Goal: Communication & Community: Answer question/provide support

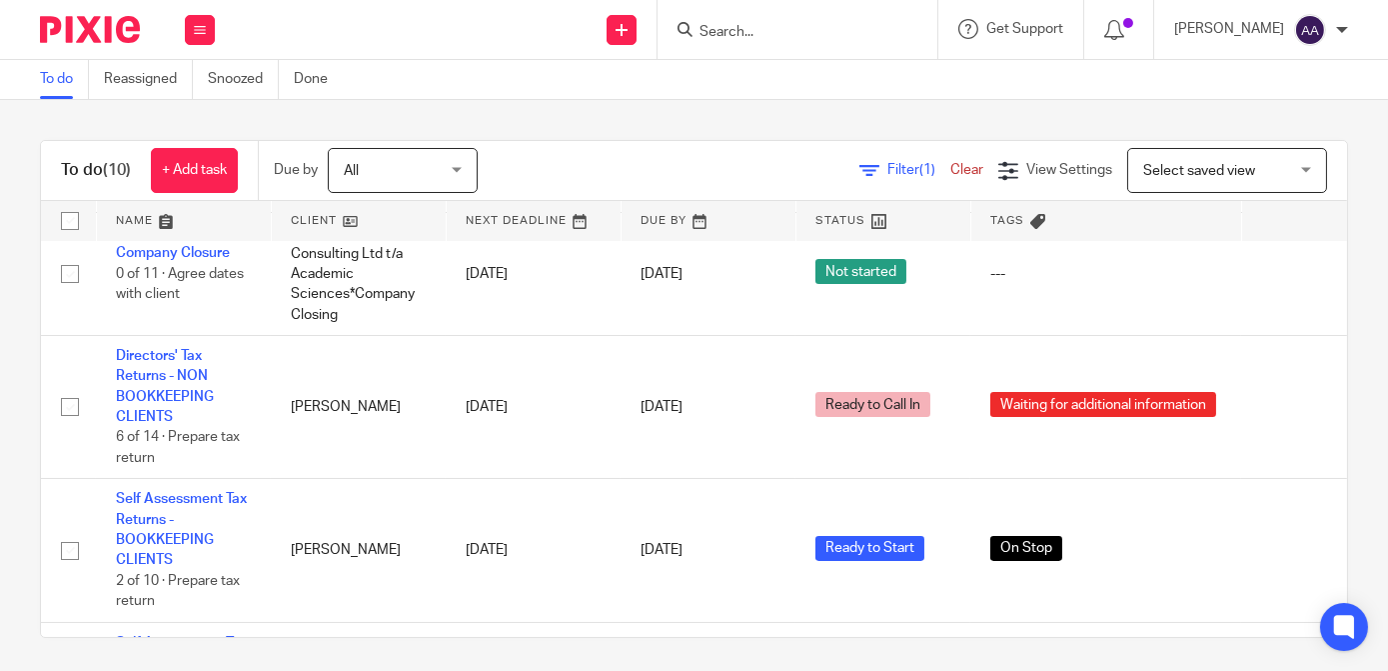
scroll to position [355, 0]
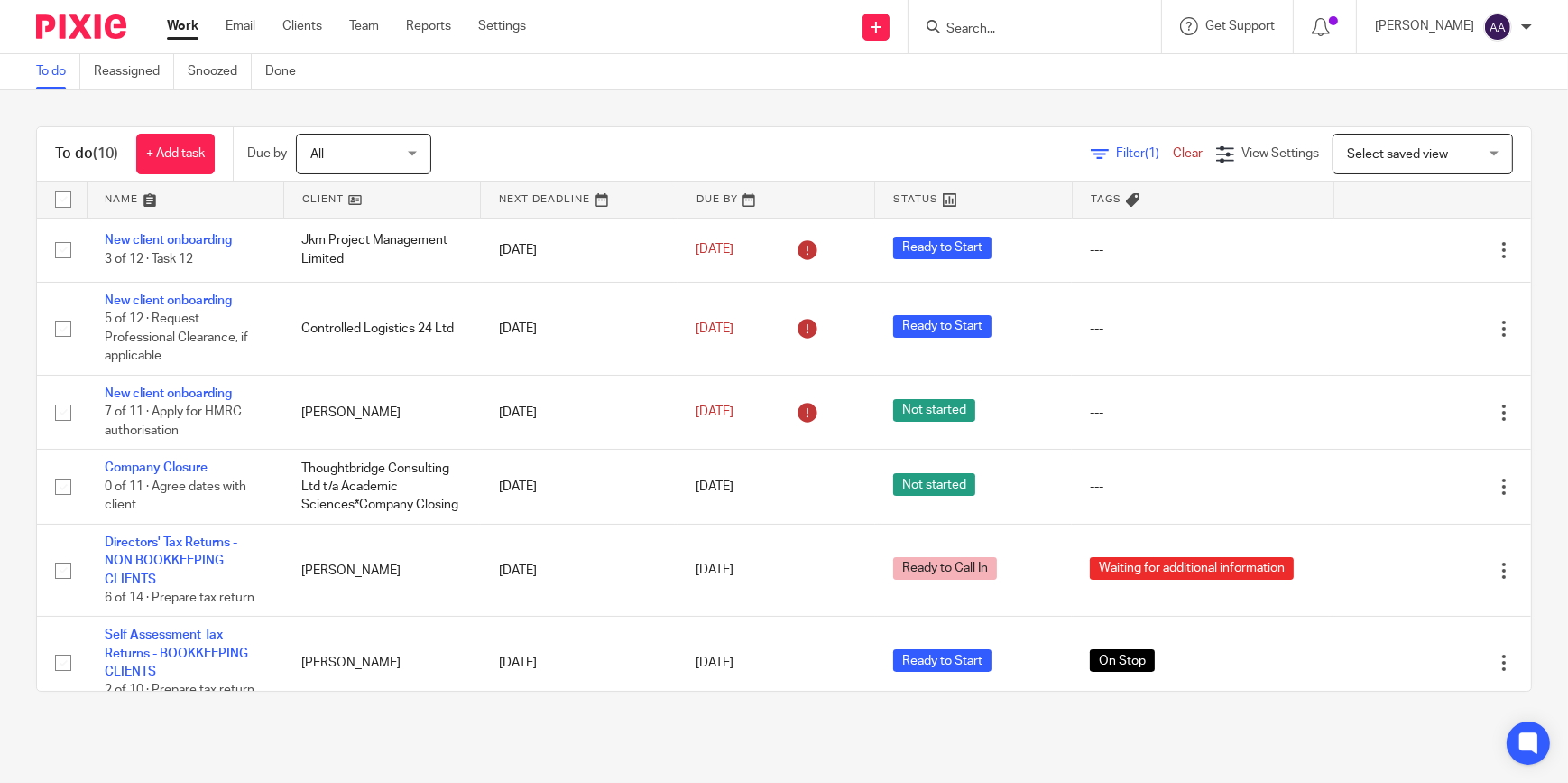
click at [1055, 35] on input "Search" at bounding box center [1026, 30] width 162 height 16
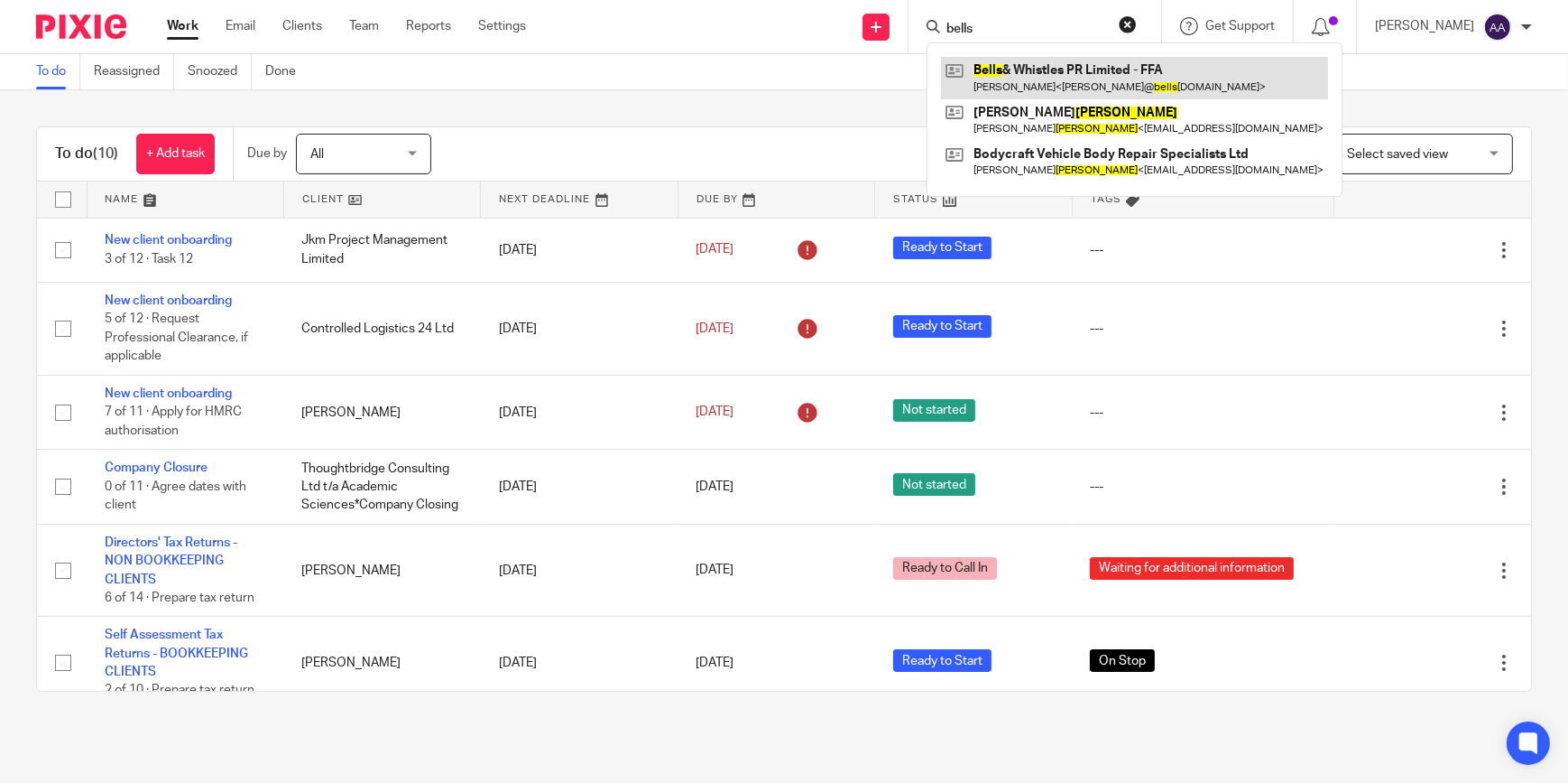
type input "bells"
click at [1053, 78] on link at bounding box center [1135, 78] width 387 height 42
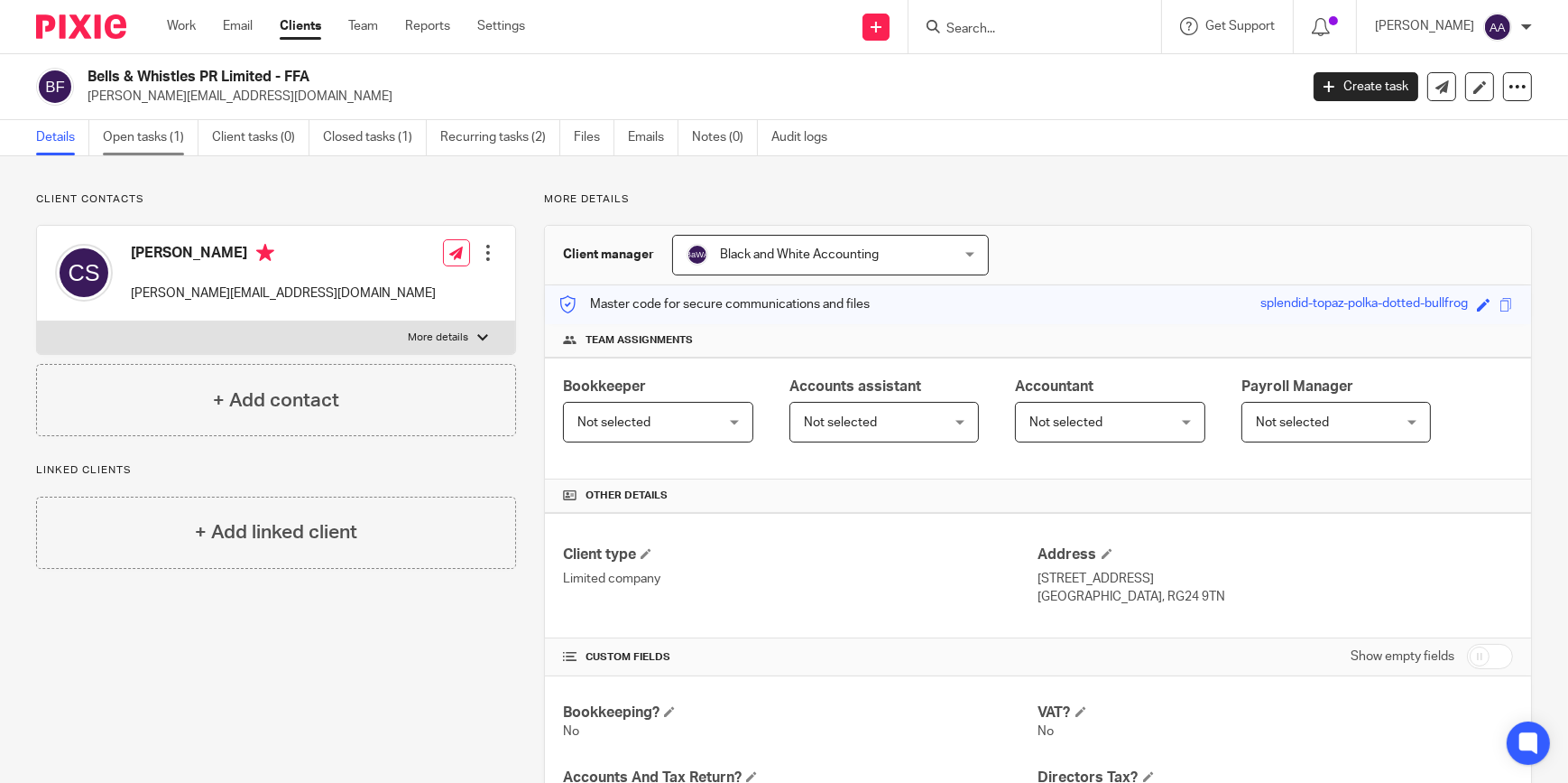
click at [172, 141] on link "Open tasks (1)" at bounding box center [151, 137] width 96 height 35
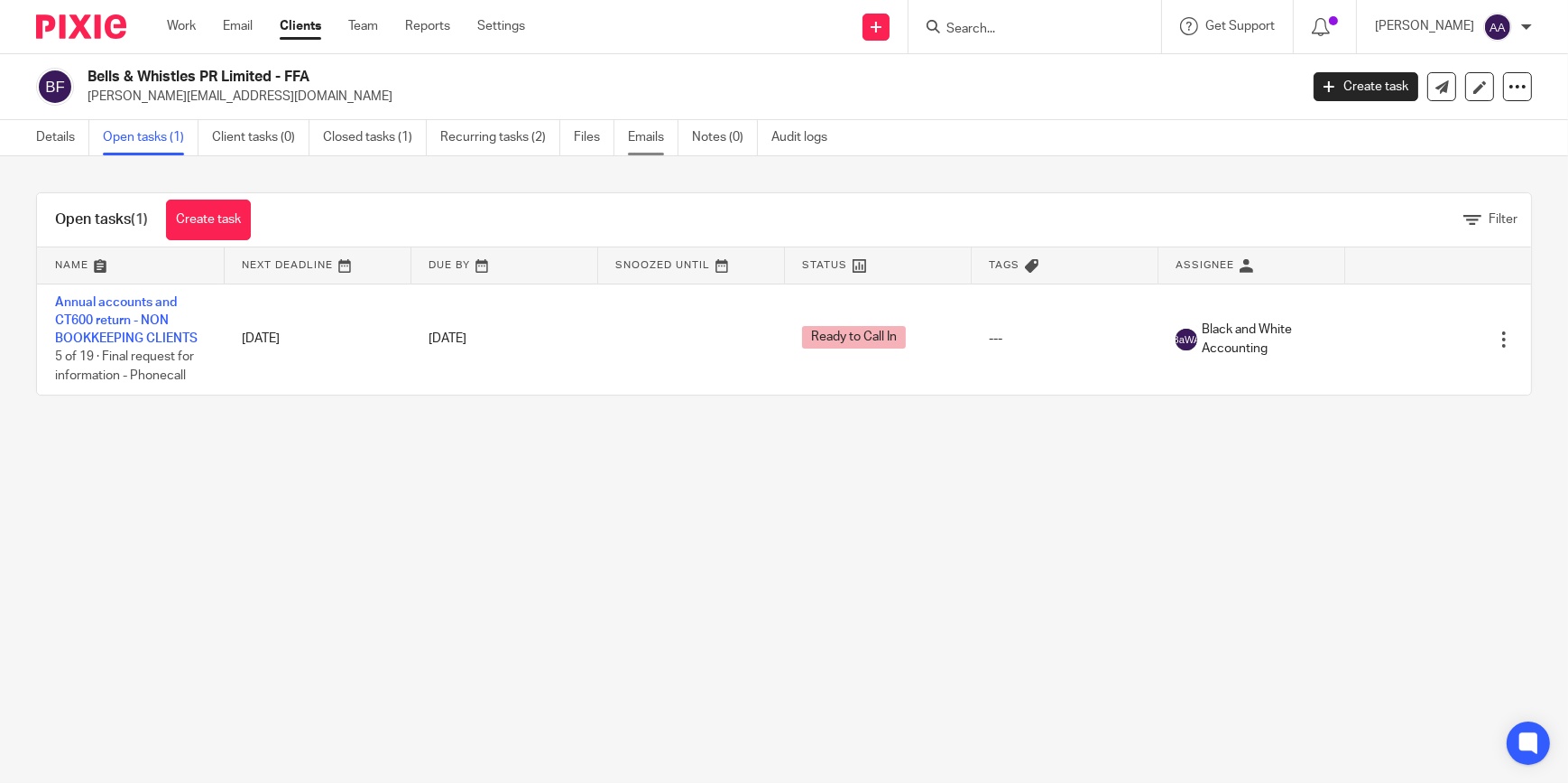
click at [641, 135] on link "Emails" at bounding box center [654, 137] width 51 height 35
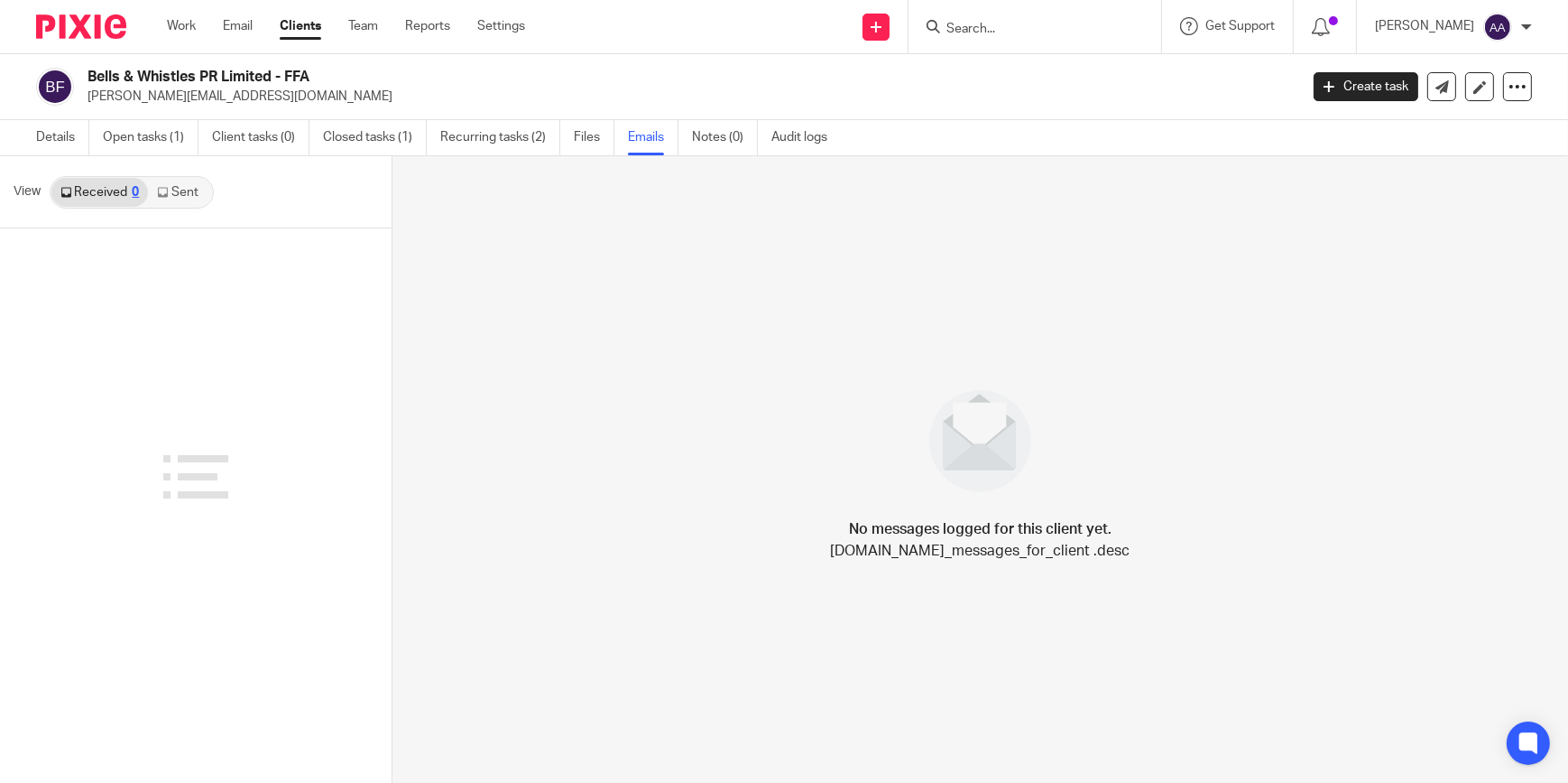
click at [171, 190] on link "Sent" at bounding box center [180, 192] width 63 height 29
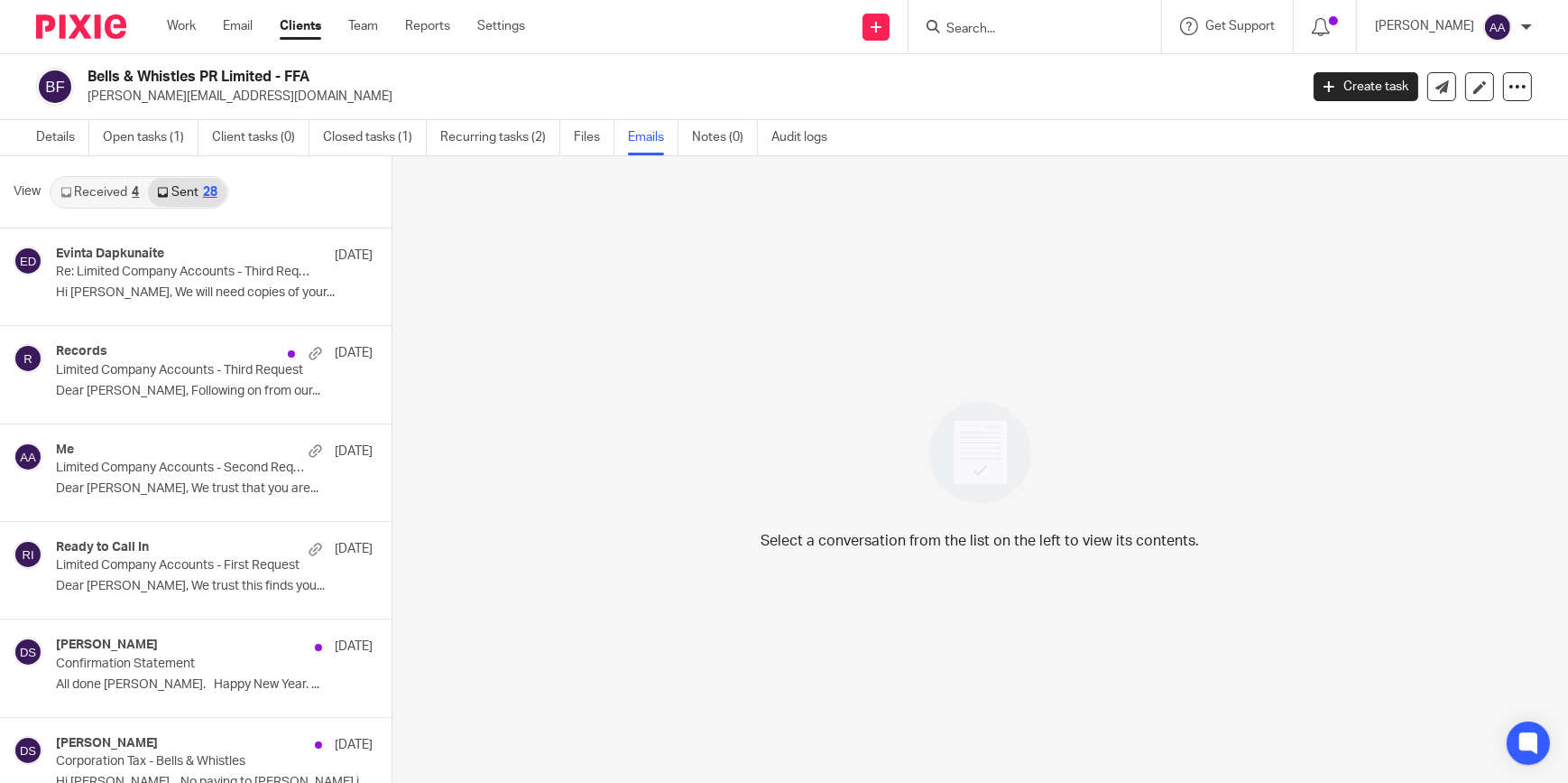
click at [112, 194] on link "Received 4" at bounding box center [99, 192] width 97 height 29
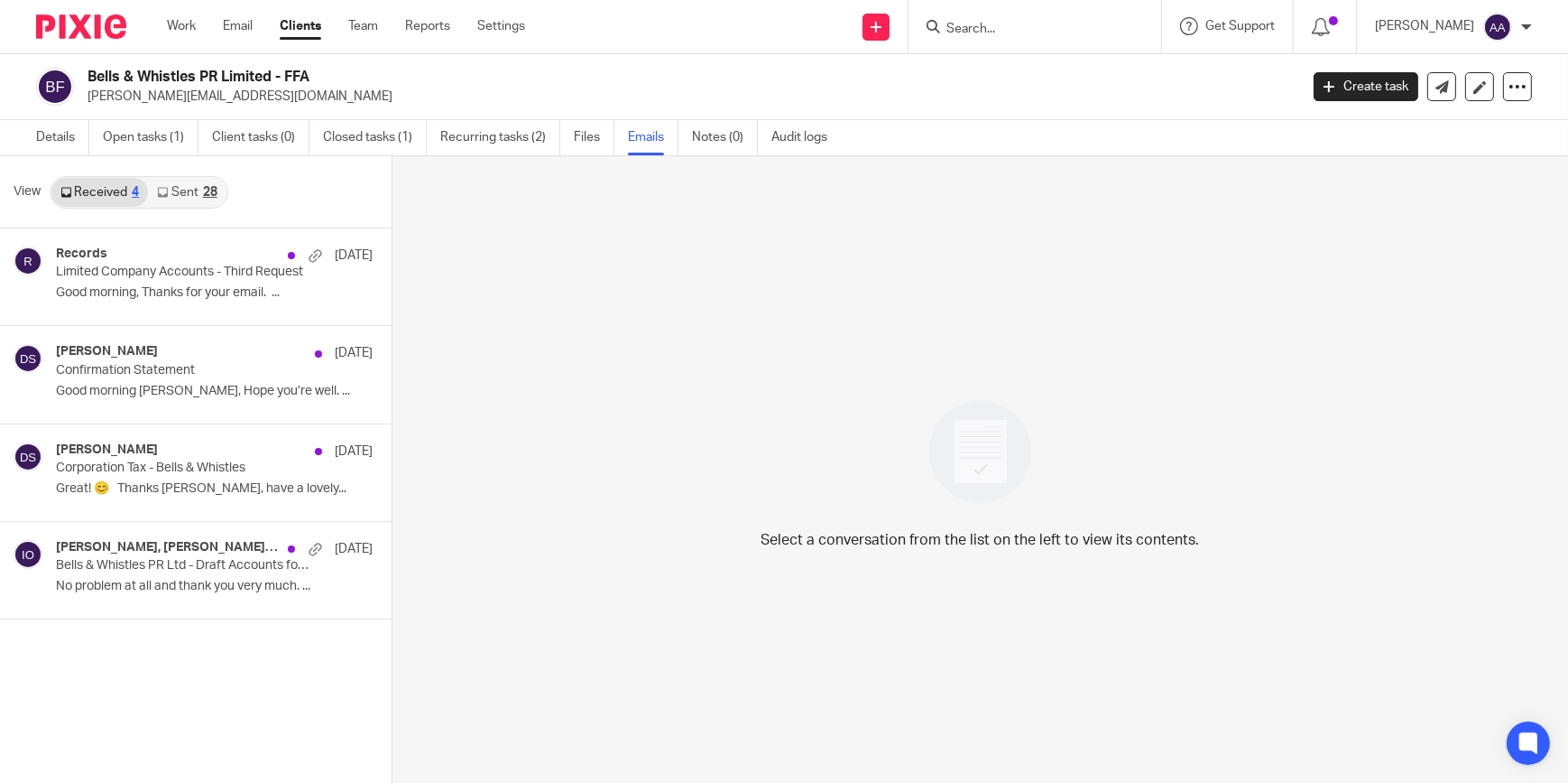
click at [164, 184] on link "Sent 28" at bounding box center [187, 192] width 78 height 29
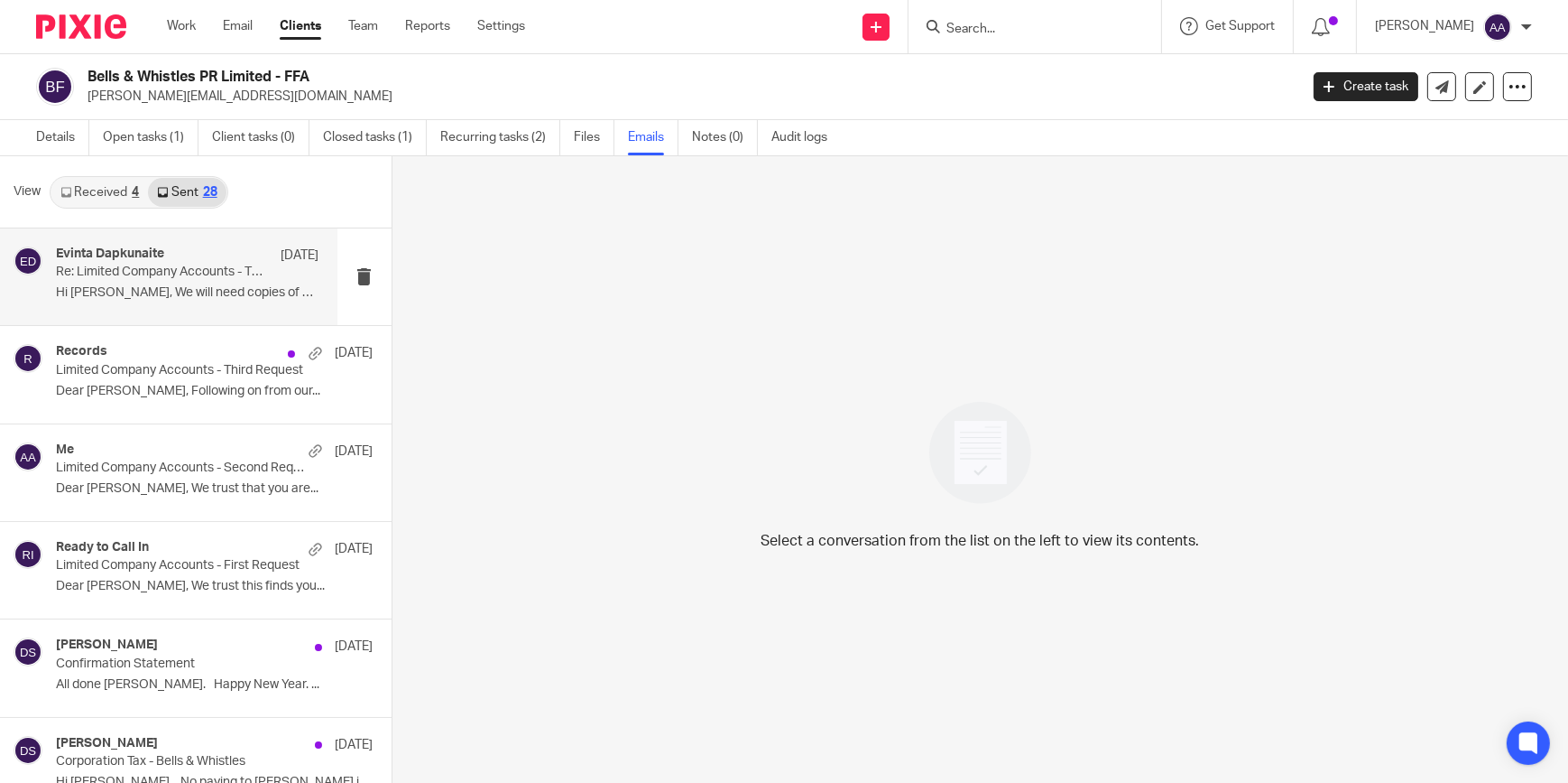
click at [165, 249] on div "Evinta Dapkunaite [DATE]" at bounding box center [188, 256] width 264 height 18
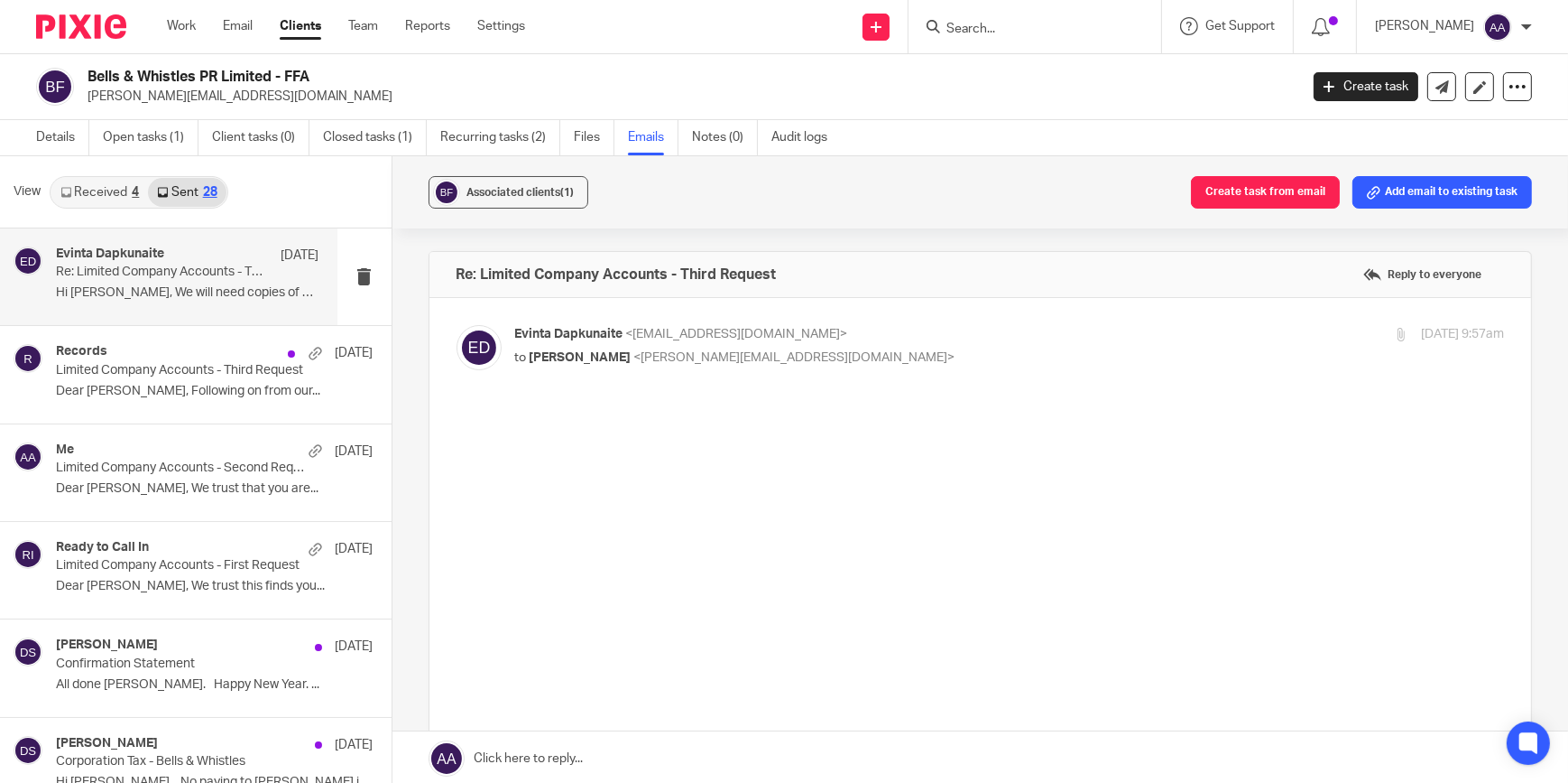
click at [132, 186] on div "4" at bounding box center [135, 192] width 7 height 13
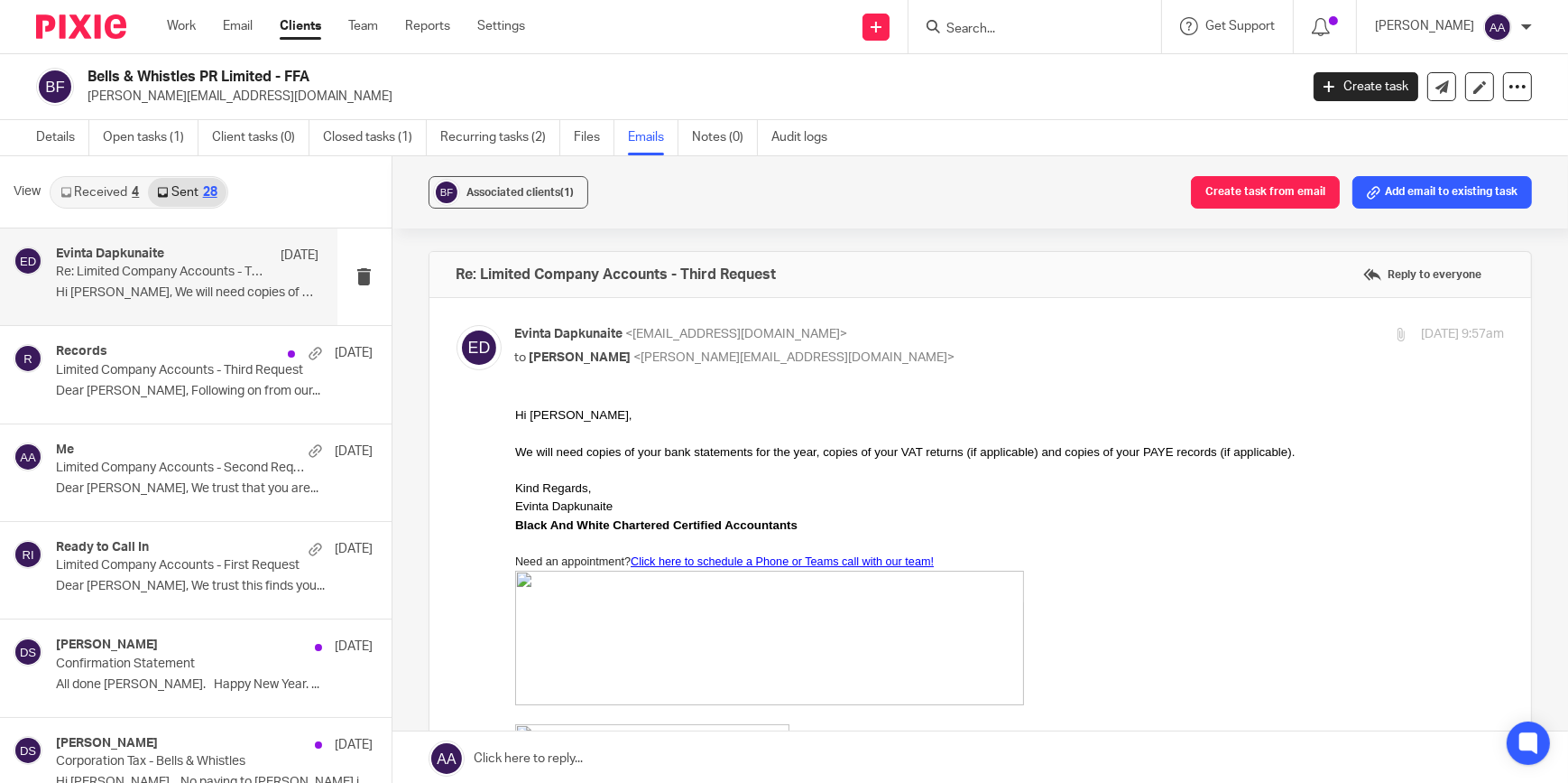
scroll to position [2, 0]
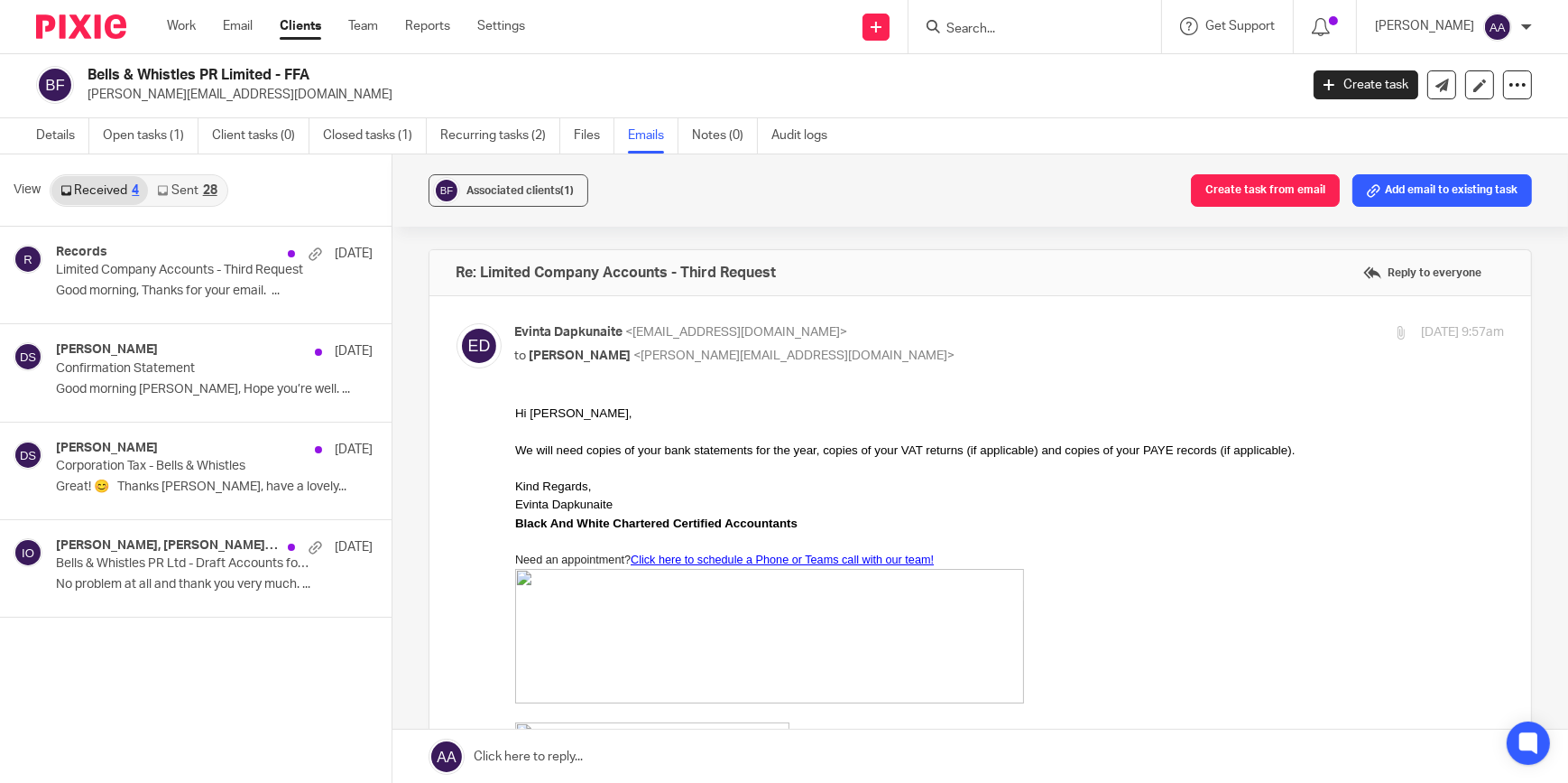
click at [164, 181] on link "Sent 28" at bounding box center [187, 191] width 78 height 29
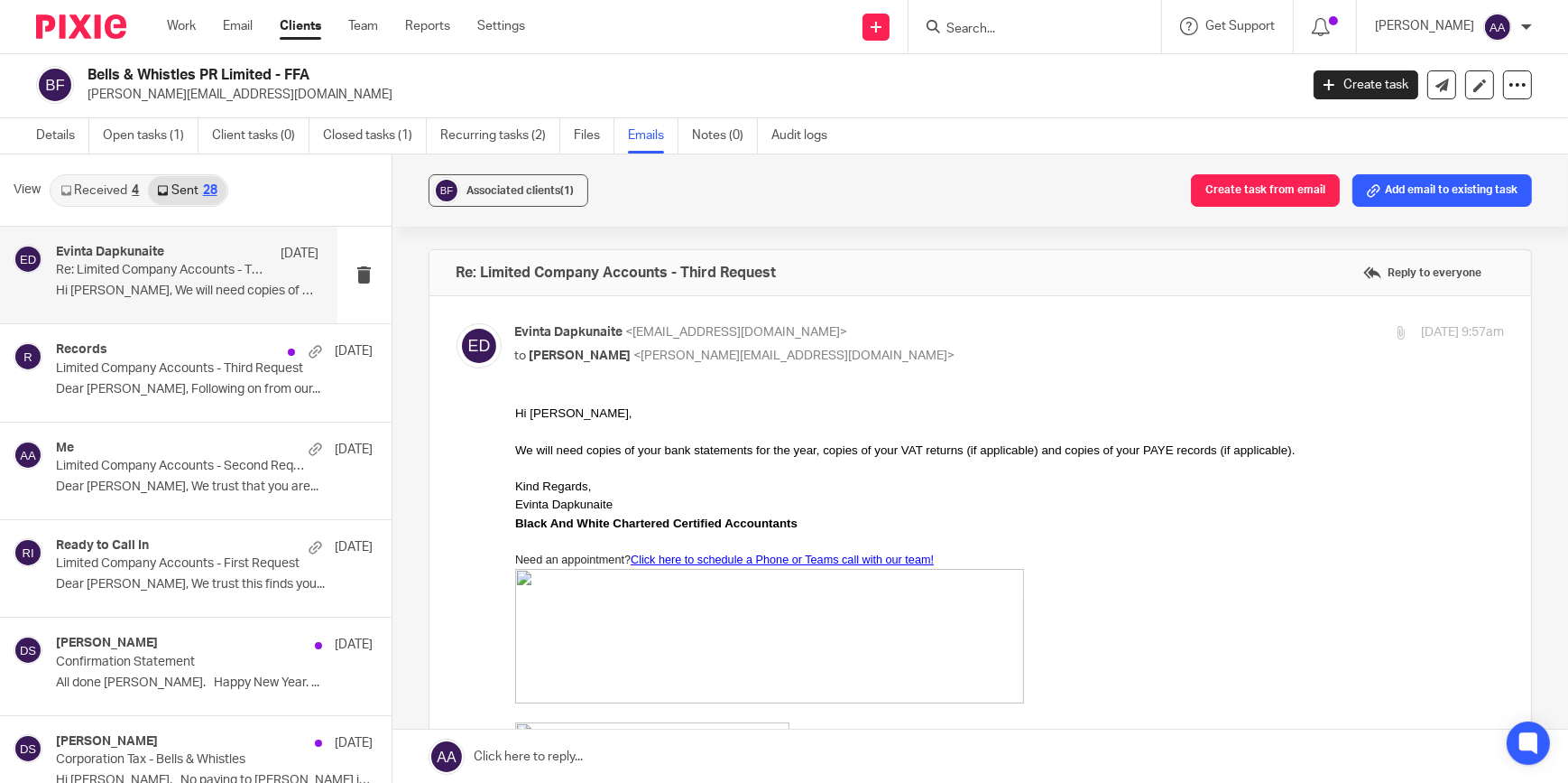
click at [159, 231] on div "Evinta Dapkunaite 13 May Re: Limited Company Accounts - Third Request Hi Christ…" at bounding box center [169, 275] width 338 height 97
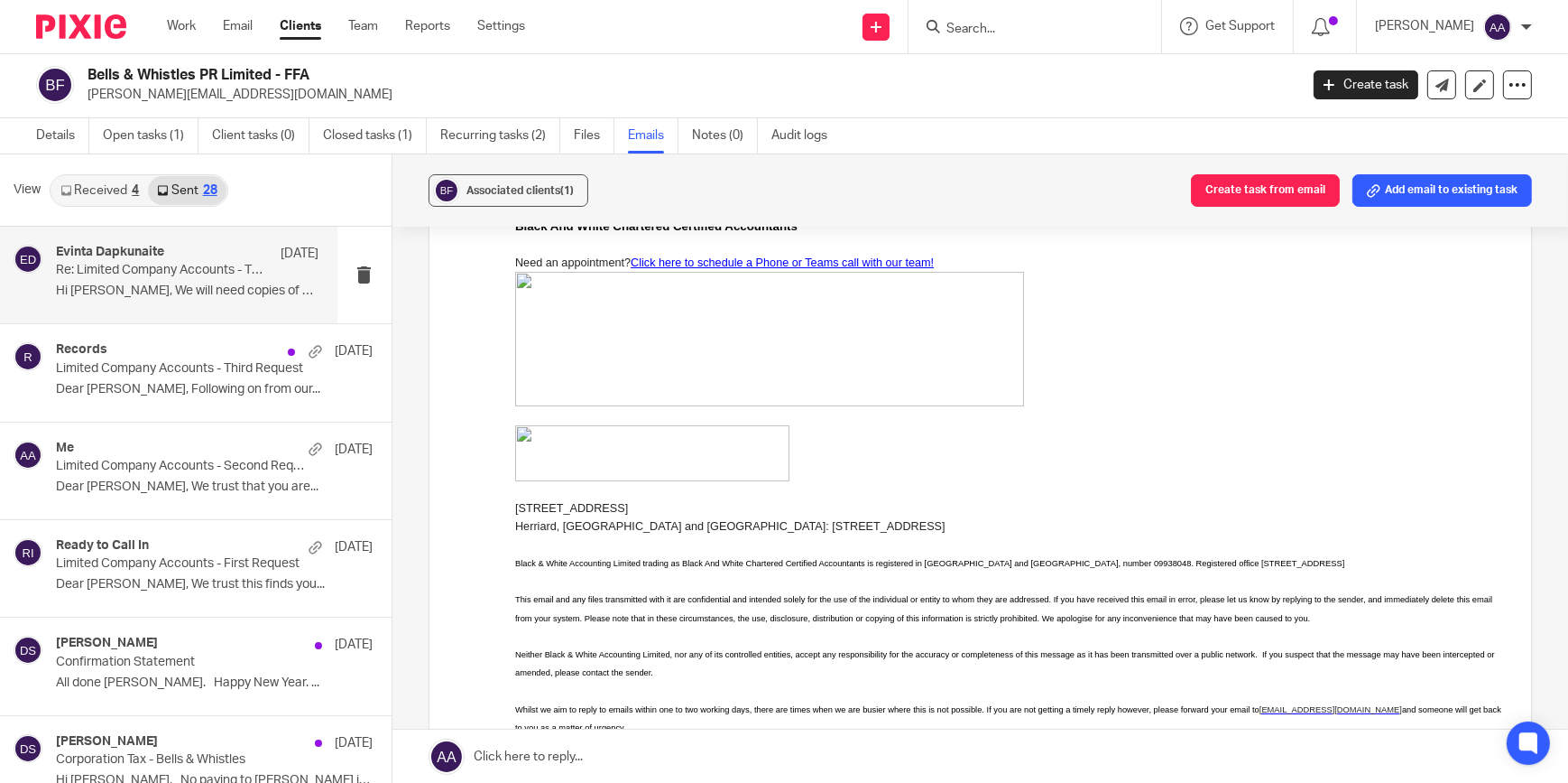
scroll to position [0, 0]
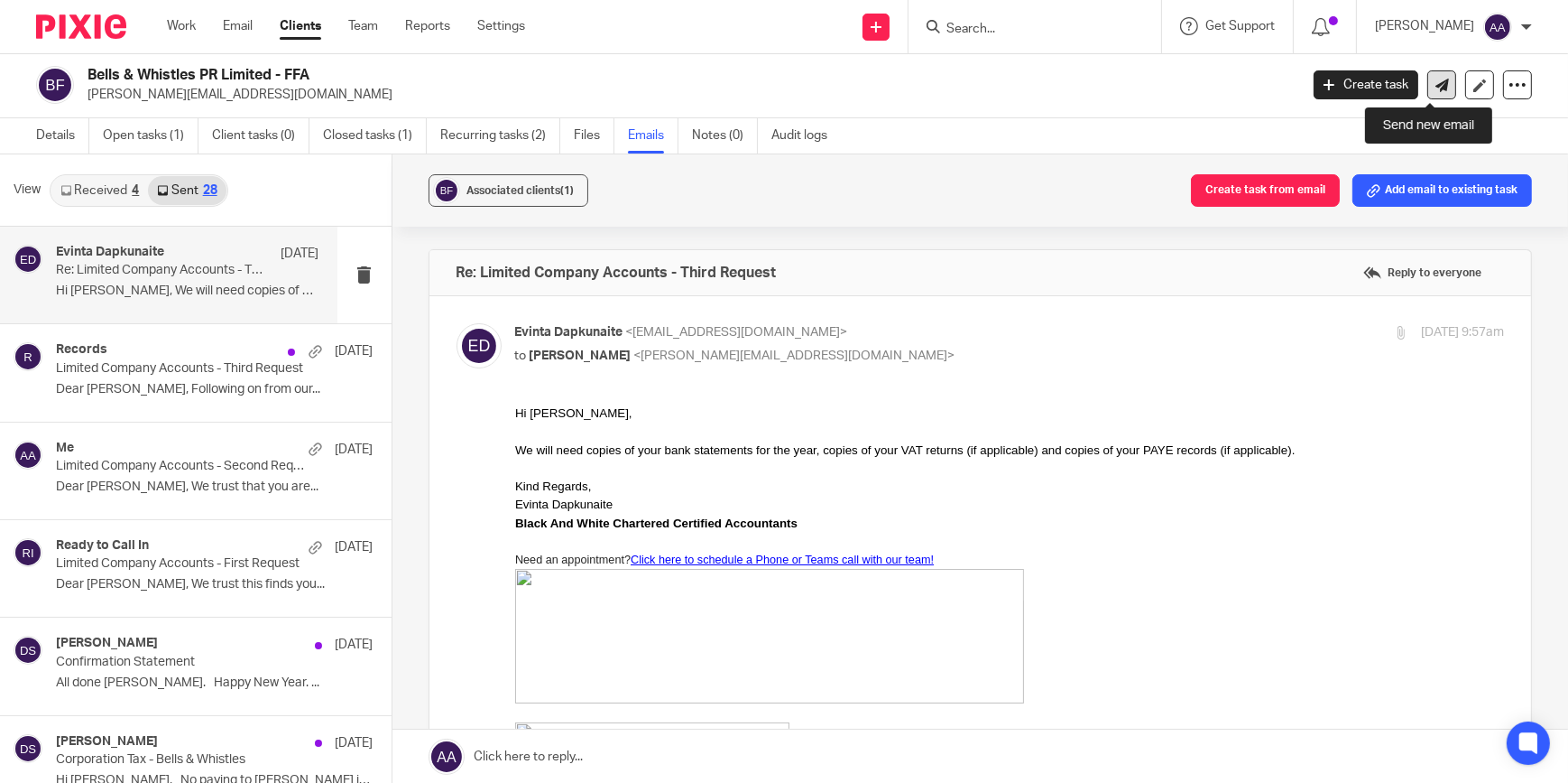
click at [1435, 81] on icon at bounding box center [1442, 85] width 14 height 14
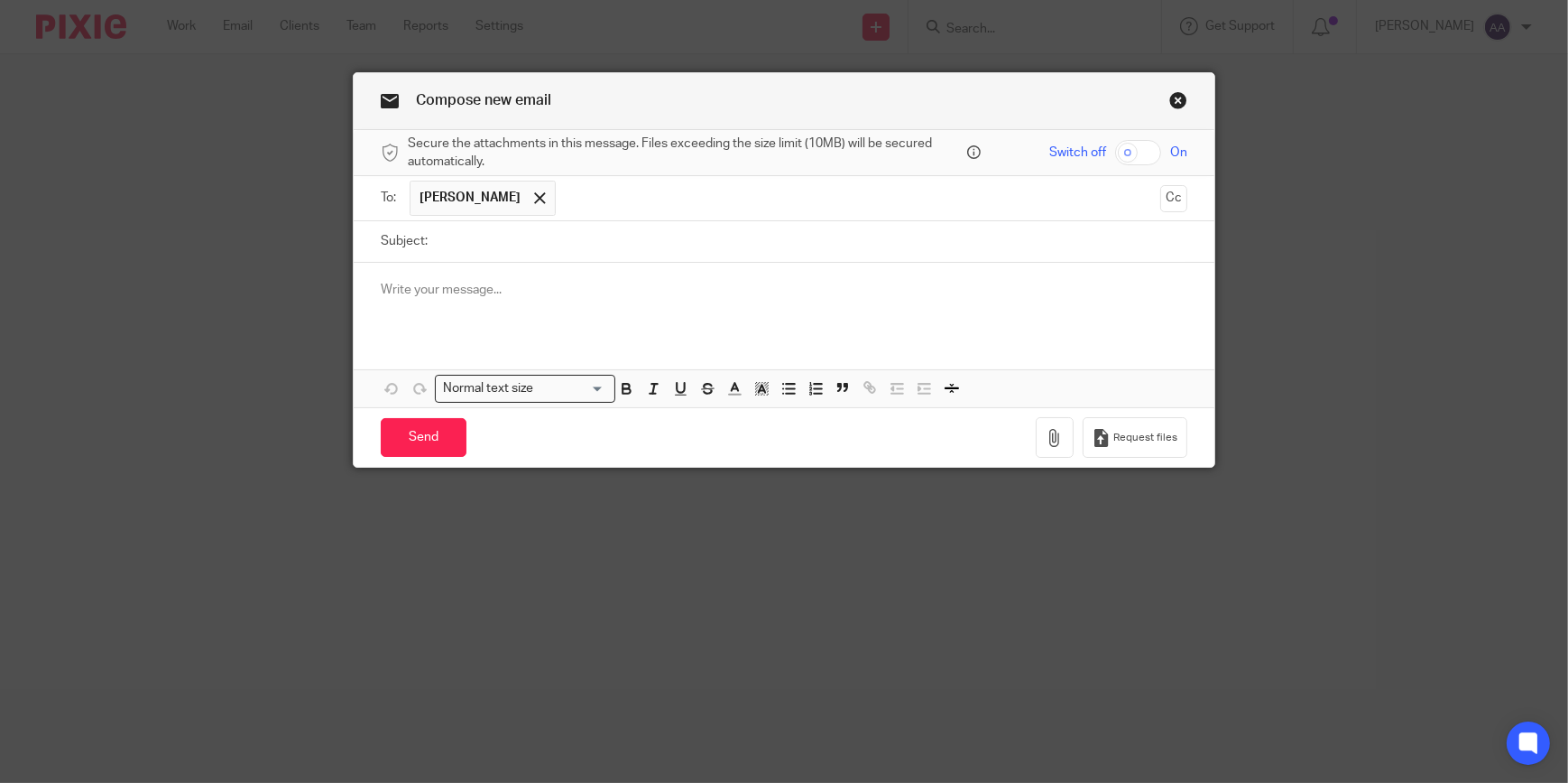
click at [469, 239] on input "Subject:" at bounding box center [812, 241] width 751 height 41
type input "URGENT: Annual Accounts"
click at [476, 284] on p at bounding box center [784, 290] width 807 height 18
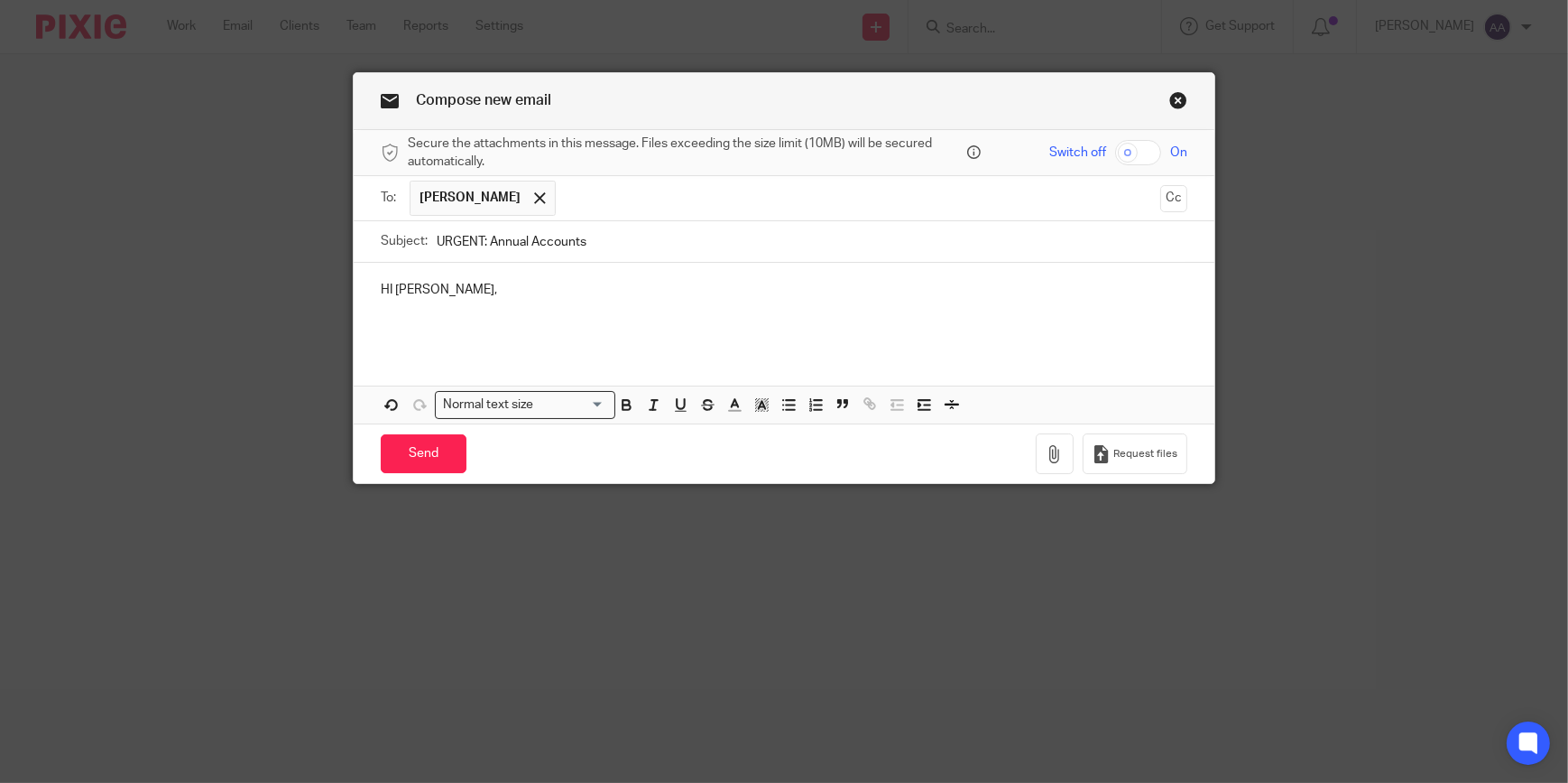
click at [381, 286] on p "HI Christabel," at bounding box center [784, 290] width 807 height 18
click at [396, 311] on p at bounding box center [784, 308] width 807 height 18
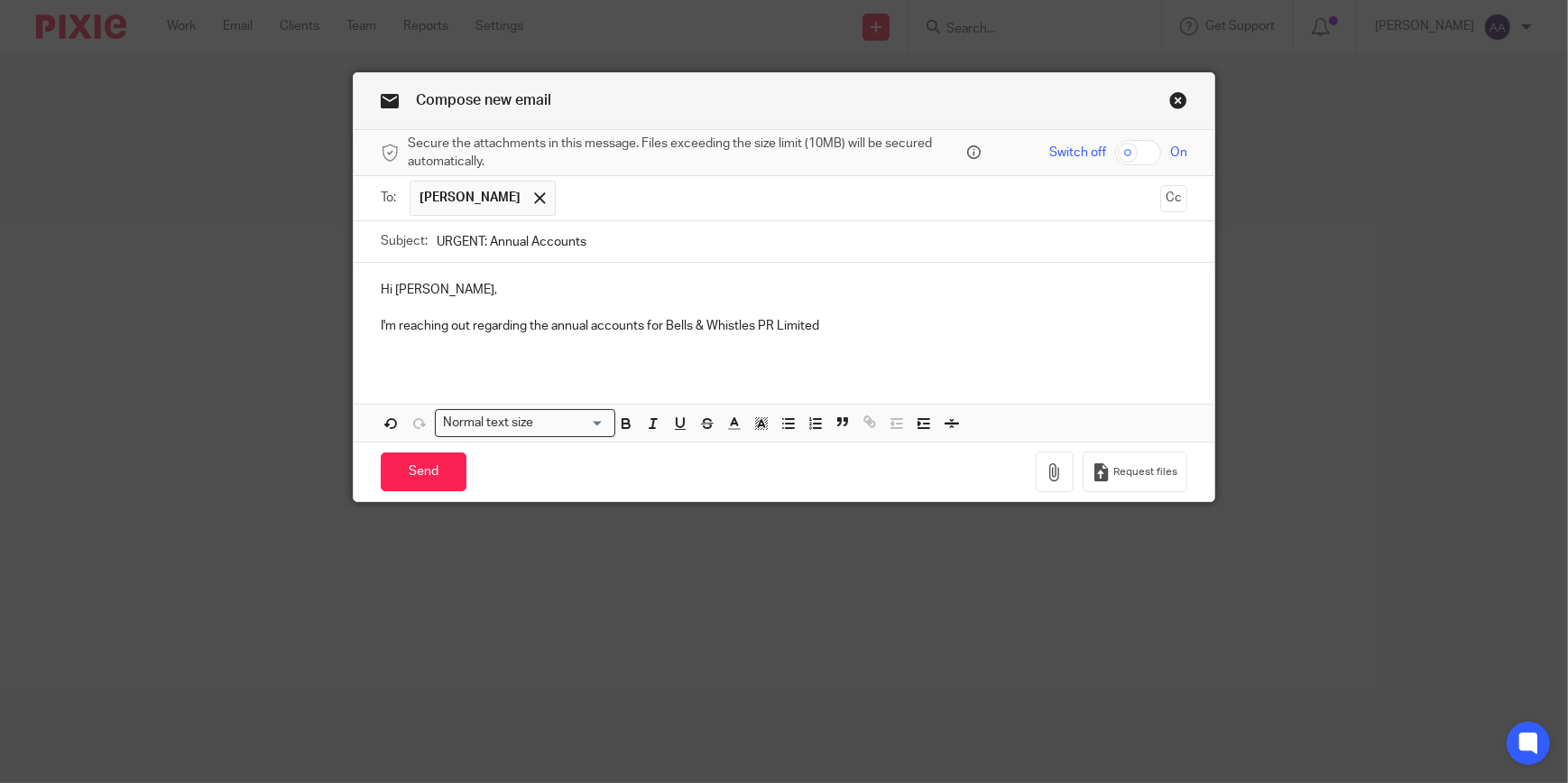
click at [832, 322] on p "I'm reaching out regarding the annual accounts for Bells & Whistles PR Limited" at bounding box center [784, 326] width 807 height 18
click at [849, 325] on p "I'm reaching out regarding the annual accounts for Bells & Whistles PR Limited" at bounding box center [784, 326] width 807 height 18
click at [834, 320] on p "I'm reaching out regarding the annual accounts for Bells & Whistles PR Limited" at bounding box center [784, 326] width 807 height 18
click at [830, 326] on p "I'm reaching out regarding the annual accounts for Bells & Whistles PR Limited" at bounding box center [784, 326] width 807 height 18
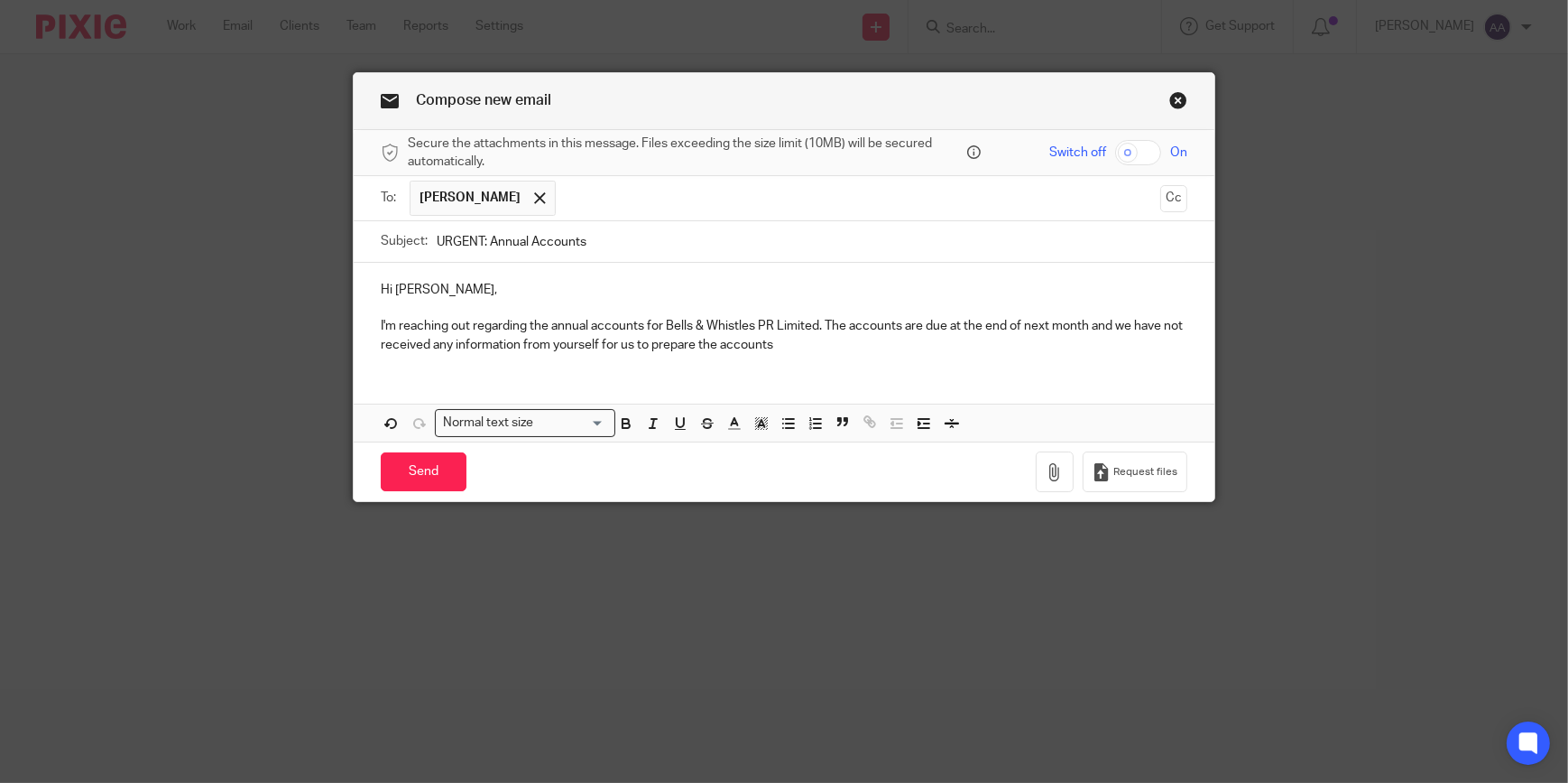
click at [820, 338] on p "I'm reaching out regarding the annual accounts for Bells & Whistles PR Limited.…" at bounding box center [784, 335] width 807 height 37
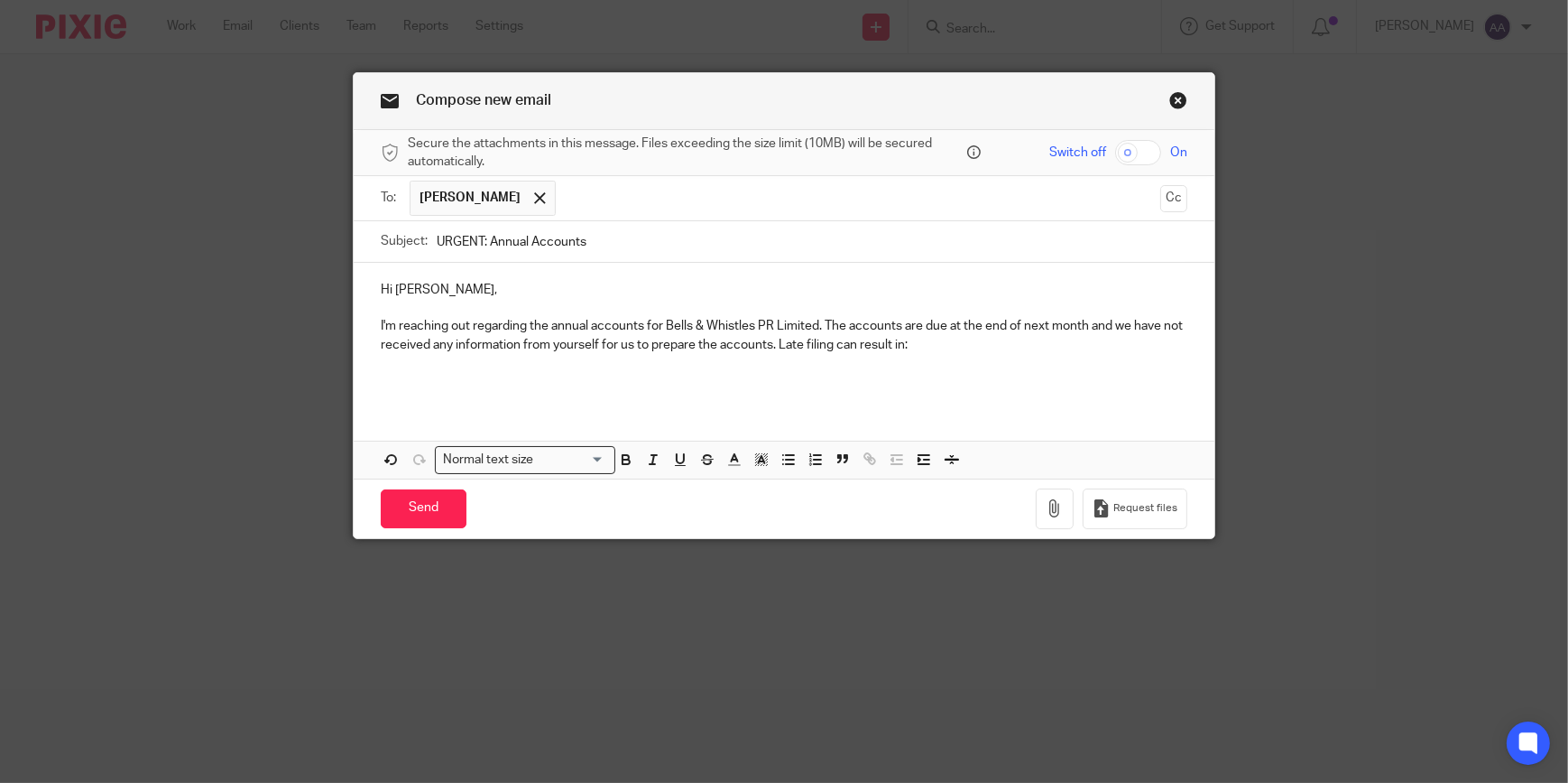
click at [970, 342] on p "I'm reaching out regarding the annual accounts for Bells & Whistles PR Limited.…" at bounding box center [784, 335] width 807 height 37
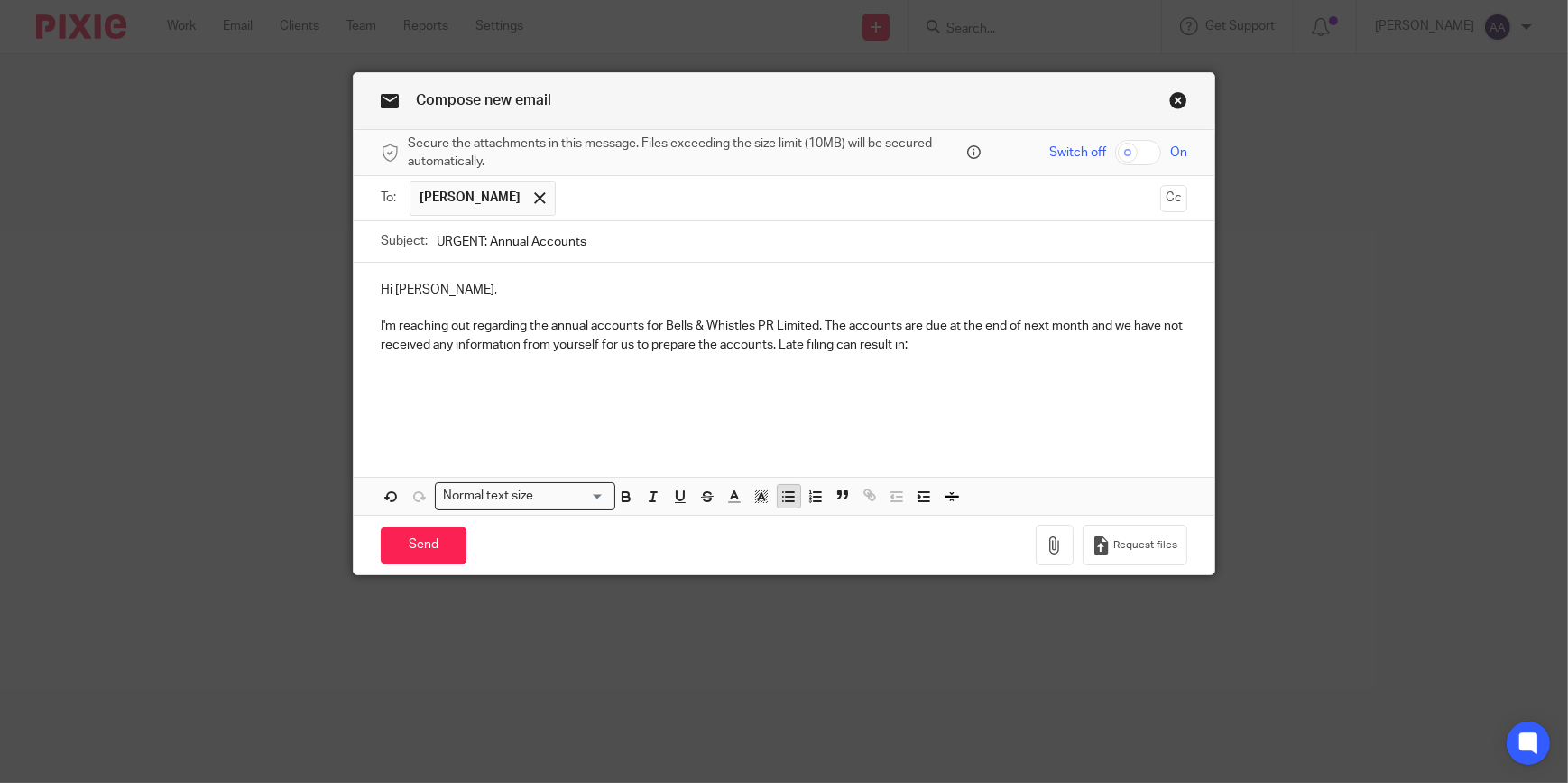
click at [790, 501] on icon "button" at bounding box center [789, 497] width 16 height 16
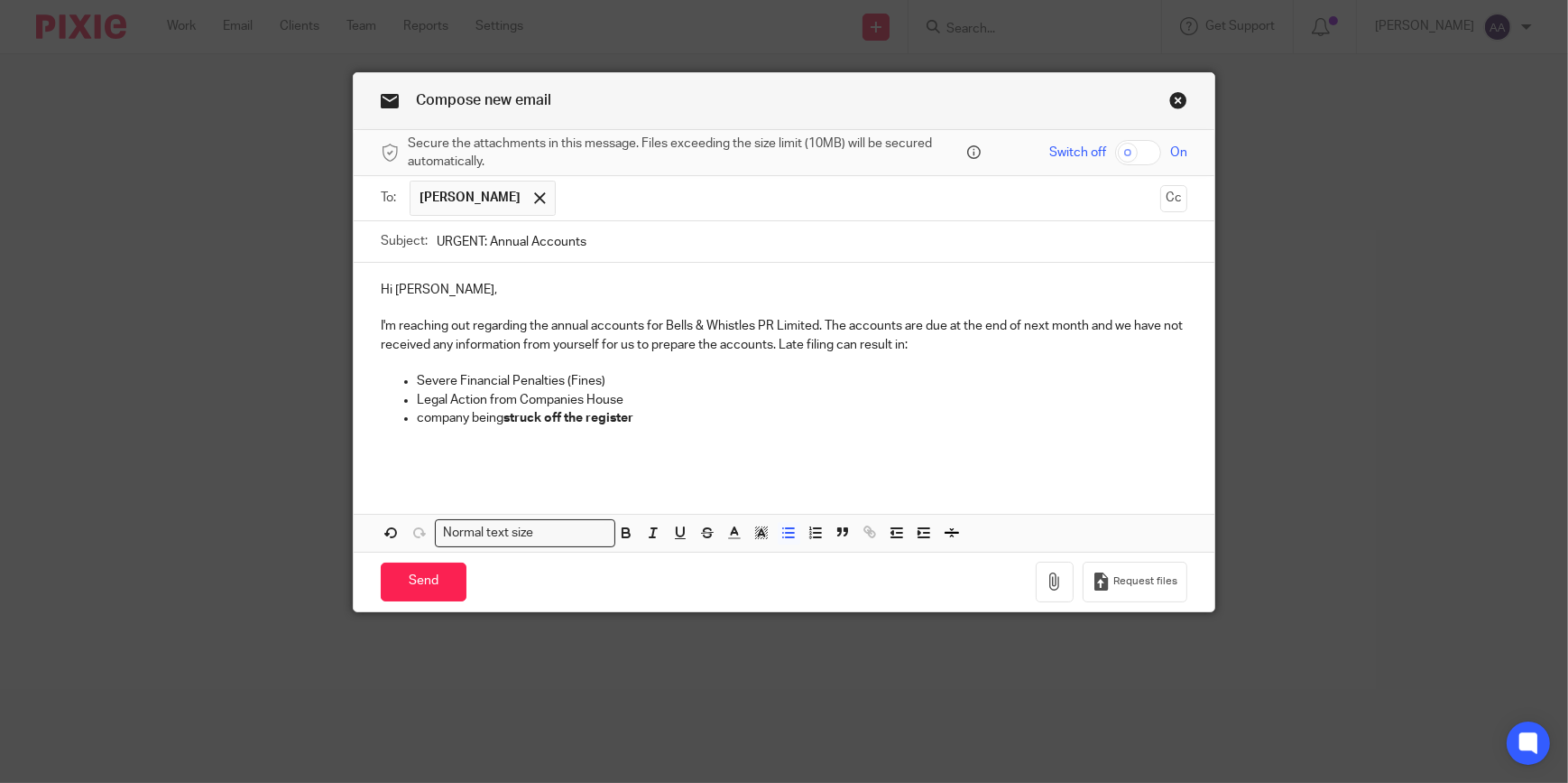
click at [417, 416] on p "company being struck off the register" at bounding box center [803, 418] width 771 height 18
drag, startPoint x: 633, startPoint y: 415, endPoint x: 506, endPoint y: 420, distance: 127.1
click at [506, 420] on strong "struck off the register" at bounding box center [571, 418] width 130 height 13
click at [754, 534] on icon "button" at bounding box center [762, 533] width 16 height 16
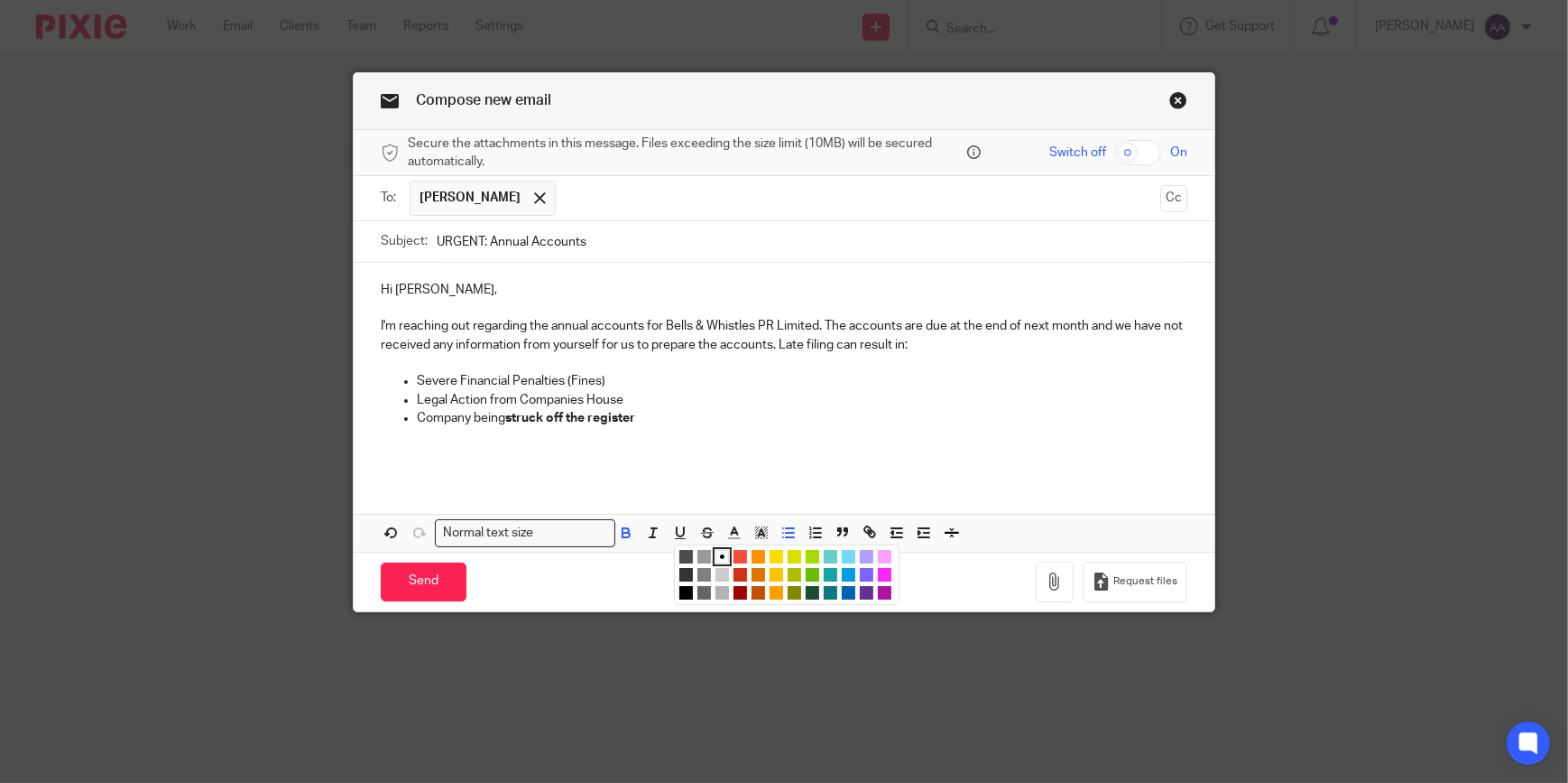
click at [770, 553] on li "color:#FCDC00" at bounding box center [776, 556] width 14 height 14
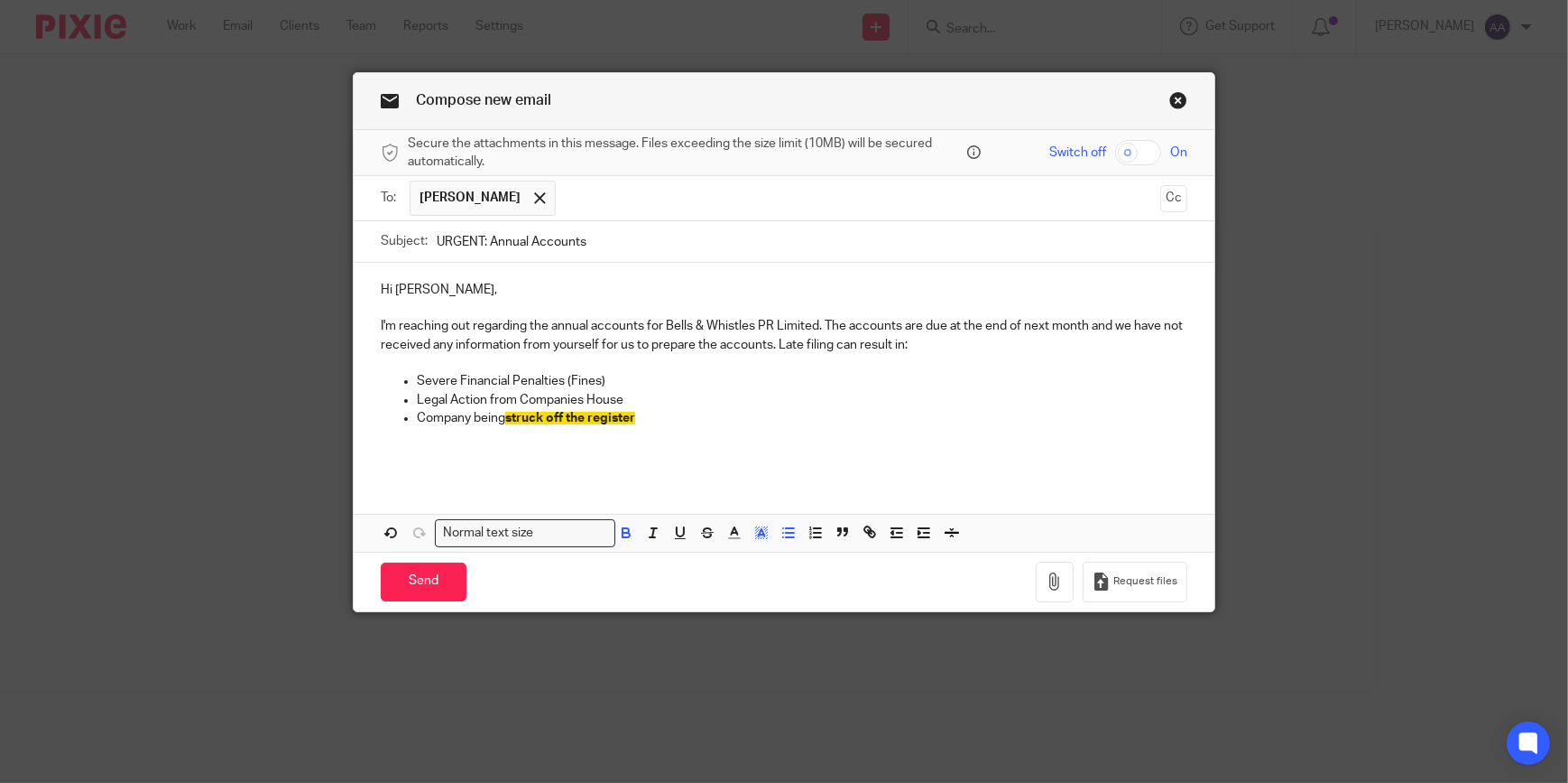
drag, startPoint x: 752, startPoint y: 460, endPoint x: 742, endPoint y: 455, distance: 11.2
click at [751, 460] on p at bounding box center [784, 454] width 807 height 18
drag, startPoint x: 399, startPoint y: 379, endPoint x: 657, endPoint y: 453, distance: 268.4
click at [615, 437] on div "Hi Christabel, I'm reaching out regarding the annual accounts for Bells & Whist…" at bounding box center [784, 370] width 861 height 215
click at [621, 540] on icon "button" at bounding box center [626, 533] width 16 height 16
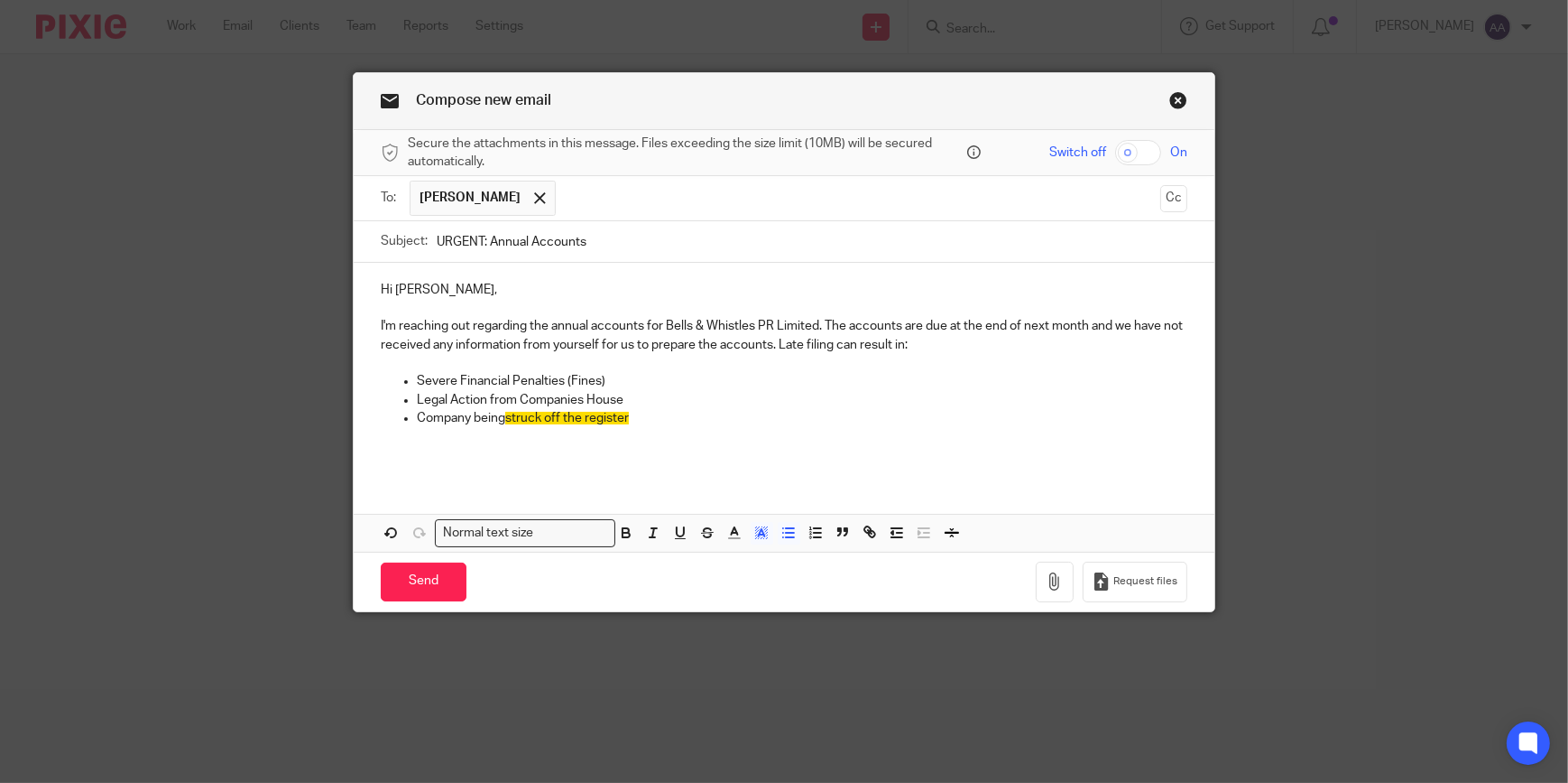
click at [657, 473] on div "Hi Christabel, I'm reaching out regarding the annual accounts for Bells & Whist…" at bounding box center [784, 370] width 861 height 215
drag, startPoint x: 401, startPoint y: 372, endPoint x: 613, endPoint y: 446, distance: 224.5
click at [613, 446] on div "Hi Christabel, I'm reaching out regarding the annual accounts for Bells & Whist…" at bounding box center [784, 370] width 861 height 215
click at [618, 525] on icon "button" at bounding box center [626, 533] width 16 height 16
click at [663, 463] on p at bounding box center [784, 454] width 807 height 18
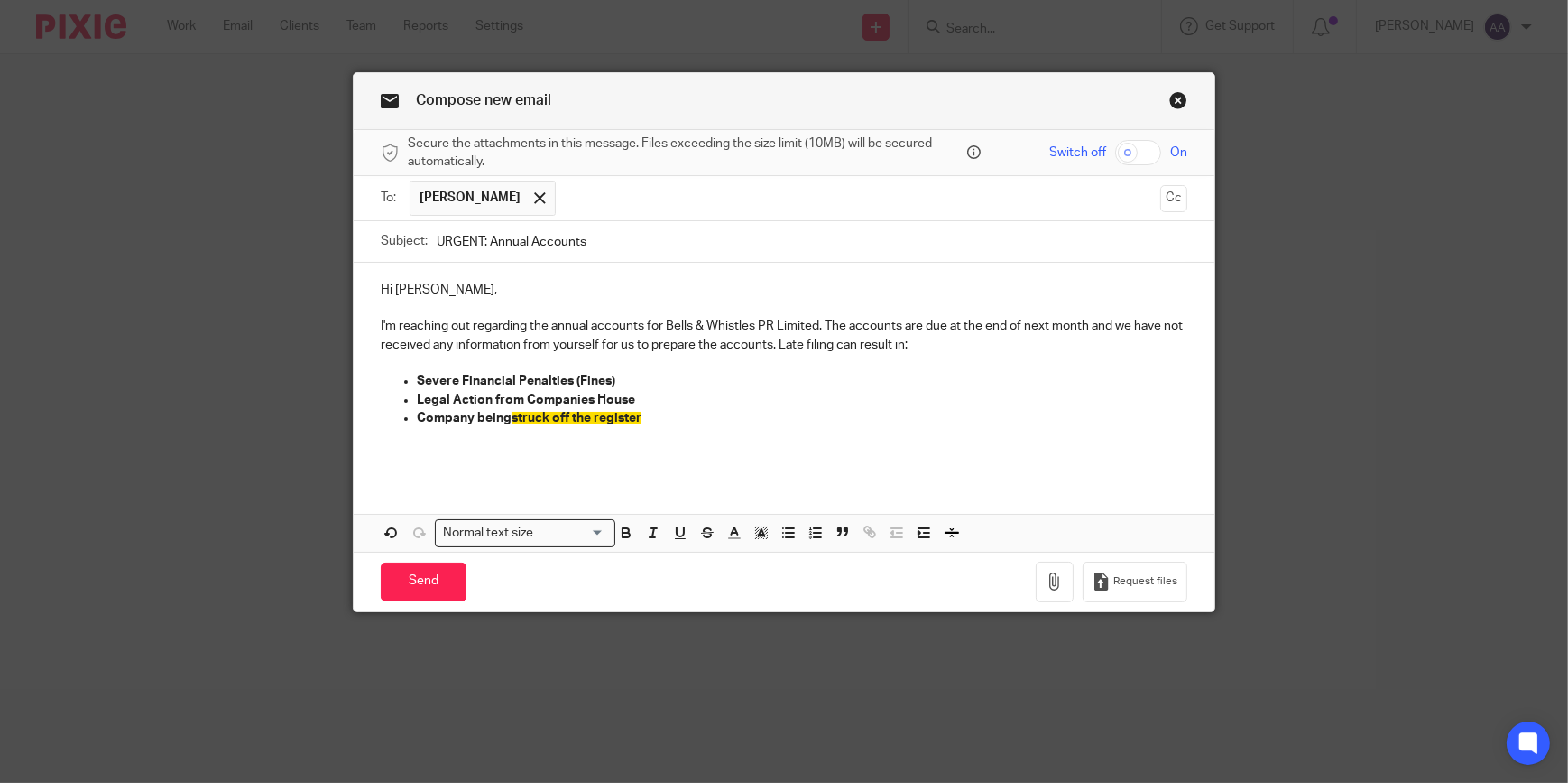
click at [668, 416] on p "Company being struck off the register" at bounding box center [803, 418] width 771 height 18
click at [480, 291] on p "Hi Christabel," at bounding box center [784, 290] width 807 height 18
click at [706, 415] on p "Company being struck off the register" at bounding box center [803, 418] width 771 height 18
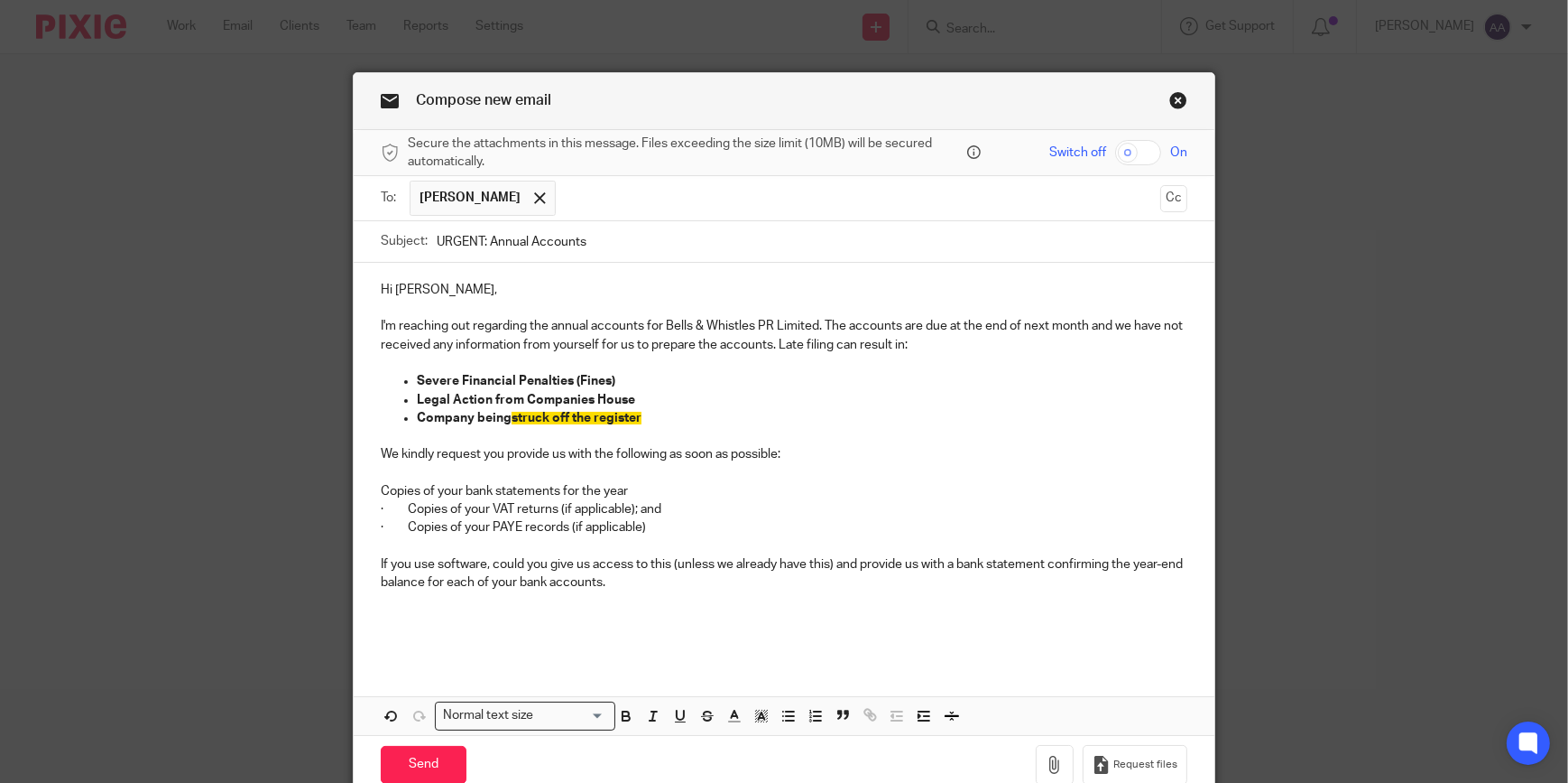
click at [382, 489] on p "Copies of your bank statements for the year" at bounding box center [784, 491] width 807 height 18
click at [385, 508] on p "· Copies of your VAT returns (if applicable); and" at bounding box center [784, 509] width 807 height 18
click at [387, 524] on p "· Copies of your PAYE records (if applicable)" at bounding box center [784, 527] width 807 height 18
click at [389, 524] on p "Copies of your PAYE records (if applicable)" at bounding box center [784, 527] width 807 height 18
click at [388, 510] on p "Copies of your VAT returns (if applicable); and" at bounding box center [784, 509] width 807 height 18
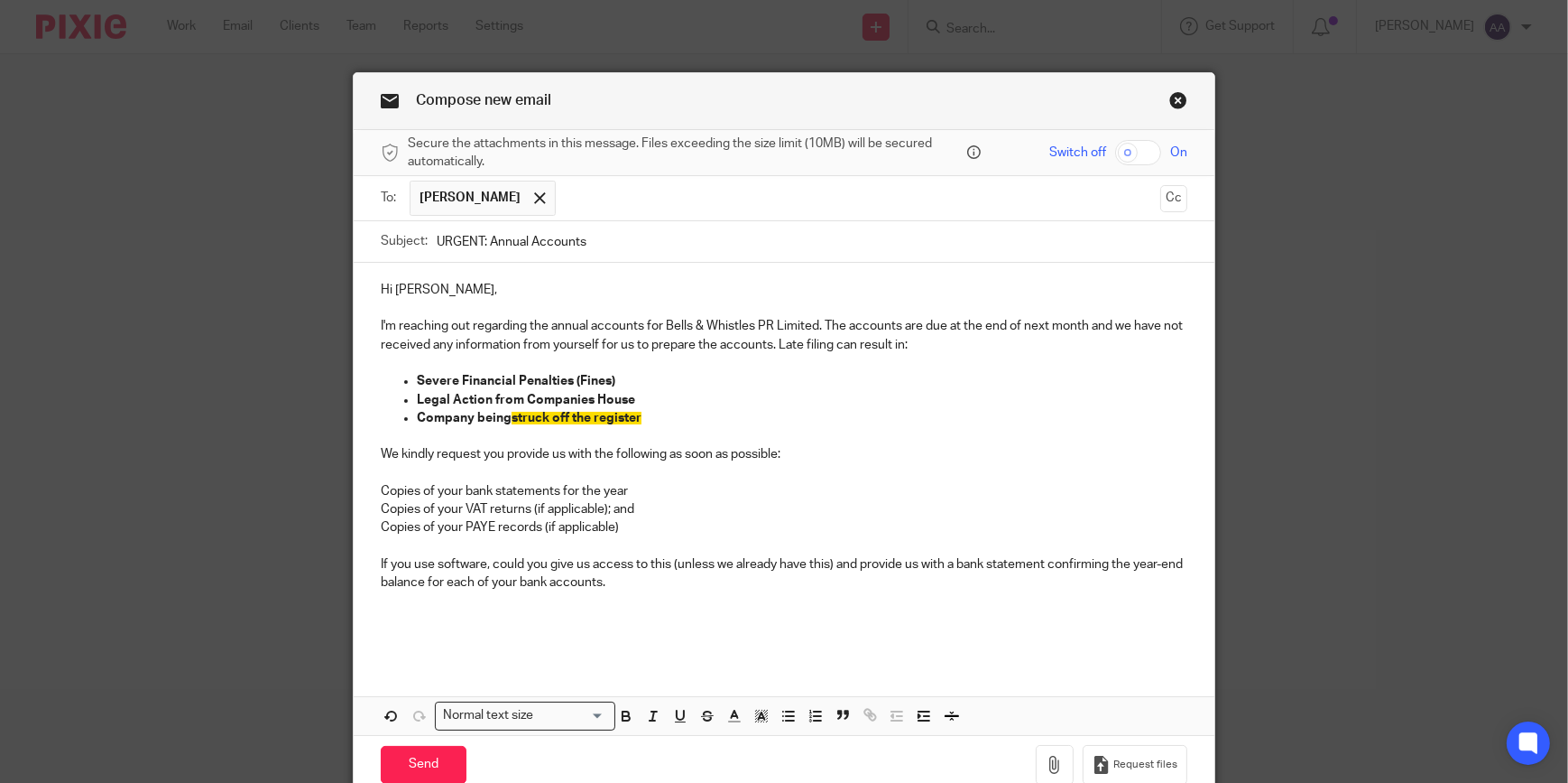
click at [381, 491] on p "Copies of your bank statements for the year" at bounding box center [784, 491] width 807 height 18
click at [384, 505] on p "Copies of your VAT returns (if applicable); and" at bounding box center [784, 509] width 807 height 18
click at [381, 524] on p "Copies of your PAYE records (if applicable)" at bounding box center [784, 527] width 807 height 18
drag, startPoint x: 379, startPoint y: 492, endPoint x: 385, endPoint y: 524, distance: 32.6
click at [385, 524] on div "Hi Christabel, I'm reaching out regarding the annual accounts for Bells & Whist…" at bounding box center [784, 461] width 861 height 397
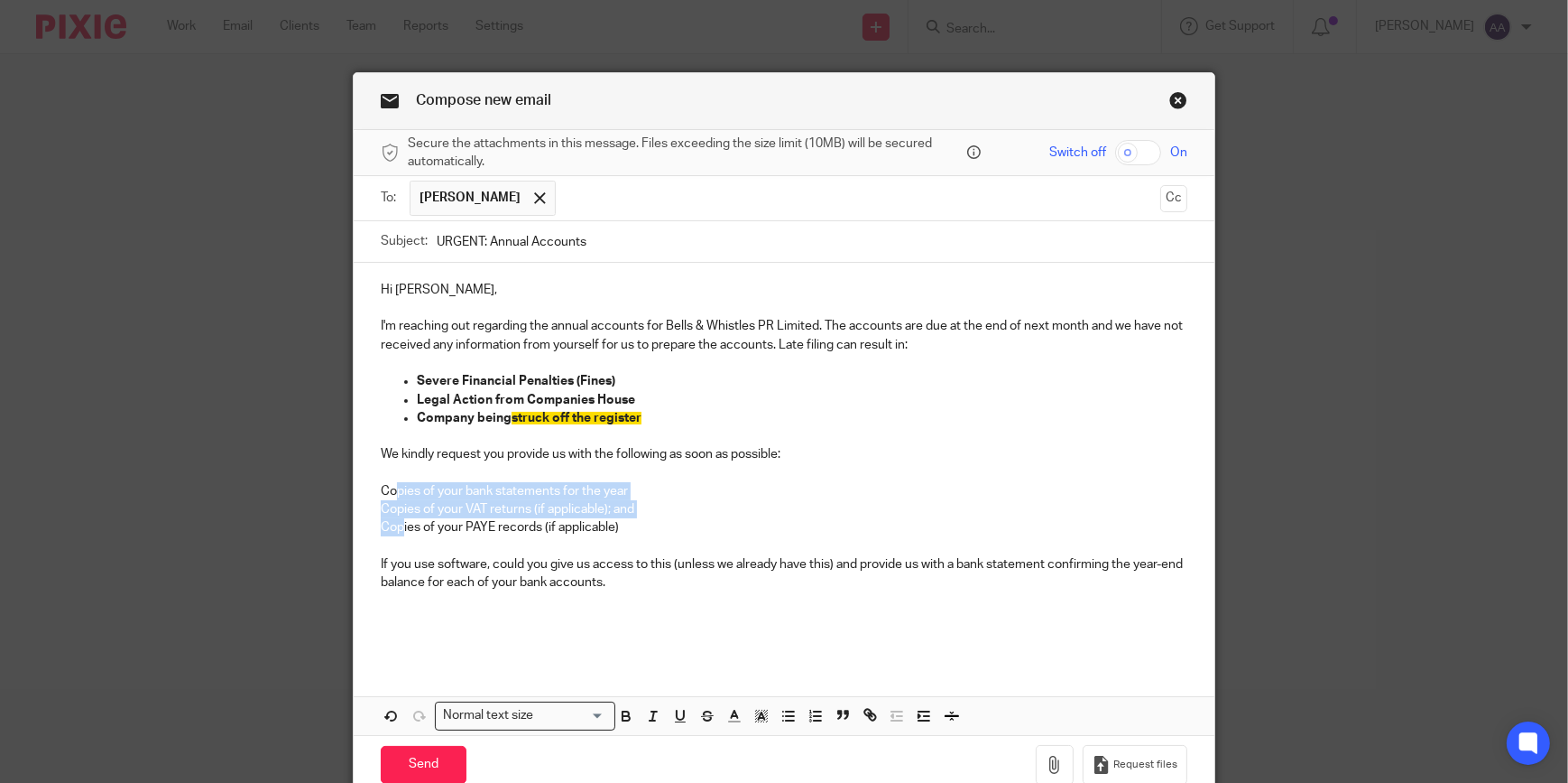
click at [381, 484] on p "Copies of your bank statements for the year" at bounding box center [784, 491] width 807 height 18
click at [784, 713] on icon "button" at bounding box center [789, 716] width 16 height 16
click at [385, 506] on p "Copies of your VAT returns (if applicable); and" at bounding box center [784, 509] width 807 height 18
drag, startPoint x: 376, startPoint y: 511, endPoint x: 380, endPoint y: 520, distance: 9.8
click at [381, 511] on p "Copies of your VAT returns (if applicable); and" at bounding box center [784, 509] width 807 height 18
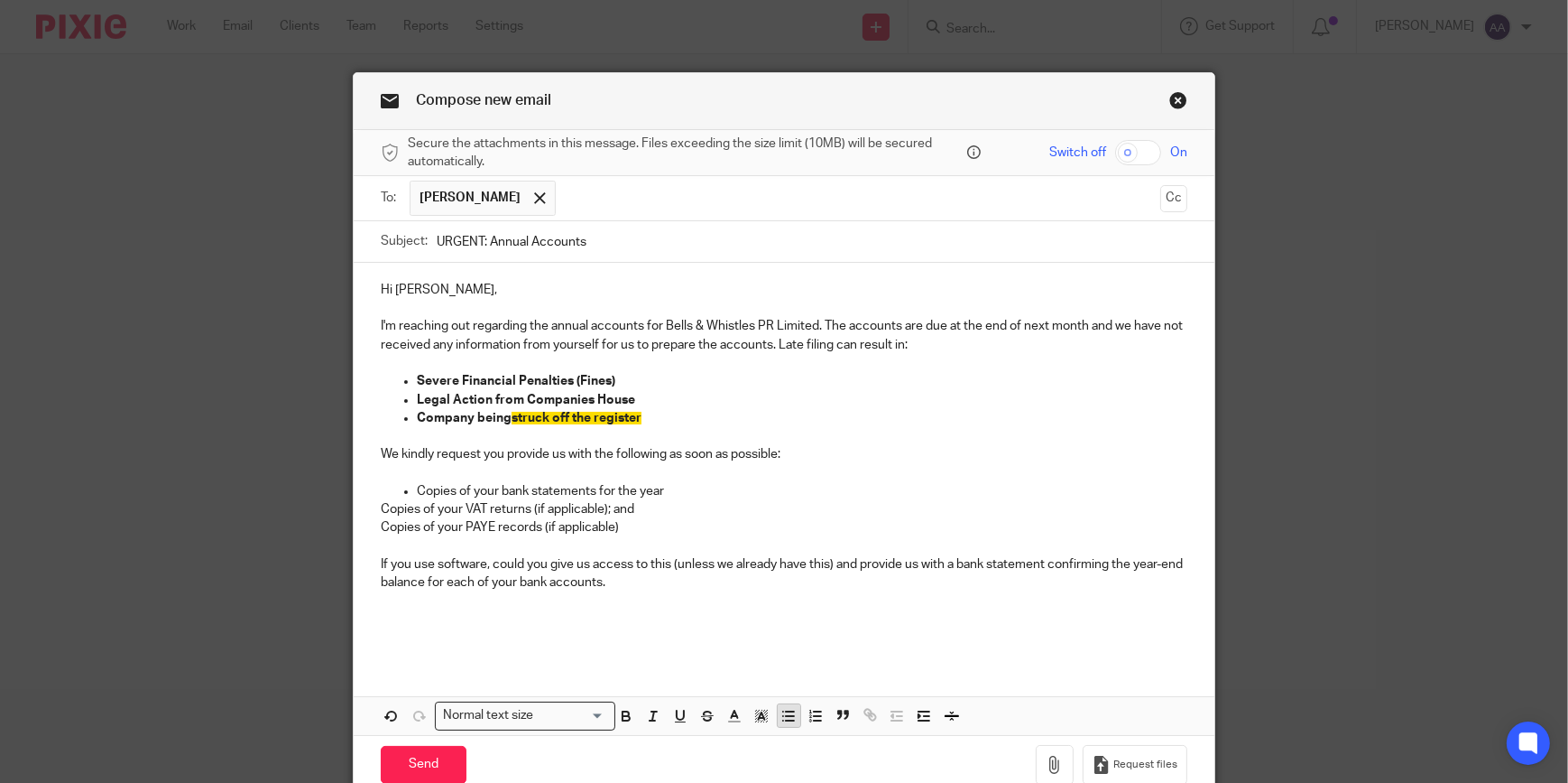
click at [778, 713] on button "button" at bounding box center [789, 715] width 23 height 23
click at [384, 524] on p "Copies of your PAYE records (if applicable)" at bounding box center [784, 527] width 807 height 18
click at [781, 713] on icon "button" at bounding box center [789, 716] width 16 height 16
click at [373, 545] on div "Hi Christabel, I'm reaching out regarding the annual accounts for Bells & Whist…" at bounding box center [784, 461] width 861 height 397
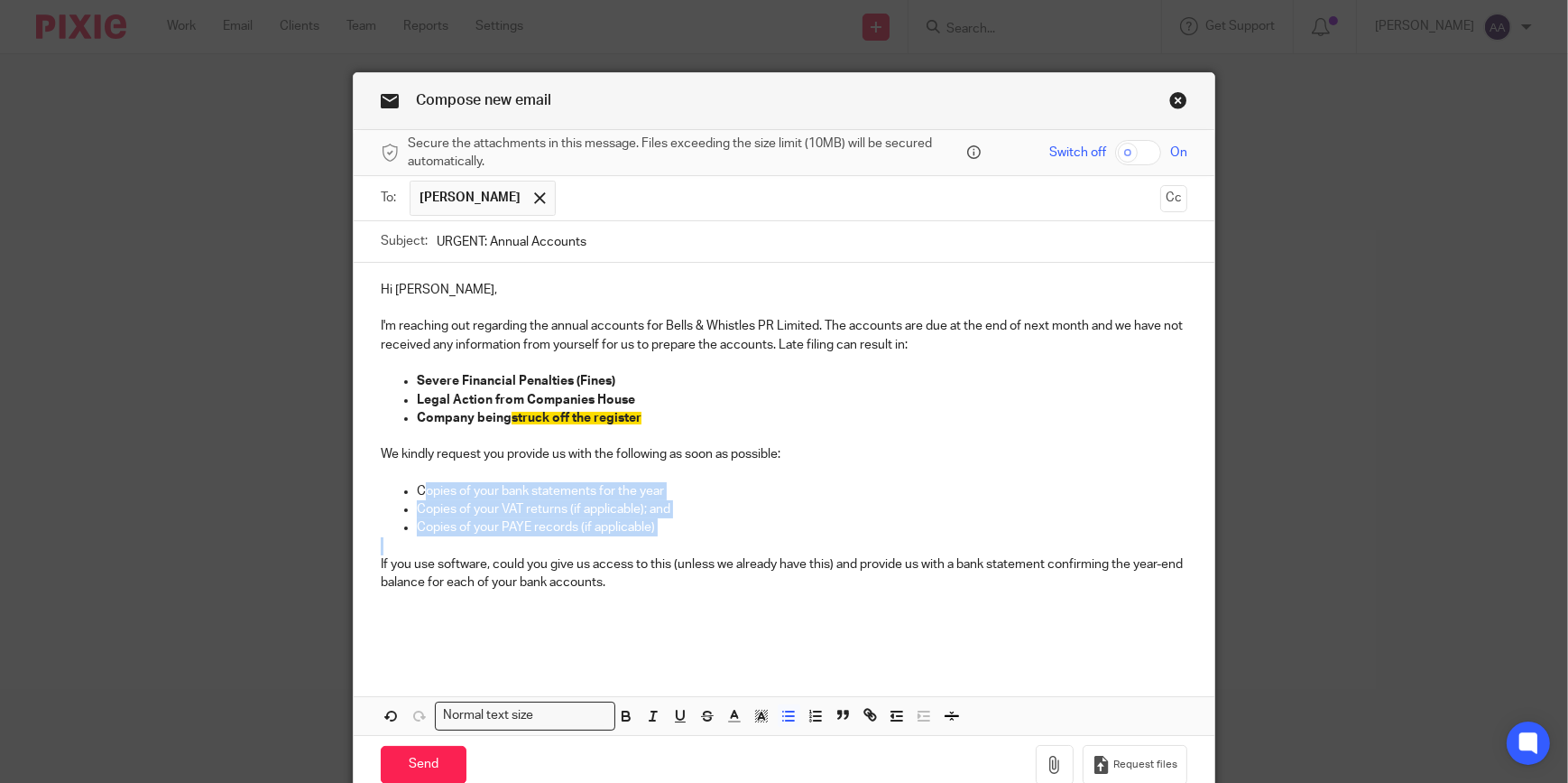
drag, startPoint x: 413, startPoint y: 485, endPoint x: 685, endPoint y: 541, distance: 277.7
click at [685, 541] on div "Hi Christabel, I'm reaching out regarding the annual accounts for Bells & Whist…" at bounding box center [784, 461] width 861 height 397
click at [626, 714] on icon "button" at bounding box center [626, 716] width 16 height 16
click at [645, 627] on p at bounding box center [784, 620] width 807 height 18
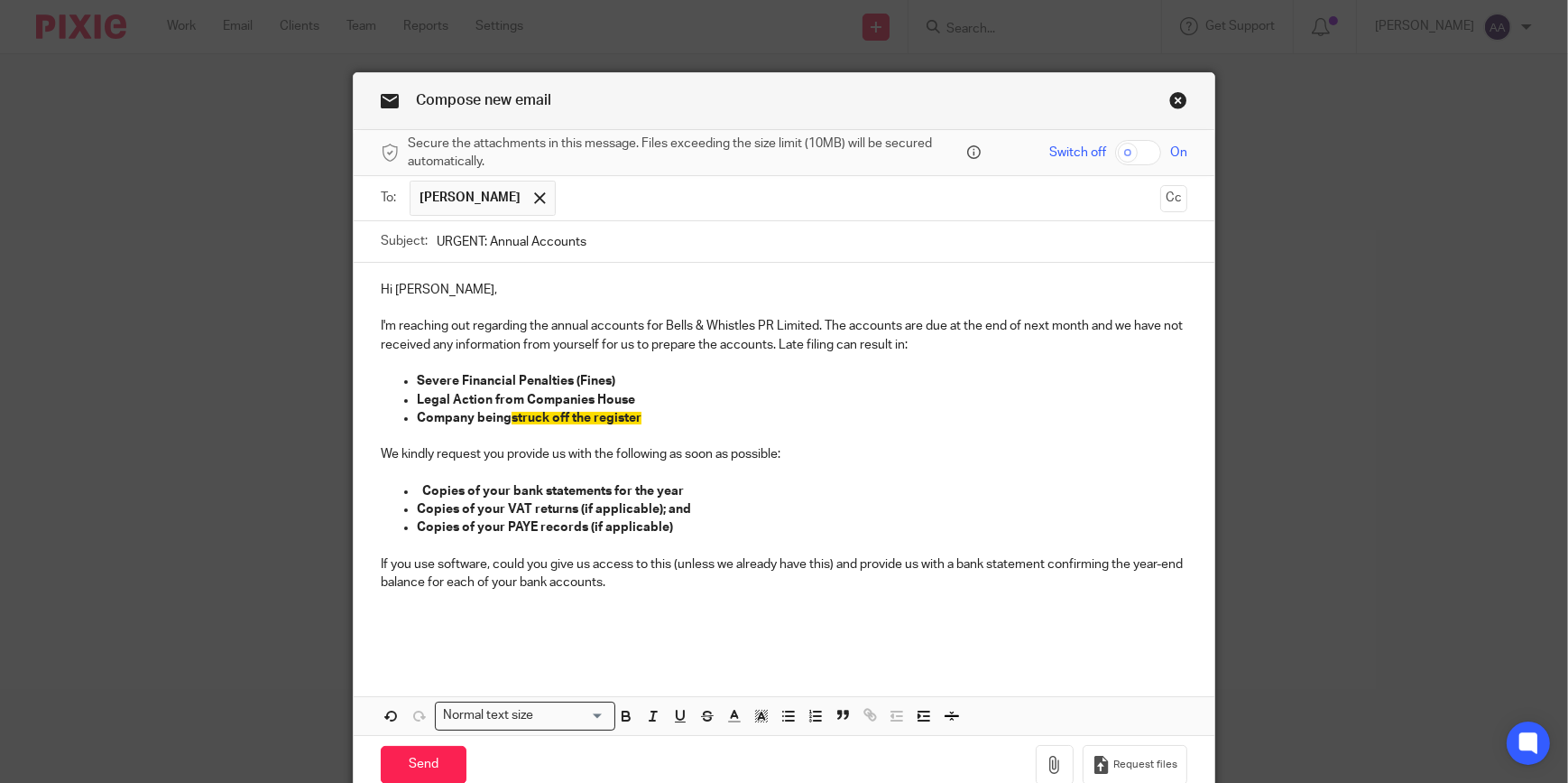
click at [713, 583] on p "If you use software, could you give us access to this (unless we already have t…" at bounding box center [784, 573] width 807 height 37
click at [678, 585] on p "If you use software, could you give us access to this (unless we already have t…" at bounding box center [784, 573] width 807 height 37
click at [513, 420] on span "struck off the register" at bounding box center [577, 418] width 130 height 13
click at [551, 413] on span "Struck off the register" at bounding box center [578, 418] width 132 height 13
click at [547, 414] on span "Struck off the register" at bounding box center [578, 418] width 132 height 13
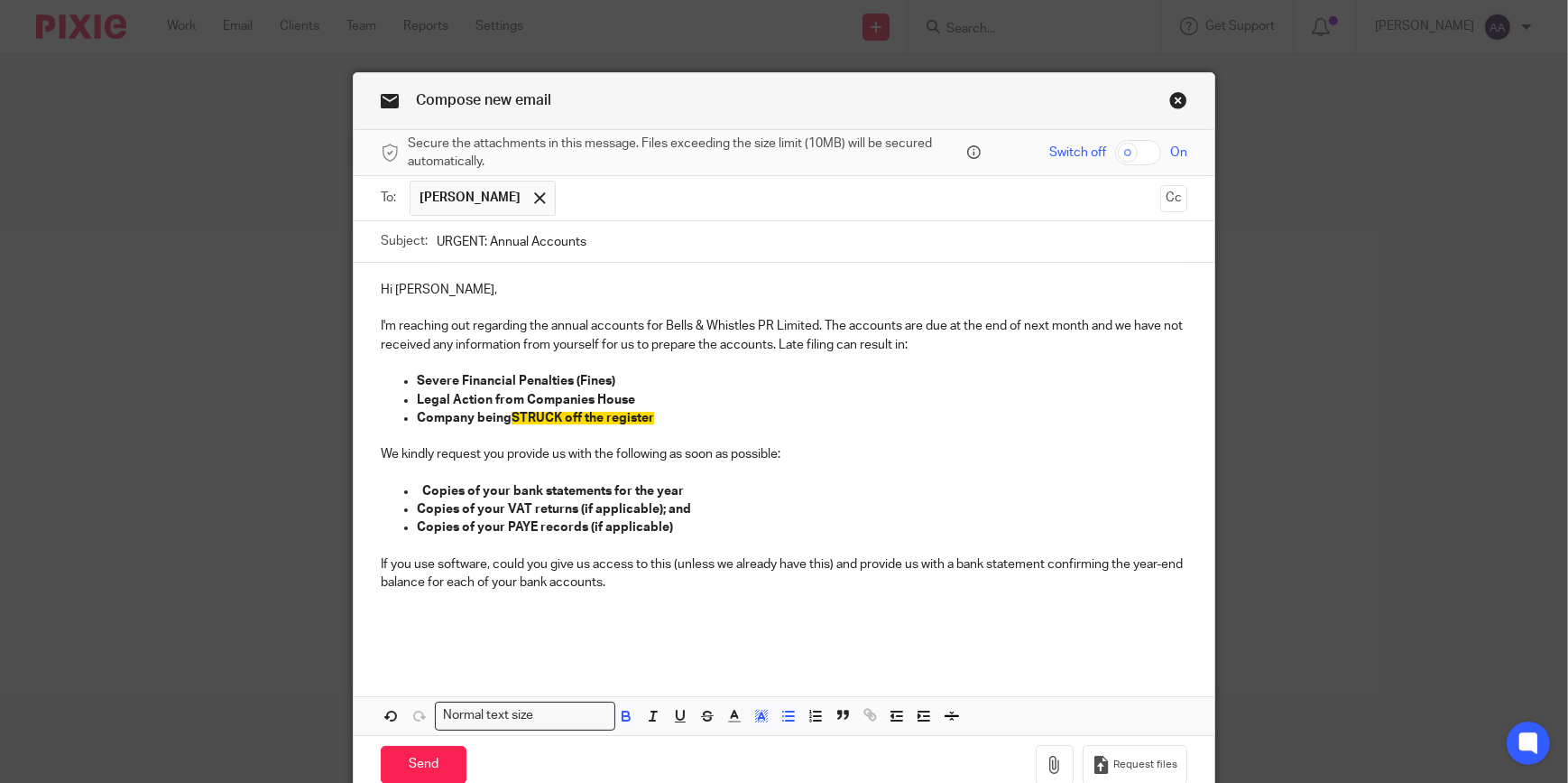
click at [528, 298] on p "Hi Christabel," at bounding box center [784, 290] width 807 height 18
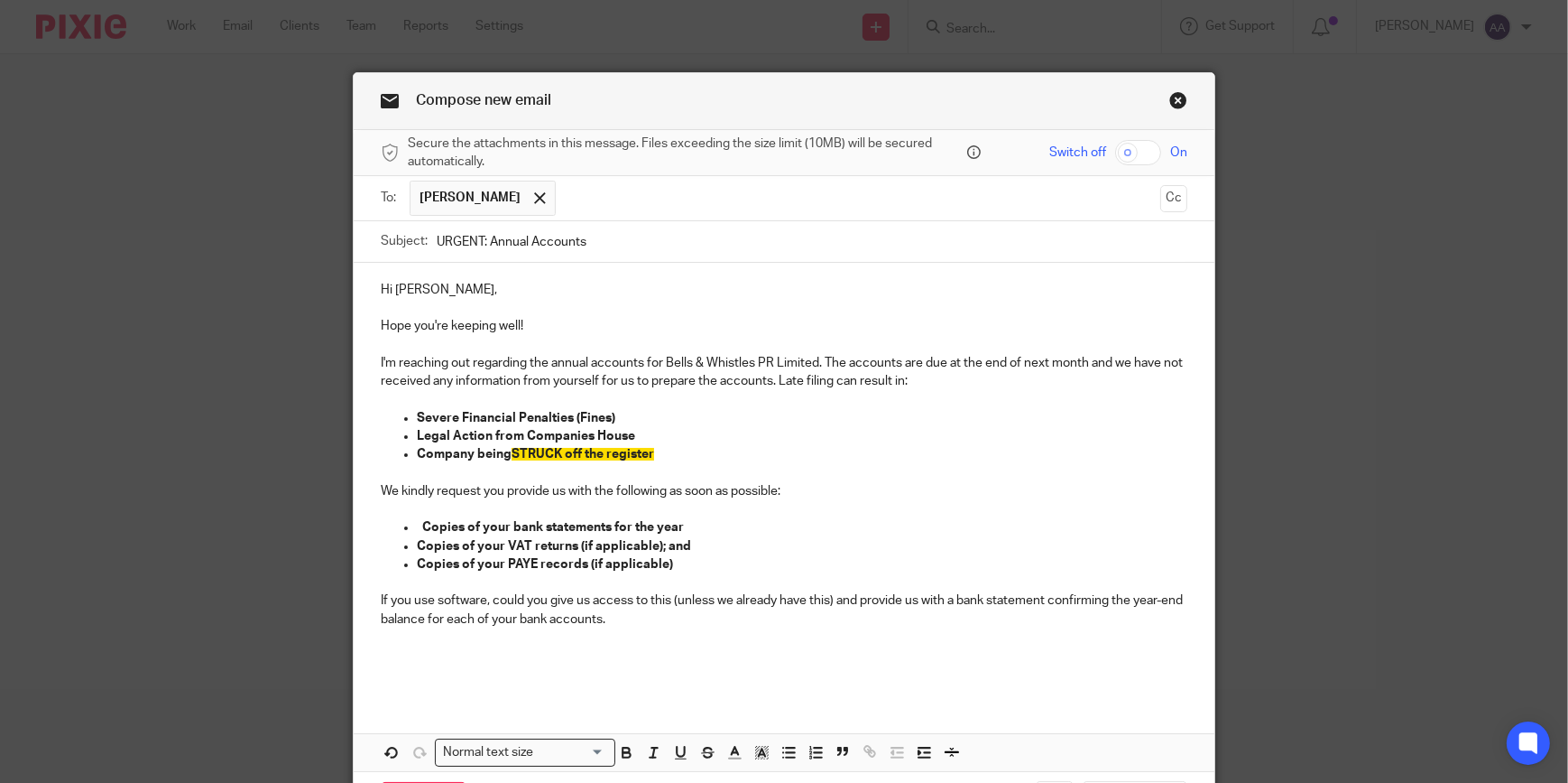
click at [645, 628] on p "If you use software, could you give us access to this (unless we already have t…" at bounding box center [784, 610] width 807 height 37
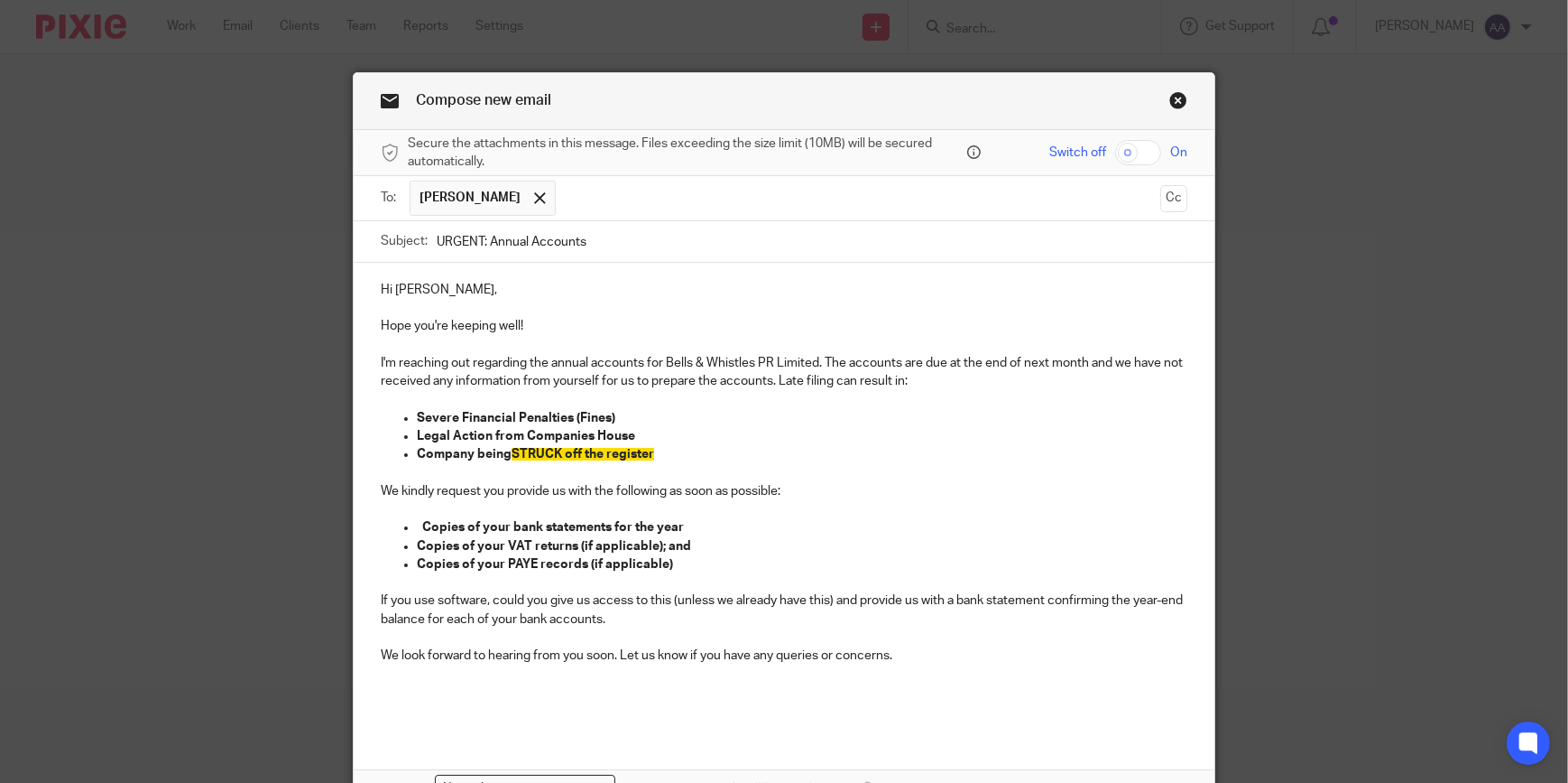
click at [487, 705] on p at bounding box center [784, 711] width 807 height 18
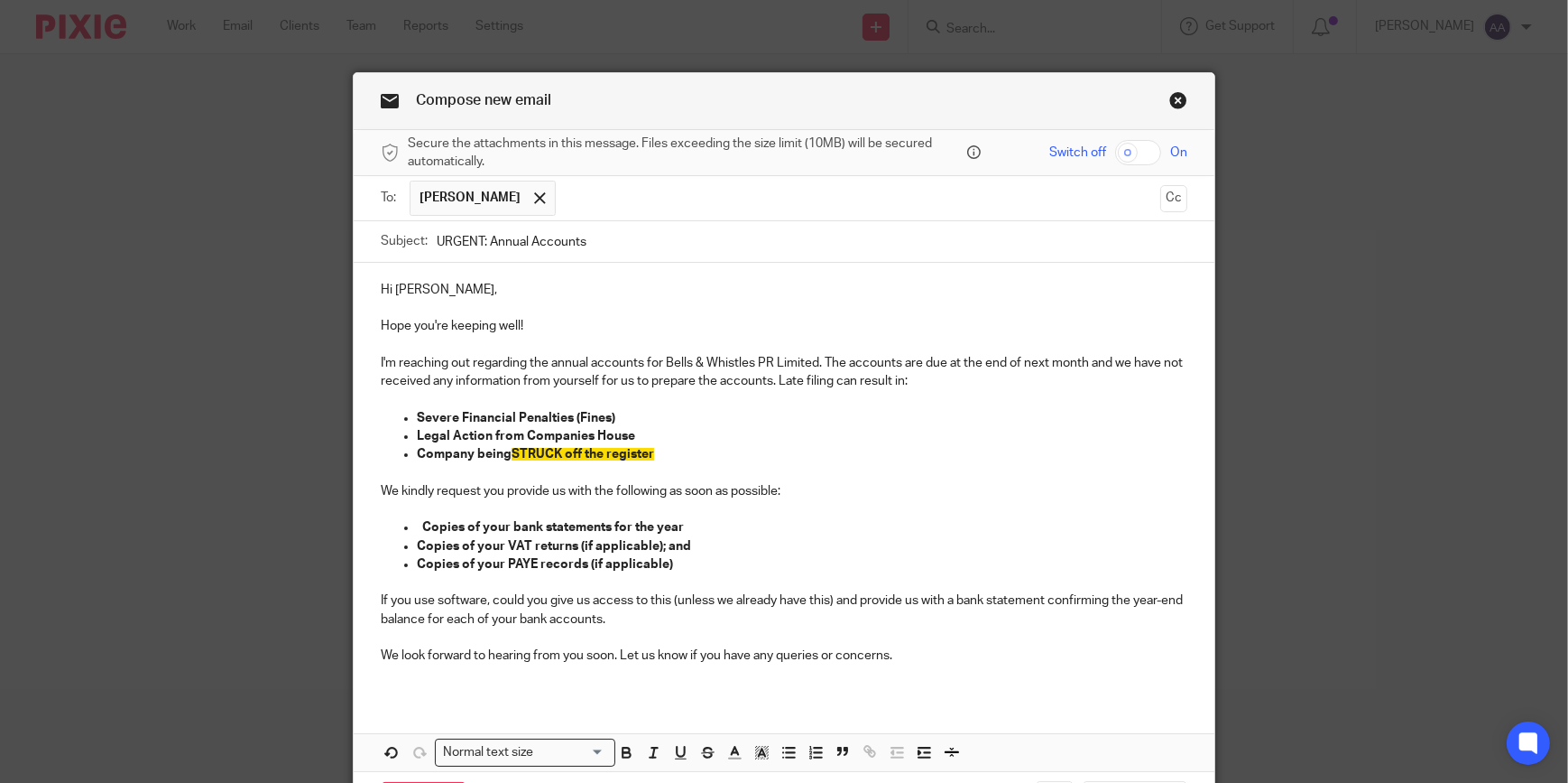
click at [388, 704] on div "Hi Christabel, Hope you're keeping well! I'm reaching out regarding the annual …" at bounding box center [784, 517] width 861 height 508
click at [926, 658] on p "We look forward to hearing from you soon. Let us know if you have any queries o…" at bounding box center [784, 656] width 807 height 18
click at [403, 695] on div "Hi Christabel, Hope you're keeping well! I'm reaching out regarding the annual …" at bounding box center [784, 480] width 861 height 434
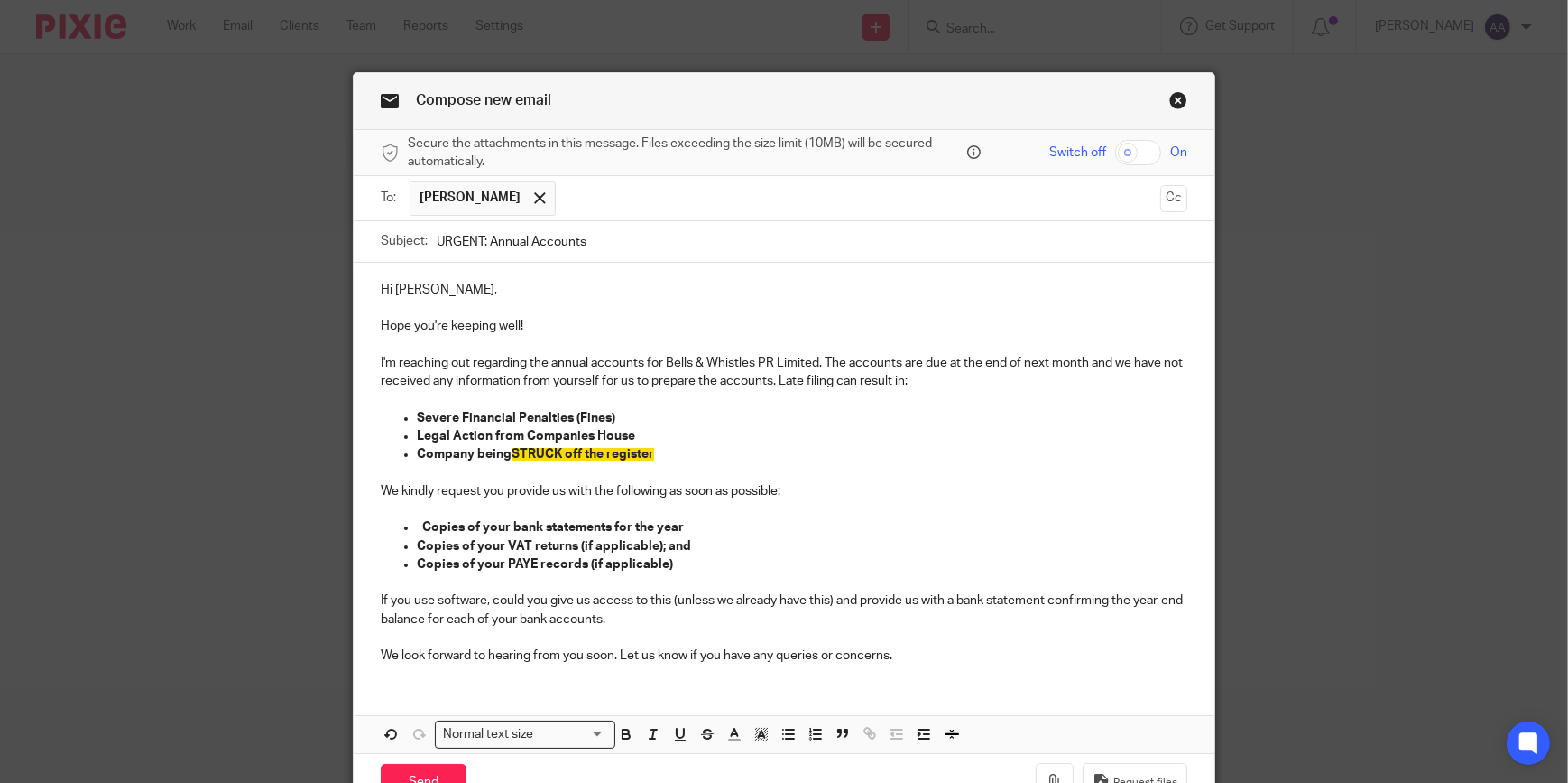
click at [390, 682] on div "Hi Christabel, Hope you're keeping well! I'm reaching out regarding the annual …" at bounding box center [784, 508] width 861 height 490
click at [384, 681] on div "Hi Christabel, Hope you're keeping well! I'm reaching out regarding the annual …" at bounding box center [784, 508] width 861 height 490
click at [383, 681] on div "Hi Christabel, Hope you're keeping well! I'm reaching out regarding the annual …" at bounding box center [784, 508] width 861 height 490
drag, startPoint x: 383, startPoint y: 681, endPoint x: 371, endPoint y: 689, distance: 14.4
click at [371, 689] on div "Hi Christabel, Hope you're keeping well! I'm reaching out regarding the annual …" at bounding box center [784, 508] width 861 height 490
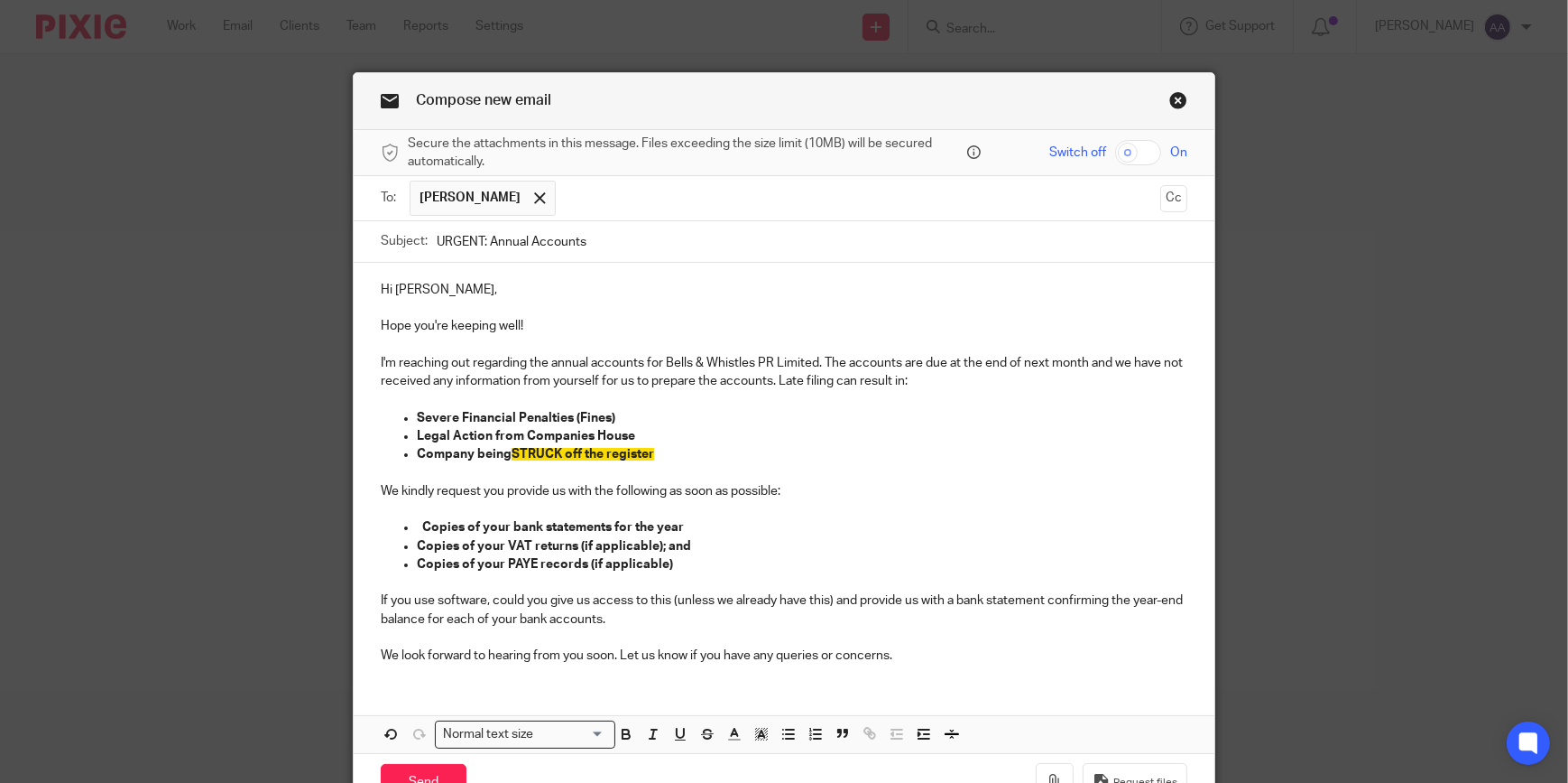
click at [941, 660] on p "We look forward to hearing from you soon. Let us know if you have any queries o…" at bounding box center [784, 656] width 807 height 18
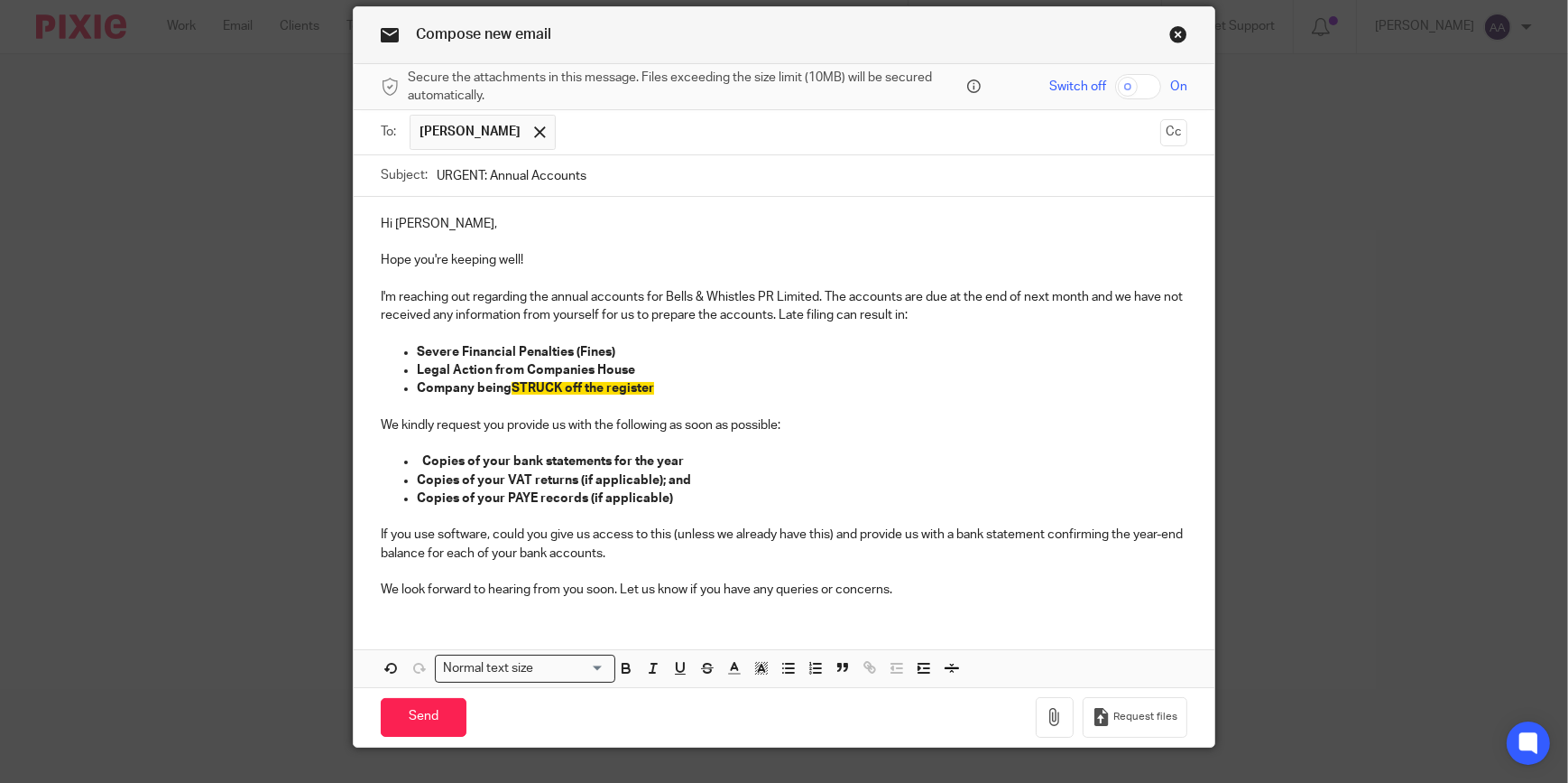
scroll to position [102, 0]
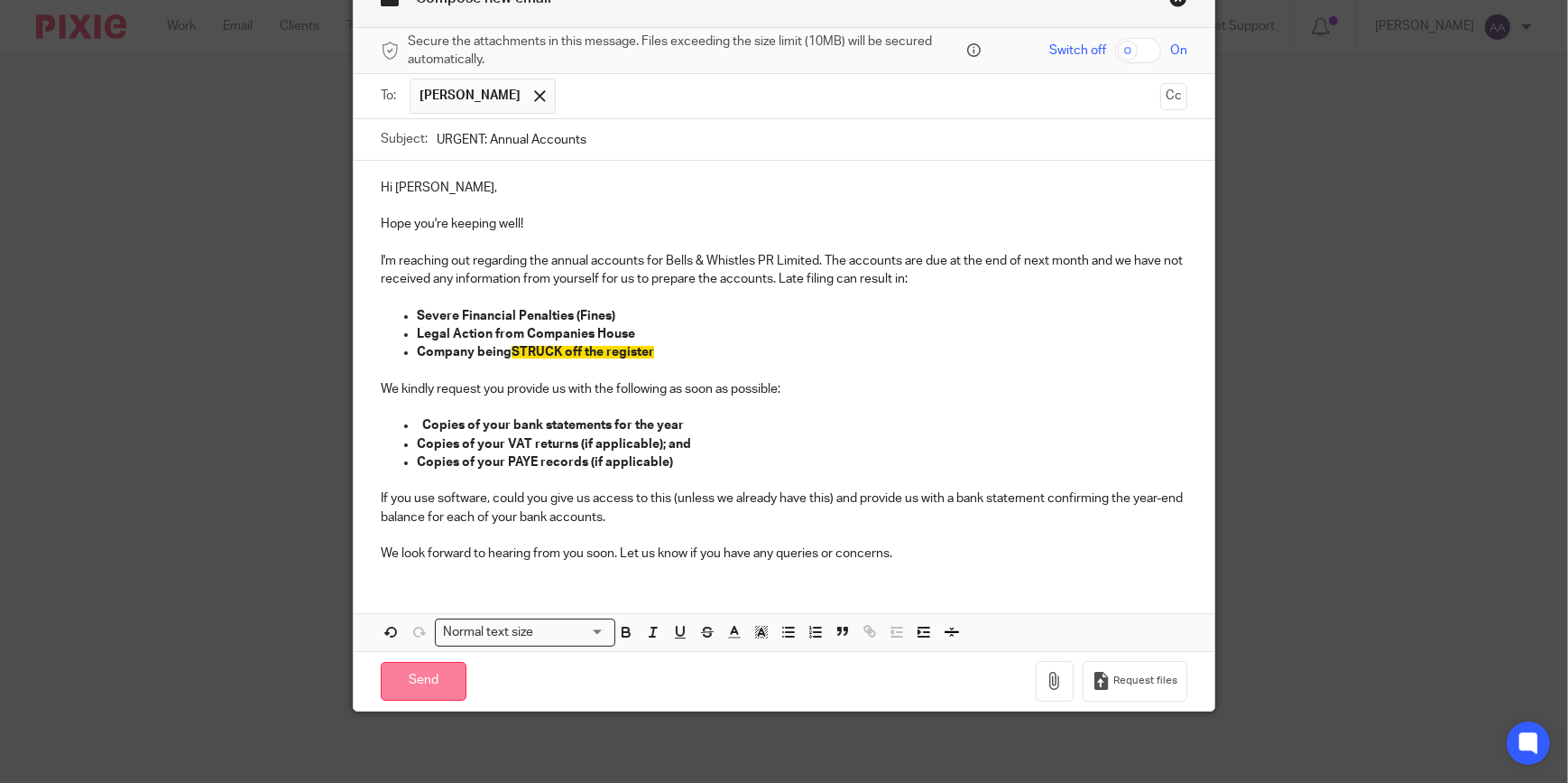
click at [414, 691] on input "Send" at bounding box center [423, 681] width 86 height 39
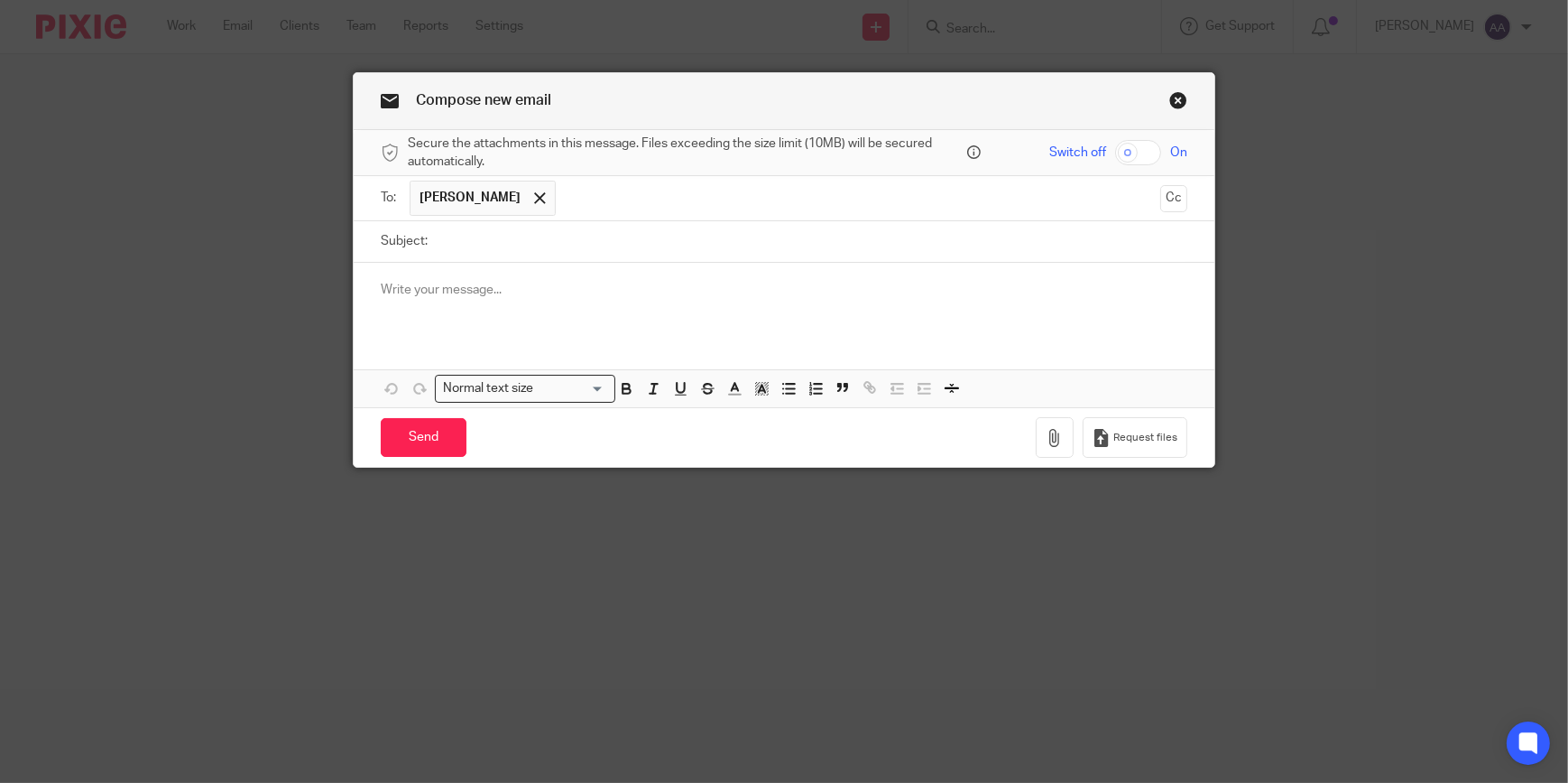
click at [1169, 97] on link "Close this dialog window" at bounding box center [1178, 103] width 18 height 24
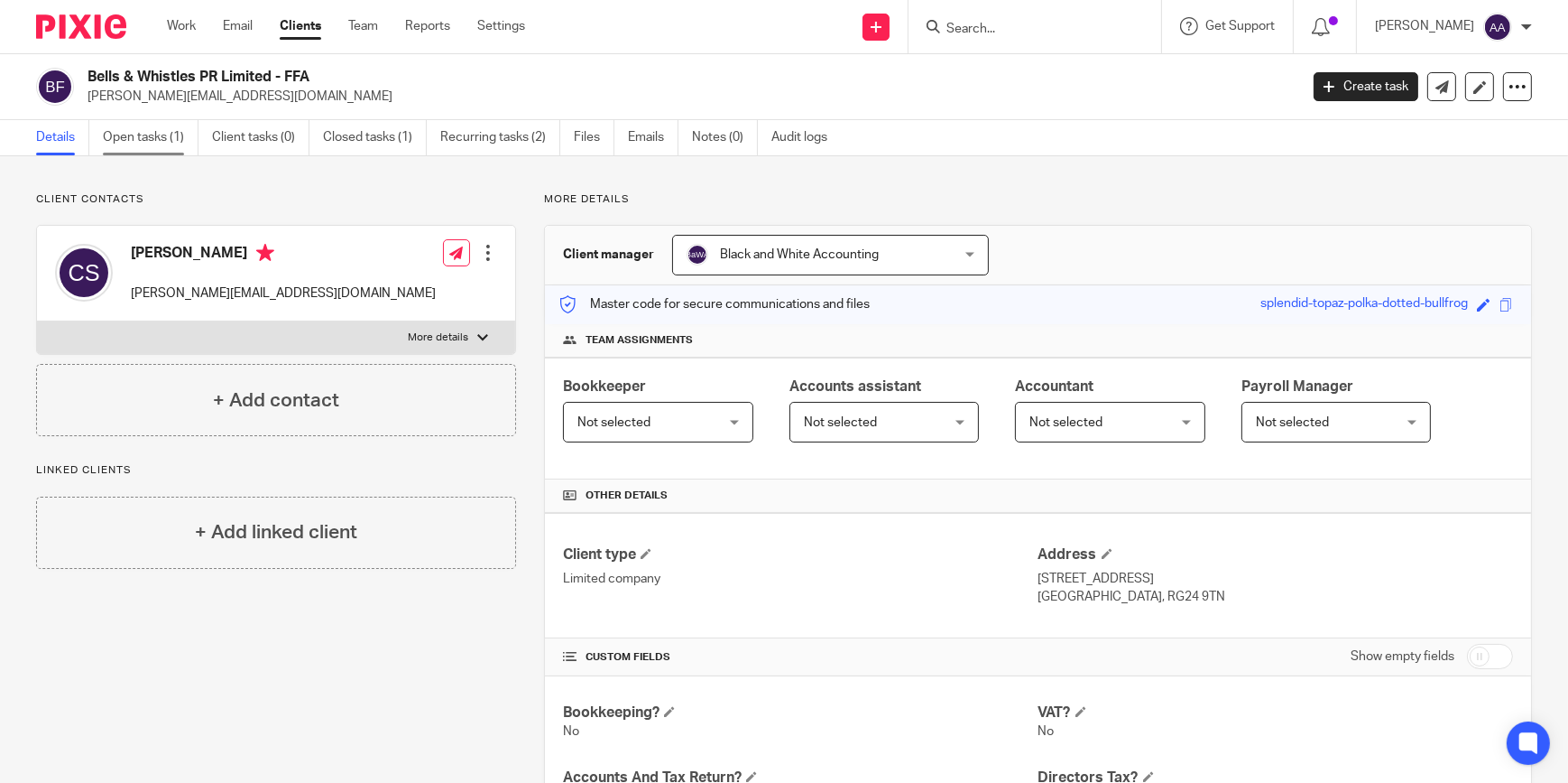
click at [175, 126] on link "Open tasks (1)" at bounding box center [151, 137] width 96 height 35
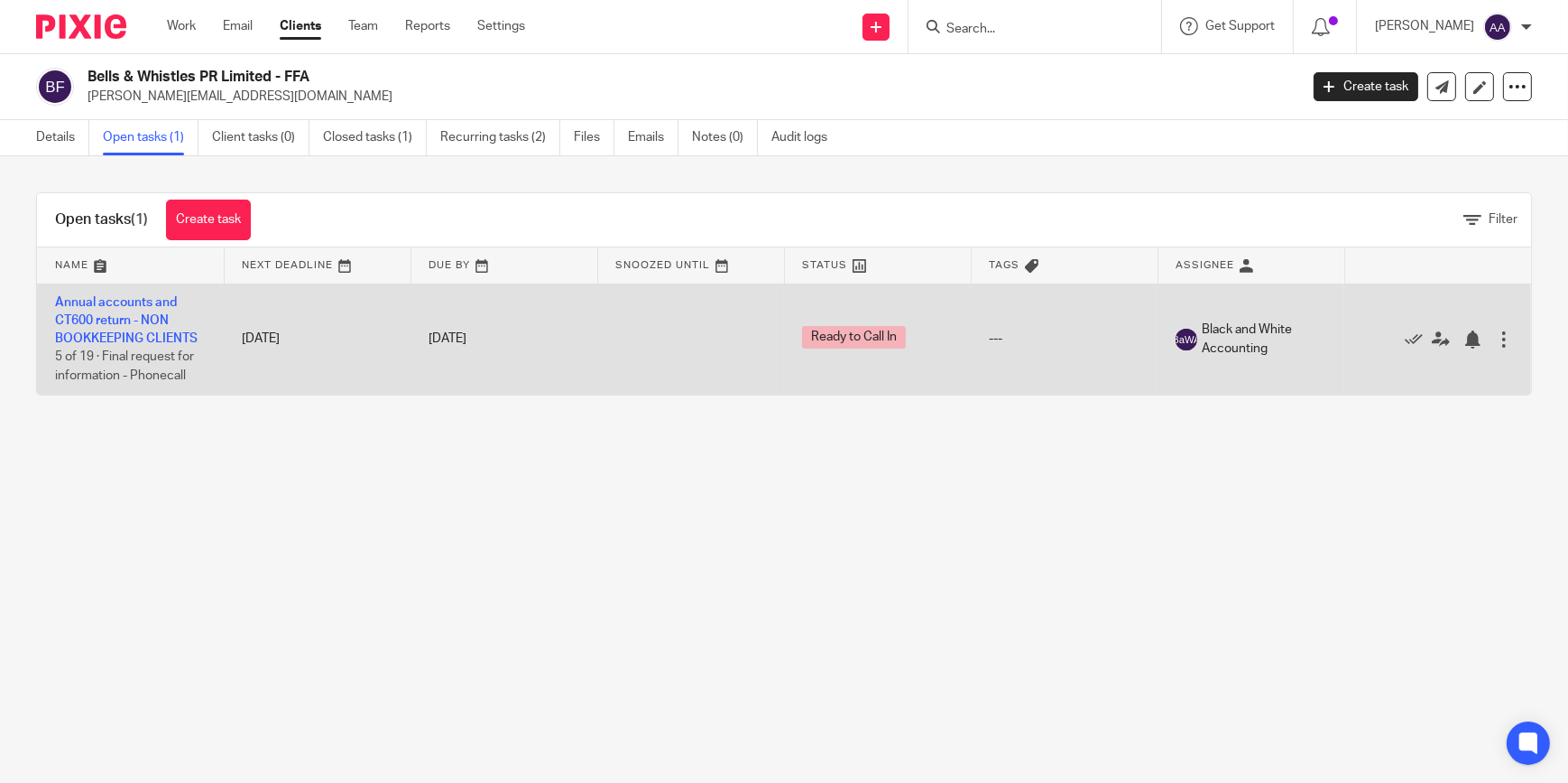
click at [117, 312] on td "Annual accounts and CT600 return - NON BOOKKEEPING CLIENTS 5 of 19 · Final requ…" at bounding box center [130, 339] width 187 height 111
click at [158, 325] on link "Annual accounts and CT600 return - NON BOOKKEEPING CLIENTS" at bounding box center [126, 321] width 143 height 50
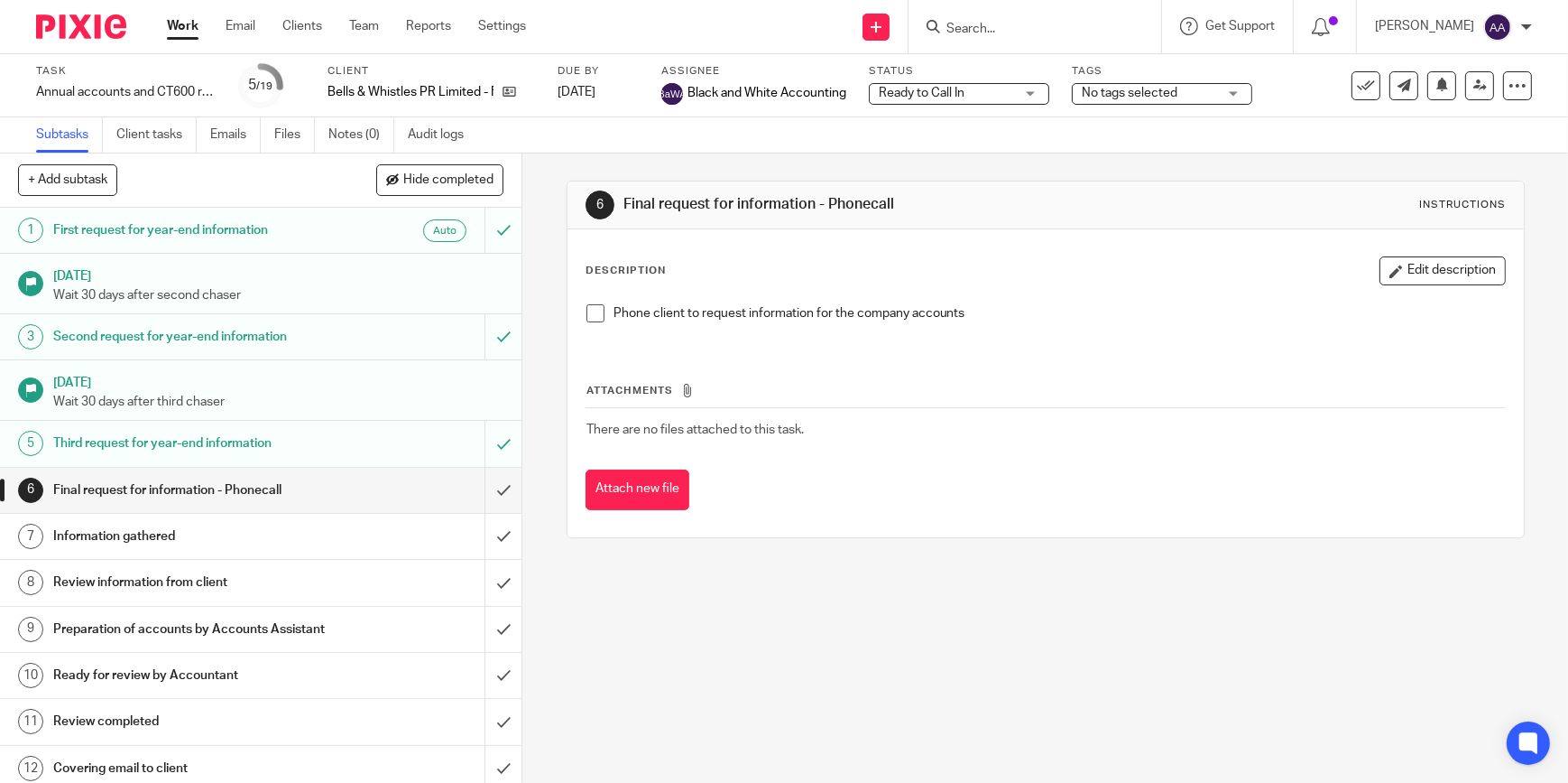
click at [329, 228] on div "Auto" at bounding box center [397, 230] width 138 height 23
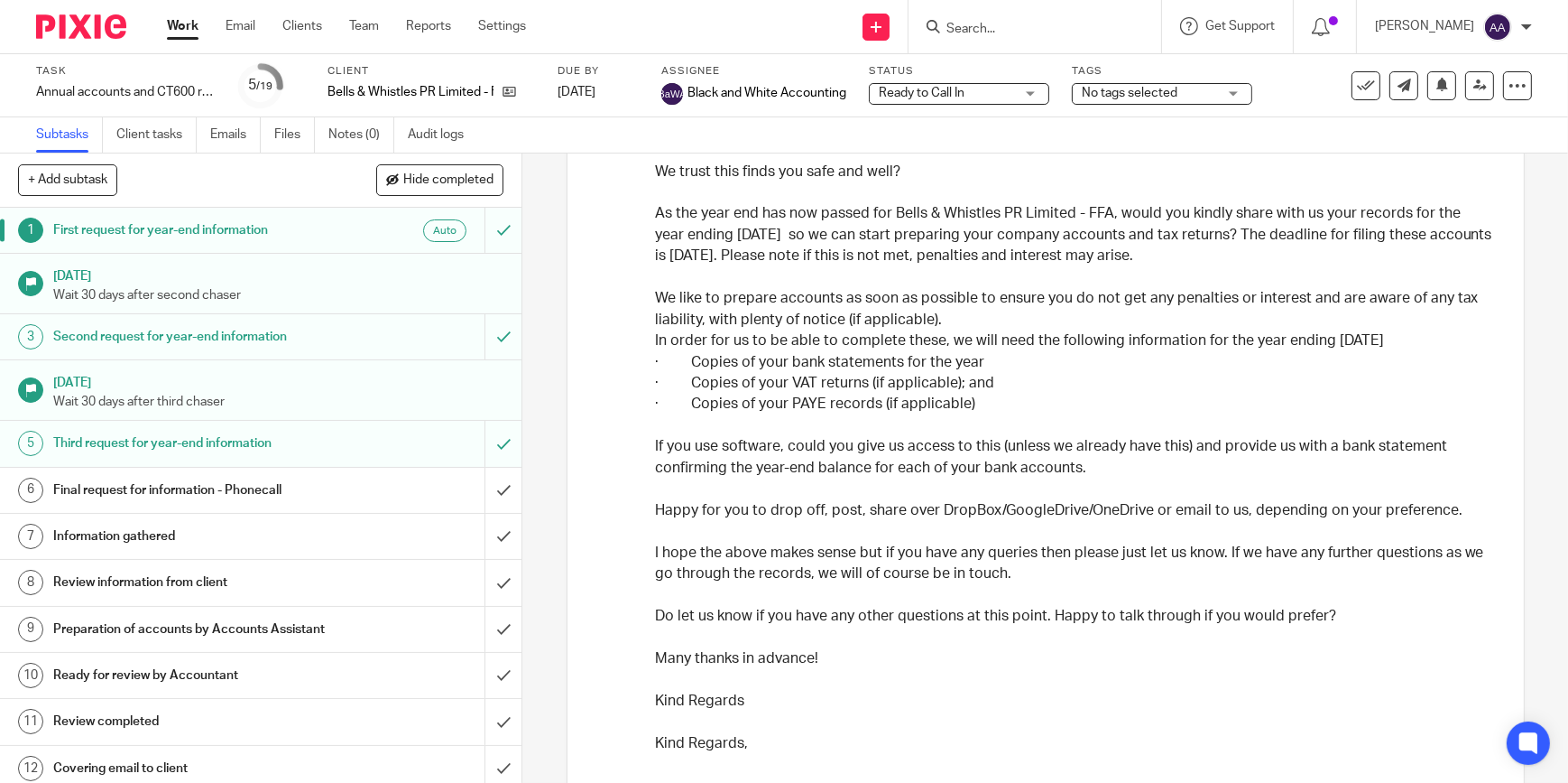
scroll to position [273, 0]
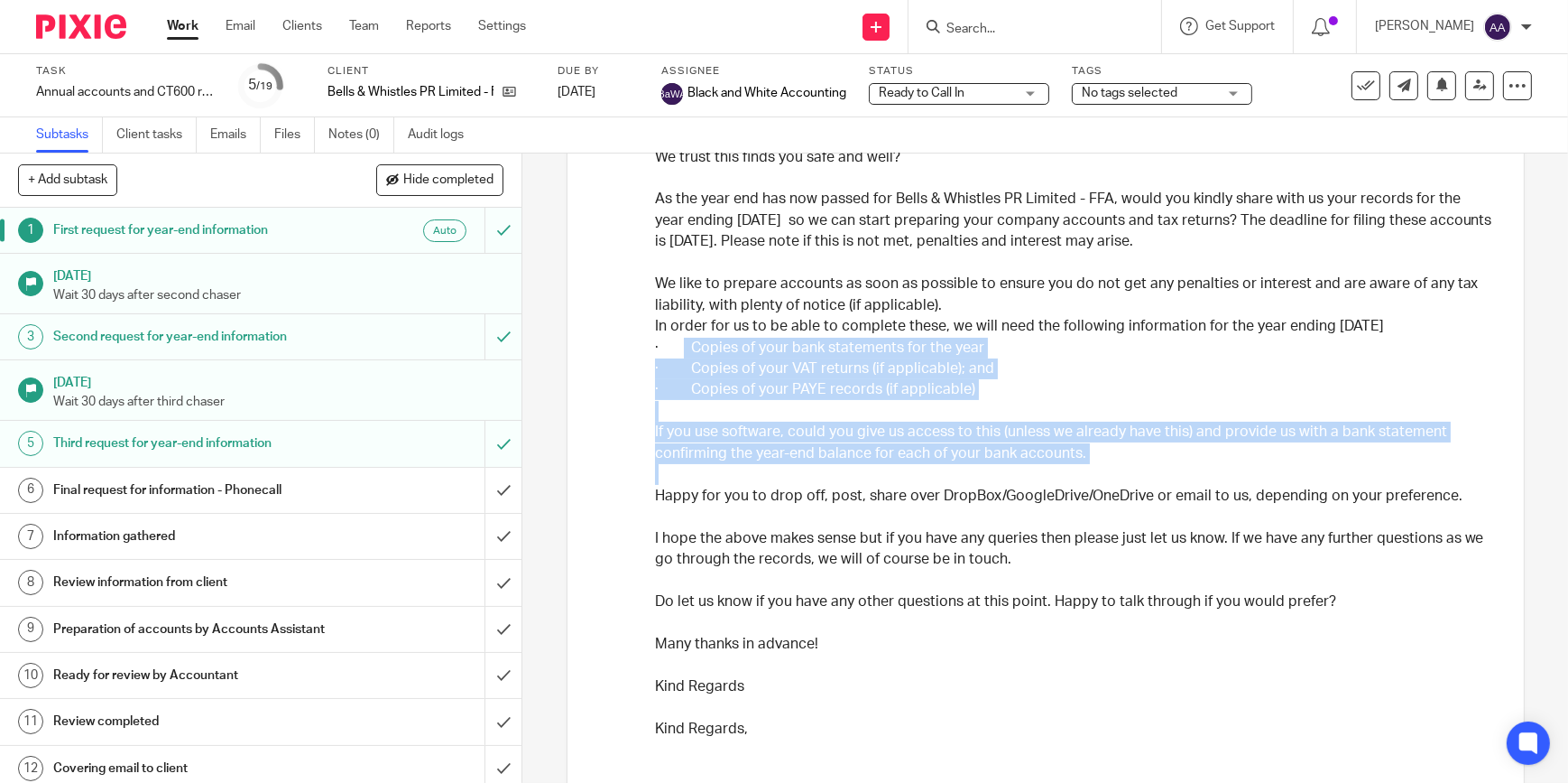
drag, startPoint x: 677, startPoint y: 340, endPoint x: 1176, endPoint y: 478, distance: 517.7
copy div "Copies of your bank statements for the year · Copies of your VAT returns (if ap…"
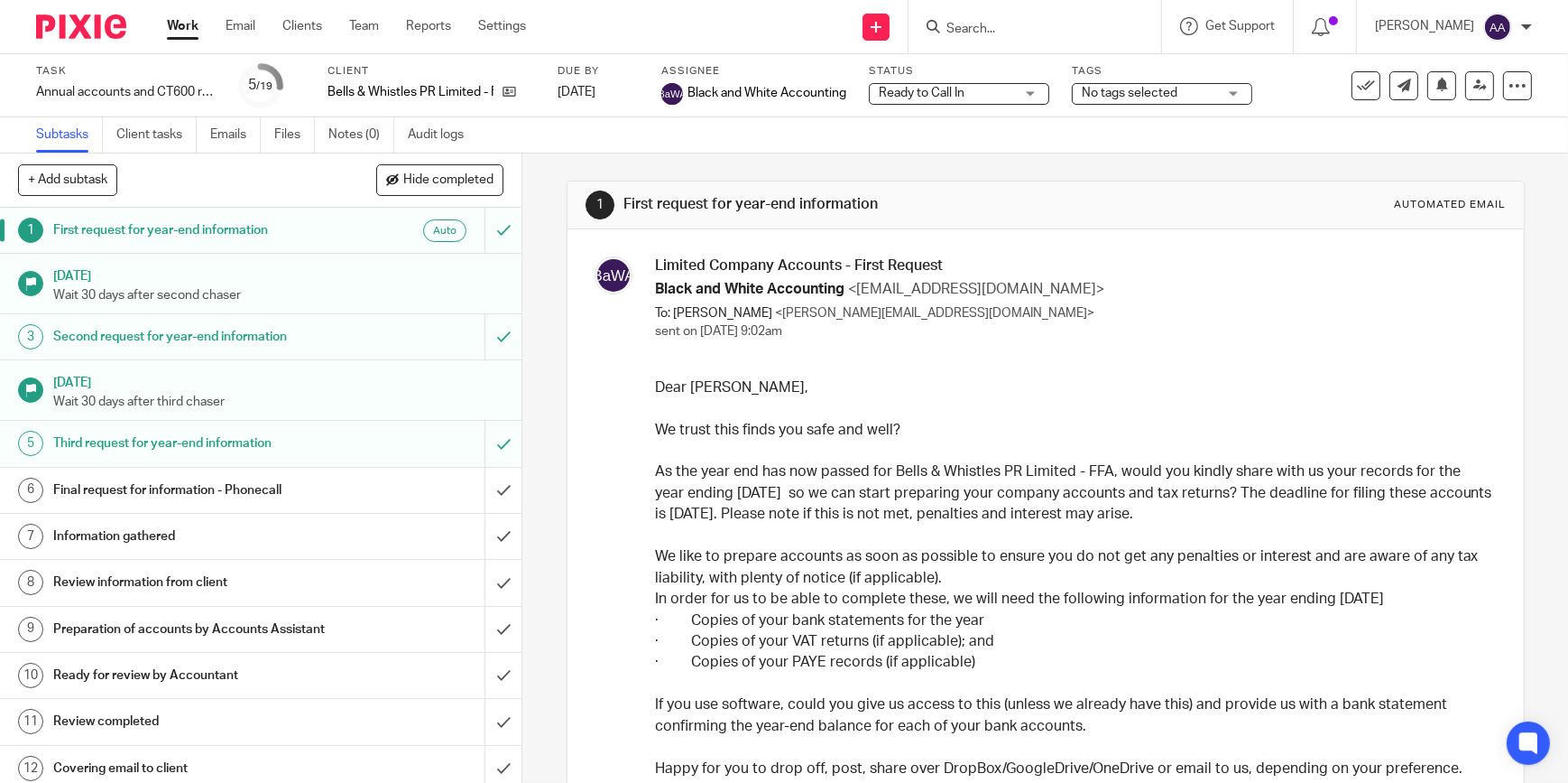
click at [1032, 24] on input "Search" at bounding box center [1026, 30] width 162 height 16
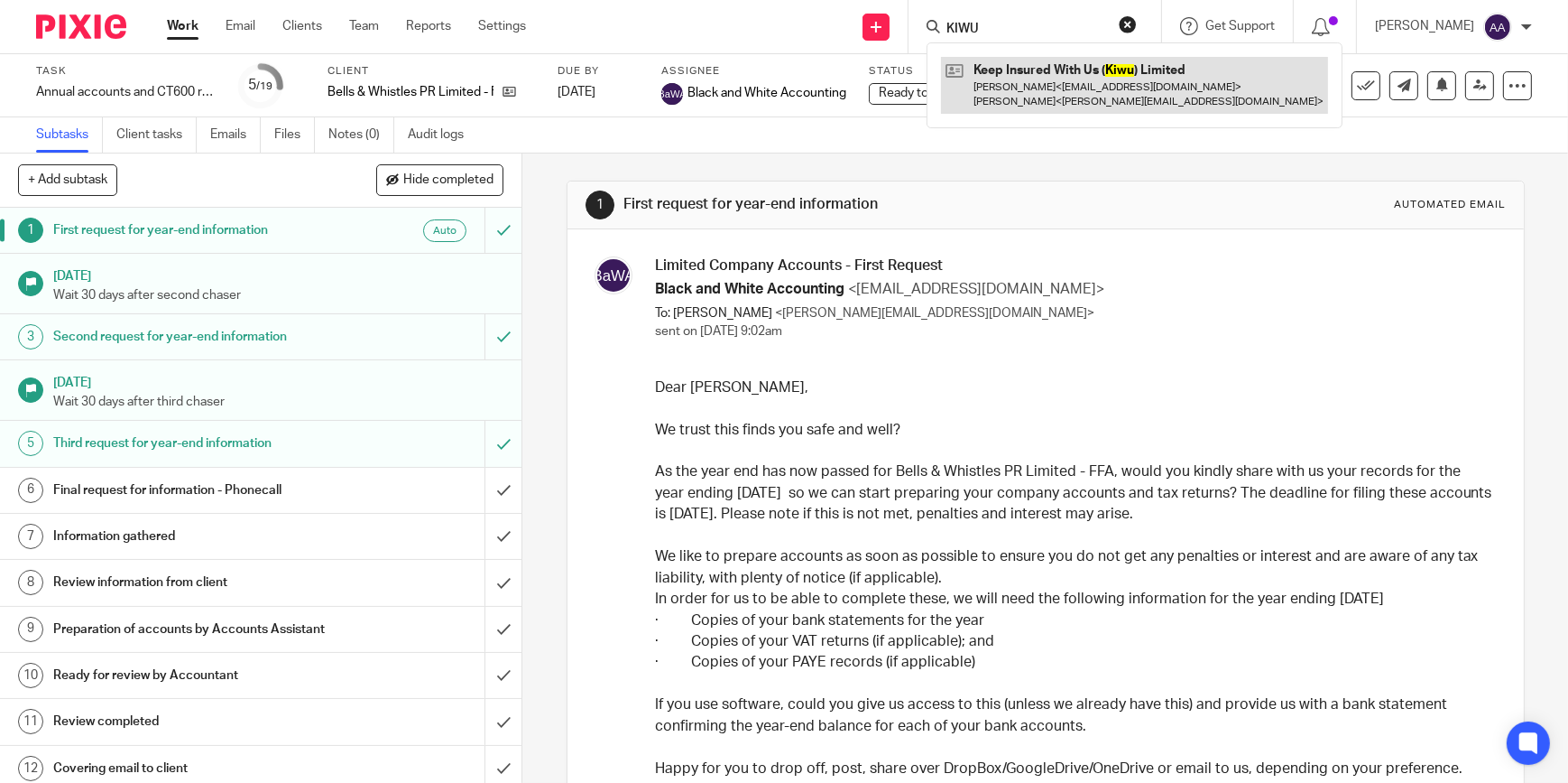
type input "KIWU"
click at [999, 73] on link at bounding box center [1135, 85] width 387 height 56
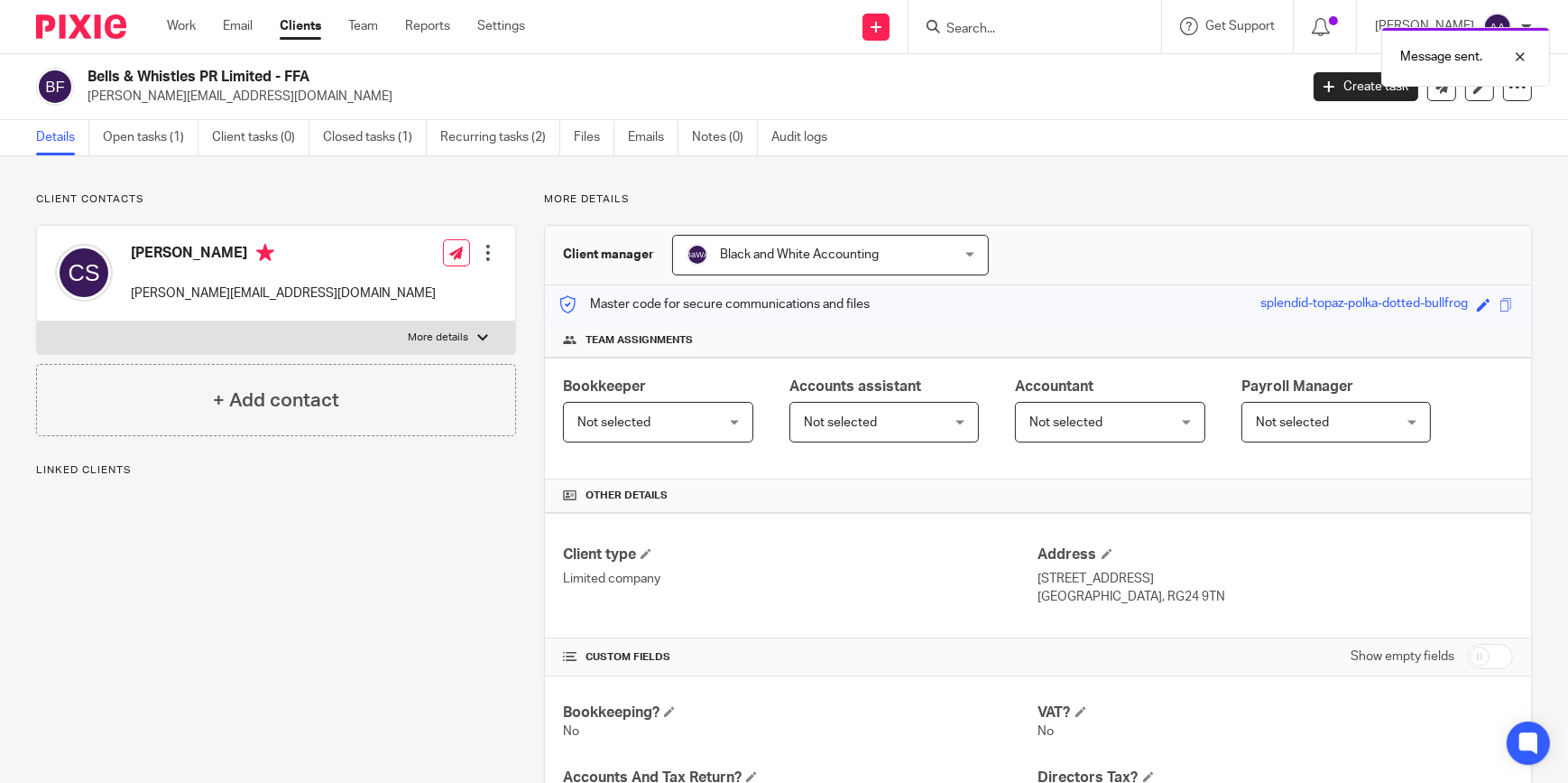
click at [626, 136] on ul "Details Open tasks (1) Client tasks (0) Closed tasks (1) Recurring tasks (2) Fi…" at bounding box center [445, 137] width 819 height 35
click at [642, 142] on link "Emails" at bounding box center [654, 137] width 51 height 35
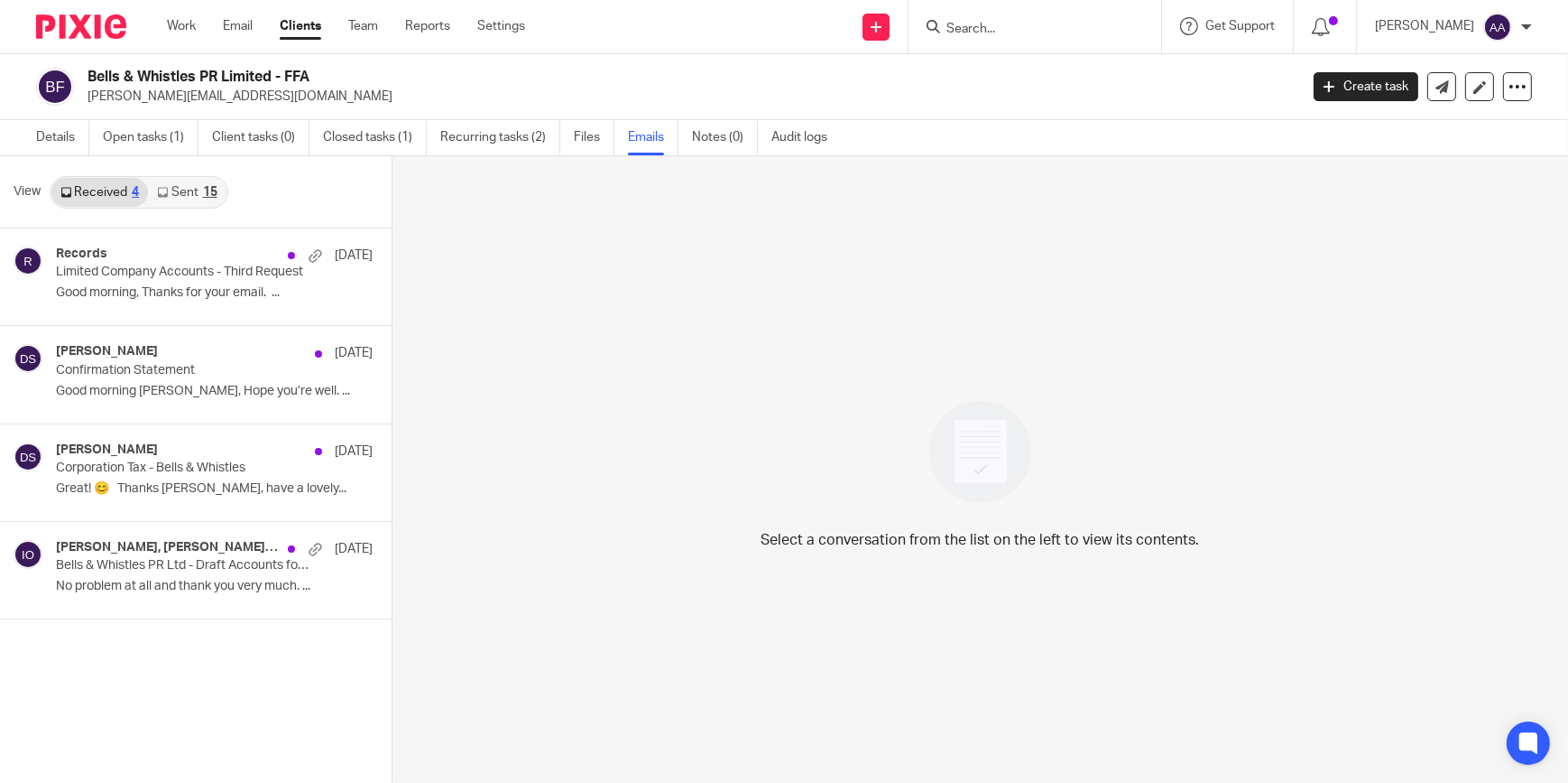
click at [190, 196] on link "Sent 15" at bounding box center [187, 192] width 78 height 29
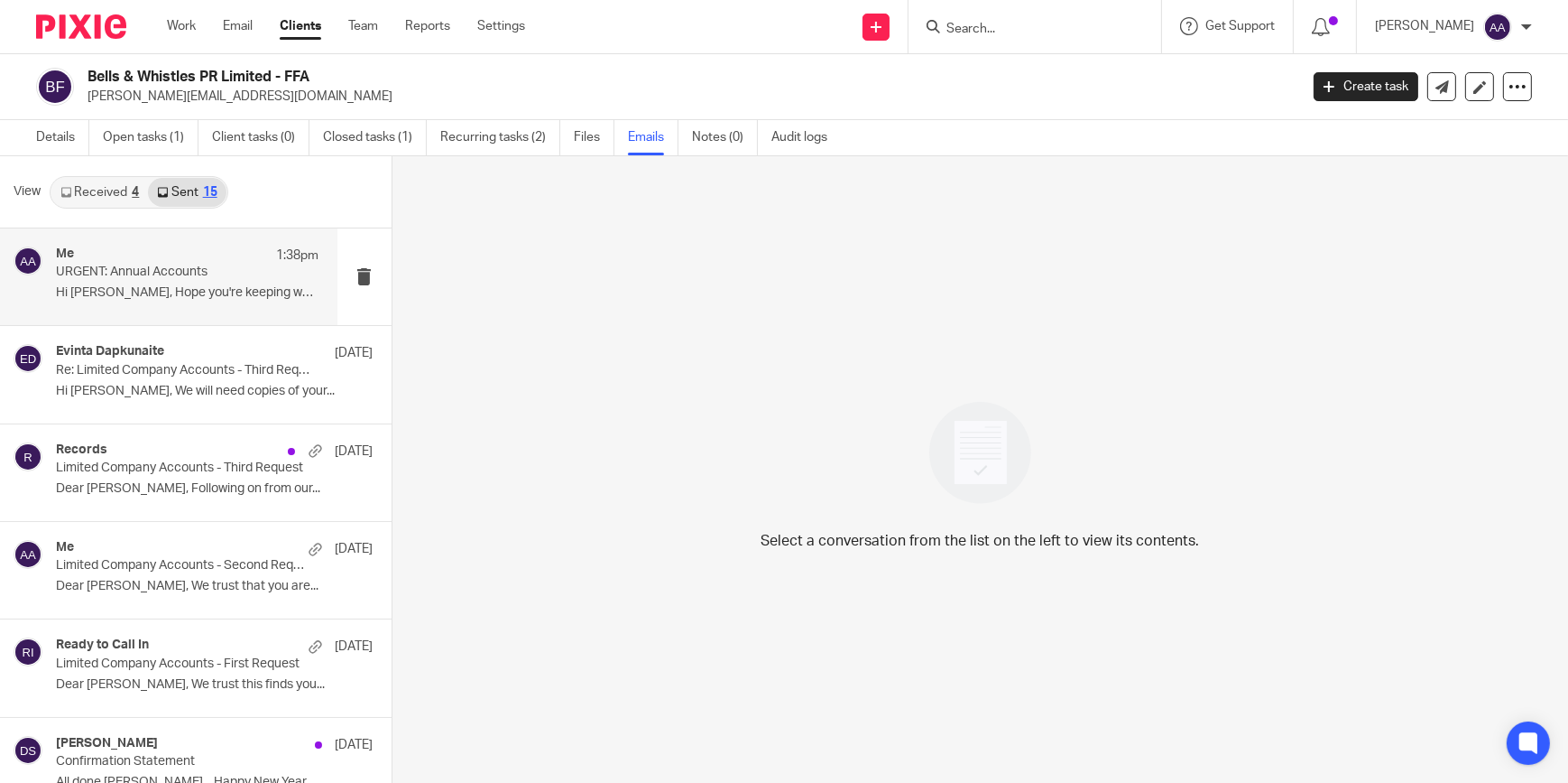
click at [72, 278] on p "URGENT: Annual Accounts" at bounding box center [161, 272] width 210 height 15
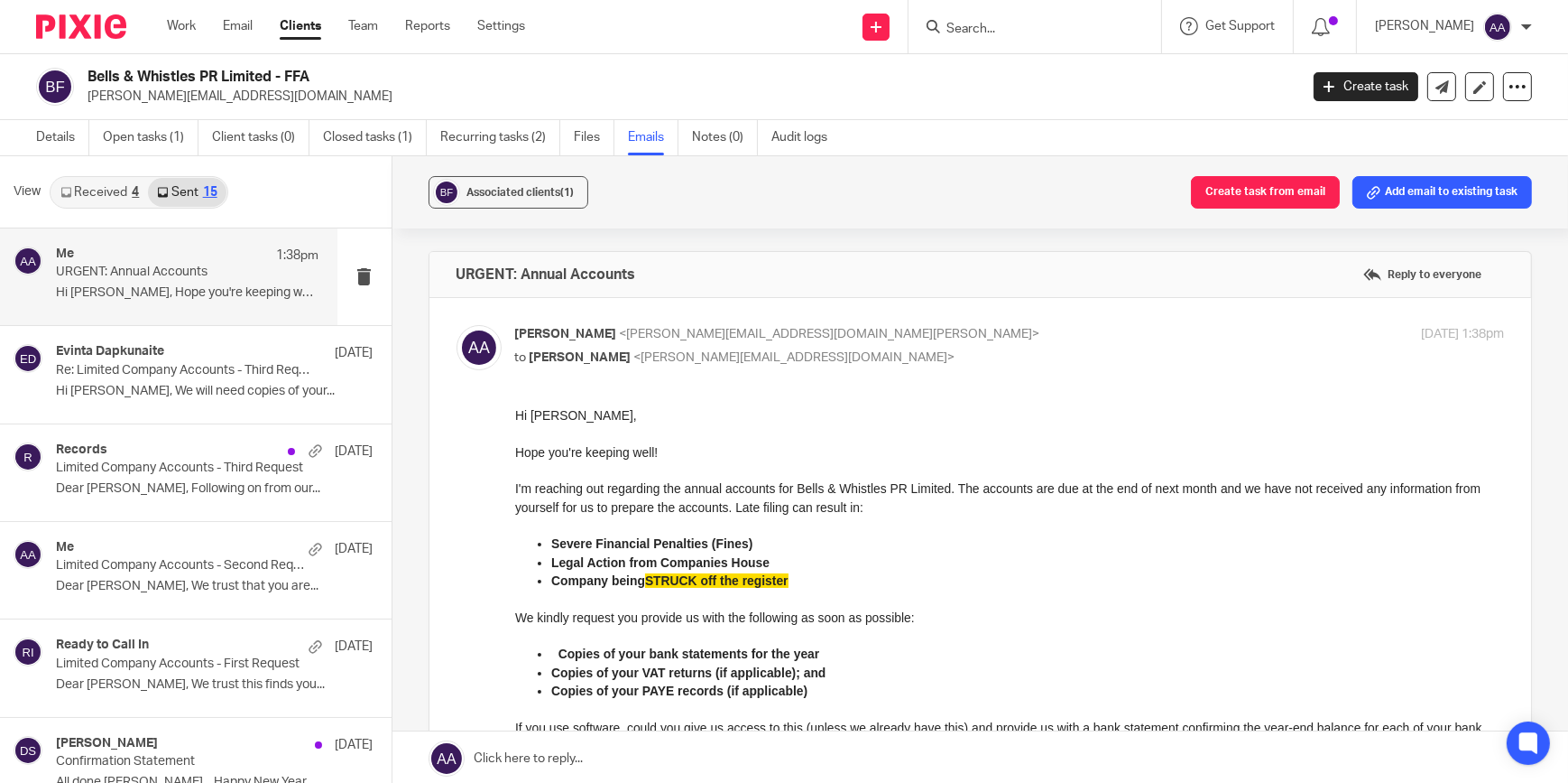
drag, startPoint x: 1022, startPoint y: 817, endPoint x: 699, endPoint y: 623, distance: 376.8
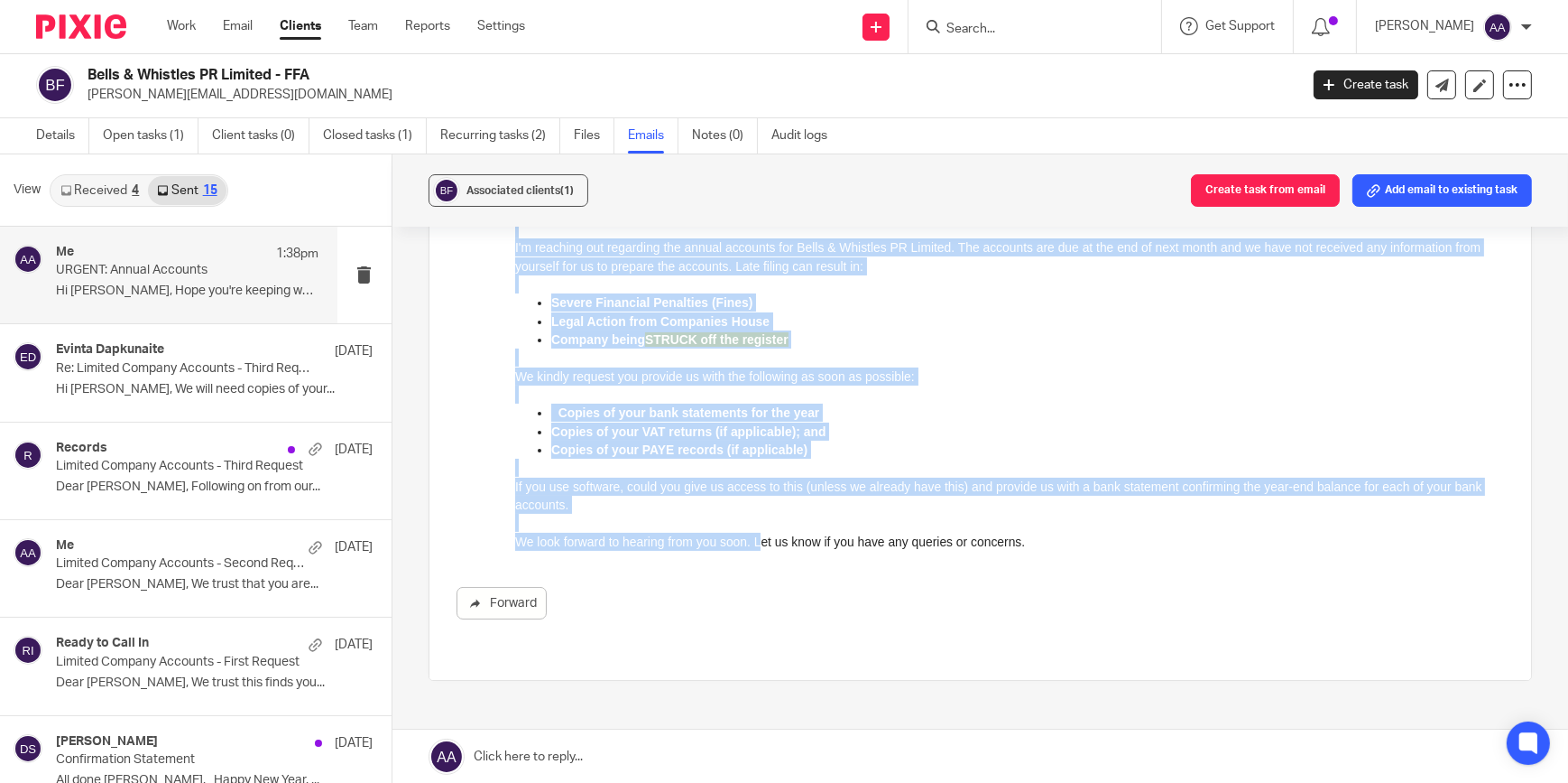
scroll to position [370, 0]
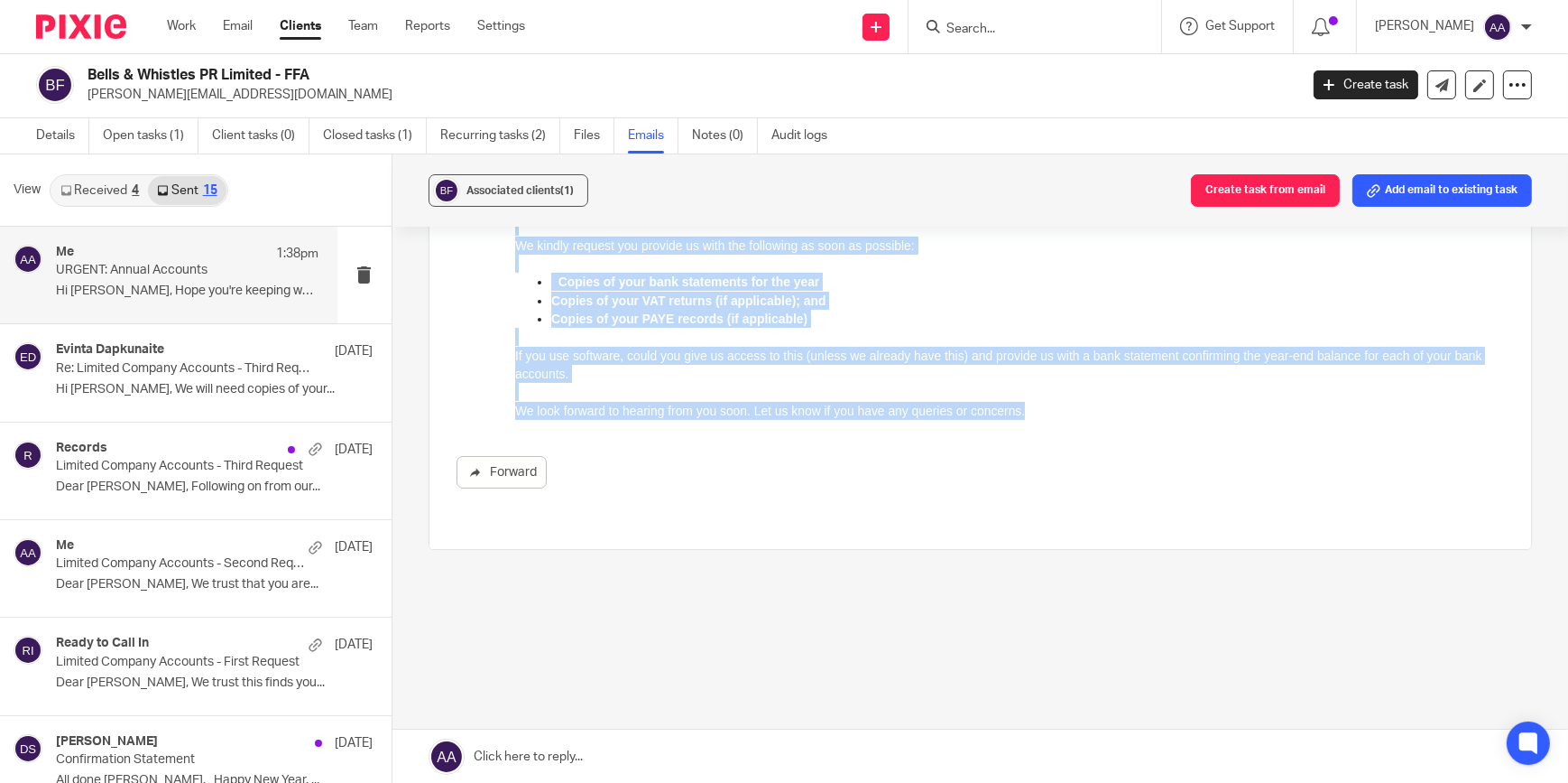
drag, startPoint x: 515, startPoint y: 77, endPoint x: 1073, endPoint y: 438, distance: 664.6
click at [1073, 420] on html "Hi Christabel, Hope you're keeping well! I'm reaching out regarding the annual …" at bounding box center [1009, 227] width 990 height 386
copy div "Hope you're keeping well! I'm reaching out regarding the annual accounts for Be…"
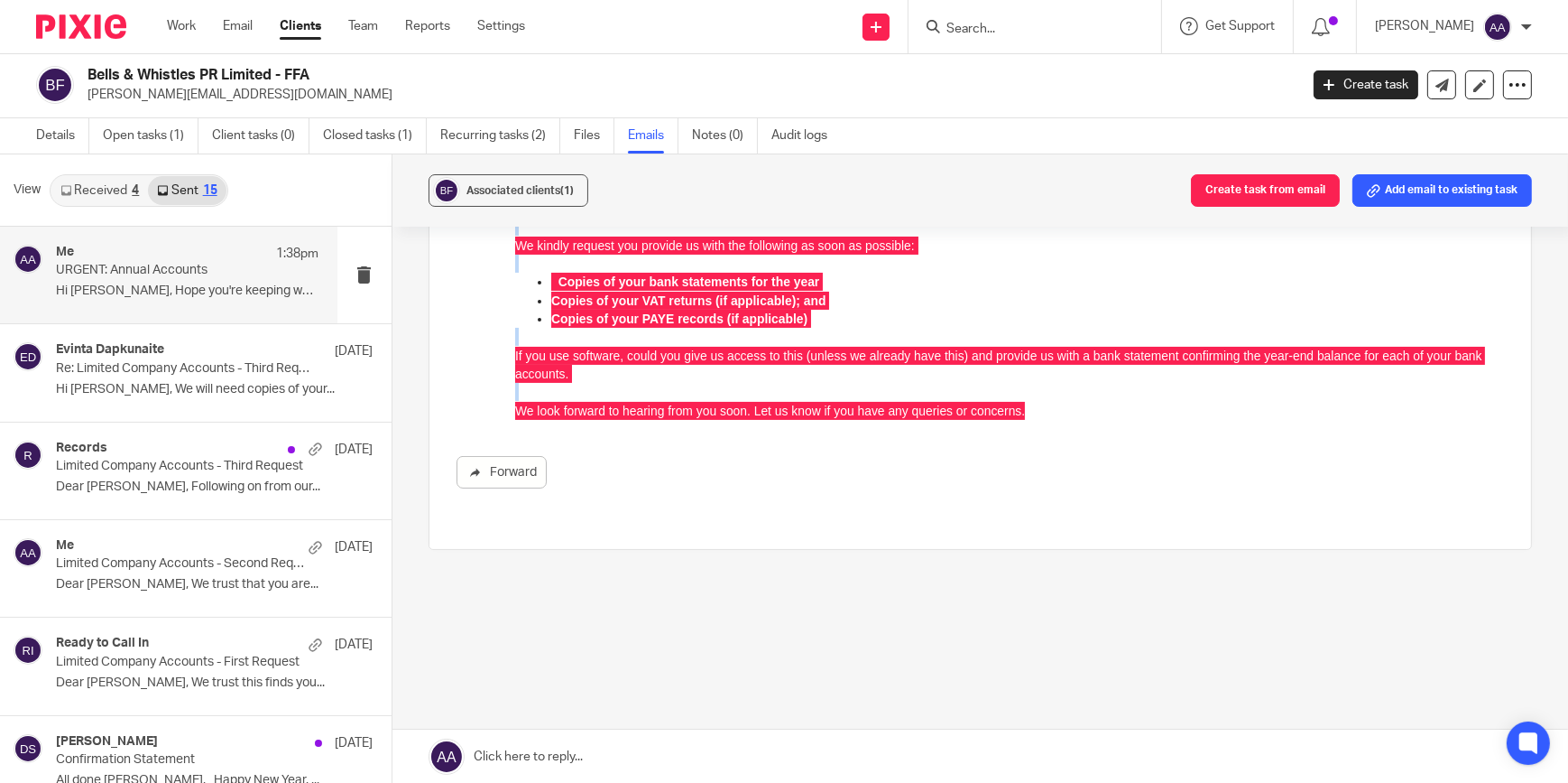
click at [1028, 36] on input "Search" at bounding box center [1026, 30] width 162 height 16
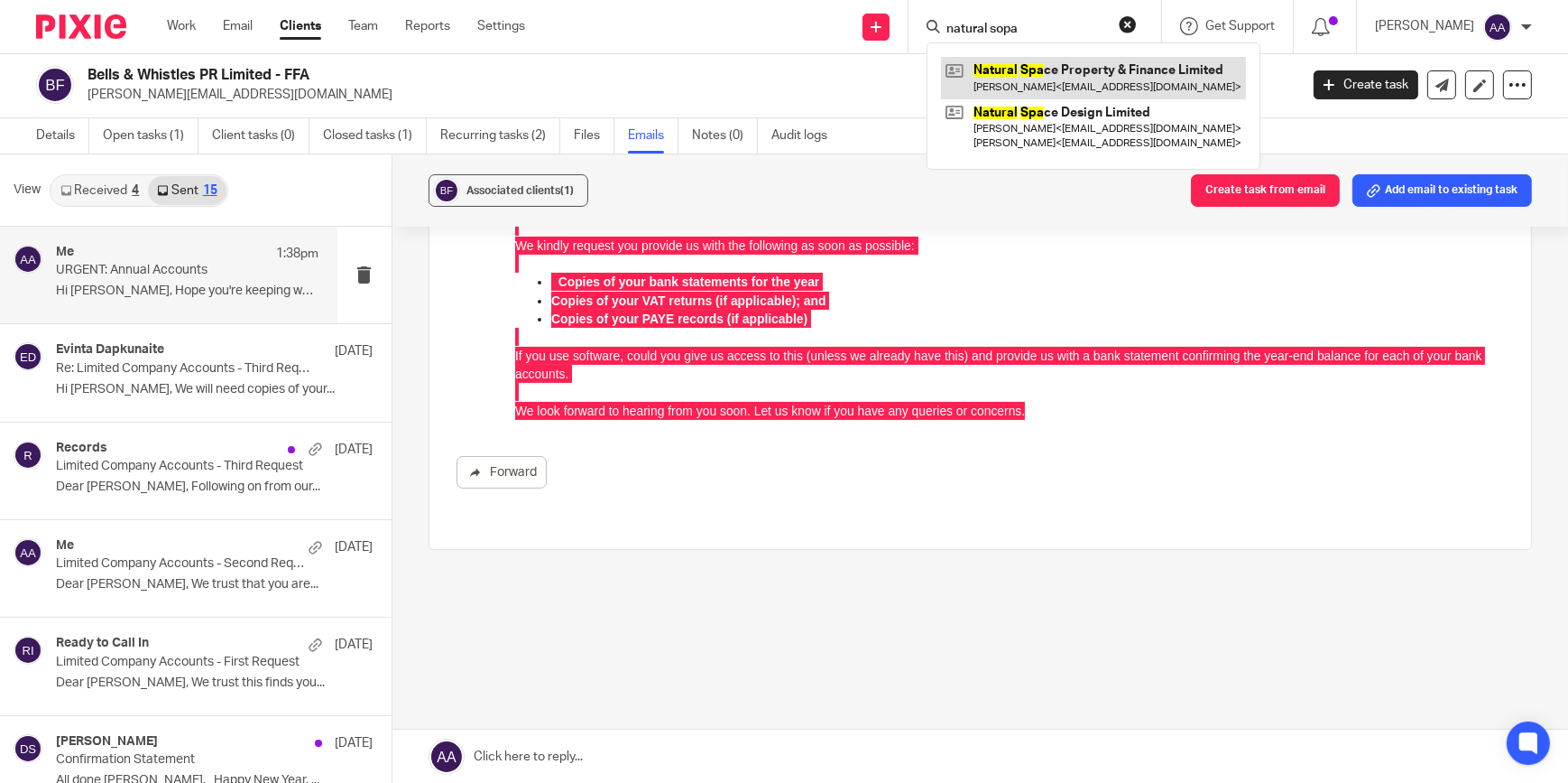
type input "natural sopa"
click at [1028, 73] on link at bounding box center [1094, 78] width 305 height 42
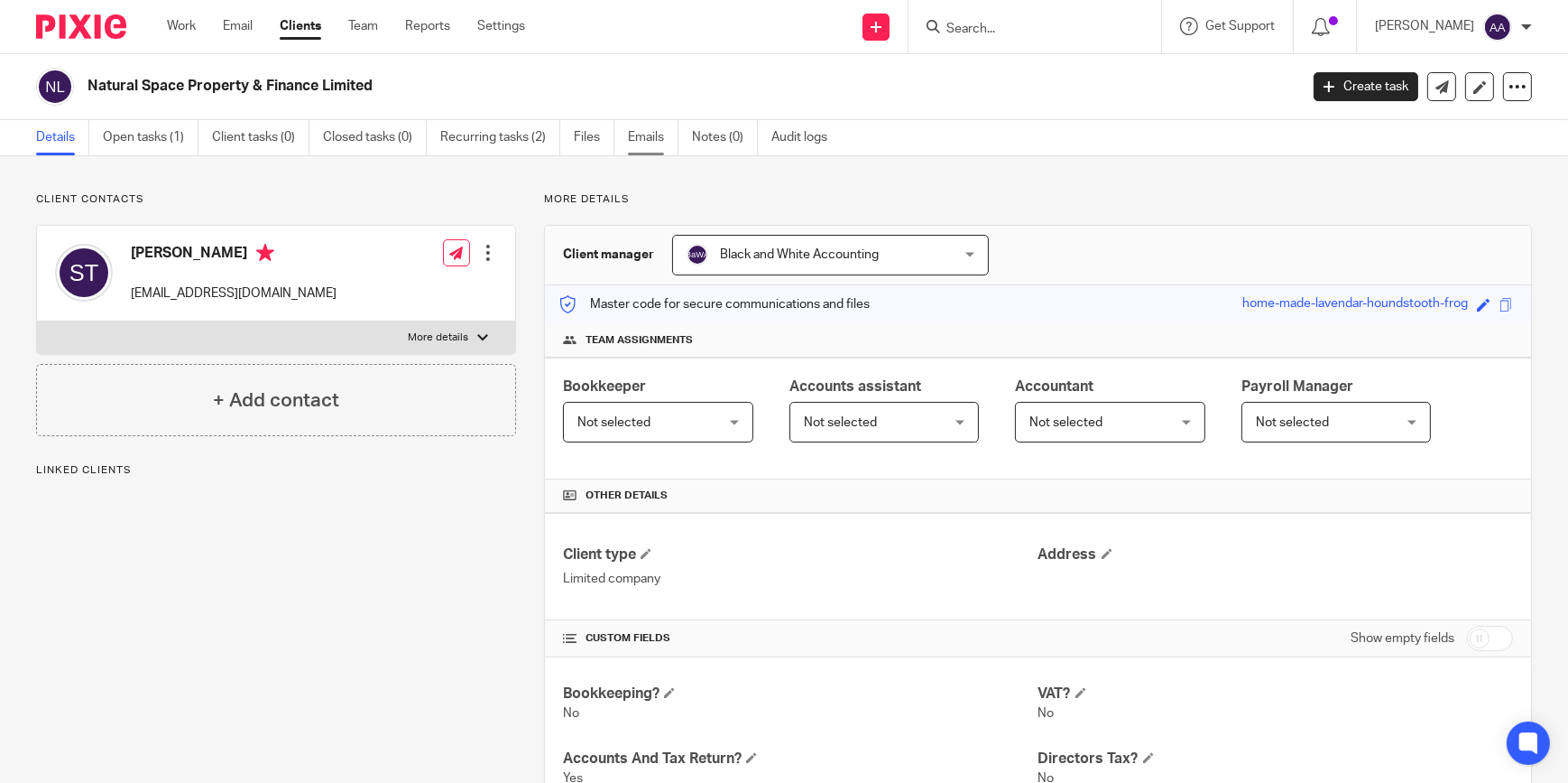
click at [663, 140] on link "Emails" at bounding box center [654, 137] width 51 height 35
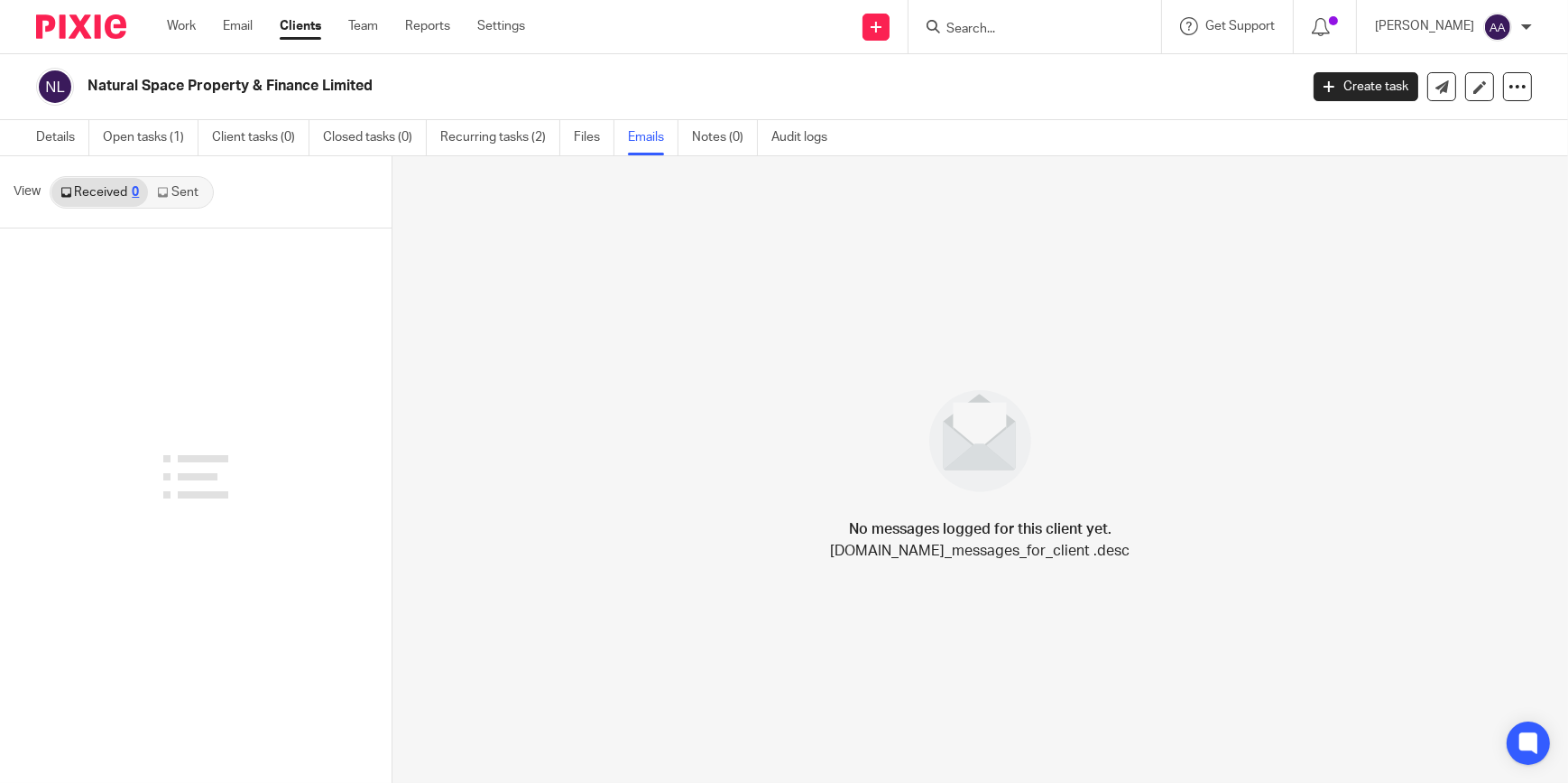
click at [151, 210] on div "View Received 0 Sent" at bounding box center [196, 192] width 392 height 72
click at [169, 197] on link "Sent" at bounding box center [180, 192] width 63 height 29
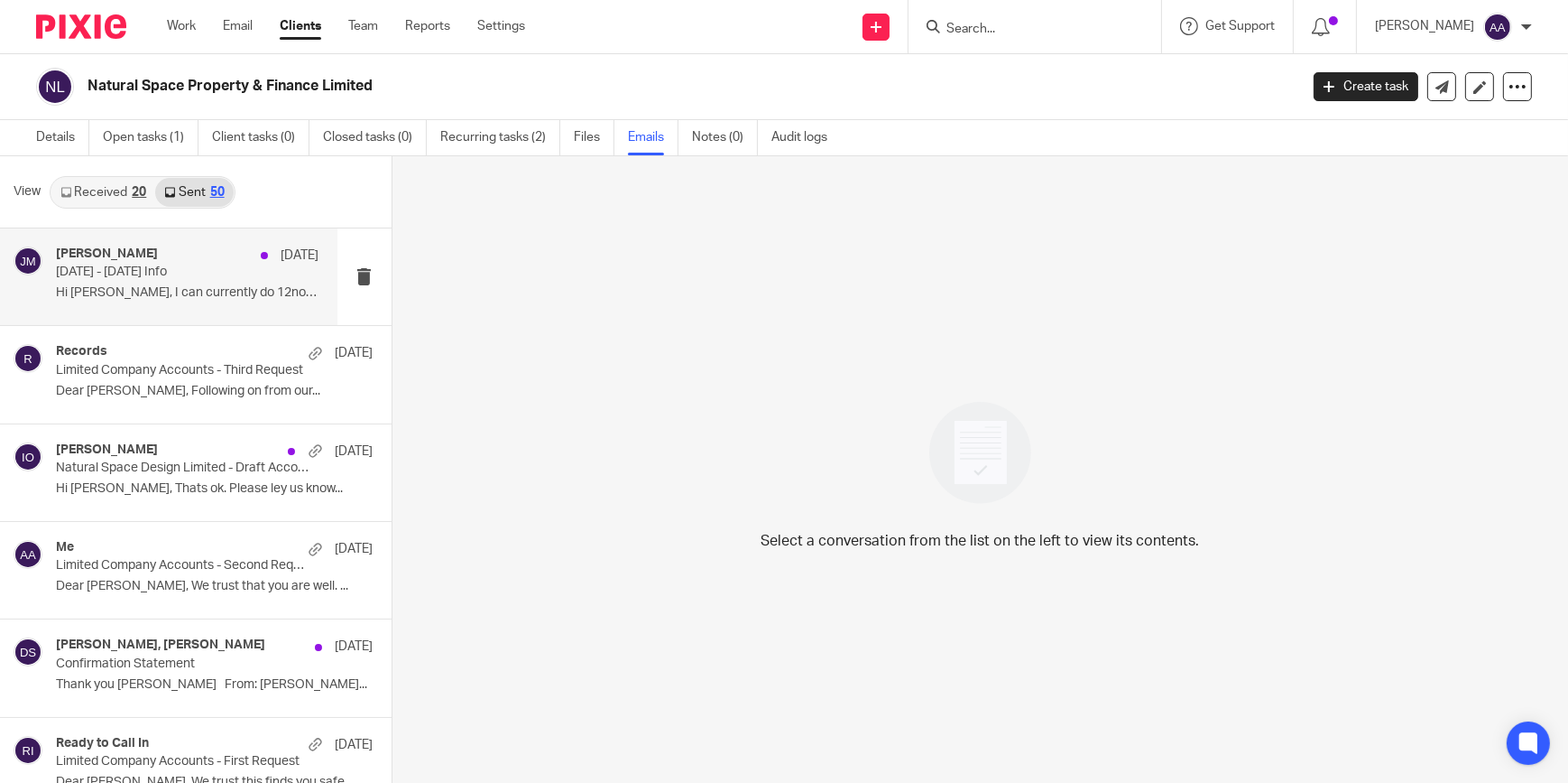
click at [135, 244] on div "[PERSON_NAME] [DATE] - [DATE] Info Hi [PERSON_NAME], I can currently do 12noon …" at bounding box center [169, 276] width 338 height 97
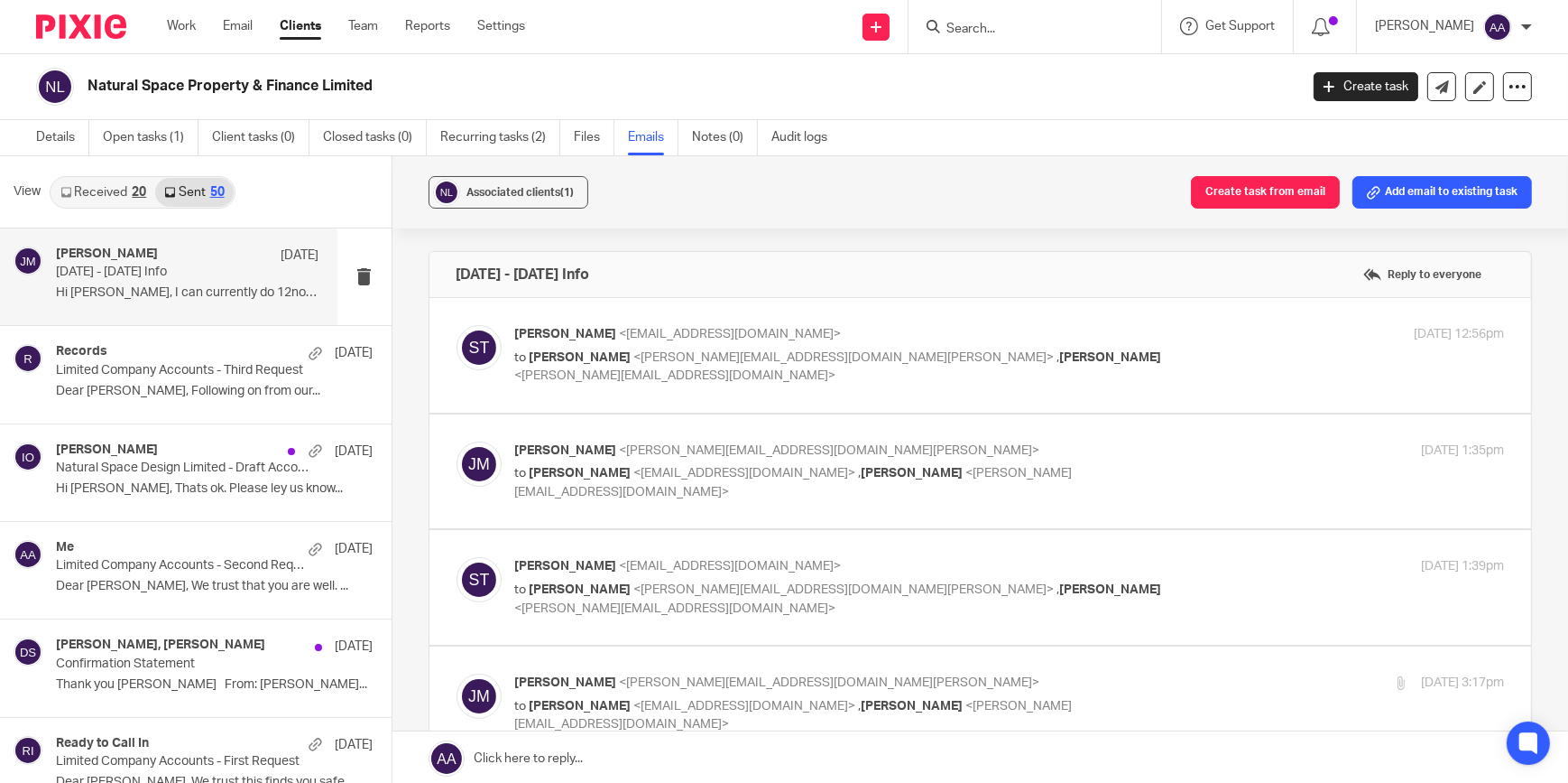
click at [1014, 31] on input "Search" at bounding box center [1026, 30] width 162 height 16
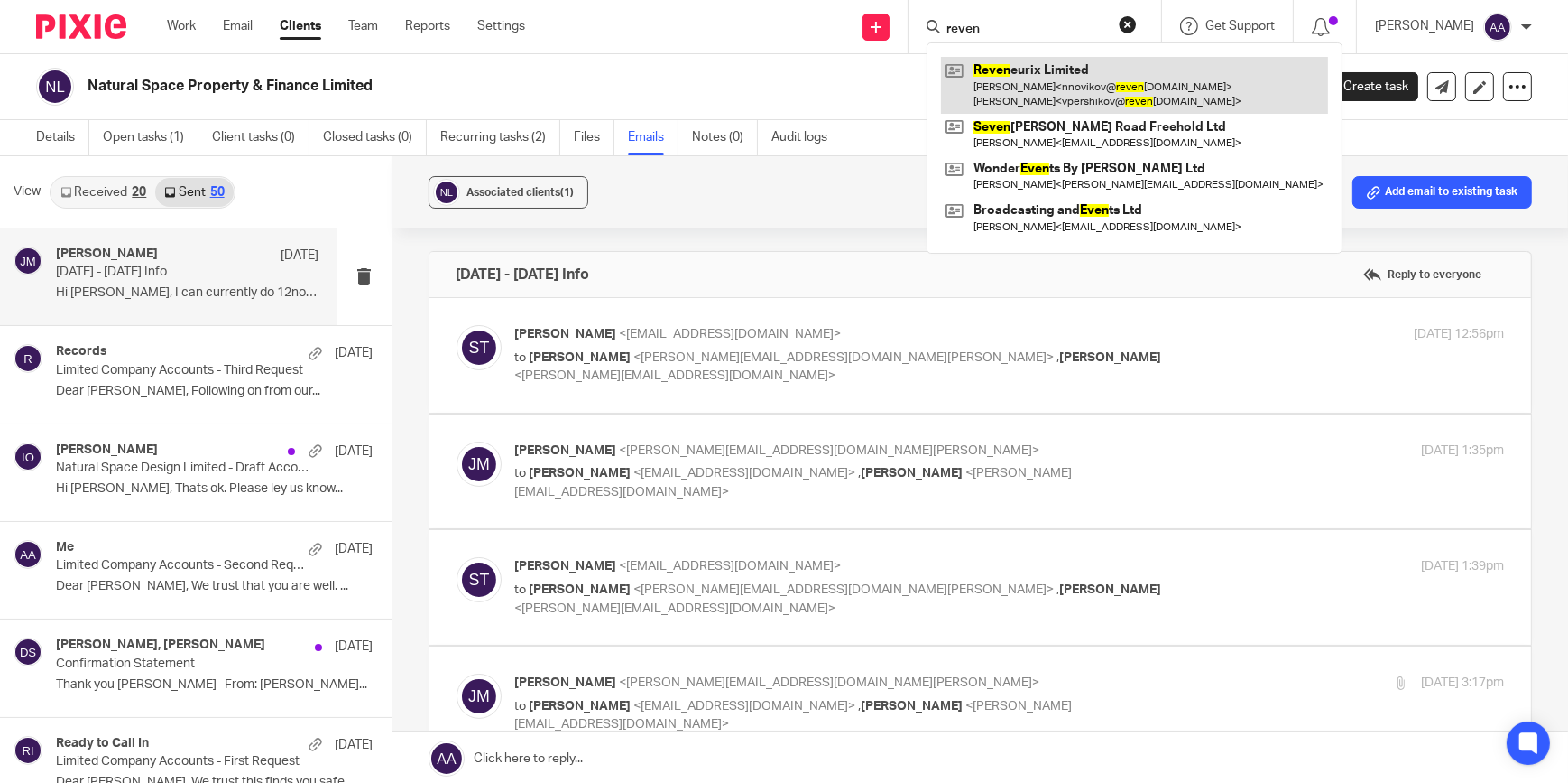
type input "reven"
click at [1026, 63] on link at bounding box center [1135, 85] width 387 height 56
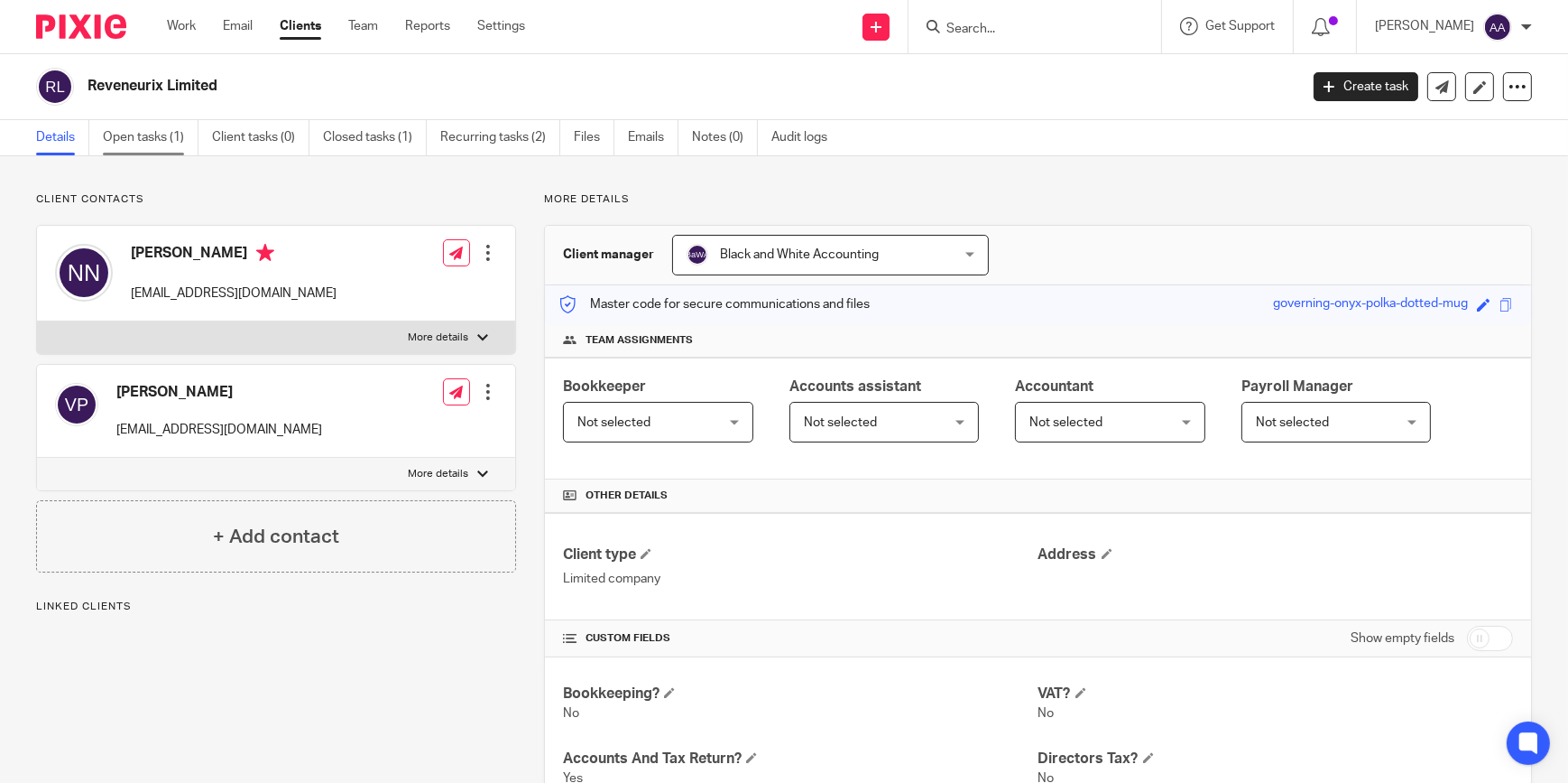
click at [172, 142] on link "Open tasks (1)" at bounding box center [151, 137] width 96 height 35
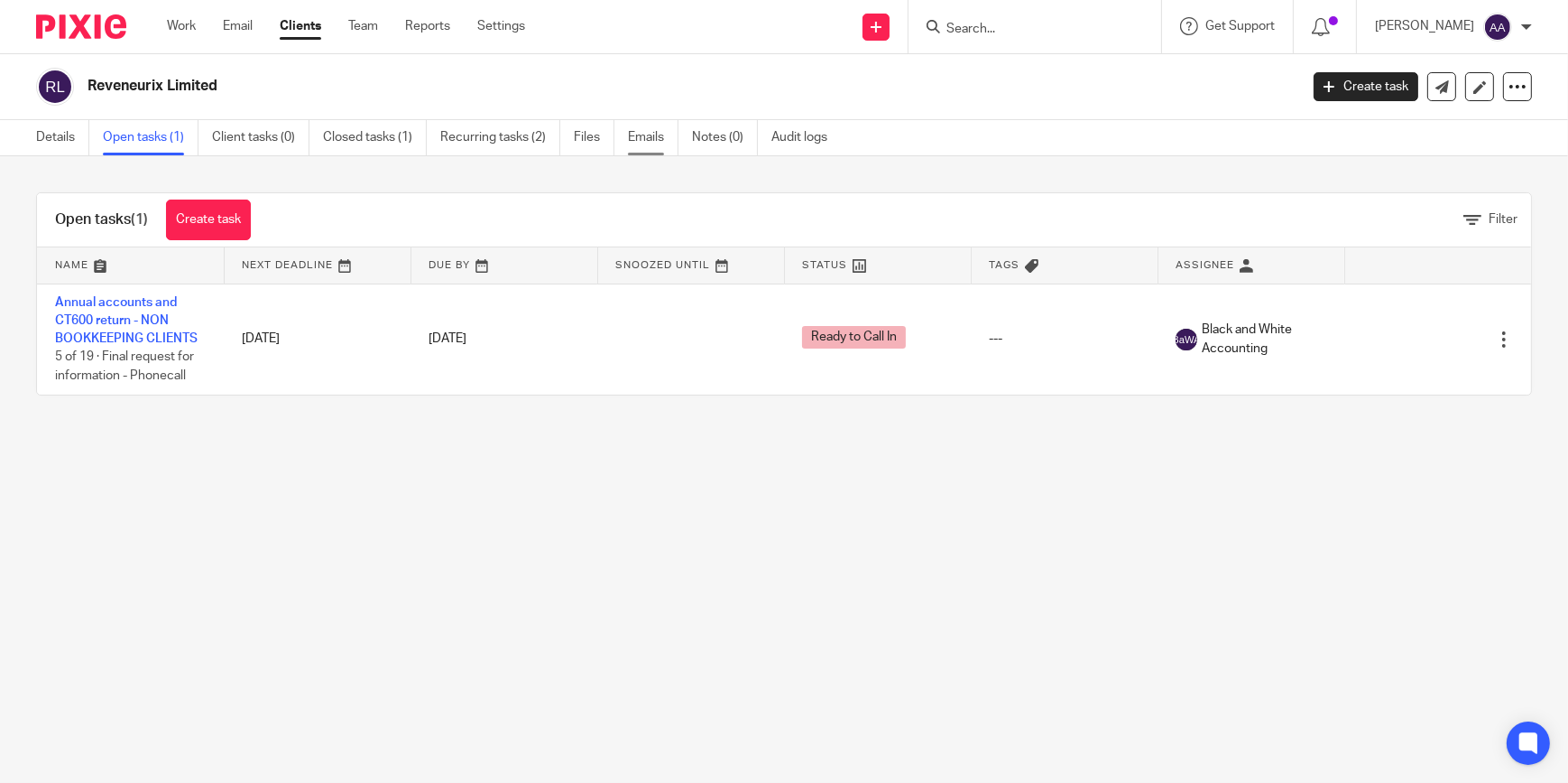
click at [636, 133] on link "Emails" at bounding box center [654, 137] width 51 height 35
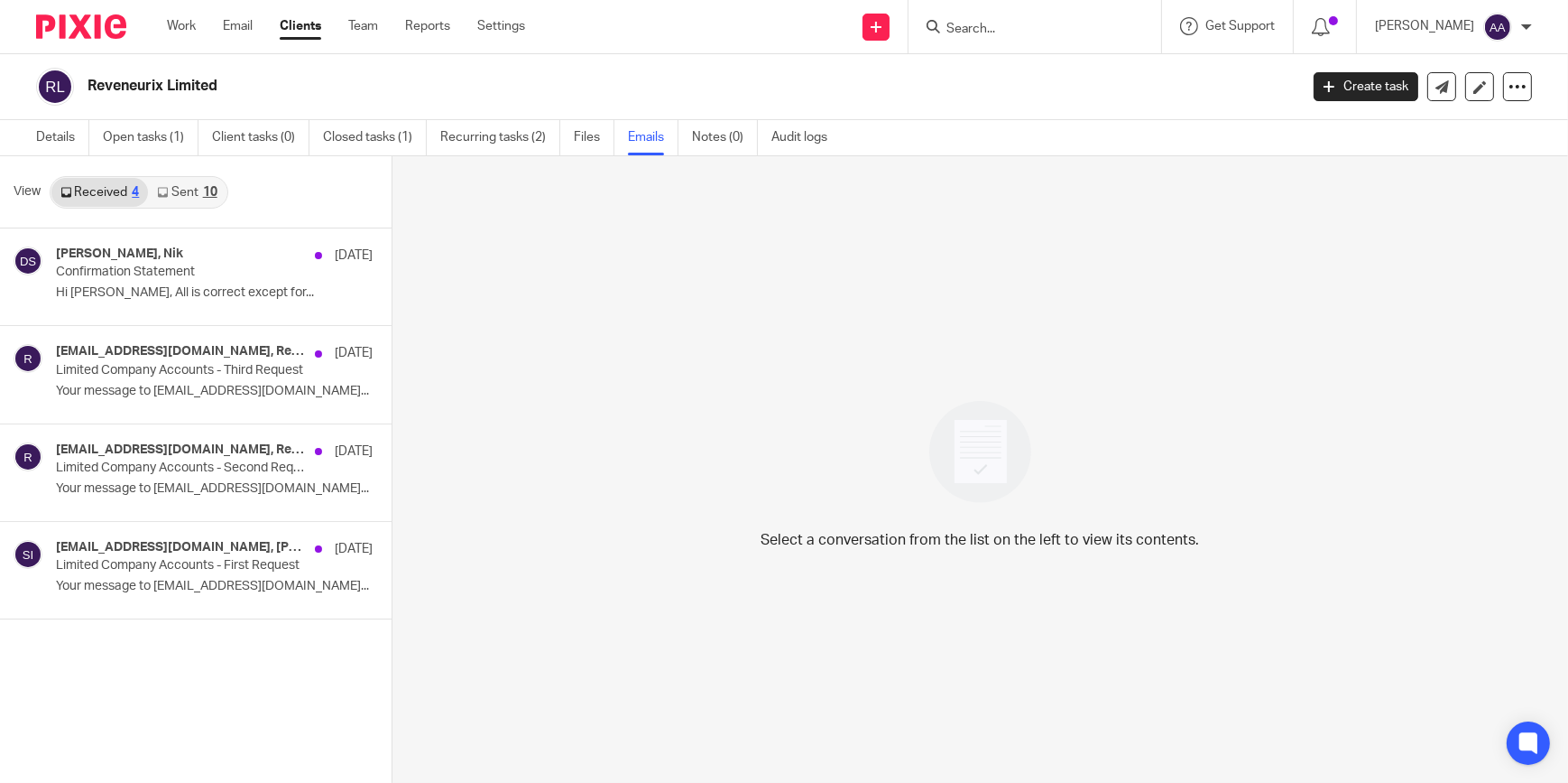
click at [180, 183] on link "Sent 10" at bounding box center [187, 192] width 78 height 29
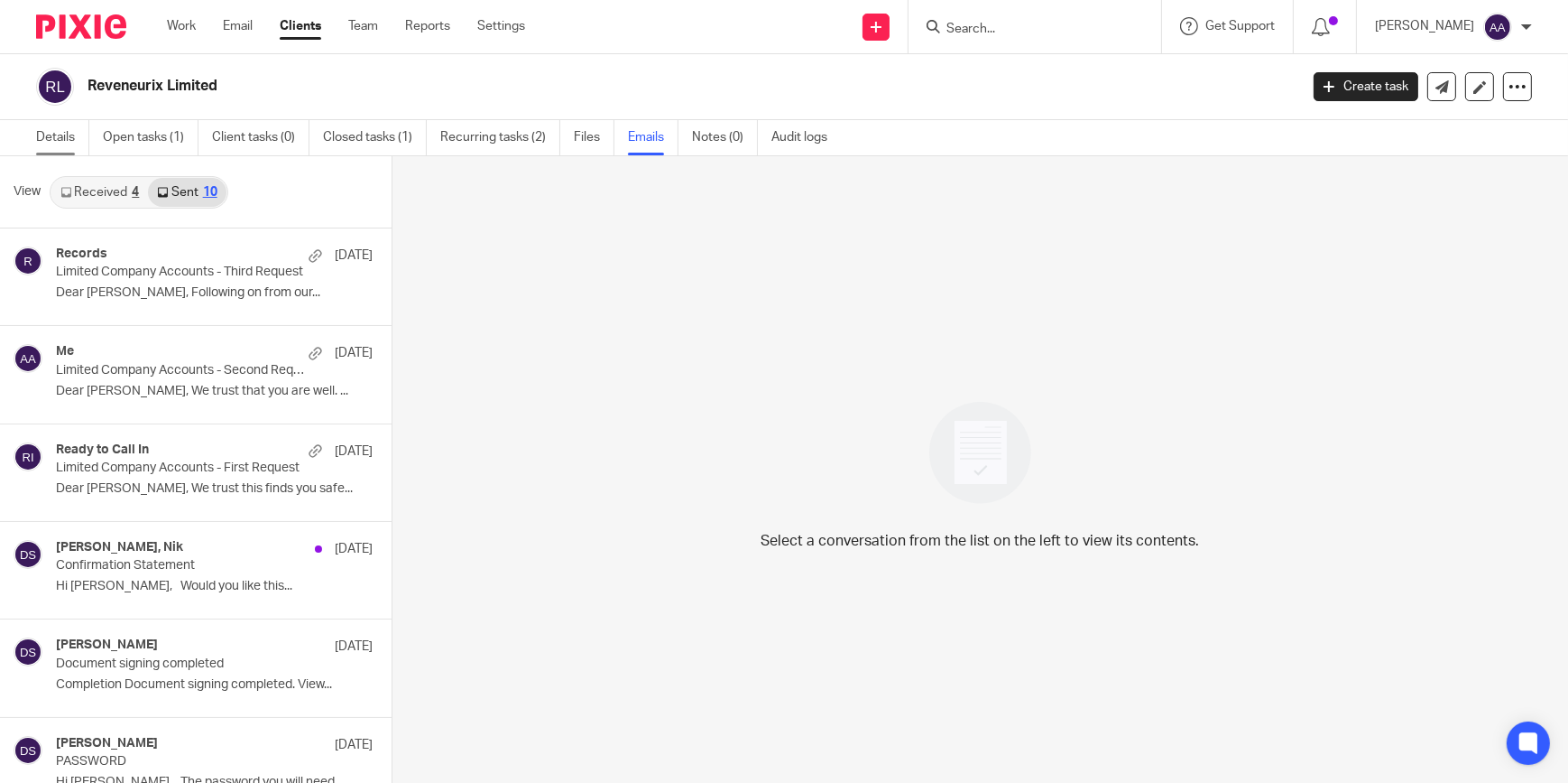
click at [72, 144] on link "Details" at bounding box center [62, 137] width 53 height 35
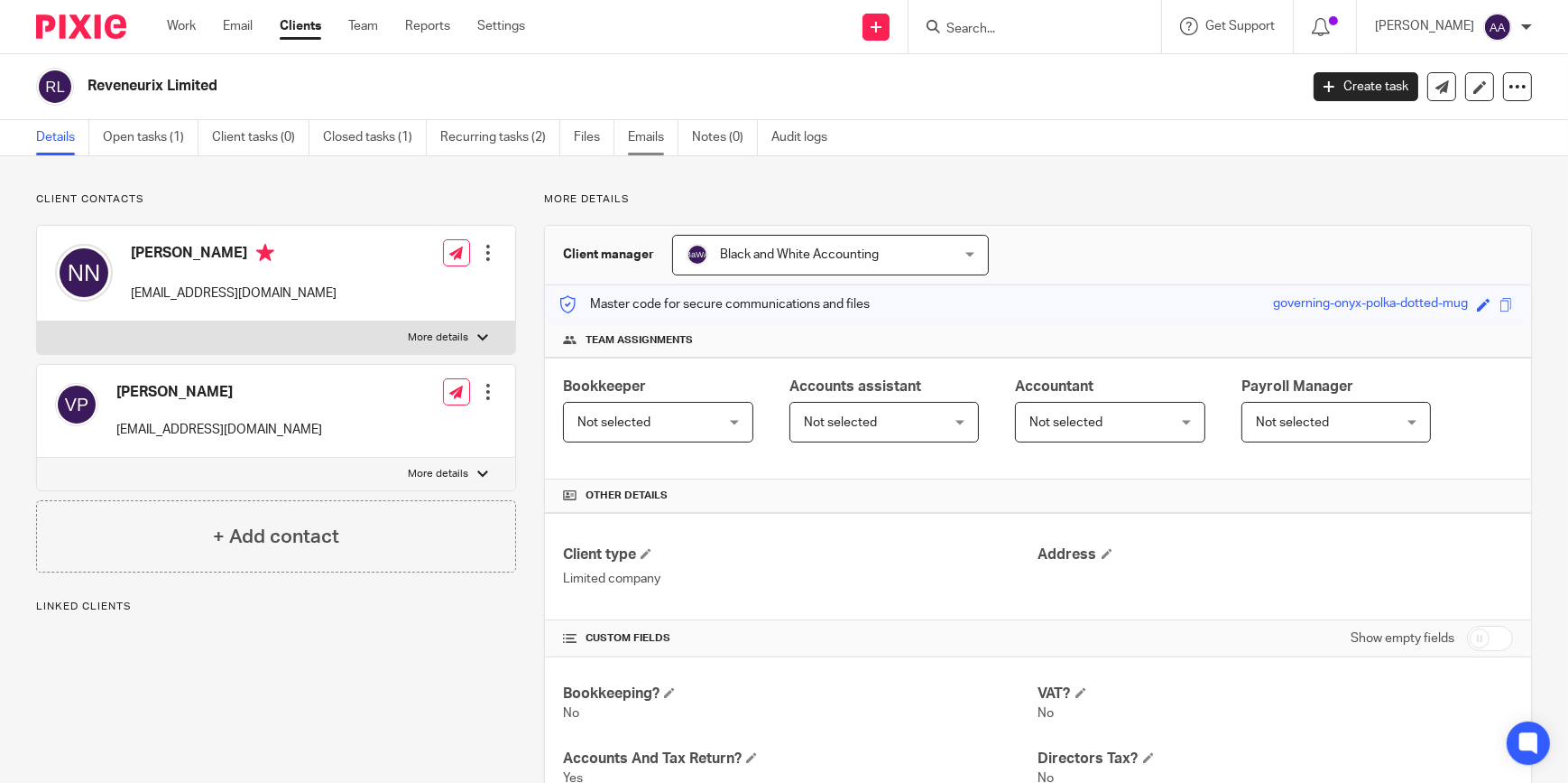
click at [632, 144] on link "Emails" at bounding box center [654, 137] width 51 height 35
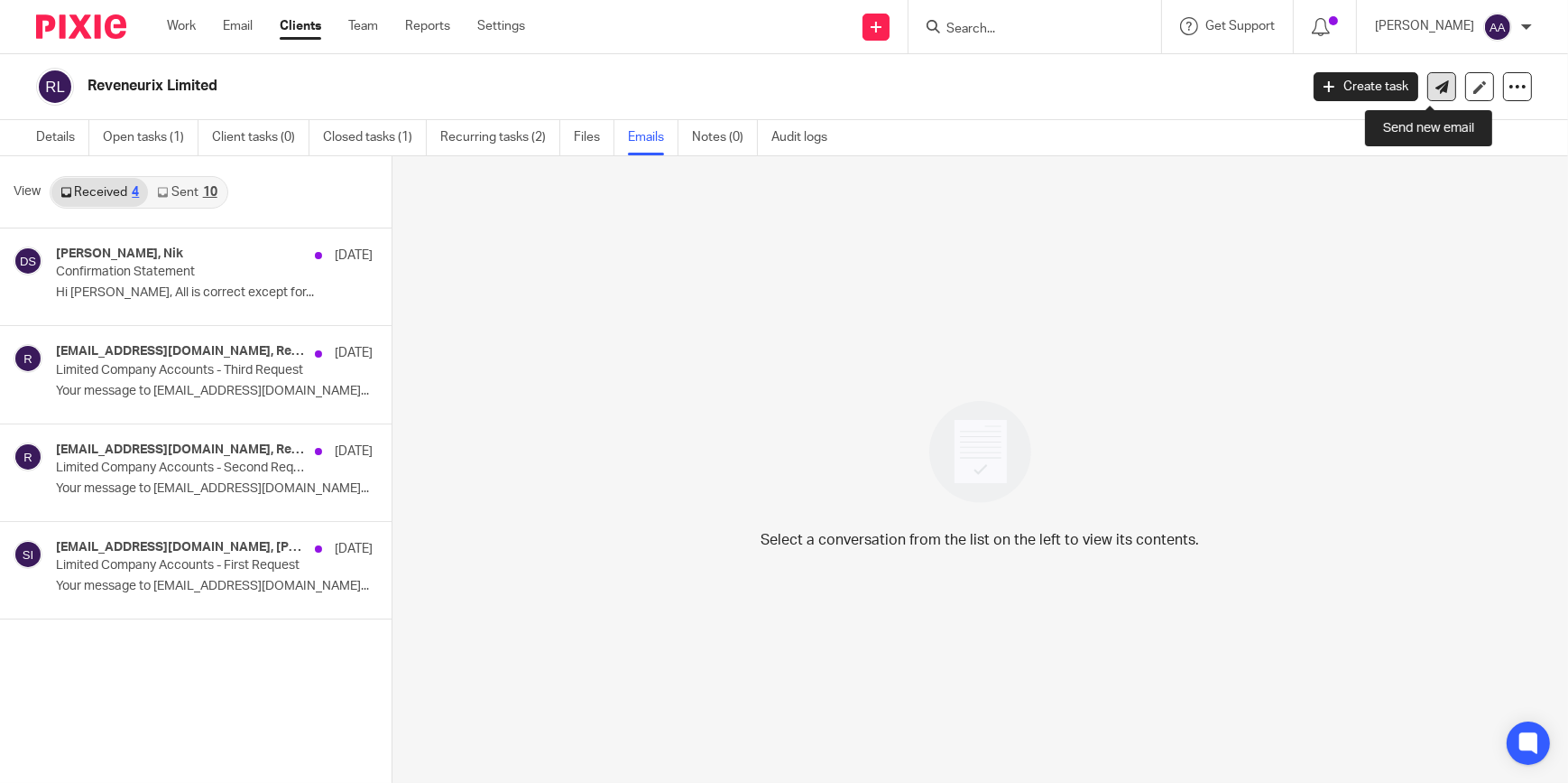
click at [1427, 76] on link at bounding box center [1442, 87] width 29 height 29
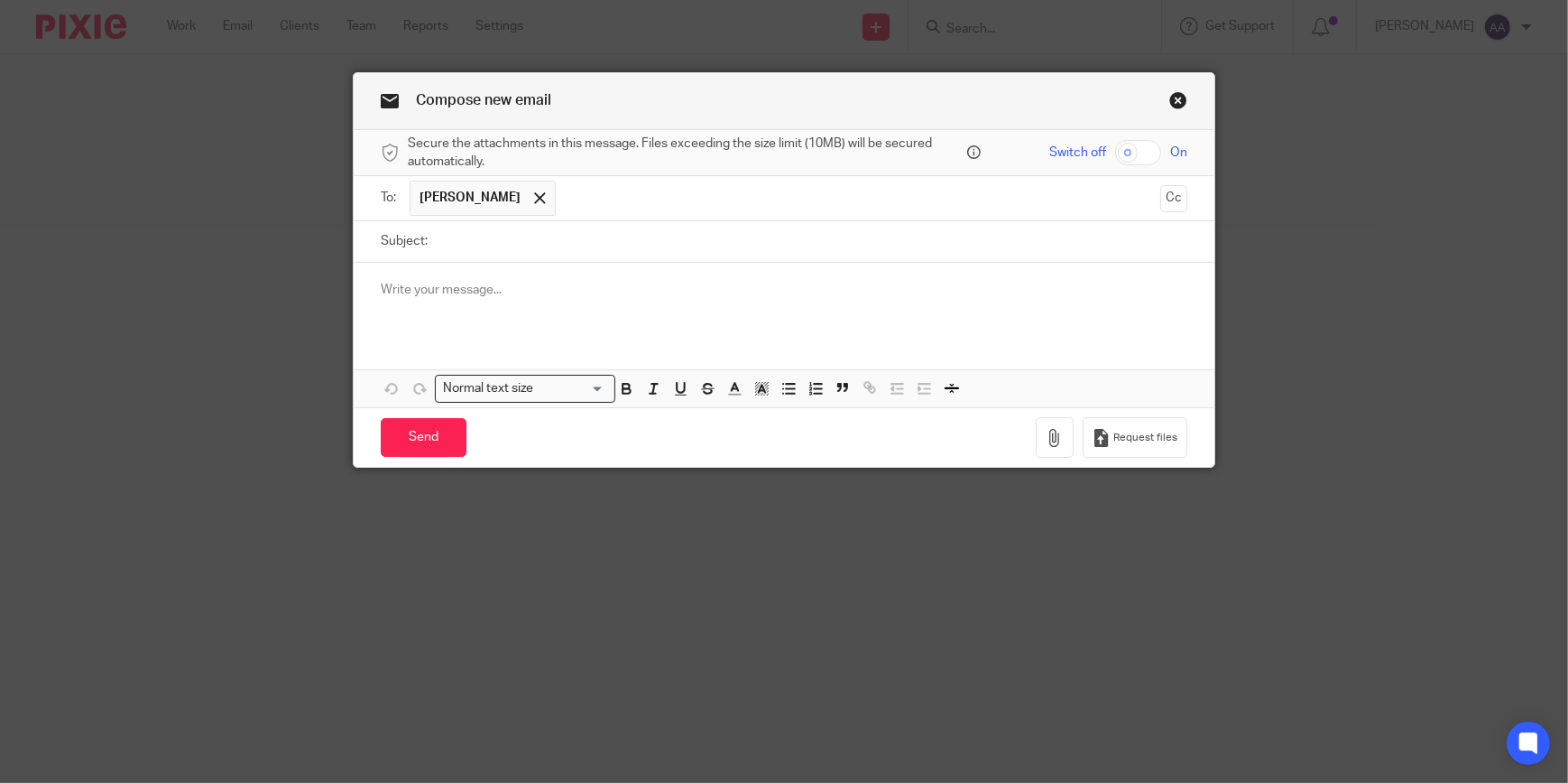
click at [515, 233] on input "Subject:" at bounding box center [812, 241] width 751 height 41
click at [482, 294] on p at bounding box center [784, 290] width 807 height 18
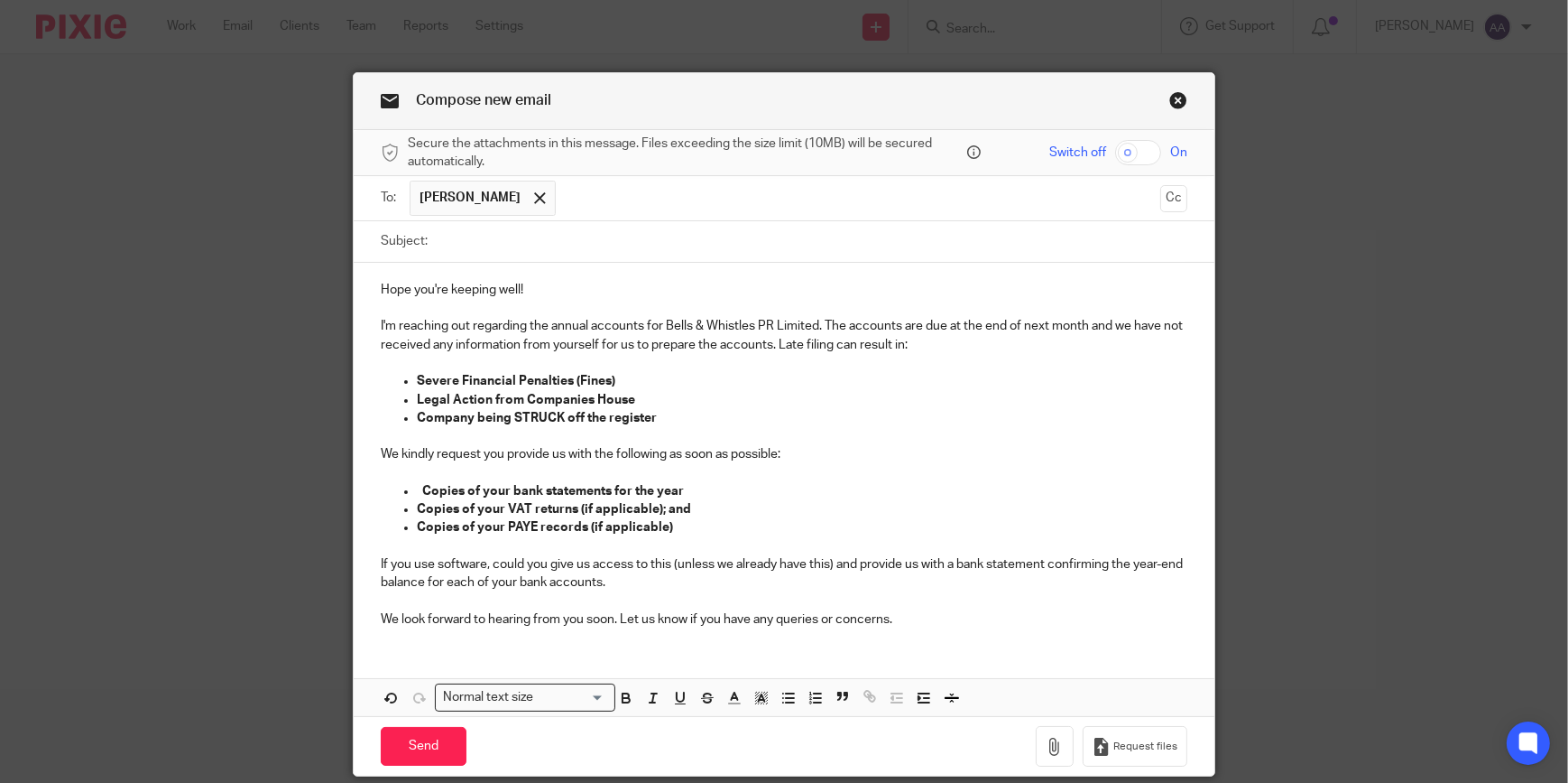
click at [381, 283] on p "Hope you're keeping well!" at bounding box center [784, 290] width 807 height 18
click at [372, 271] on div "Hope you're keeping well! I'm reaching out regarding the annual accounts for Be…" at bounding box center [784, 452] width 861 height 379
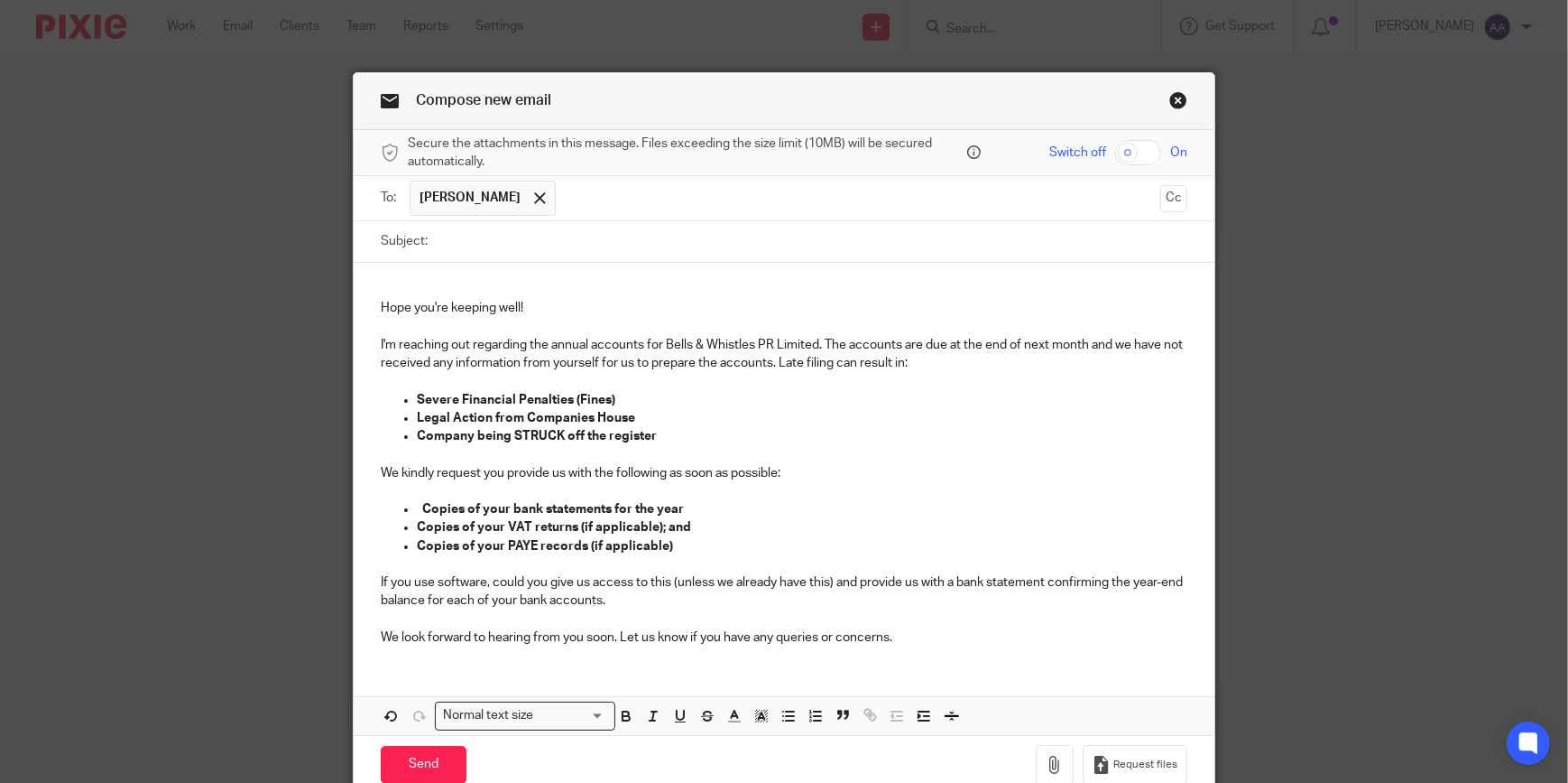
click at [381, 287] on p at bounding box center [784, 290] width 807 height 18
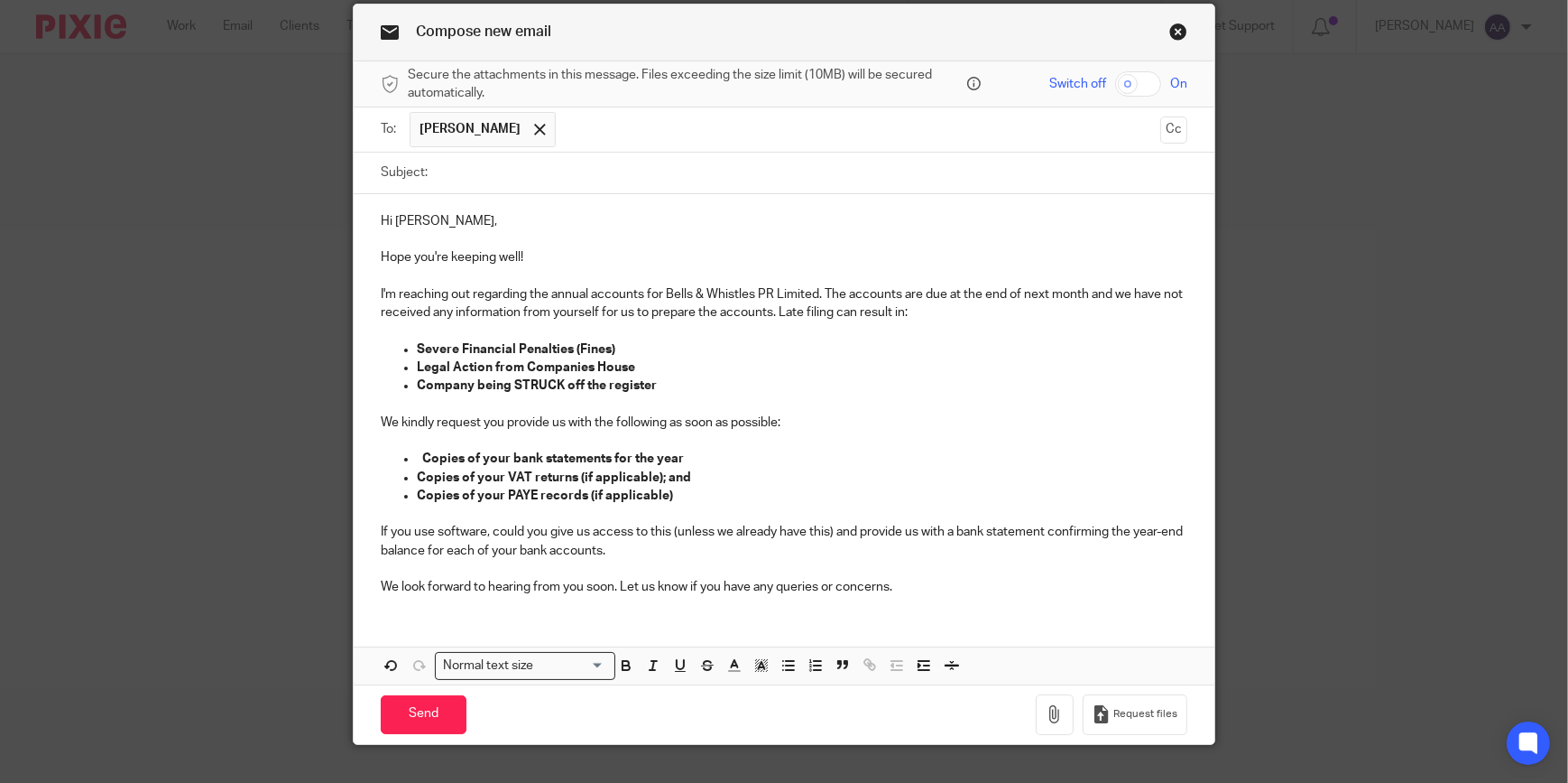
scroll to position [102, 0]
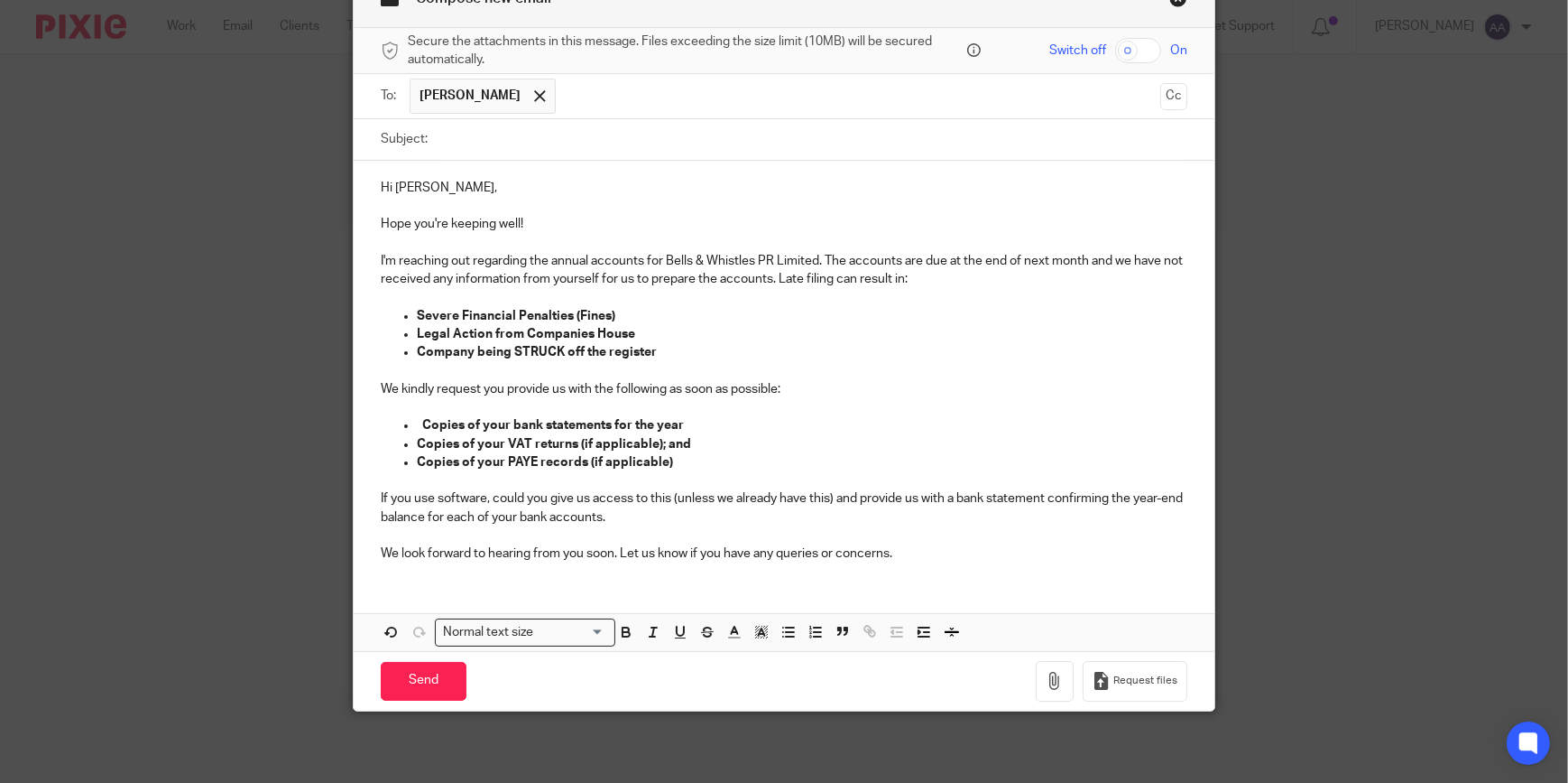
click at [495, 583] on div "Hi Nikolay, Hope you're keeping well! I'm reaching out regarding the annual acc…" at bounding box center [784, 405] width 861 height 490
click at [441, 578] on div "Hi Nikolay, Hope you're keeping well! I'm reaching out regarding the annual acc…" at bounding box center [784, 405] width 861 height 490
drag, startPoint x: 441, startPoint y: 578, endPoint x: 394, endPoint y: 571, distance: 47.5
click at [394, 571] on div "Hi Nikolay, Hope you're keeping well! I'm reaching out regarding the annual acc…" at bounding box center [784, 368] width 861 height 416
click at [389, 571] on div "Hi Nikolay, Hope you're keeping well! I'm reaching out regarding the annual acc…" at bounding box center [784, 368] width 861 height 416
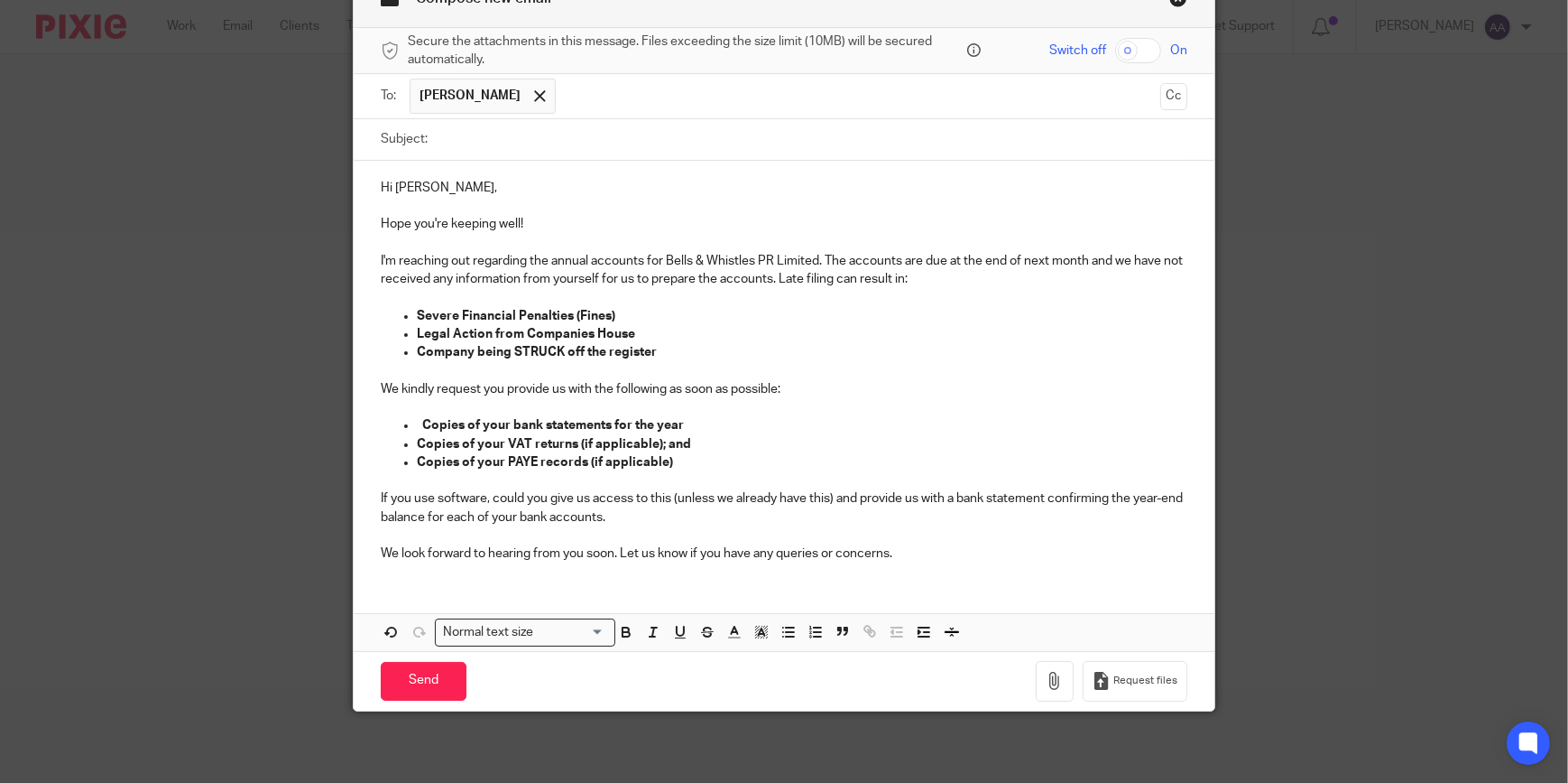
click at [911, 546] on p "We look forward to hearing from you soon. Let us know if you have any queries o…" at bounding box center [784, 554] width 807 height 18
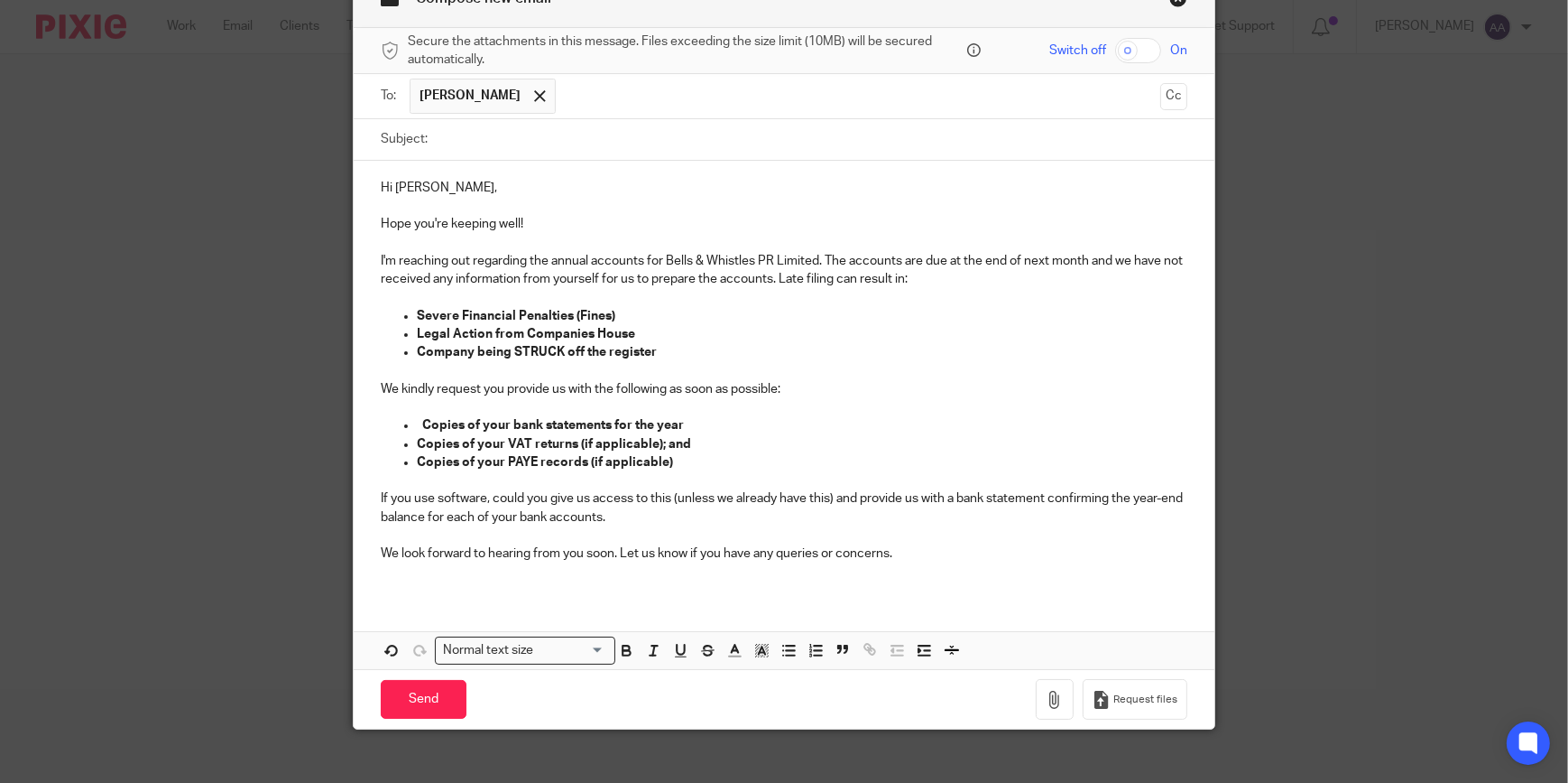
click at [396, 592] on div "Hi Nikolay, Hope you're keeping well! I'm reaching out regarding the annual acc…" at bounding box center [784, 378] width 861 height 434
click at [398, 602] on div "Hi Nikolay, Hope you're keeping well! I'm reaching out regarding the annual acc…" at bounding box center [784, 415] width 861 height 508
click at [384, 573] on p at bounding box center [784, 573] width 807 height 18
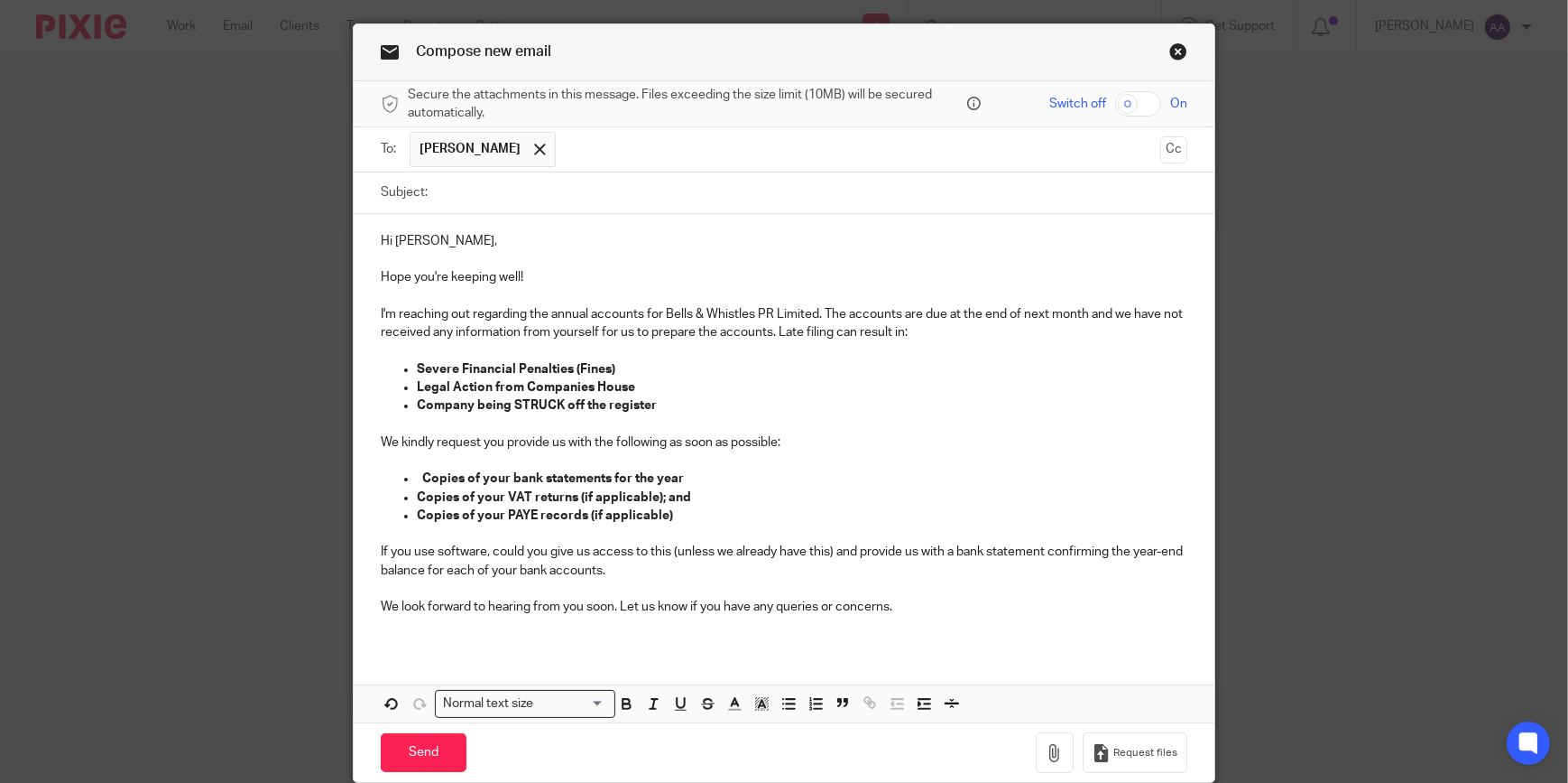
scroll to position [0, 0]
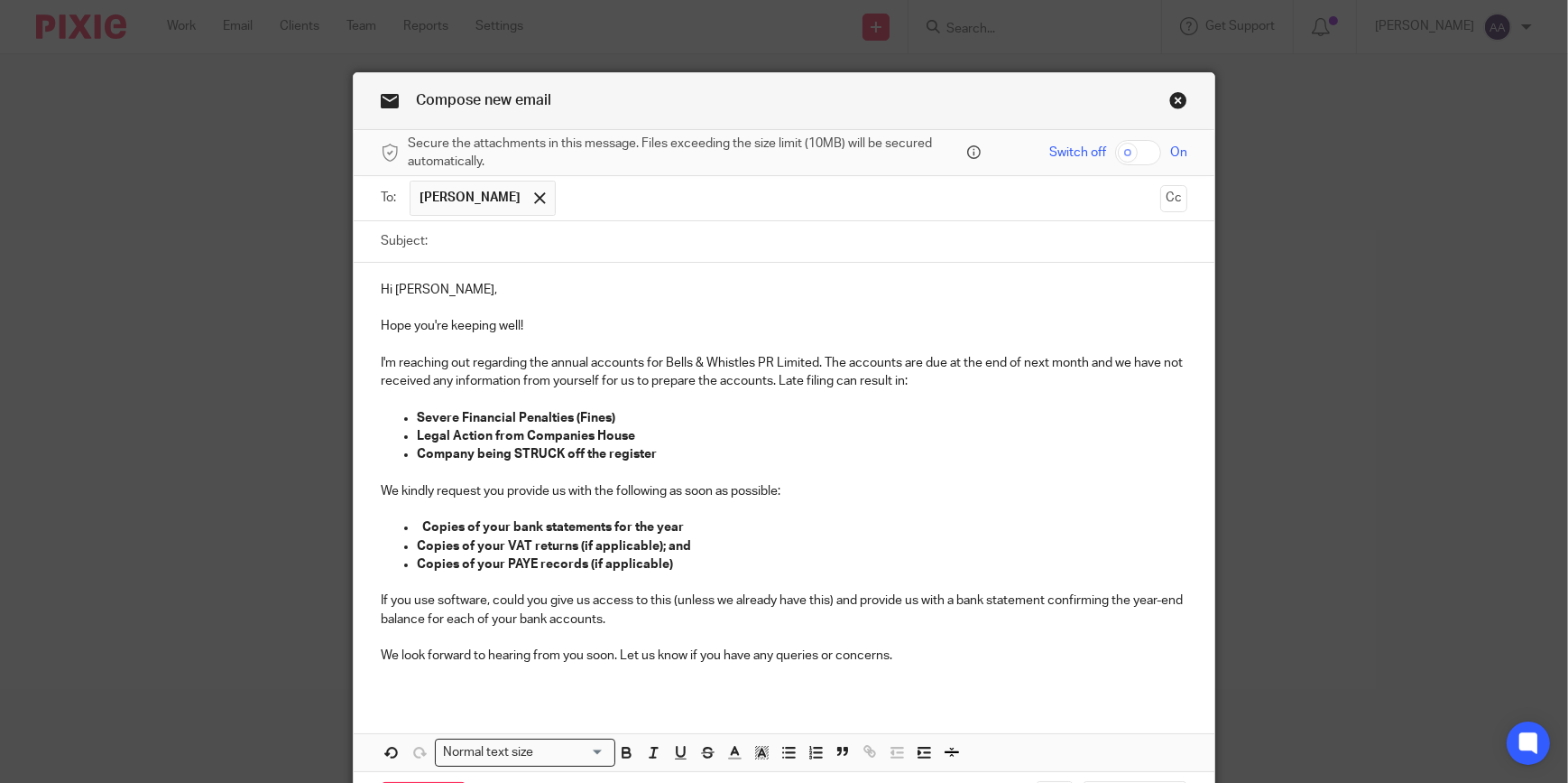
click at [812, 360] on p "I'm reaching out regarding the annual accounts for Bells & Whistles PR Limited.…" at bounding box center [784, 372] width 807 height 37
click at [697, 360] on p "I'm reaching out regarding the annual accounts for Reveneurix Ltd. The accounts…" at bounding box center [784, 372] width 807 height 37
click at [779, 388] on p "I'm reaching out regarding the annual accounts for Reveneurix Ltd. The accounts…" at bounding box center [784, 372] width 807 height 37
drag, startPoint x: 507, startPoint y: 452, endPoint x: 661, endPoint y: 458, distance: 154.1
click at [661, 458] on p "Company being STRUCK off the register" at bounding box center [803, 454] width 771 height 18
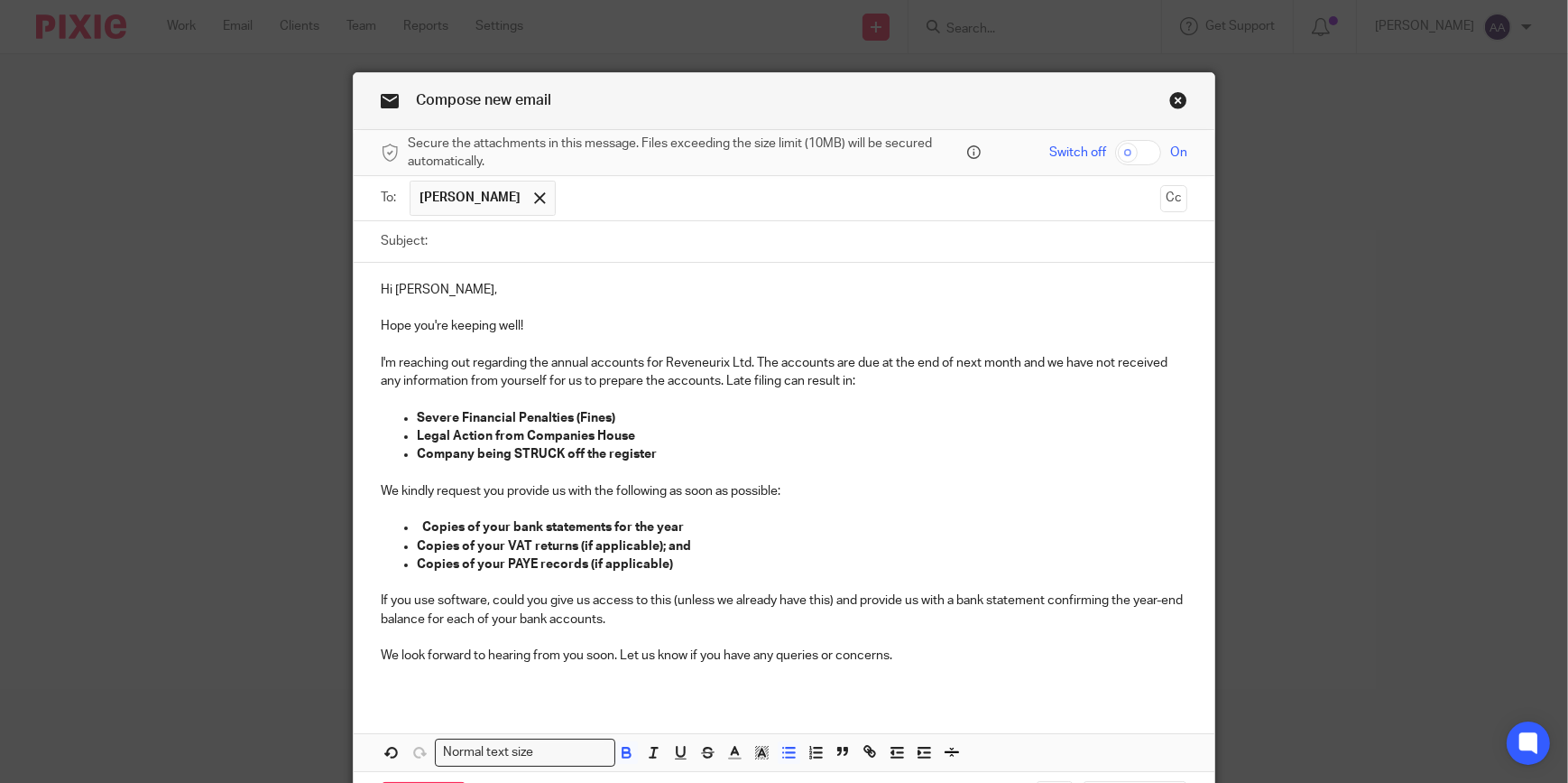
click at [774, 750] on span at bounding box center [801, 755] width 54 height 27
click at [766, 750] on rect "button" at bounding box center [766, 750] width 1 height 1
click at [613, 461] on p "Company being STRUCK off the register" at bounding box center [803, 454] width 771 height 18
drag, startPoint x: 651, startPoint y: 456, endPoint x: 508, endPoint y: 447, distance: 143.3
click at [509, 447] on p "Company being STRUCK off the register" at bounding box center [803, 454] width 771 height 18
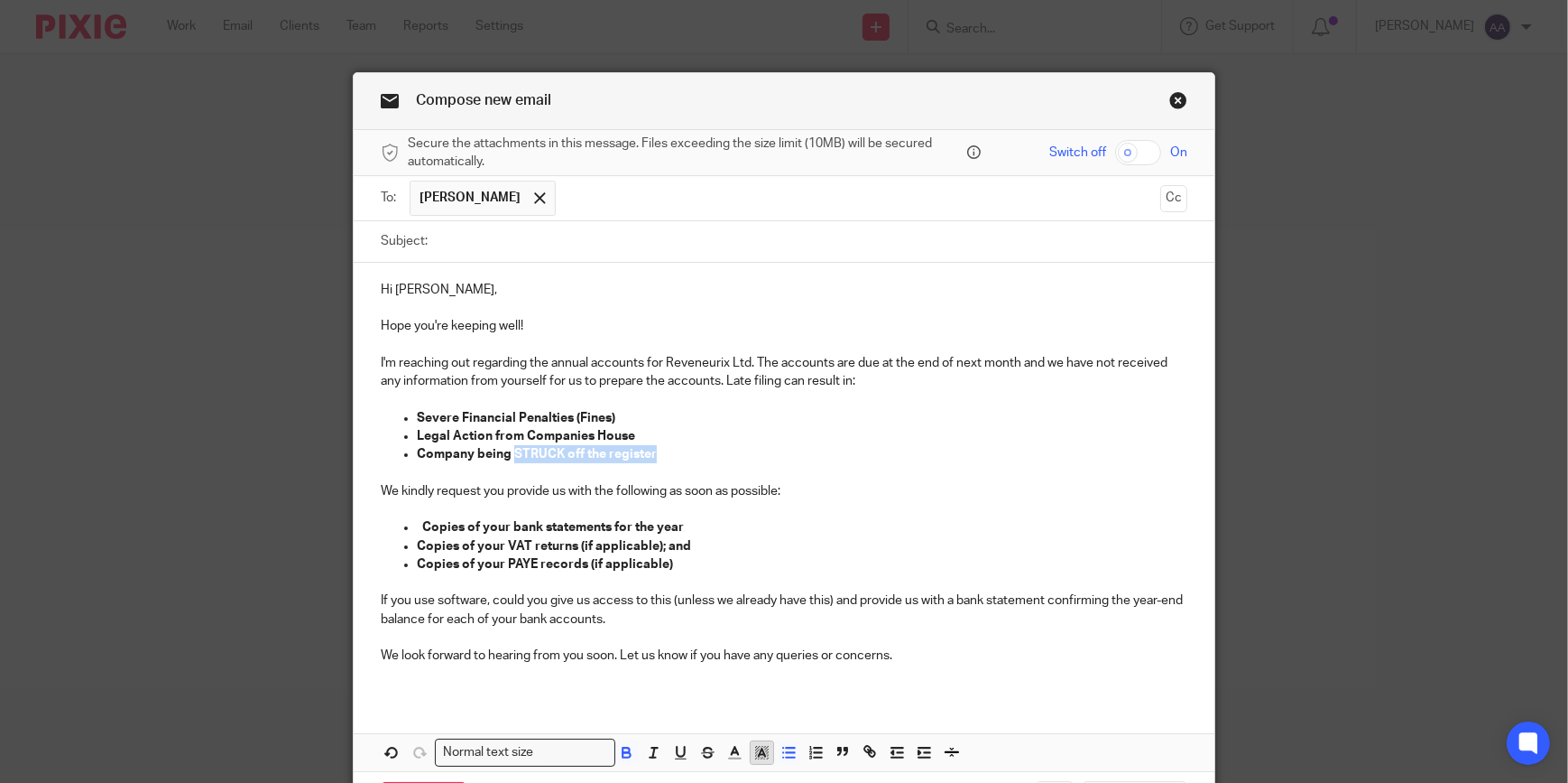
click at [763, 747] on rect "button" at bounding box center [763, 746] width 1 height 1
click at [770, 769] on li "color:#FCDC00" at bounding box center [776, 776] width 14 height 14
click at [743, 640] on p at bounding box center [784, 638] width 807 height 18
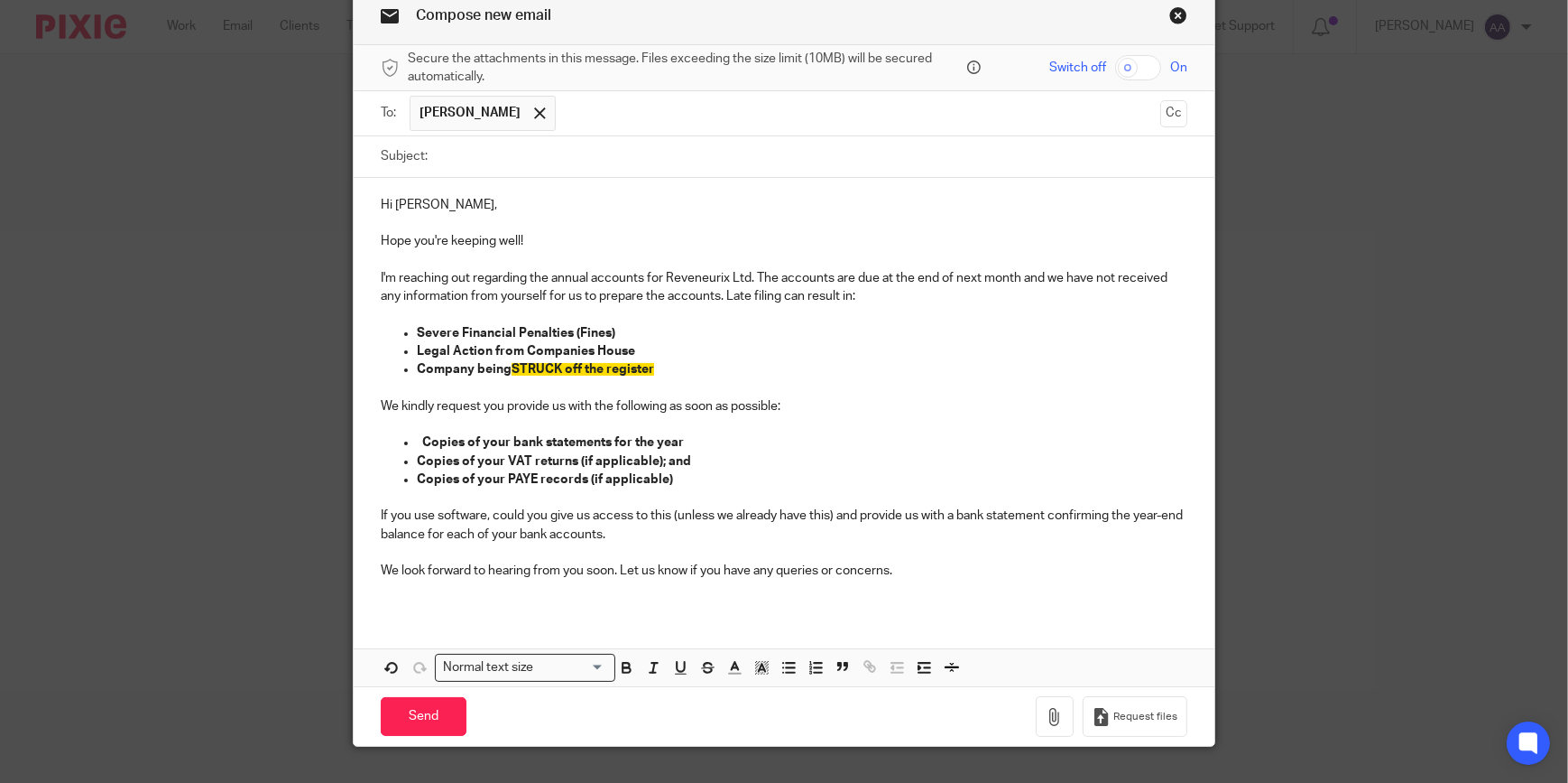
scroll to position [120, 0]
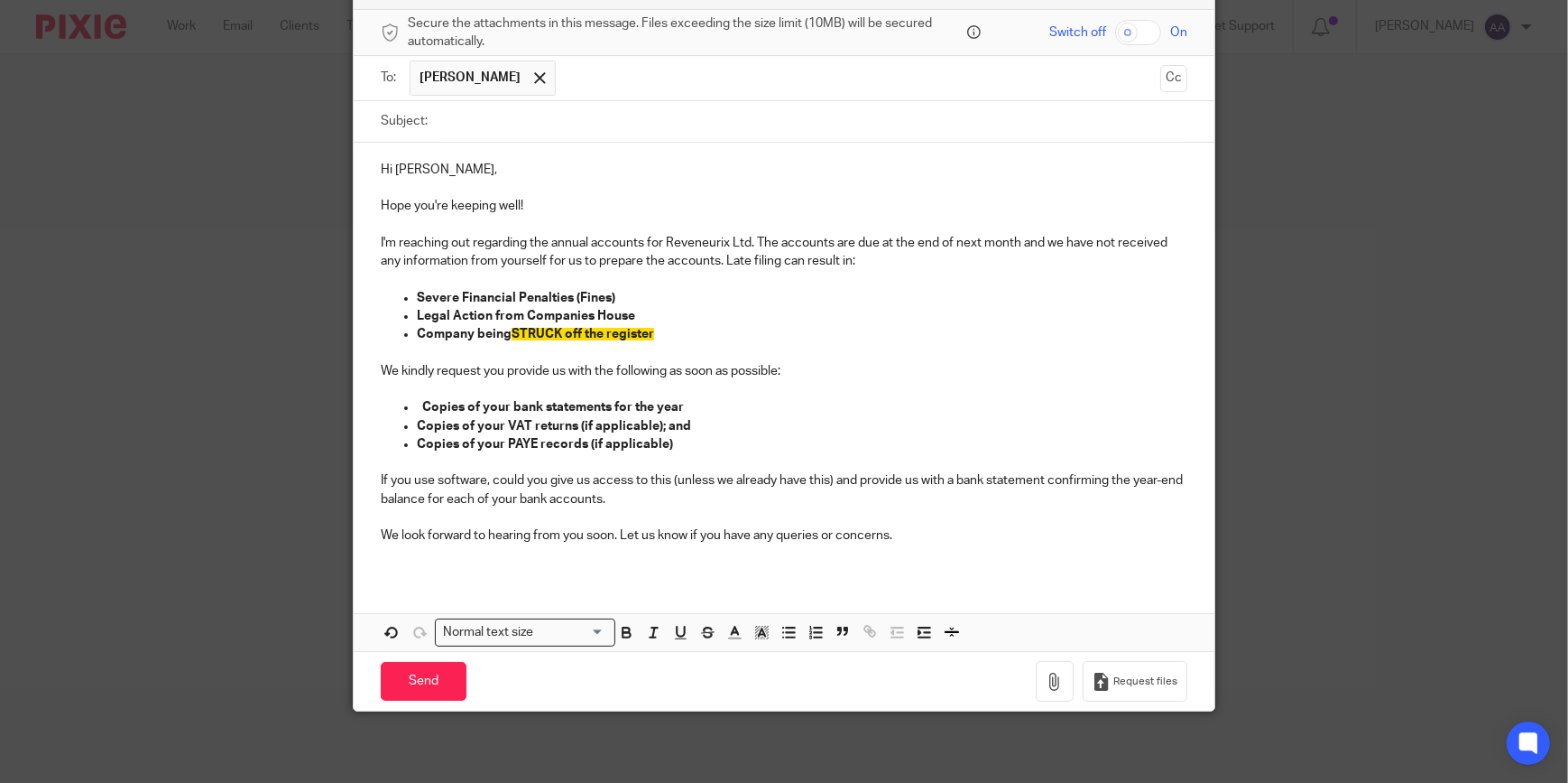
click at [516, 129] on input "Subject:" at bounding box center [812, 121] width 751 height 41
type input "URGENT: Annual Accounts"
click at [533, 190] on p at bounding box center [784, 188] width 807 height 18
click at [536, 192] on p at bounding box center [784, 188] width 807 height 18
click at [534, 199] on p "Hope you're keeping well!" at bounding box center [784, 206] width 807 height 18
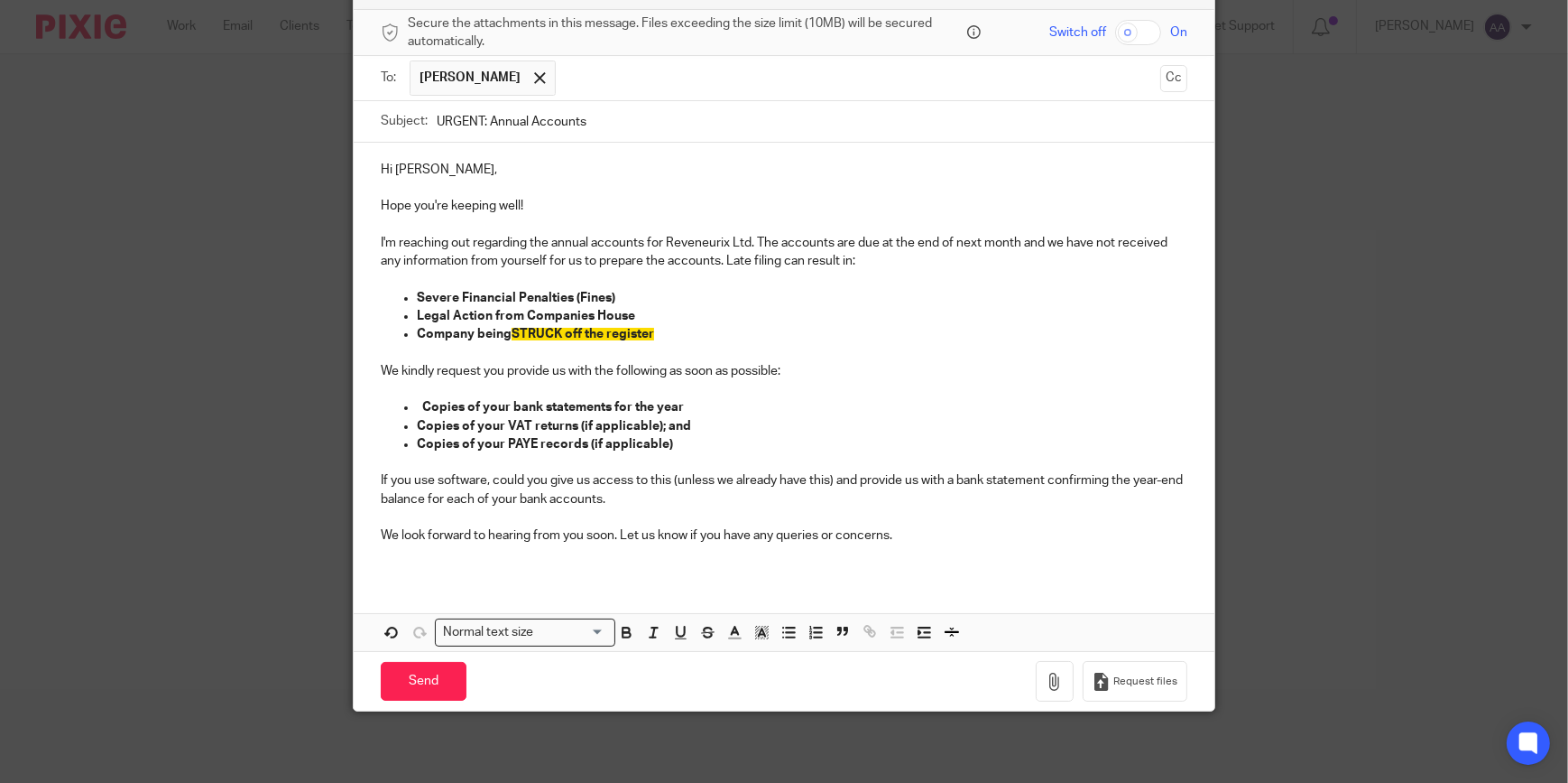
click at [847, 207] on p "Hope you're keeping well!" at bounding box center [784, 206] width 807 height 18
click at [784, 228] on p at bounding box center [784, 225] width 807 height 18
click at [821, 182] on p at bounding box center [784, 188] width 807 height 18
click at [629, 232] on p at bounding box center [784, 225] width 807 height 18
click at [556, 302] on strong "Severe Financial Penalties (Fines)" at bounding box center [516, 298] width 199 height 13
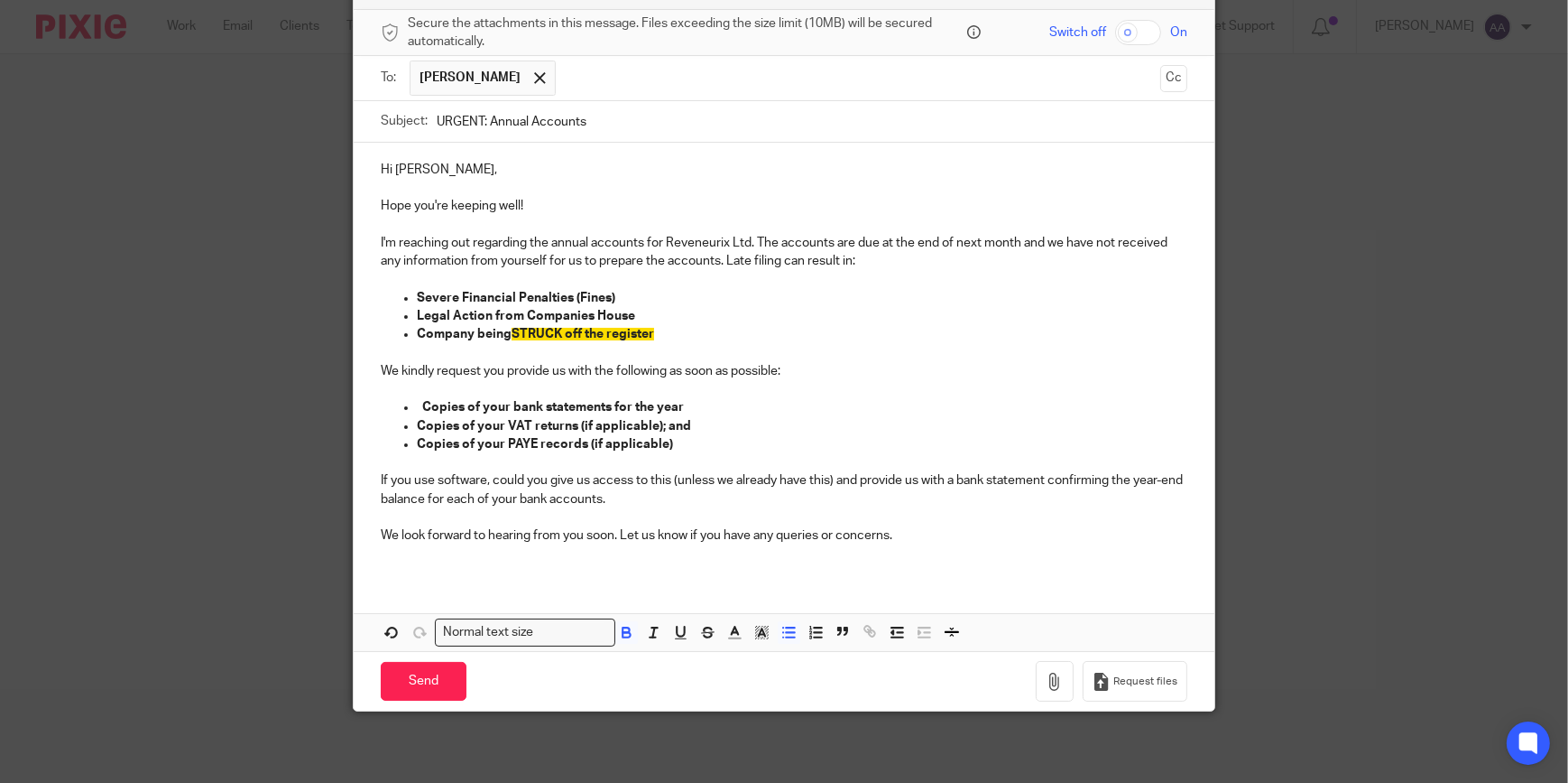
click at [493, 373] on p "We kindly request you provide us with the following as soon as possible:" at bounding box center [784, 371] width 807 height 18
click at [414, 684] on input "Send" at bounding box center [423, 681] width 86 height 39
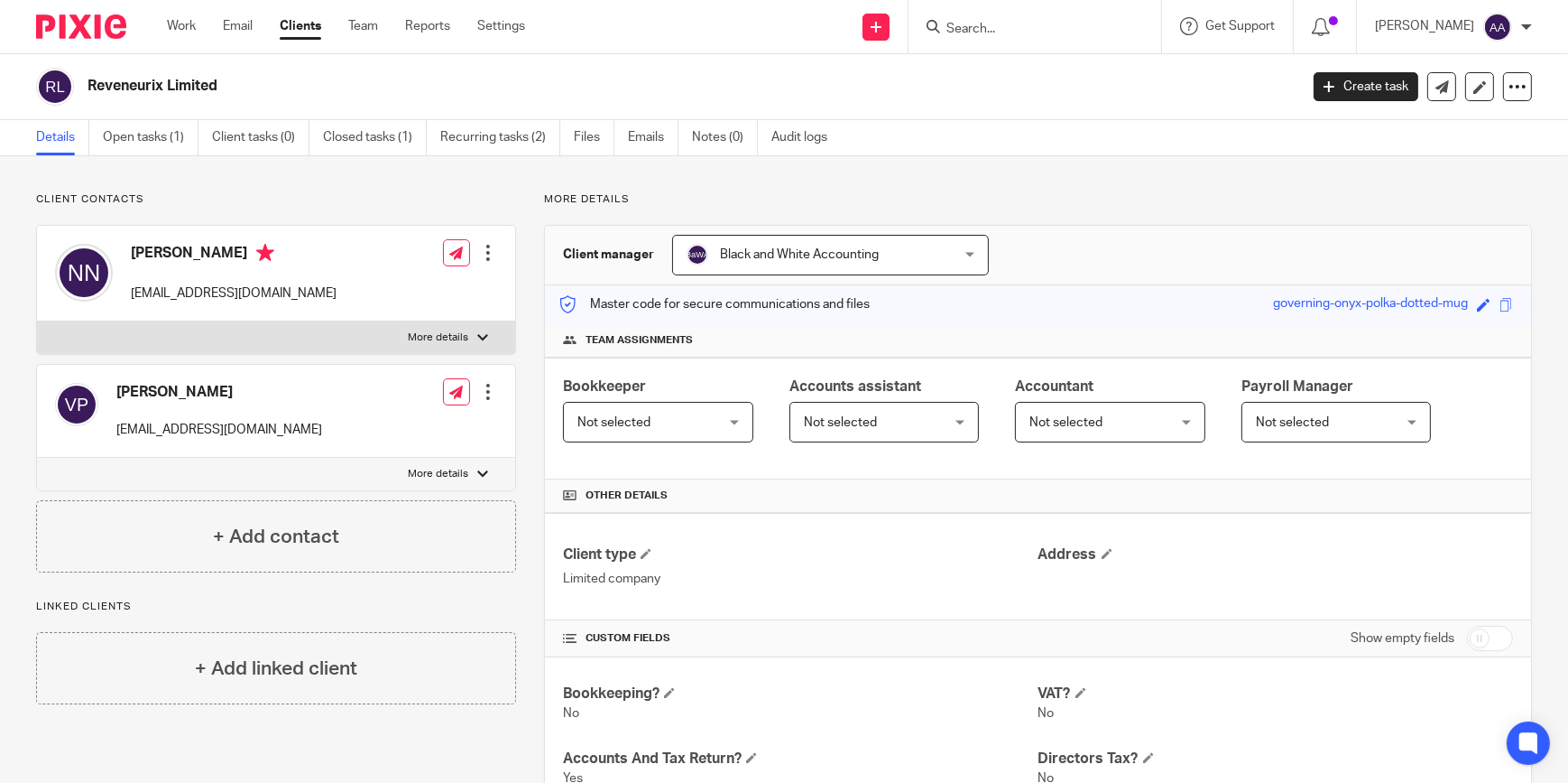
click at [1026, 25] on input "Search" at bounding box center [1026, 30] width 162 height 16
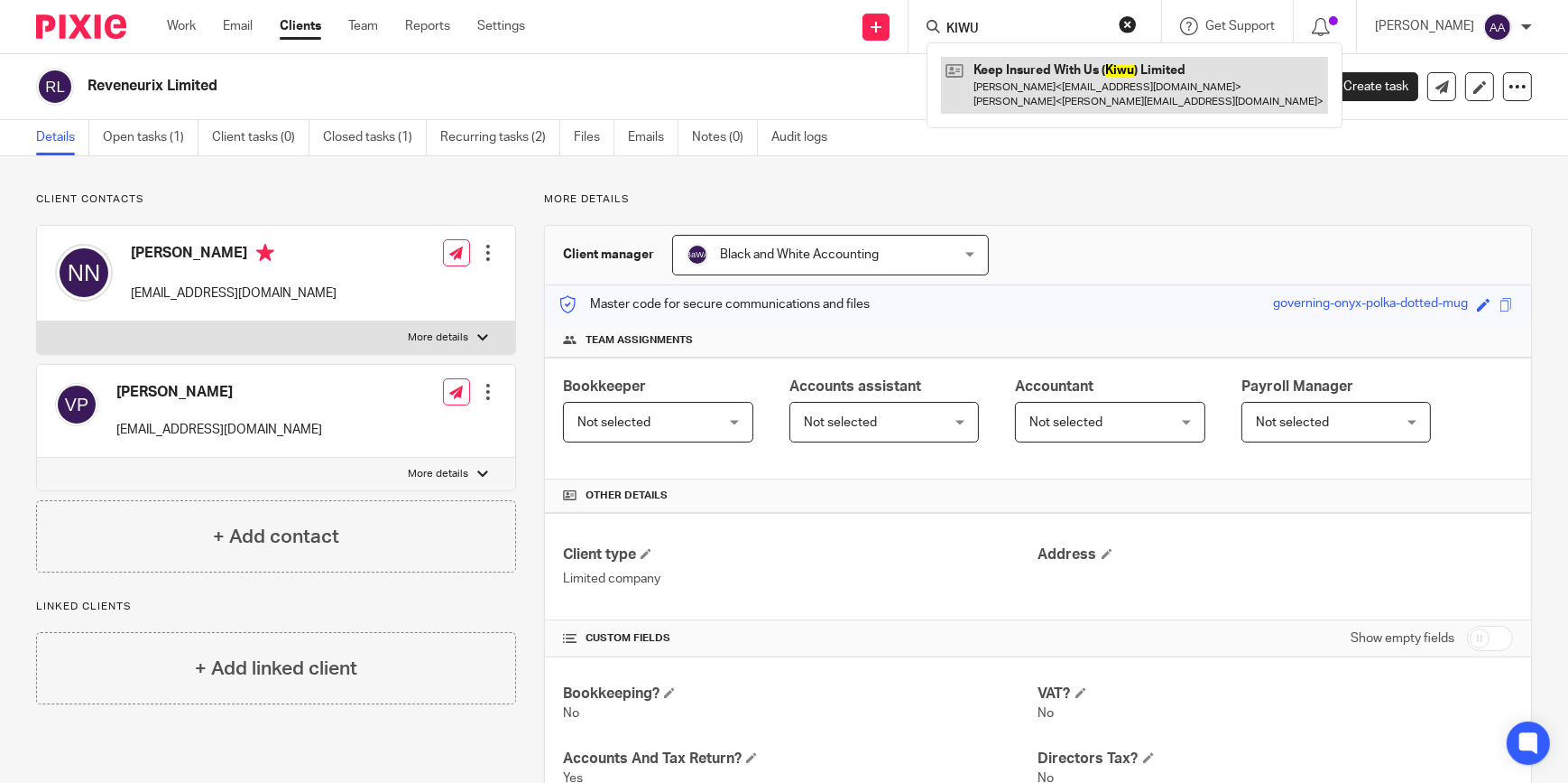
type input "KIWU"
click at [1105, 82] on link at bounding box center [1135, 85] width 387 height 56
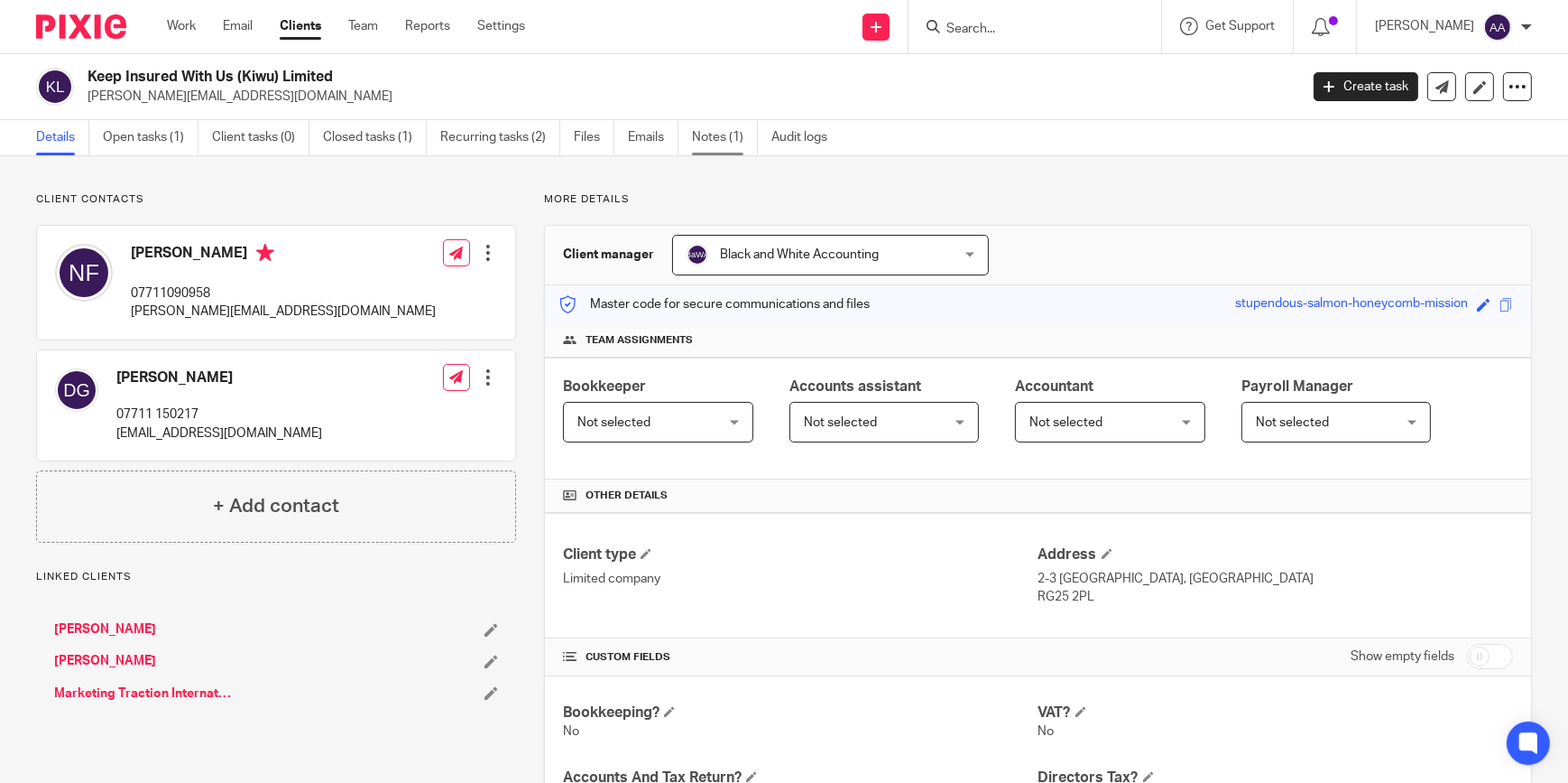
click at [744, 144] on link "Notes (1)" at bounding box center [725, 137] width 66 height 35
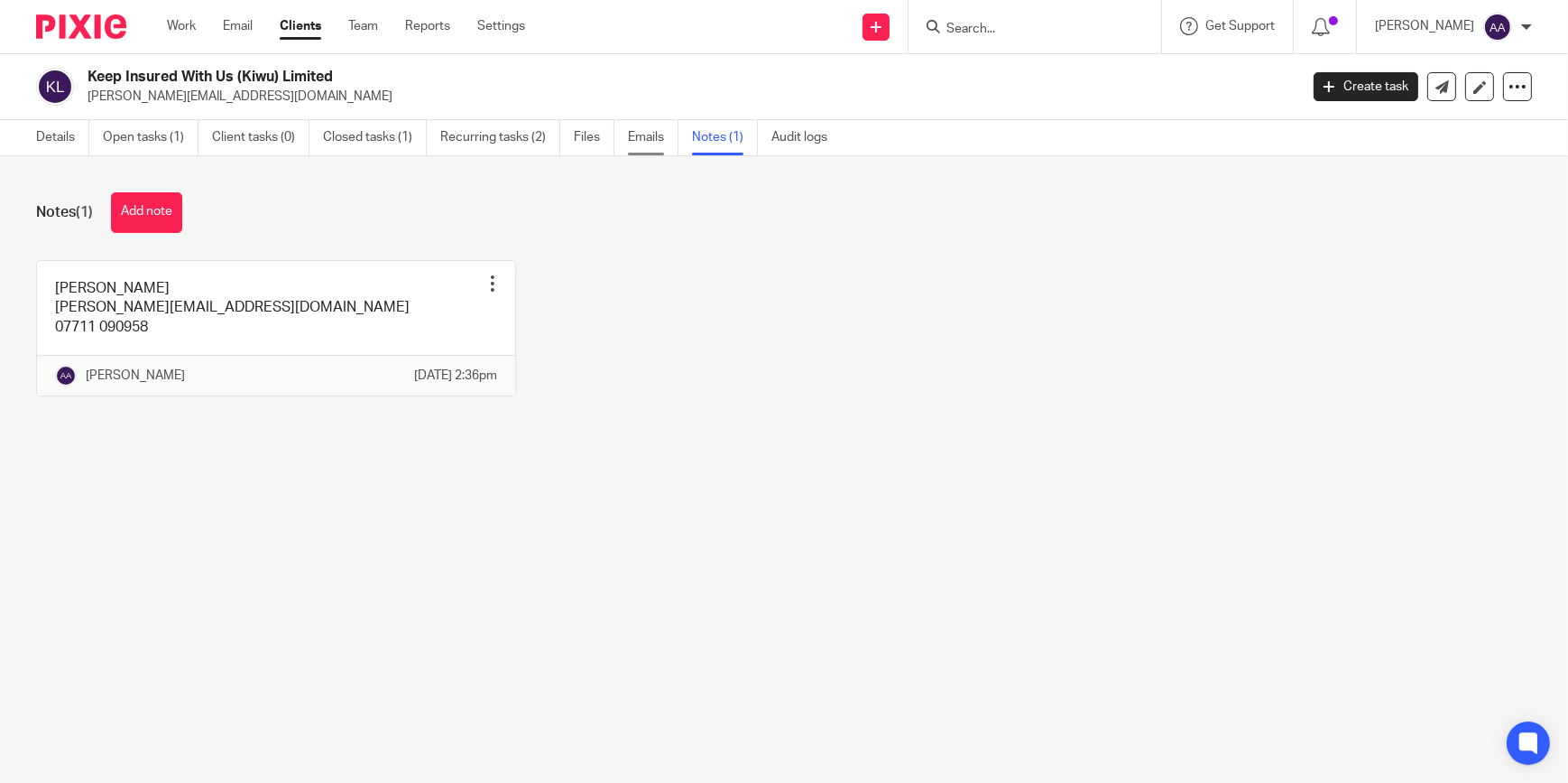
click at [660, 137] on link "Emails" at bounding box center [654, 137] width 51 height 35
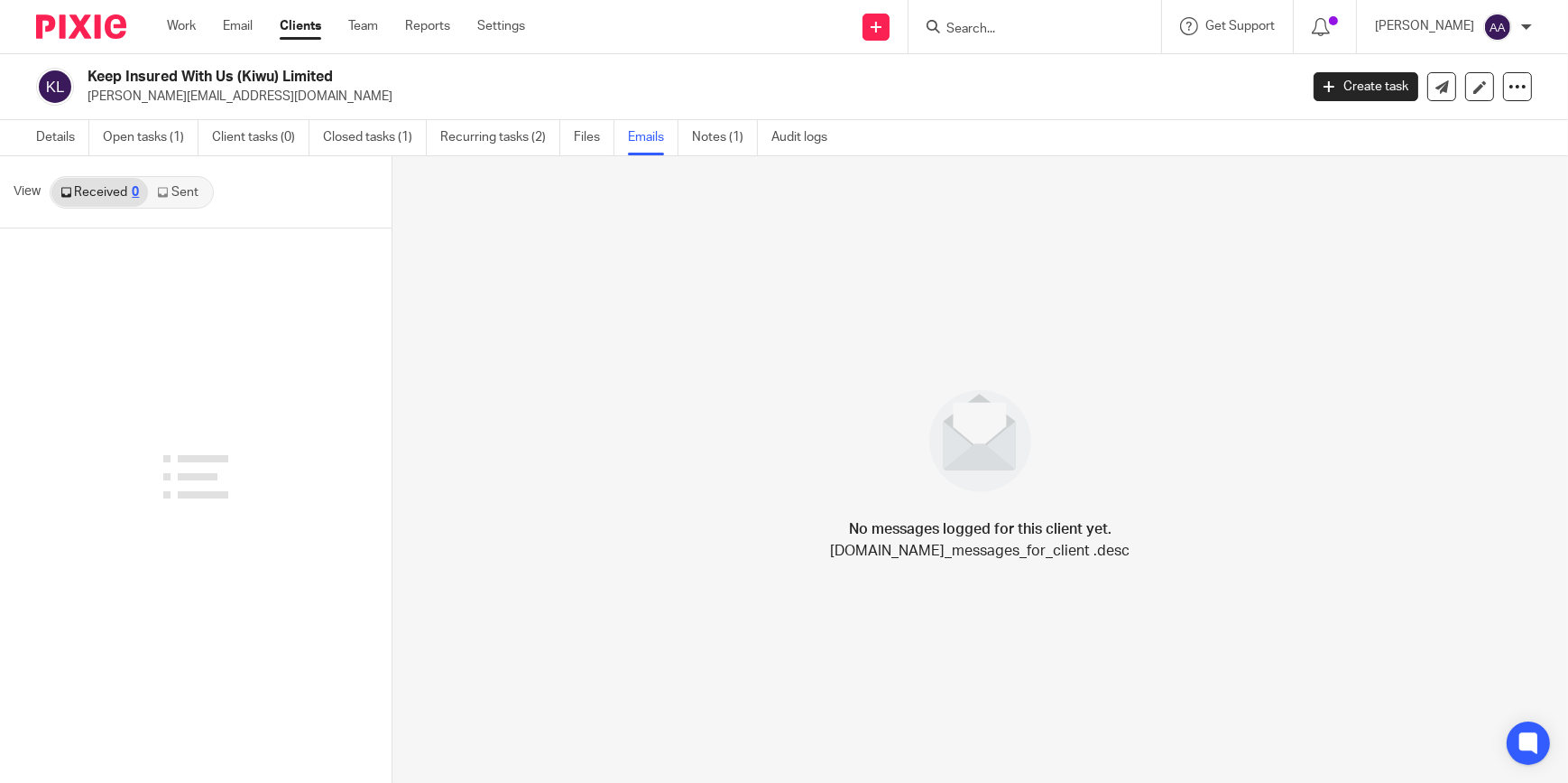
click at [199, 184] on link "Sent" at bounding box center [180, 192] width 63 height 29
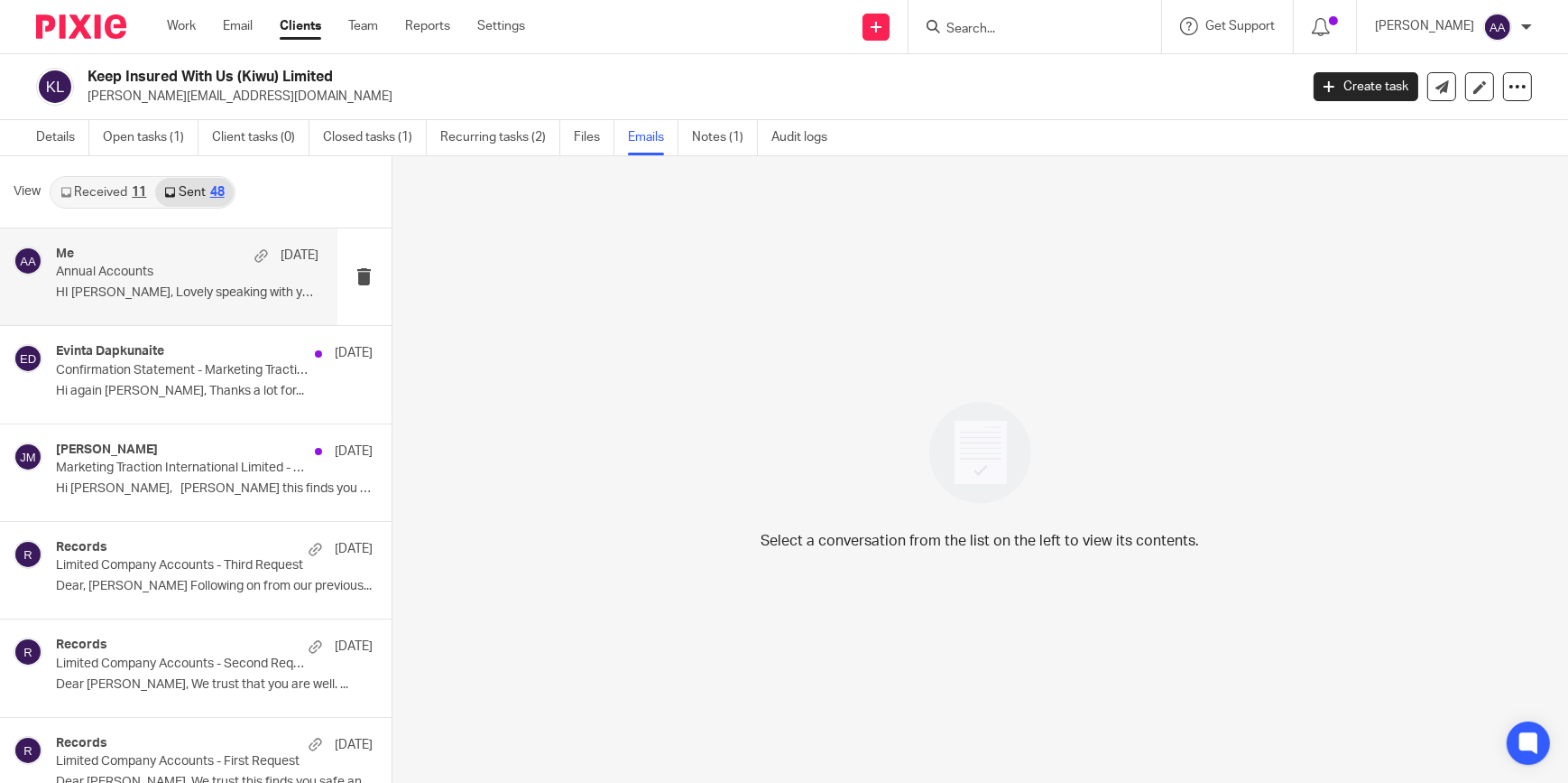
click at [102, 266] on p "Annual Accounts" at bounding box center [161, 272] width 210 height 15
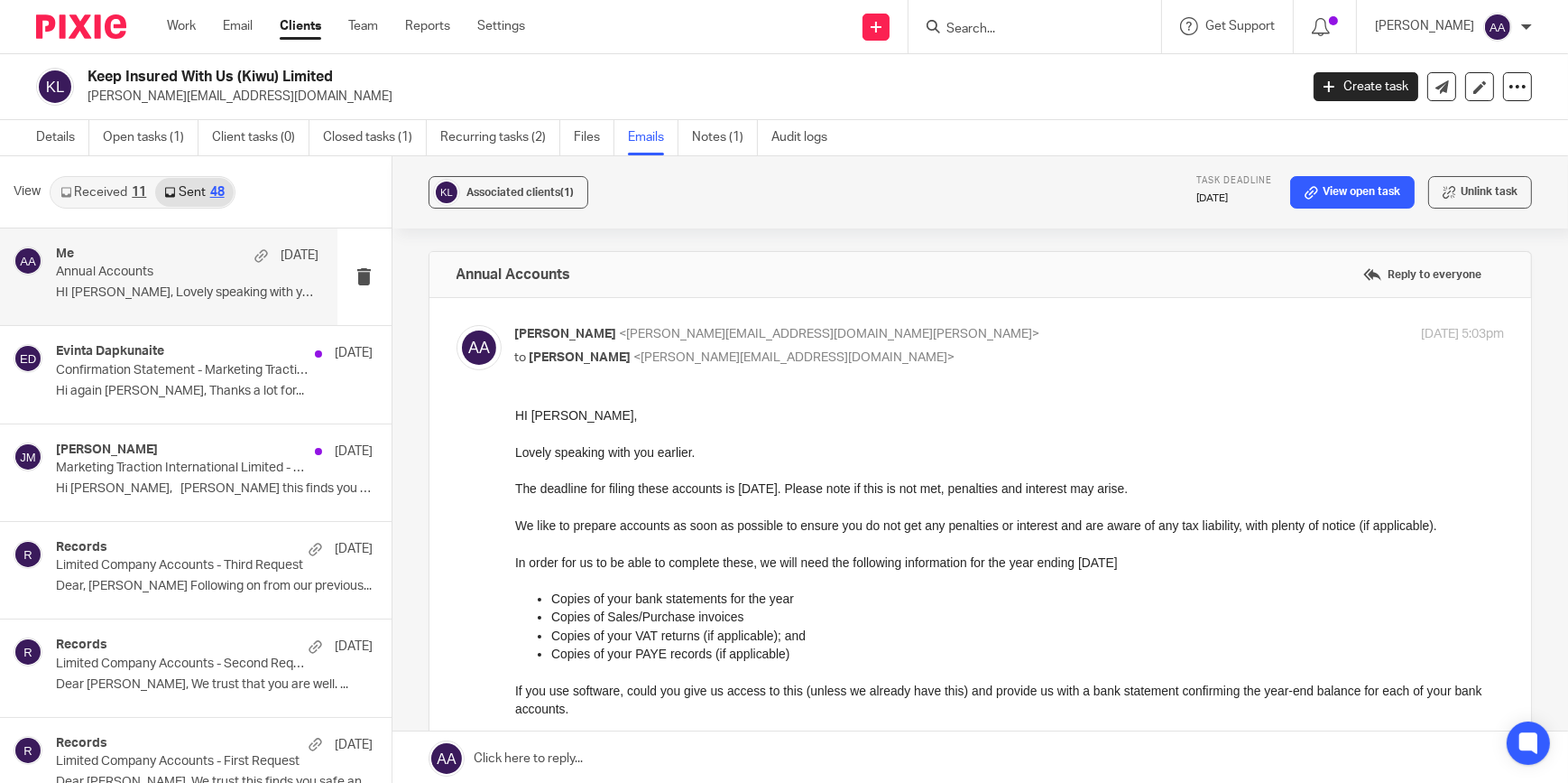
click at [682, 351] on span "<[PERSON_NAME][EMAIL_ADDRESS][DOMAIN_NAME]>" at bounding box center [795, 358] width 321 height 13
checkbox input "false"
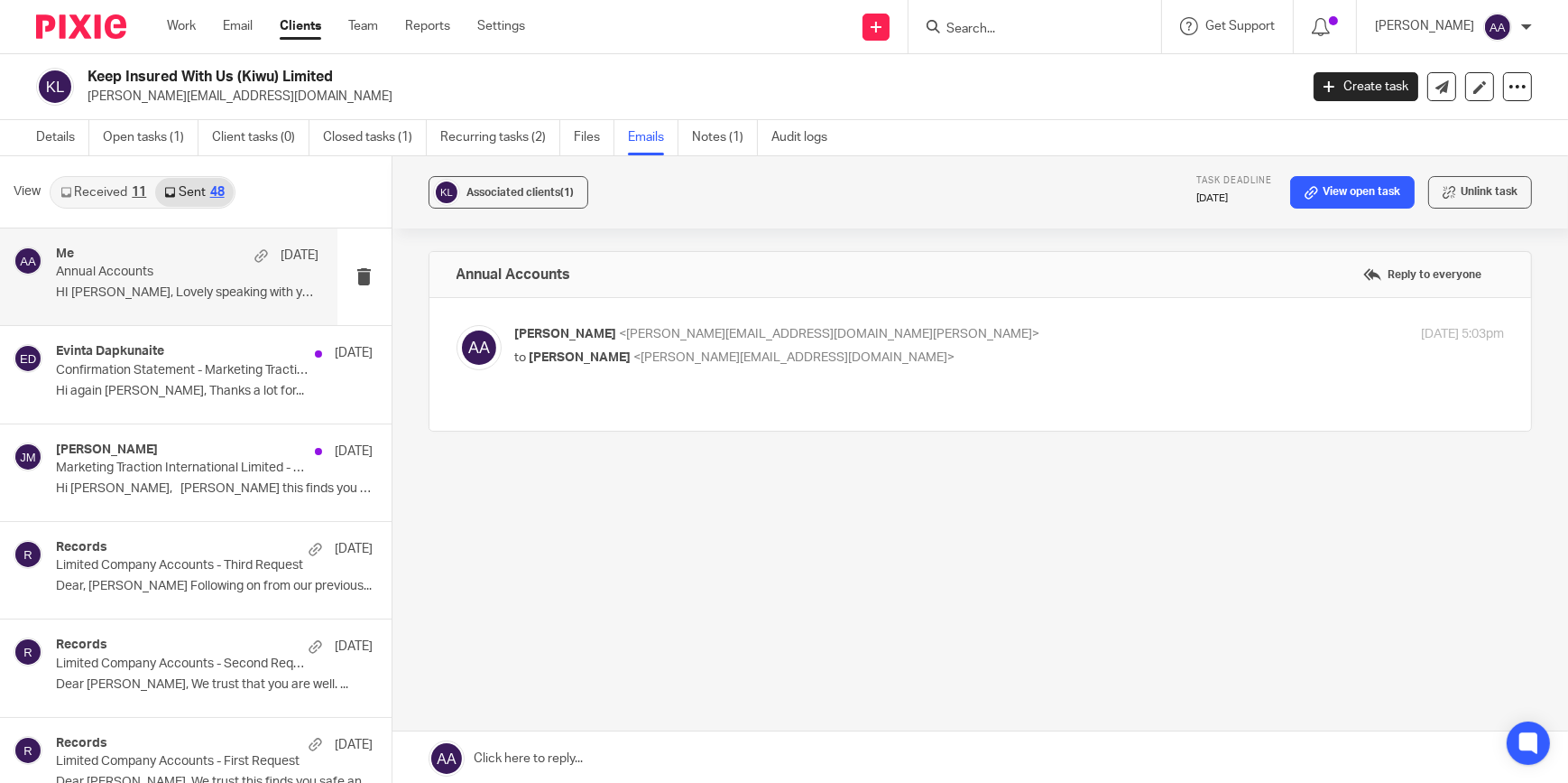
click at [124, 182] on link "Received 11" at bounding box center [103, 192] width 104 height 29
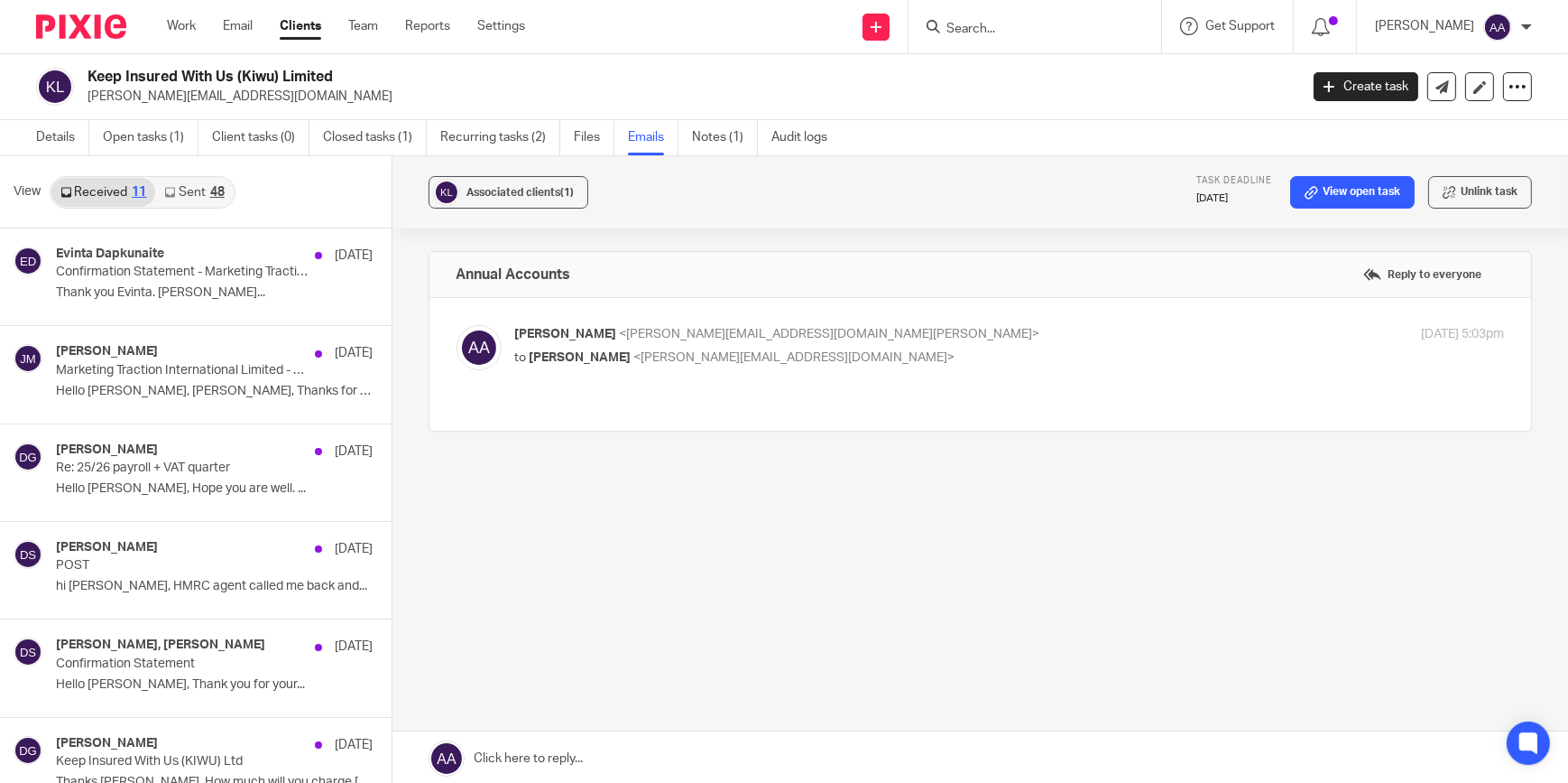
scroll to position [2, 0]
click at [182, 192] on link "Sent 48" at bounding box center [194, 191] width 78 height 29
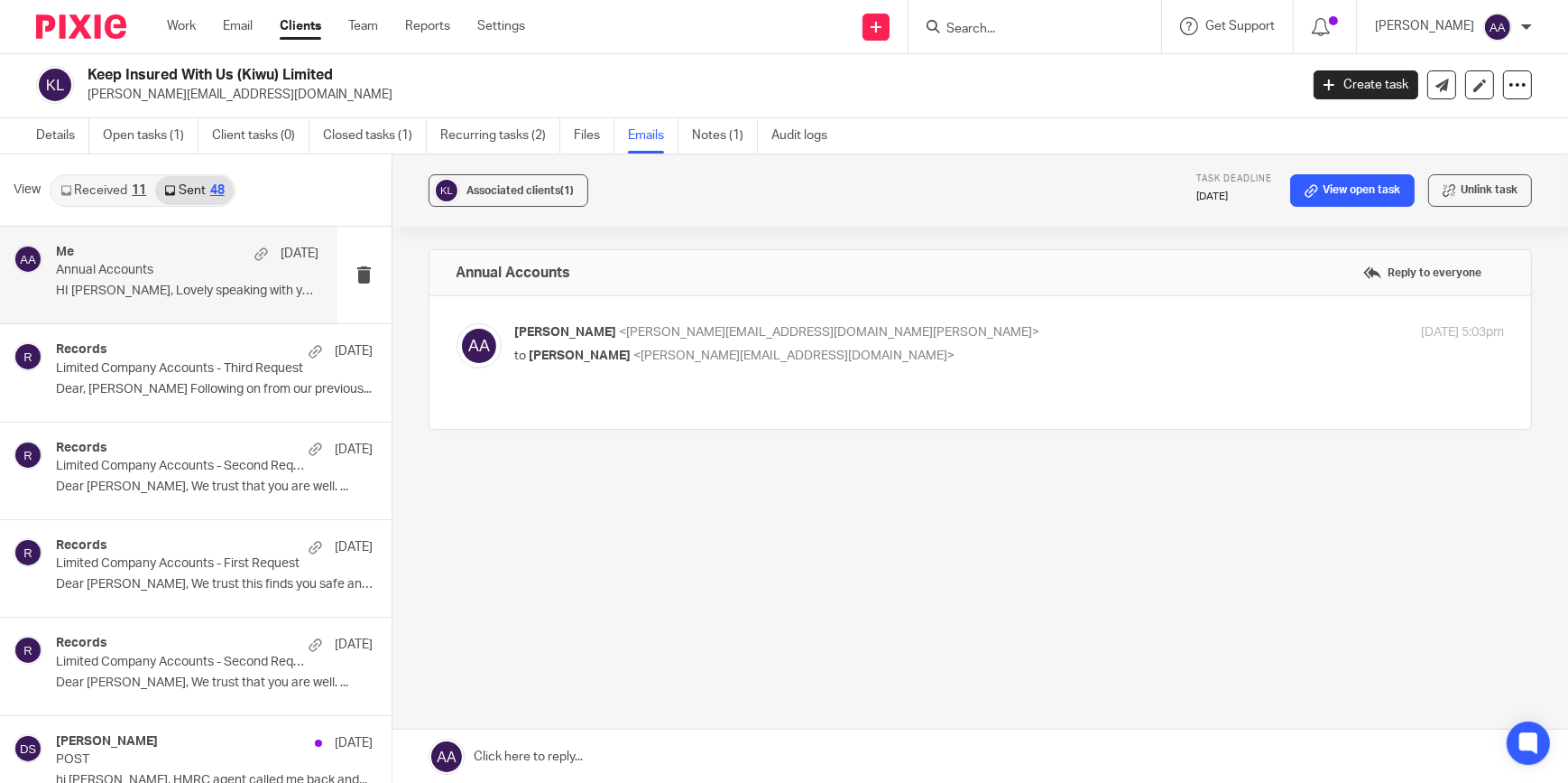
click at [672, 145] on link "Emails" at bounding box center [654, 135] width 51 height 35
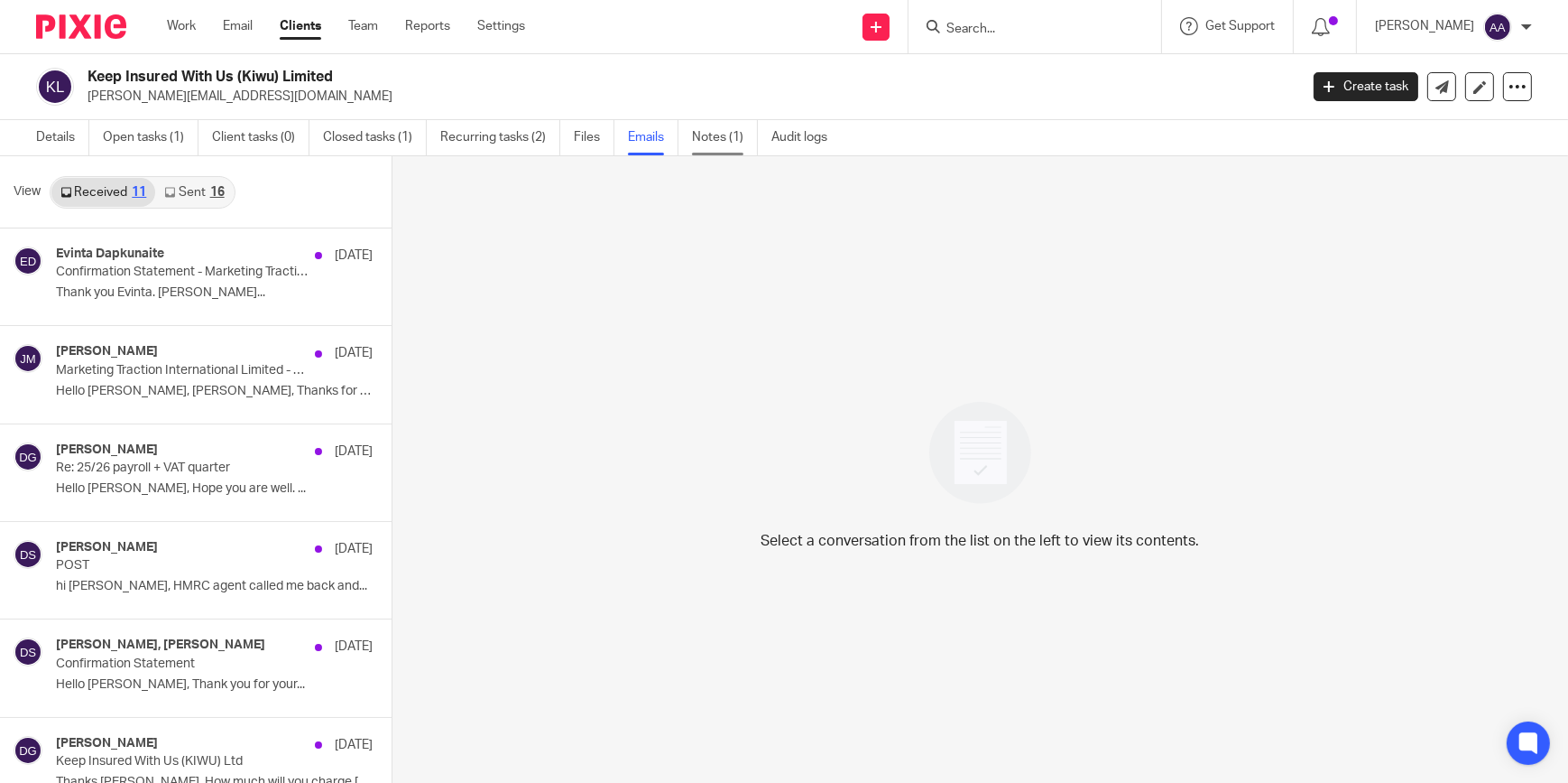
click at [729, 144] on link "Notes (1)" at bounding box center [725, 137] width 66 height 35
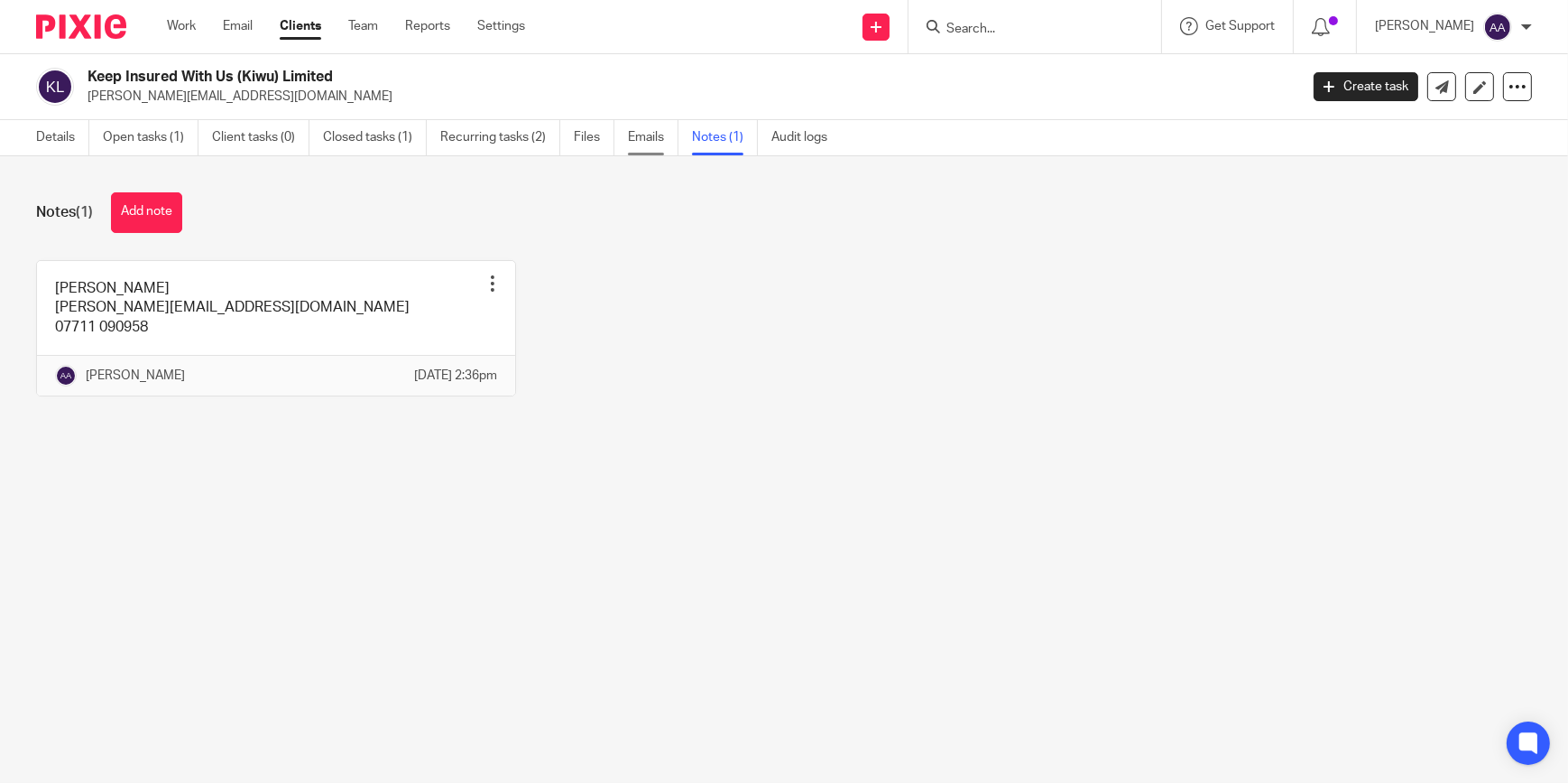
click at [636, 150] on link "Emails" at bounding box center [654, 137] width 51 height 35
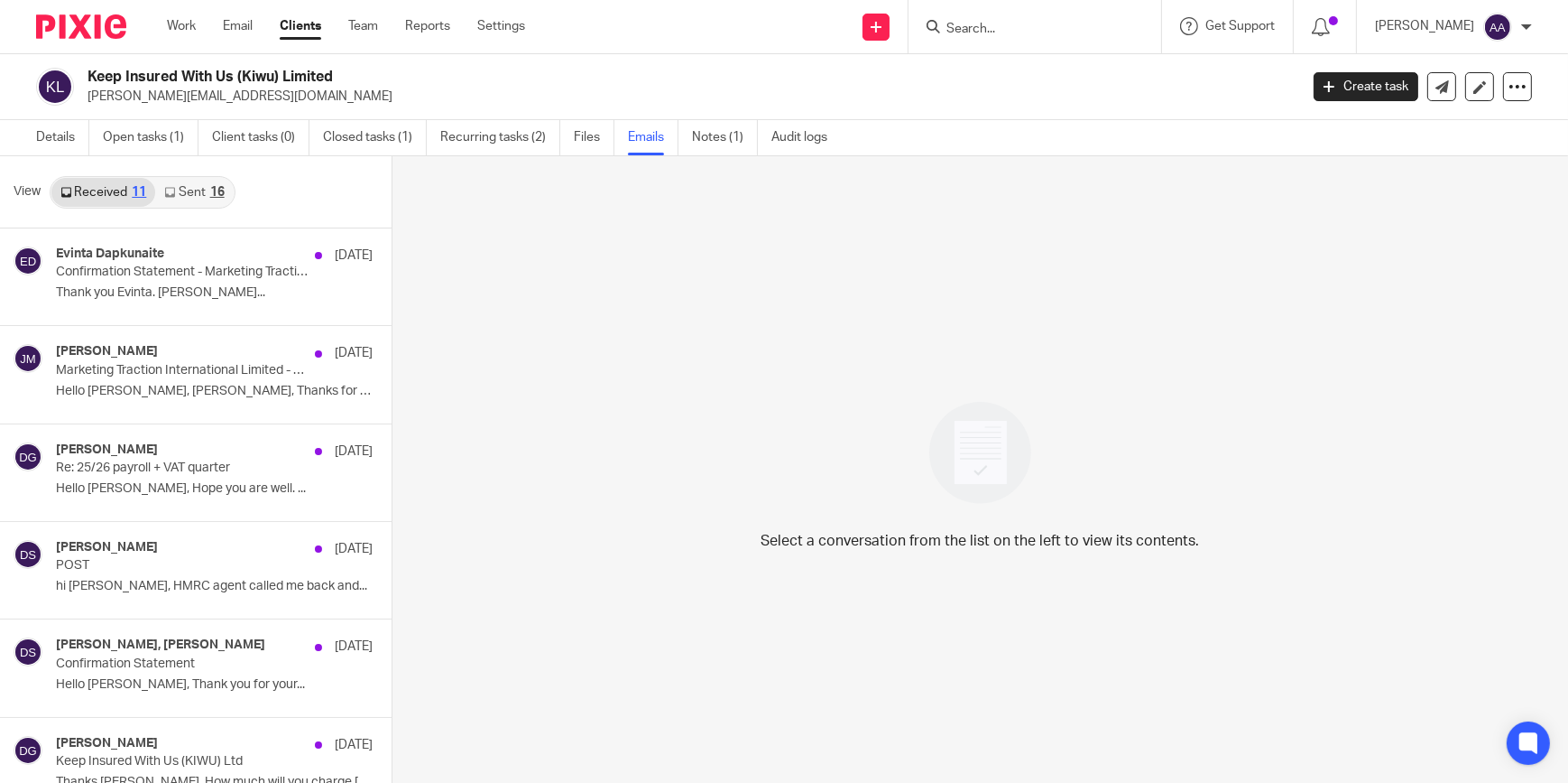
click at [231, 198] on link "Sent 16" at bounding box center [194, 192] width 78 height 29
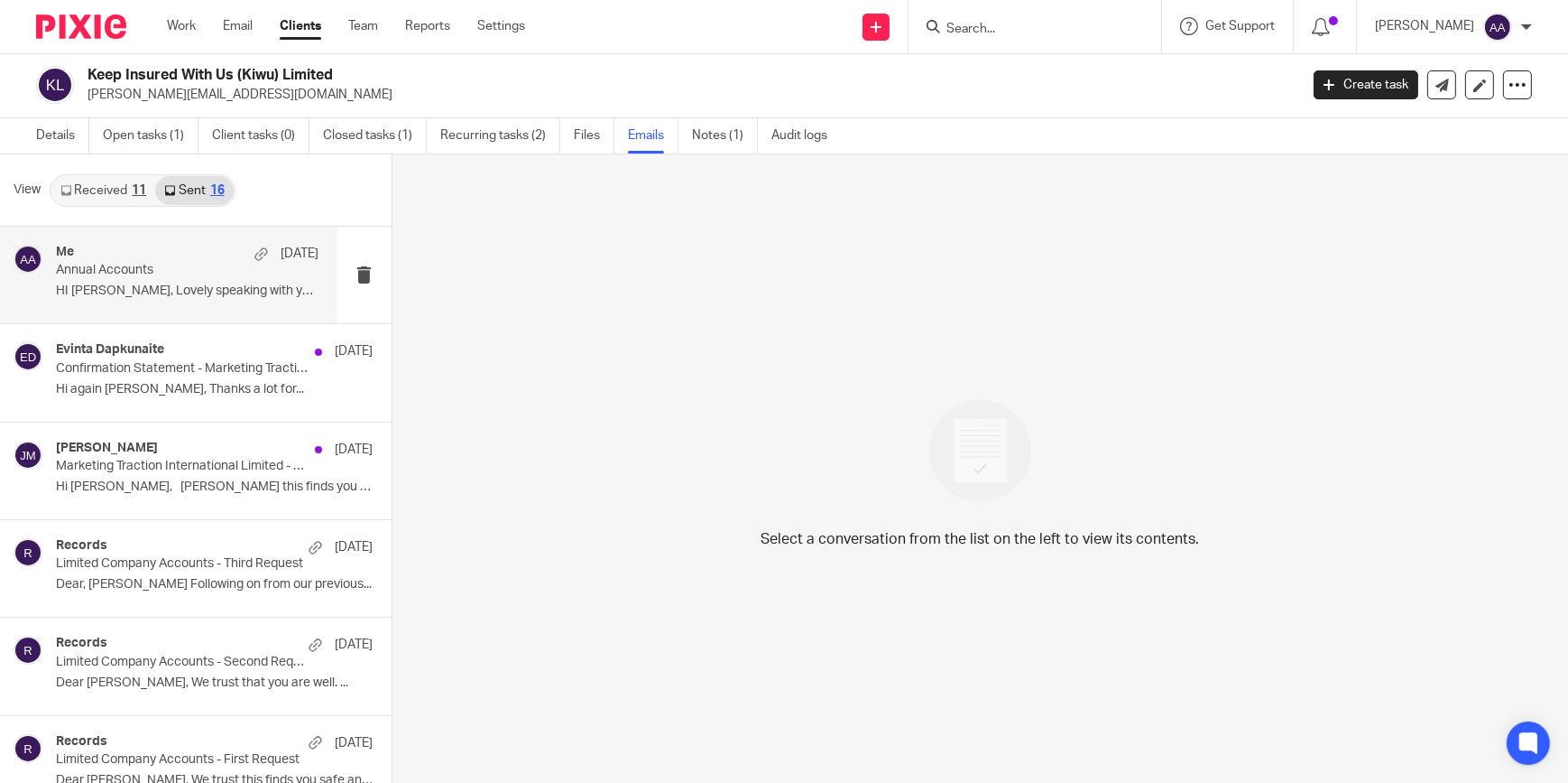
click at [171, 275] on p "Annual Accounts" at bounding box center [161, 270] width 210 height 15
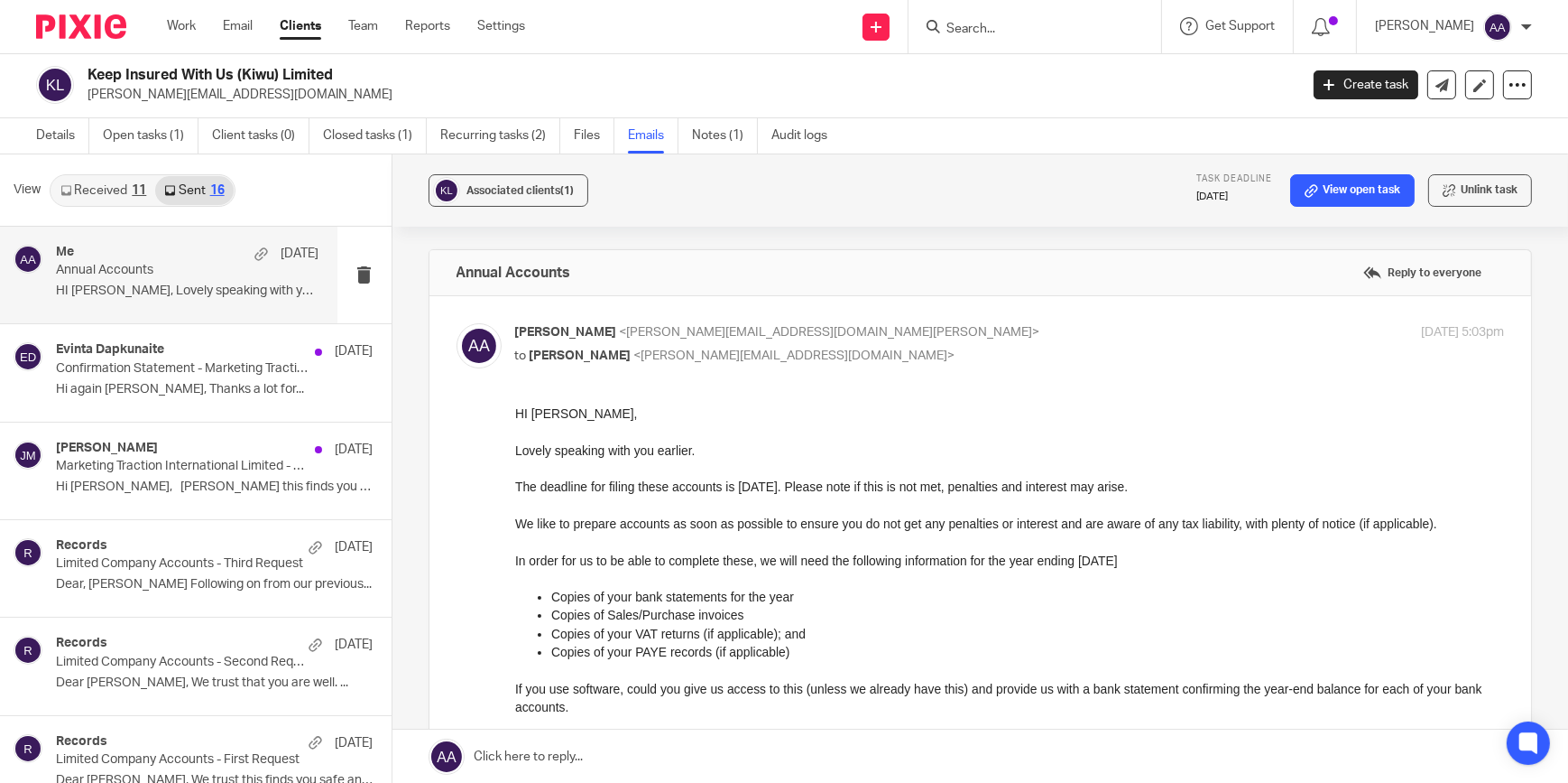
scroll to position [0, 0]
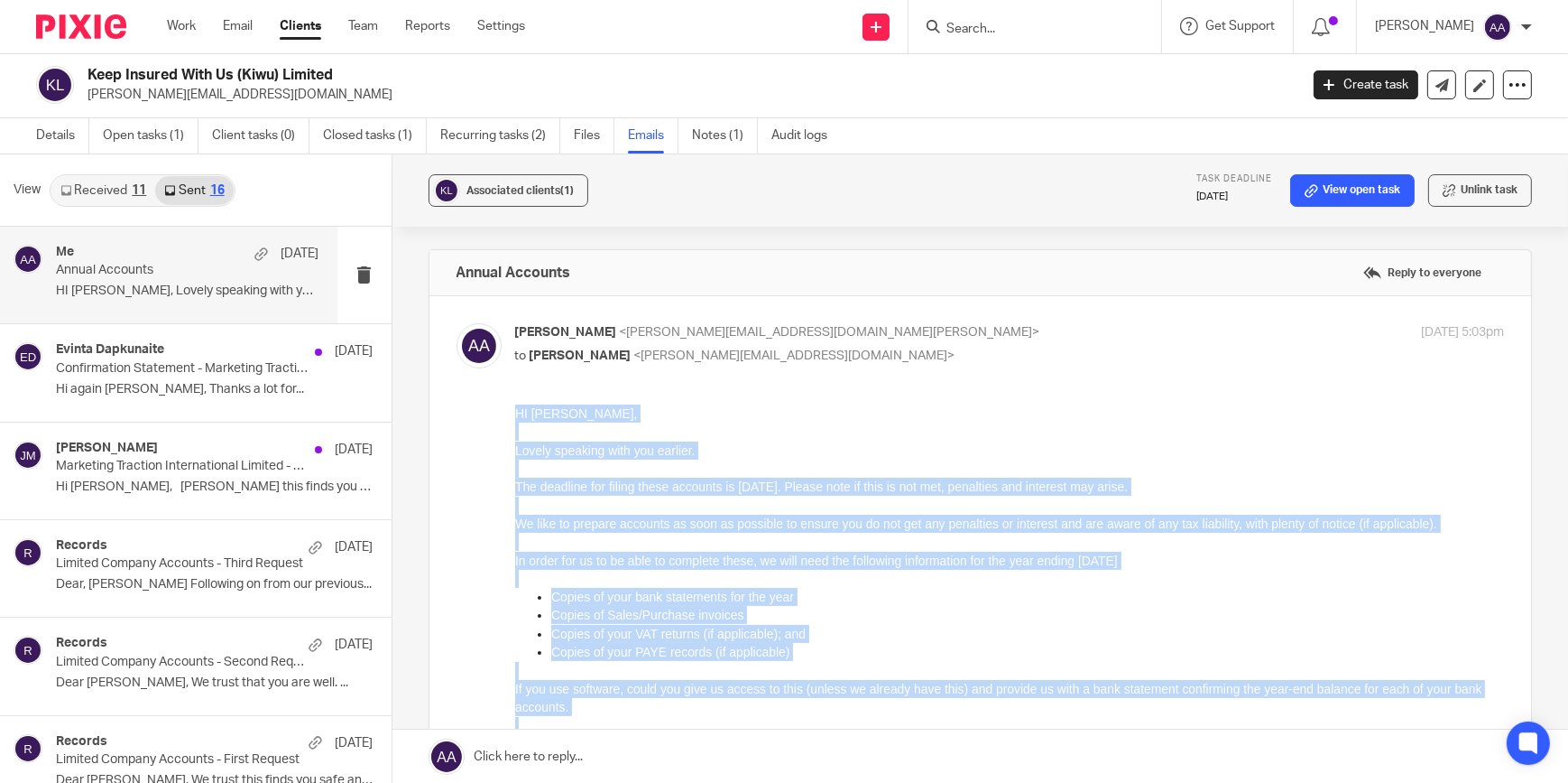
drag, startPoint x: 515, startPoint y: 405, endPoint x: 636, endPoint y: 764, distance: 378.8
click at [636, 764] on div "HI Neil, Lovely speaking with you earlier. The deadline for filing these accoun…" at bounding box center [1009, 660] width 990 height 514
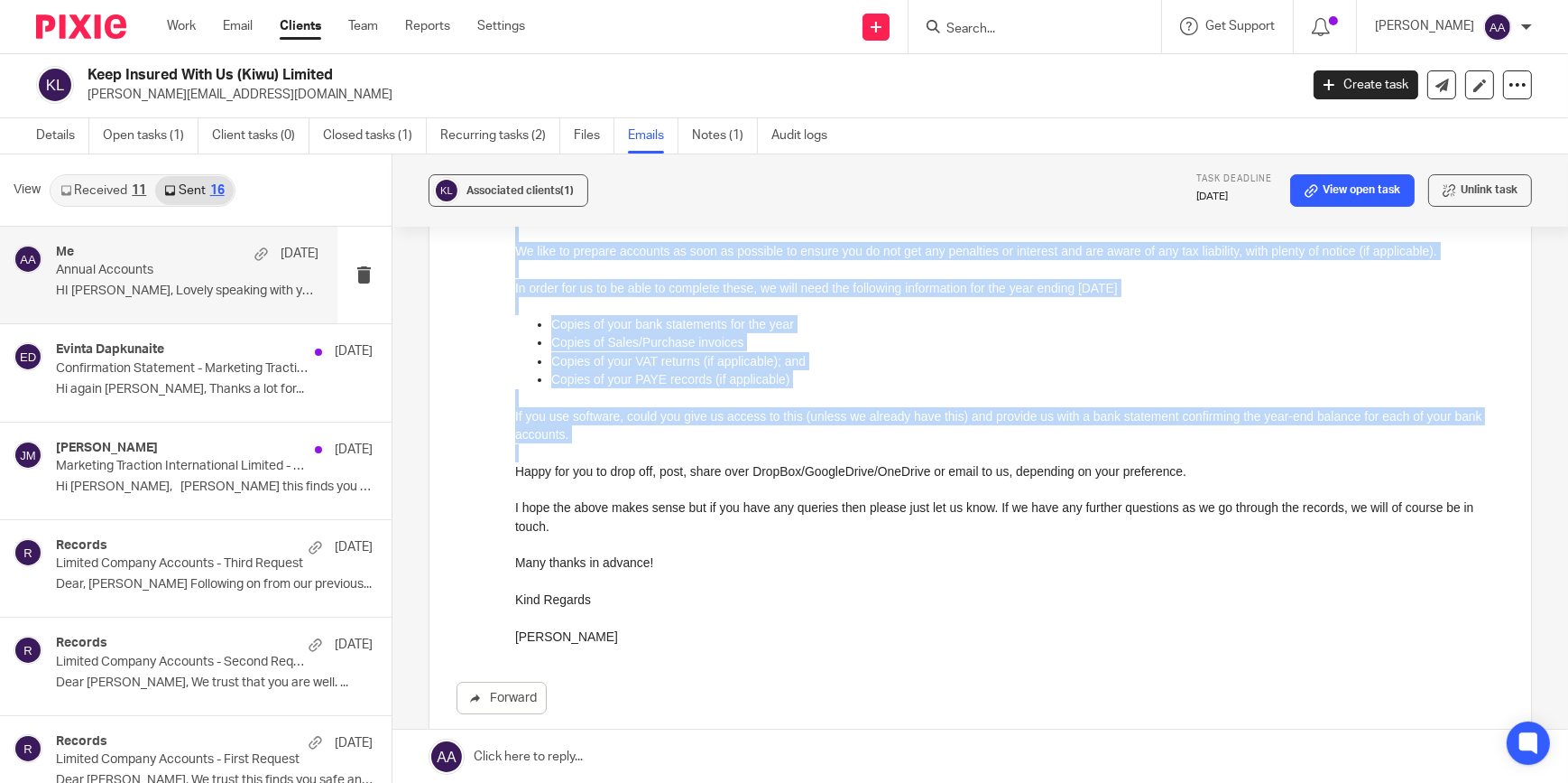
copy div "HI Neil, Lovely speaking with you earlier. The deadline for filing these accoun…"
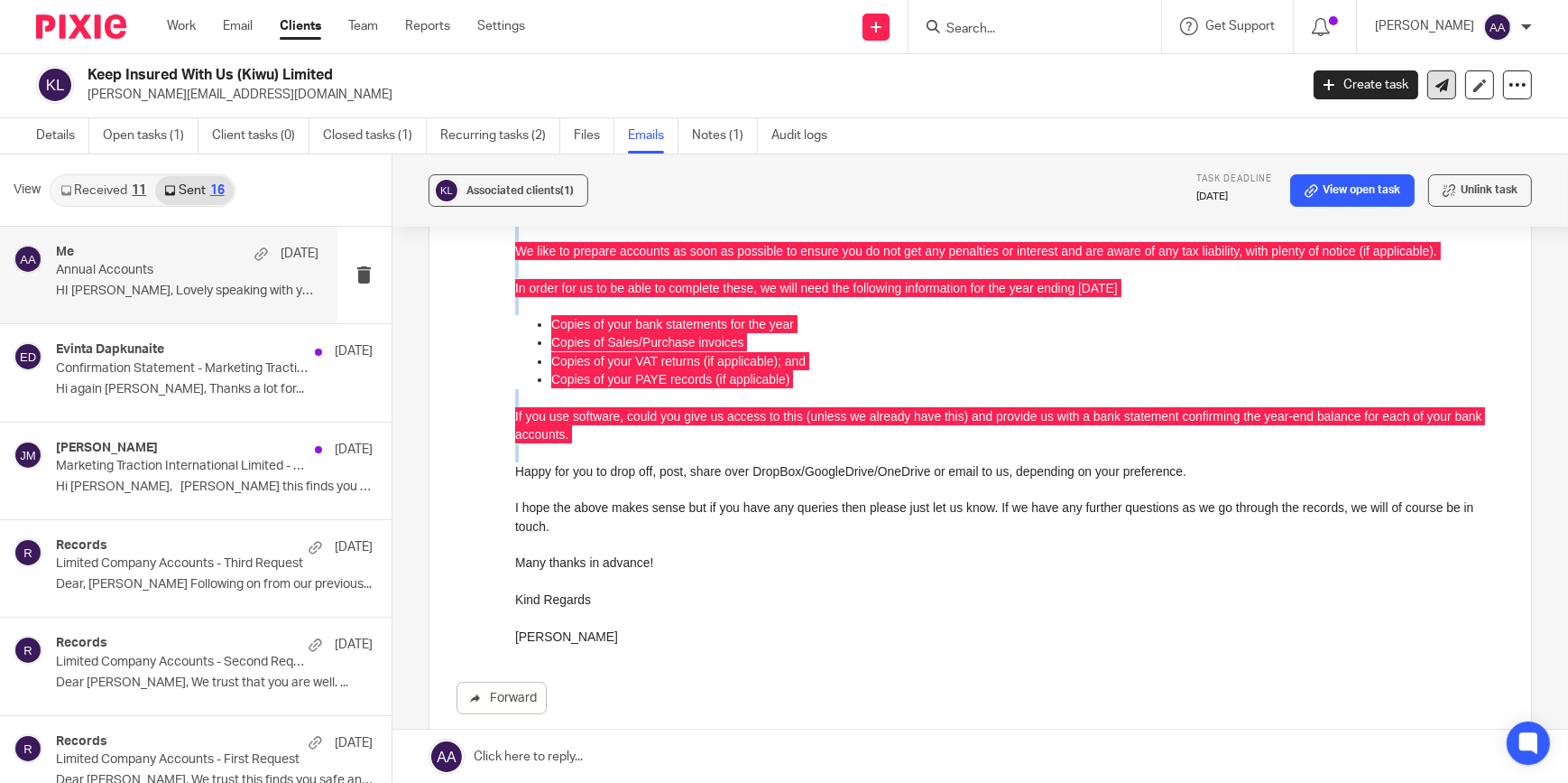
click at [1428, 75] on link at bounding box center [1442, 85] width 29 height 29
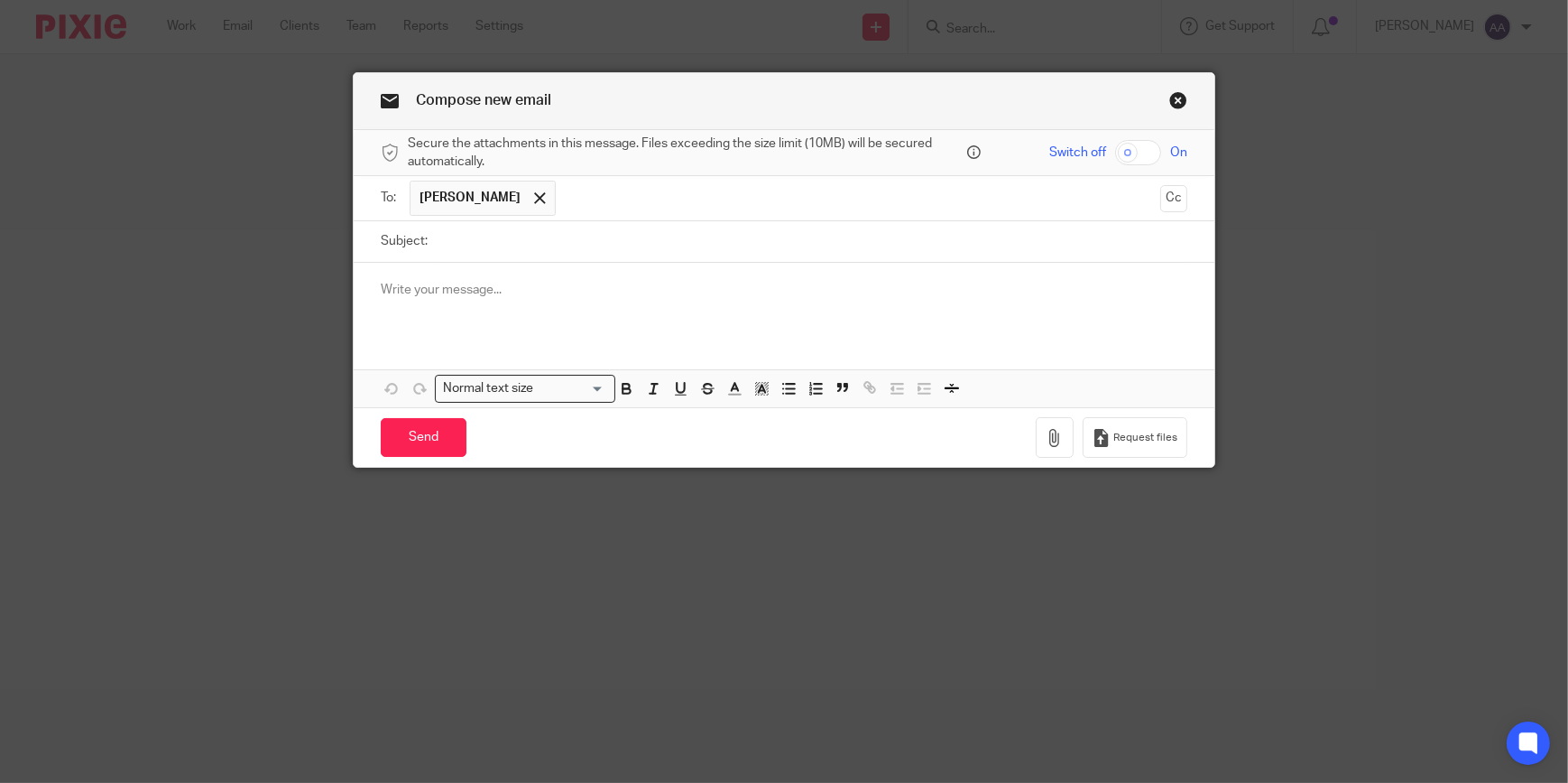
click at [533, 245] on input "Subject:" at bounding box center [812, 241] width 751 height 41
type input "URGENT: Annual Accounts"
click at [534, 270] on div at bounding box center [784, 298] width 861 height 70
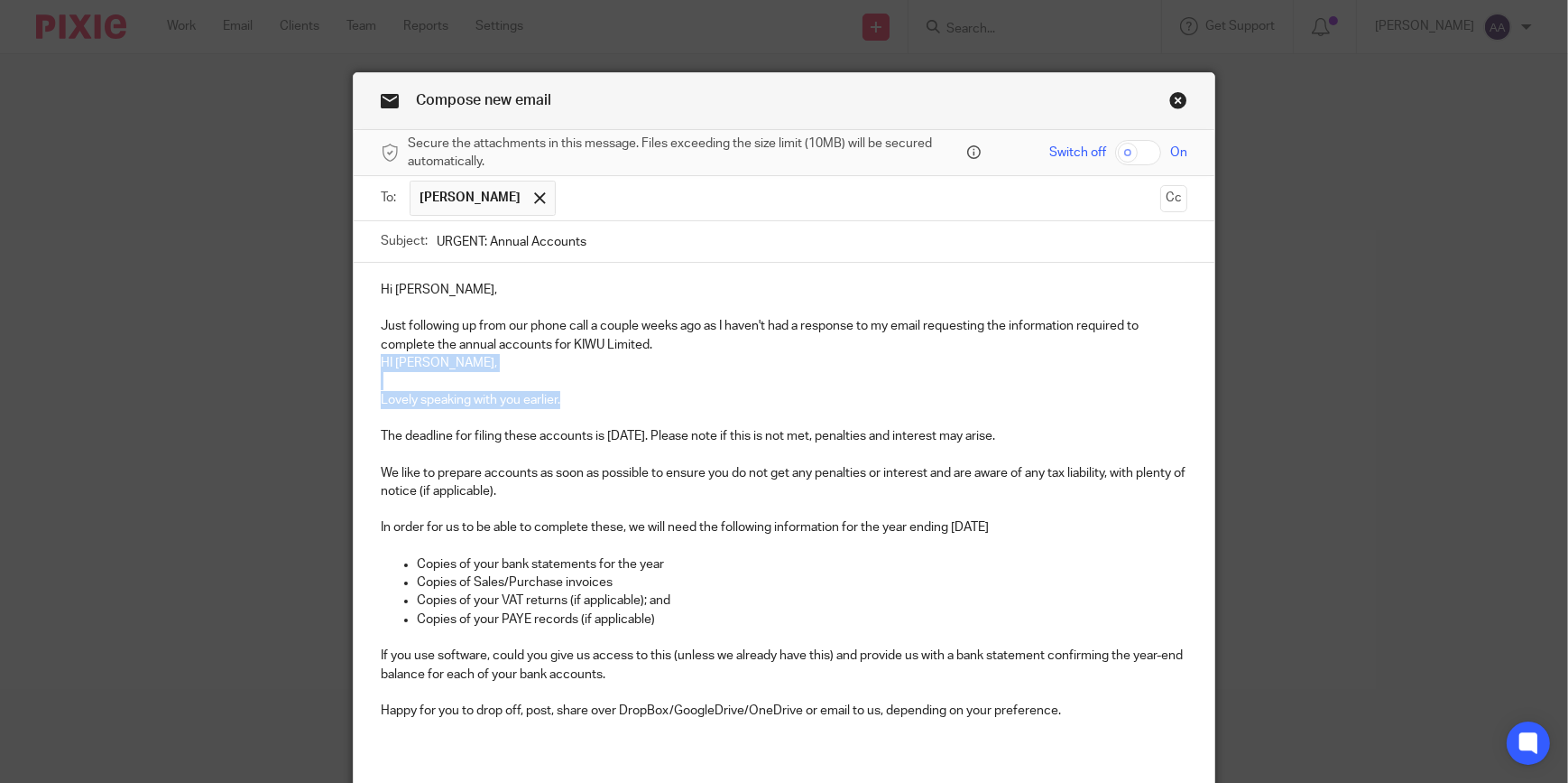
drag, startPoint x: 572, startPoint y: 404, endPoint x: 360, endPoint y: 368, distance: 215.0
click at [360, 368] on div "Hi [PERSON_NAME], Just following up from our phone call a couple weeks ago as I…" at bounding box center [784, 508] width 861 height 489
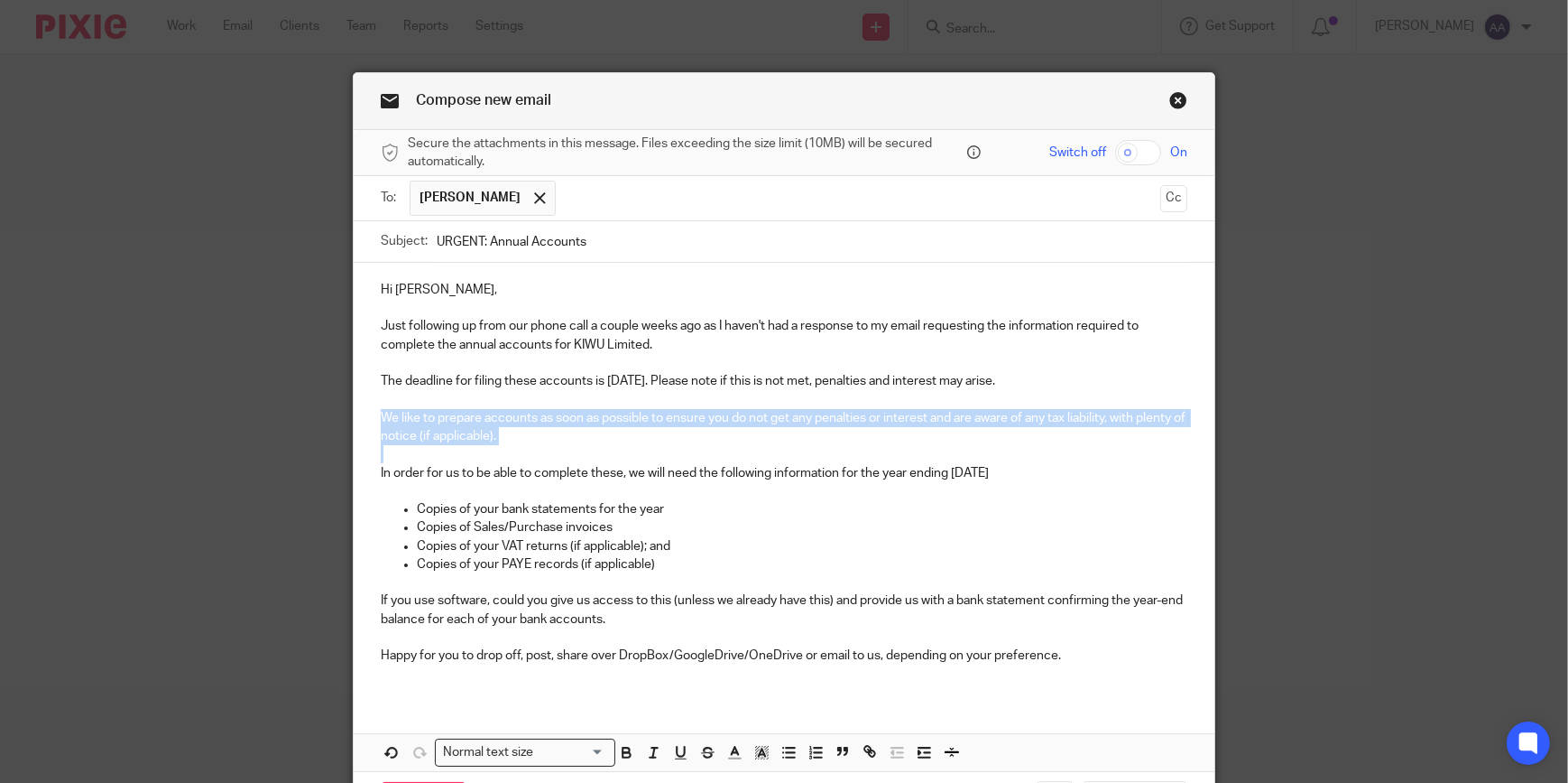
drag, startPoint x: 361, startPoint y: 415, endPoint x: 1080, endPoint y: 450, distance: 719.9
click at [1080, 450] on div "Hi [PERSON_NAME], Just following up from our phone call a couple weeks ago as I…" at bounding box center [784, 480] width 861 height 434
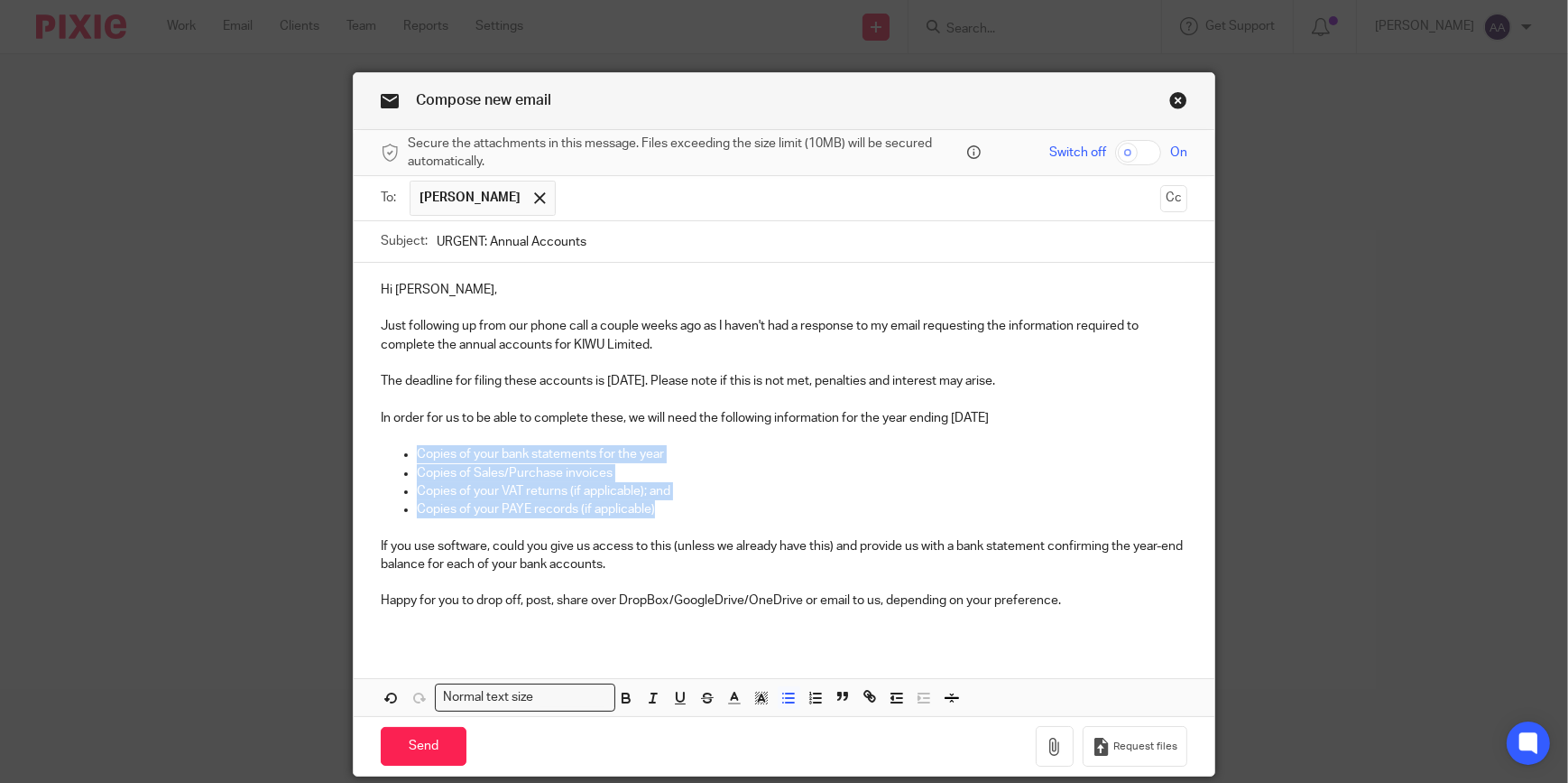
drag, startPoint x: 405, startPoint y: 449, endPoint x: 693, endPoint y: 513, distance: 295.0
click at [693, 513] on div "Hi [PERSON_NAME], Just following up from our phone call a couple weeks ago as I…" at bounding box center [784, 452] width 861 height 379
click at [623, 698] on icon "button" at bounding box center [626, 700] width 7 height 5
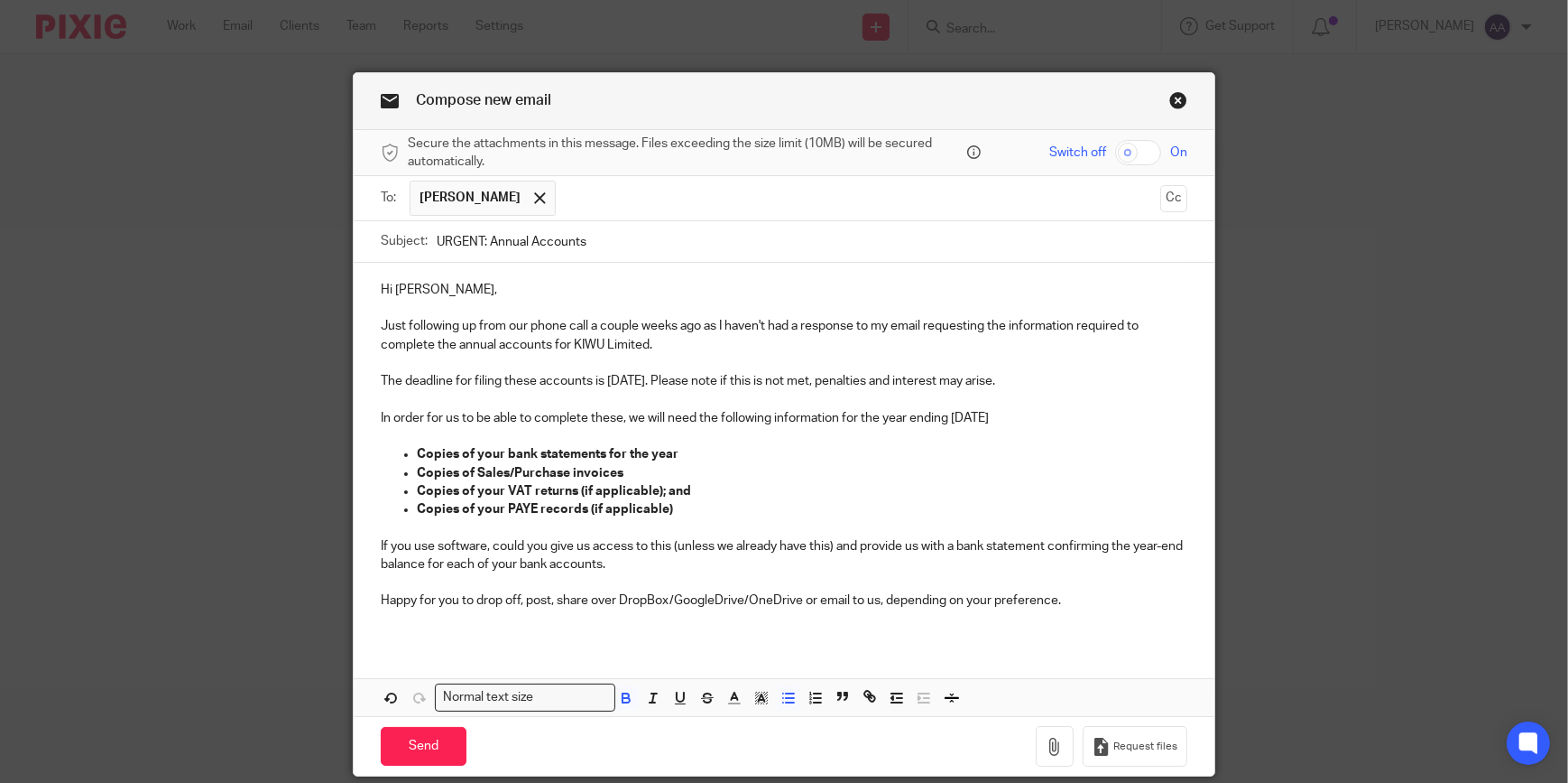
click at [628, 584] on p at bounding box center [784, 583] width 807 height 18
click at [394, 298] on p "Hi [PERSON_NAME]," at bounding box center [784, 290] width 807 height 18
click at [396, 304] on p at bounding box center [784, 308] width 807 height 18
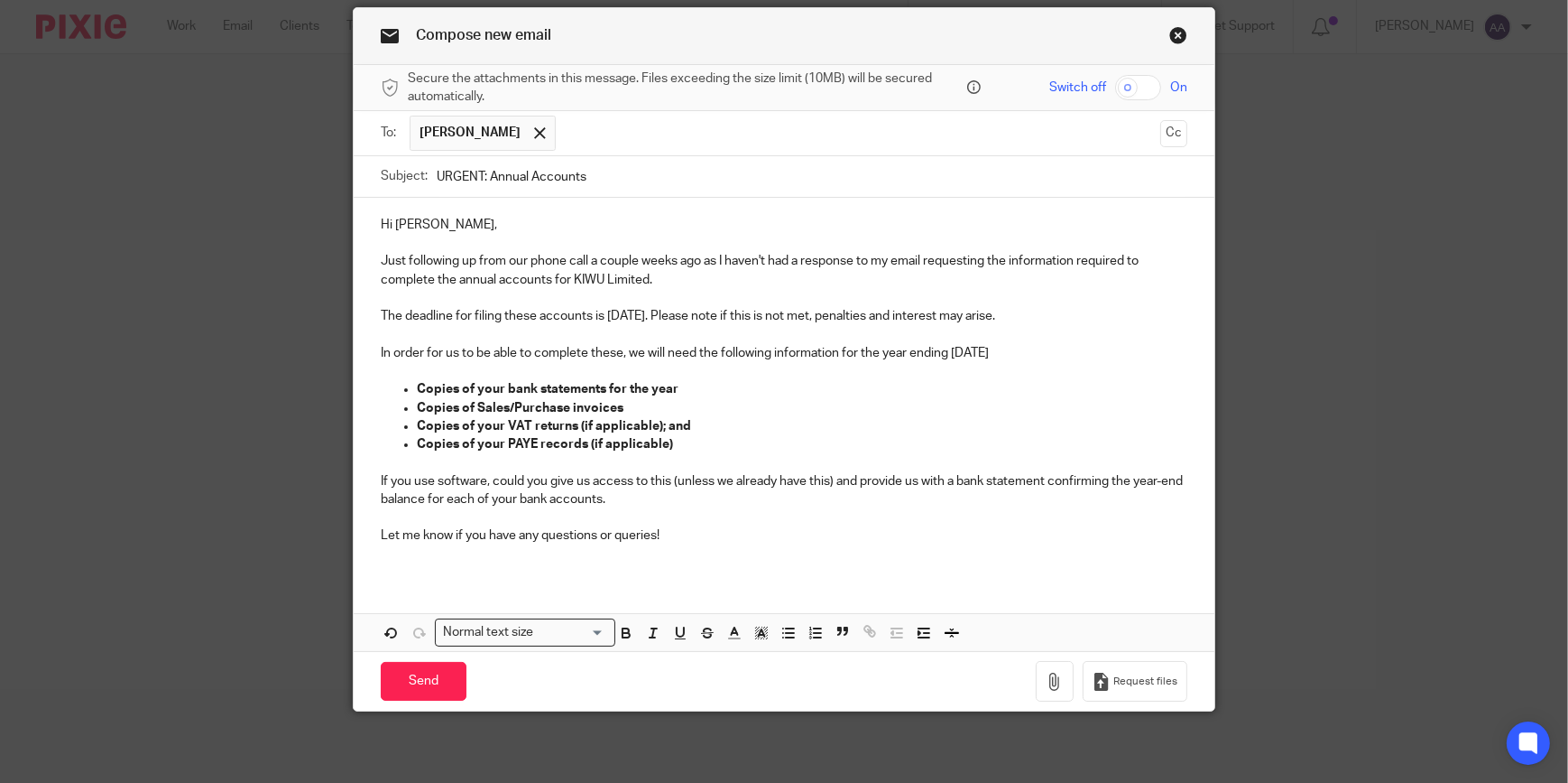
click at [632, 545] on p at bounding box center [784, 555] width 807 height 18
click at [381, 585] on div "Hi [PERSON_NAME], Just following up from our phone call a couple weeks ago as I…" at bounding box center [784, 424] width 861 height 453
click at [696, 537] on p "Let me know if you have any questions or queries!" at bounding box center [784, 536] width 807 height 18
click at [413, 552] on p at bounding box center [784, 555] width 807 height 18
click at [682, 538] on p "Let me know if you have any questions or queries!" at bounding box center [784, 536] width 807 height 18
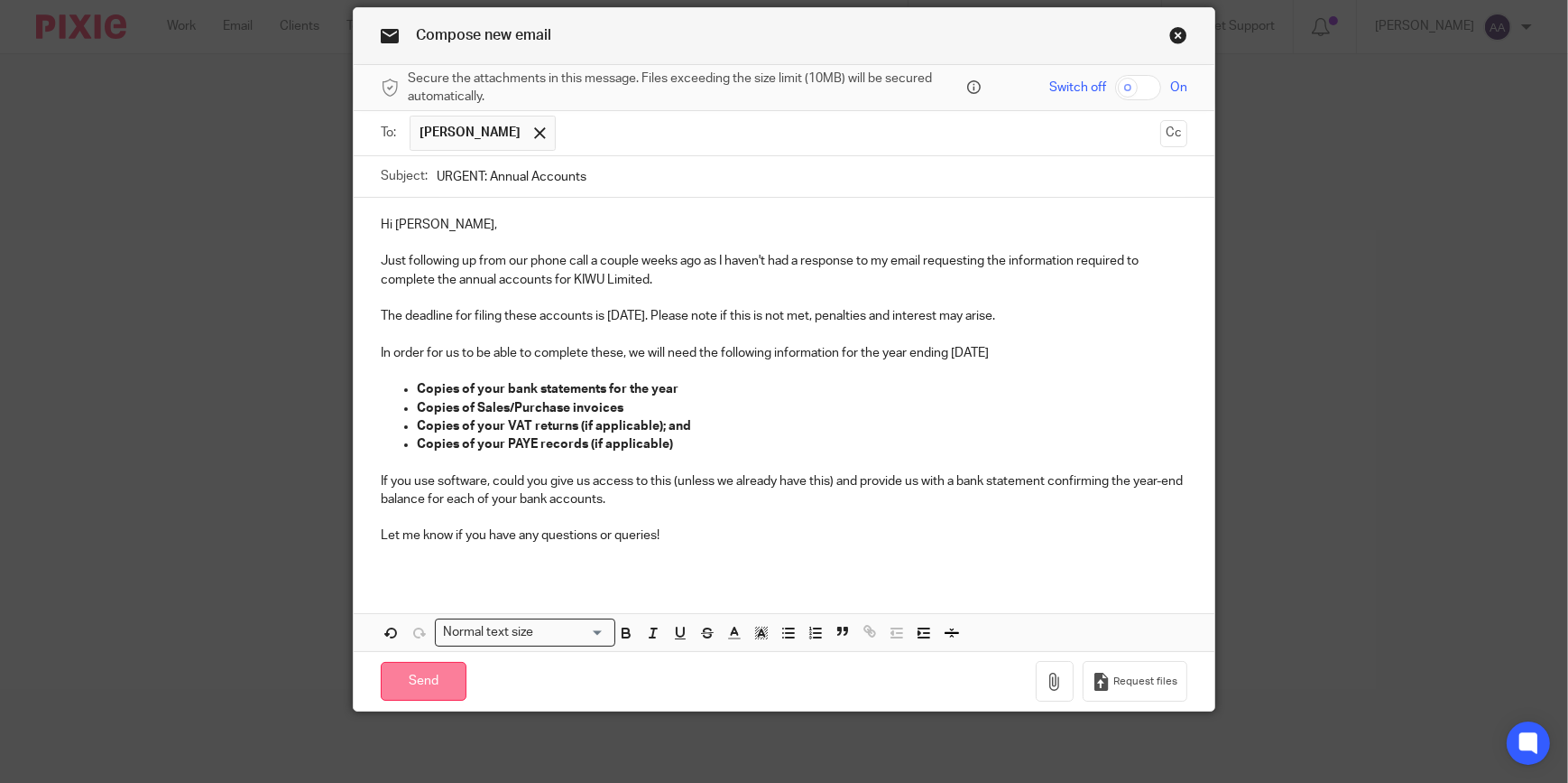
click at [418, 675] on input "Send" at bounding box center [423, 681] width 86 height 39
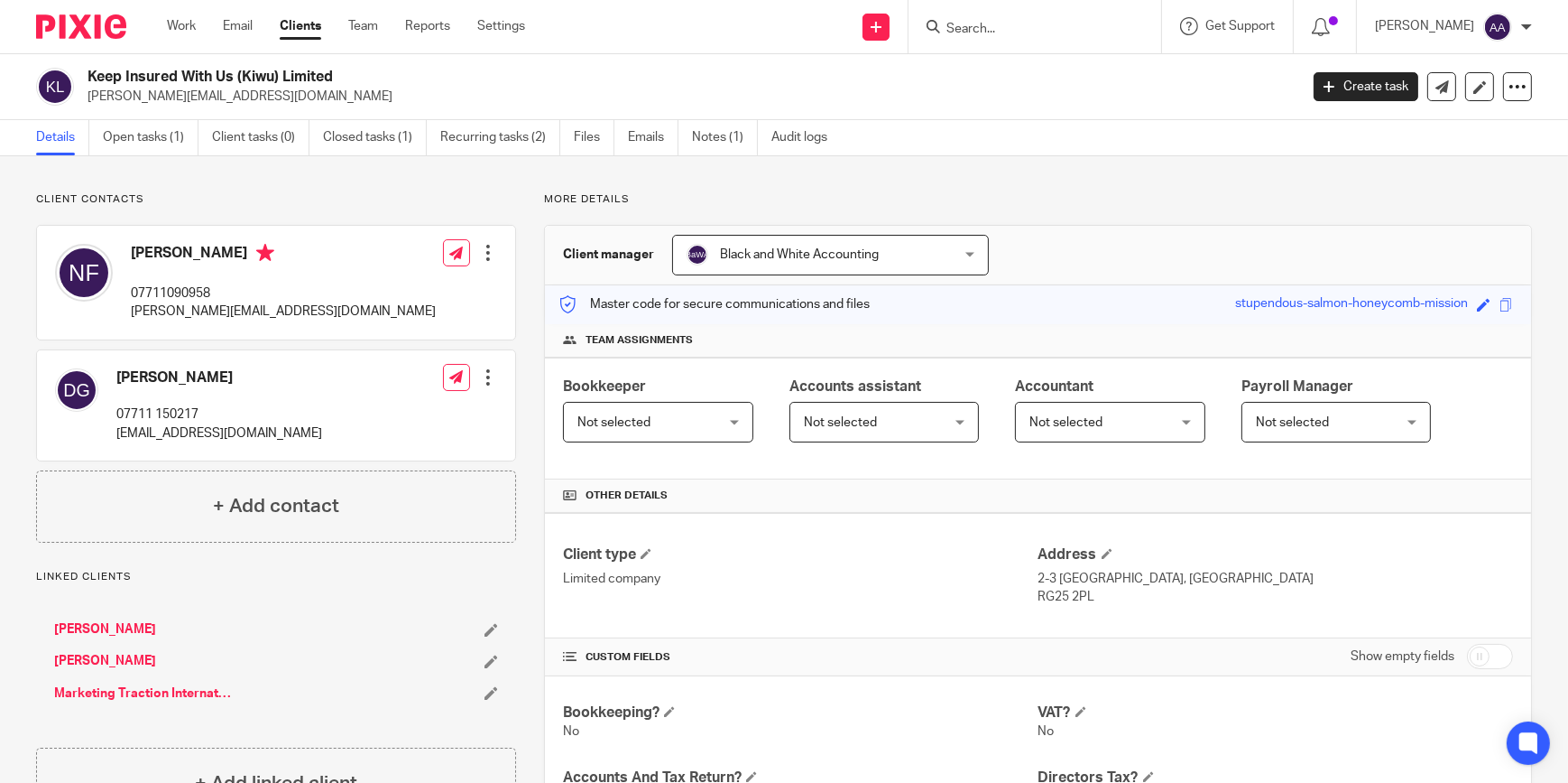
click at [1010, 34] on input "Search" at bounding box center [1026, 30] width 162 height 16
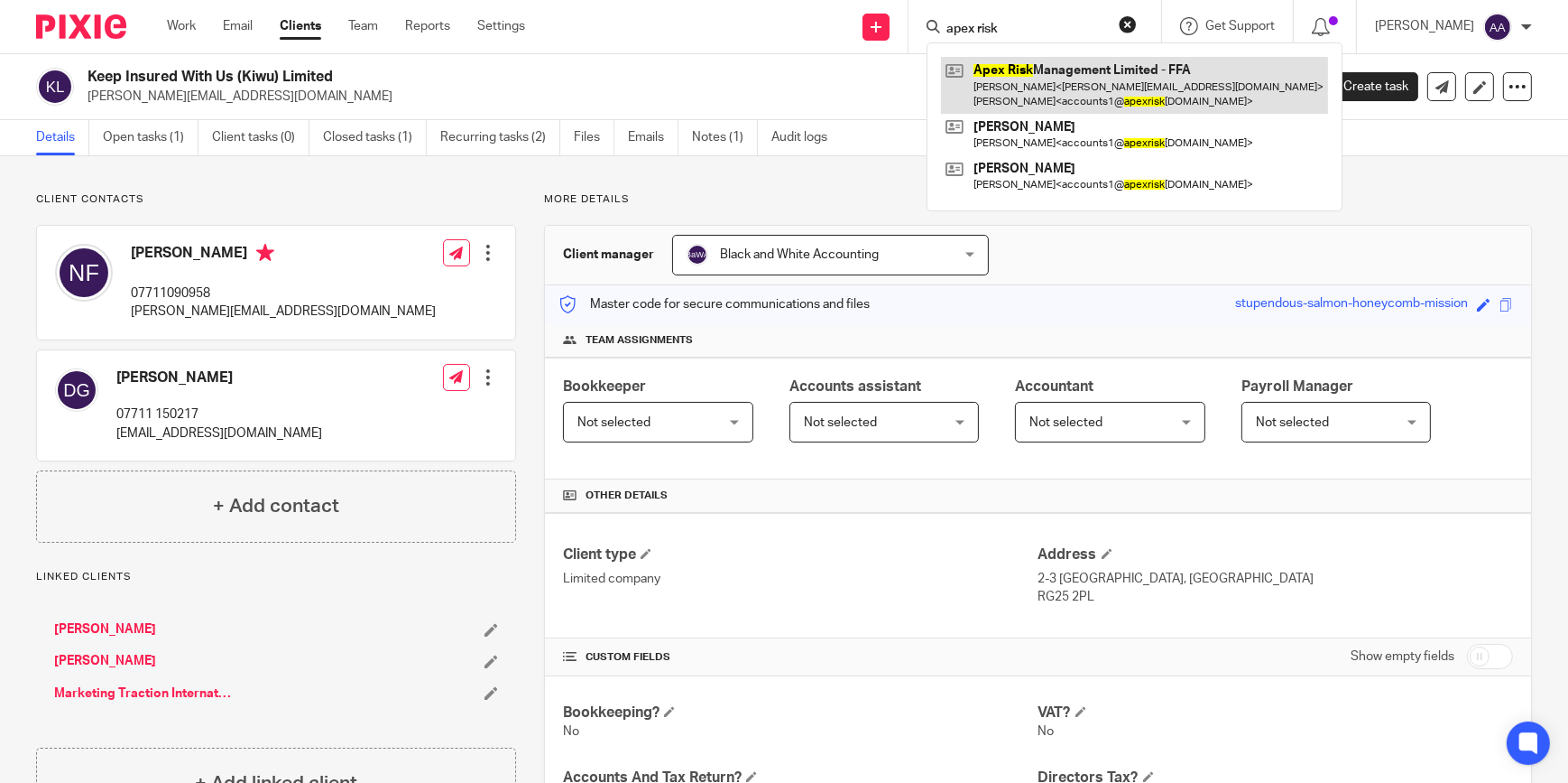
type input "apex risk"
click at [1023, 87] on link at bounding box center [1135, 85] width 387 height 56
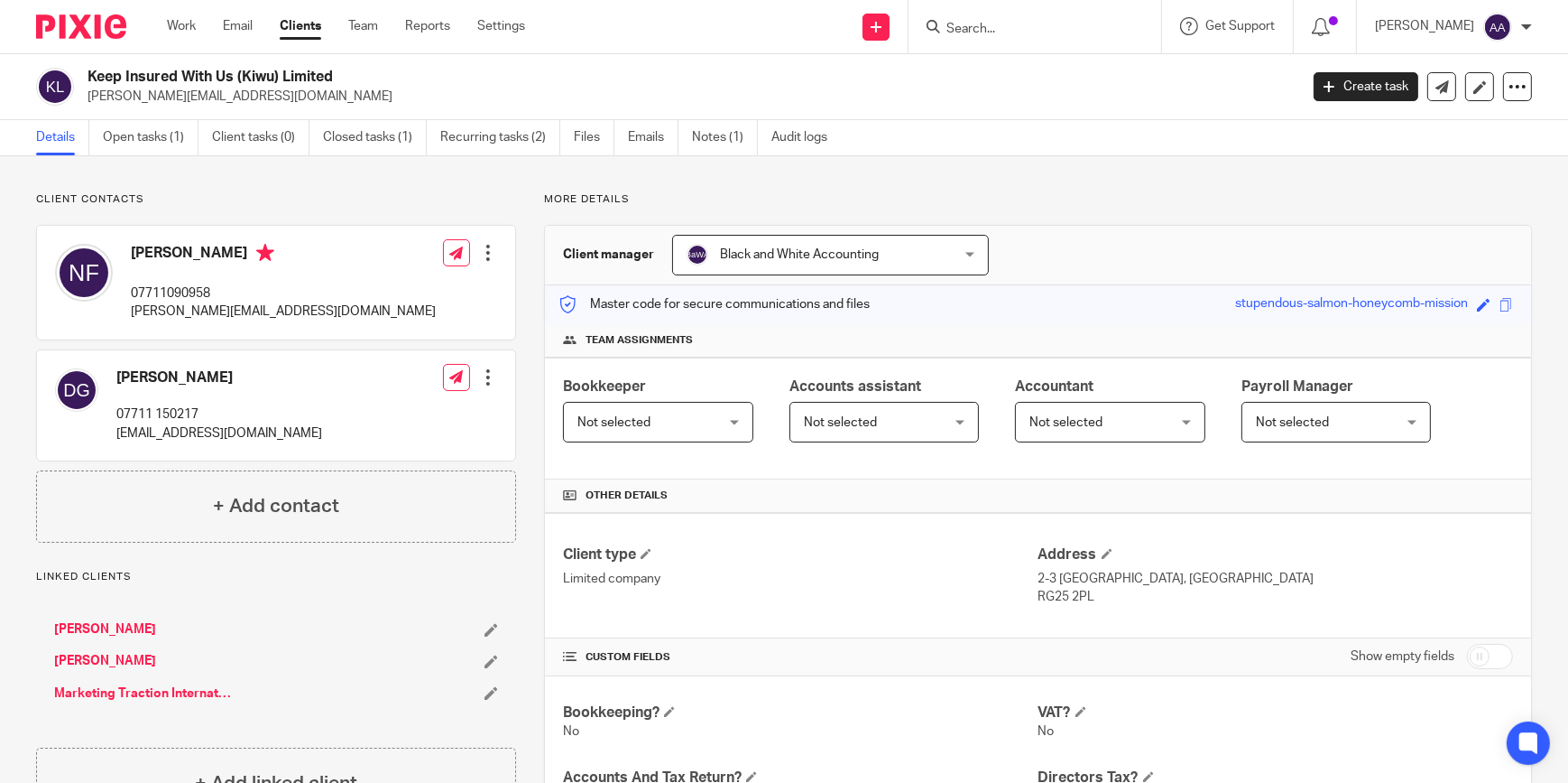
click at [1016, 18] on form at bounding box center [1041, 26] width 192 height 23
click at [1000, 26] on input "Search" at bounding box center [1026, 30] width 162 height 16
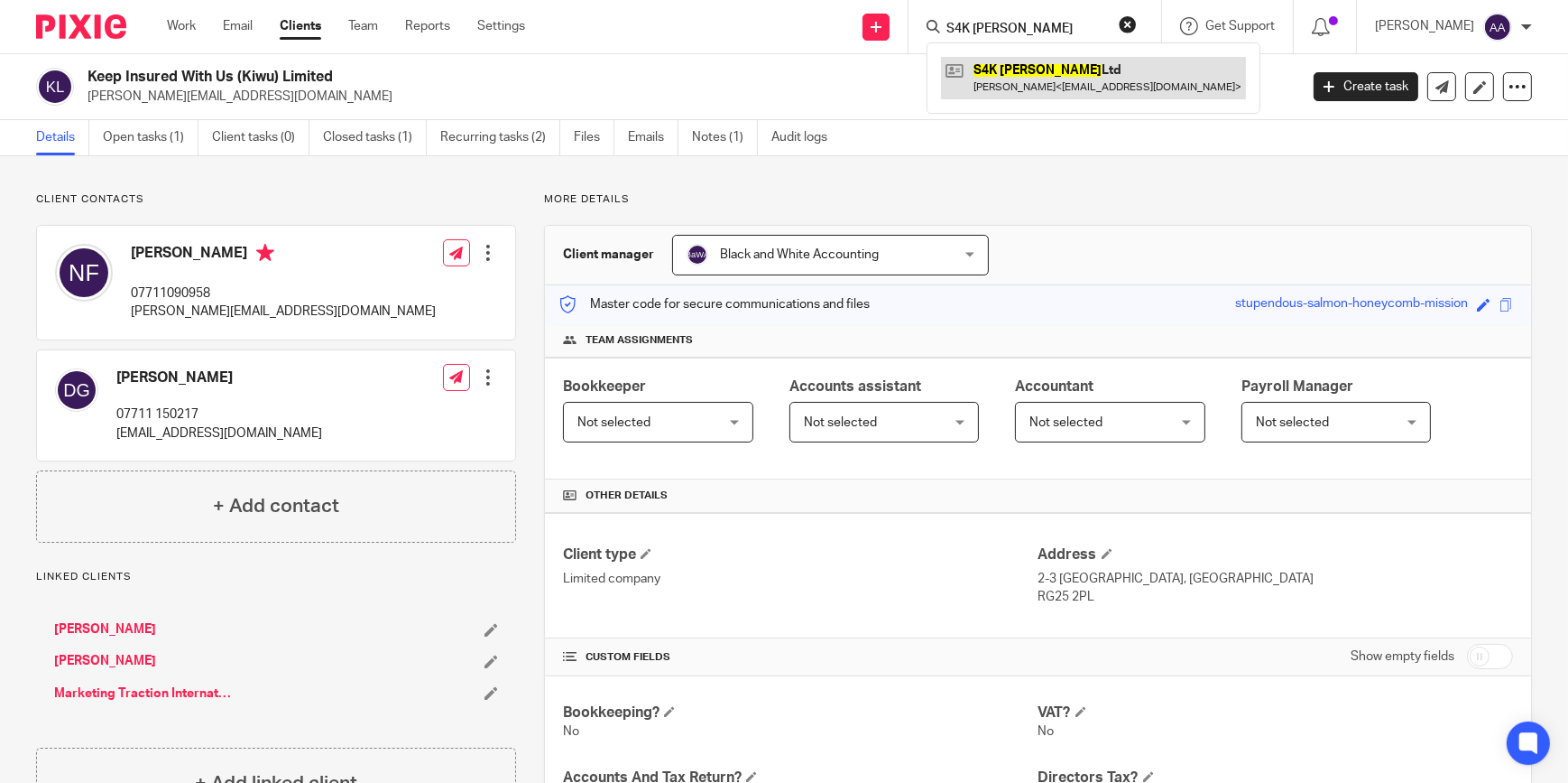
type input "S4K Stafford"
click at [1017, 63] on link at bounding box center [1094, 78] width 305 height 42
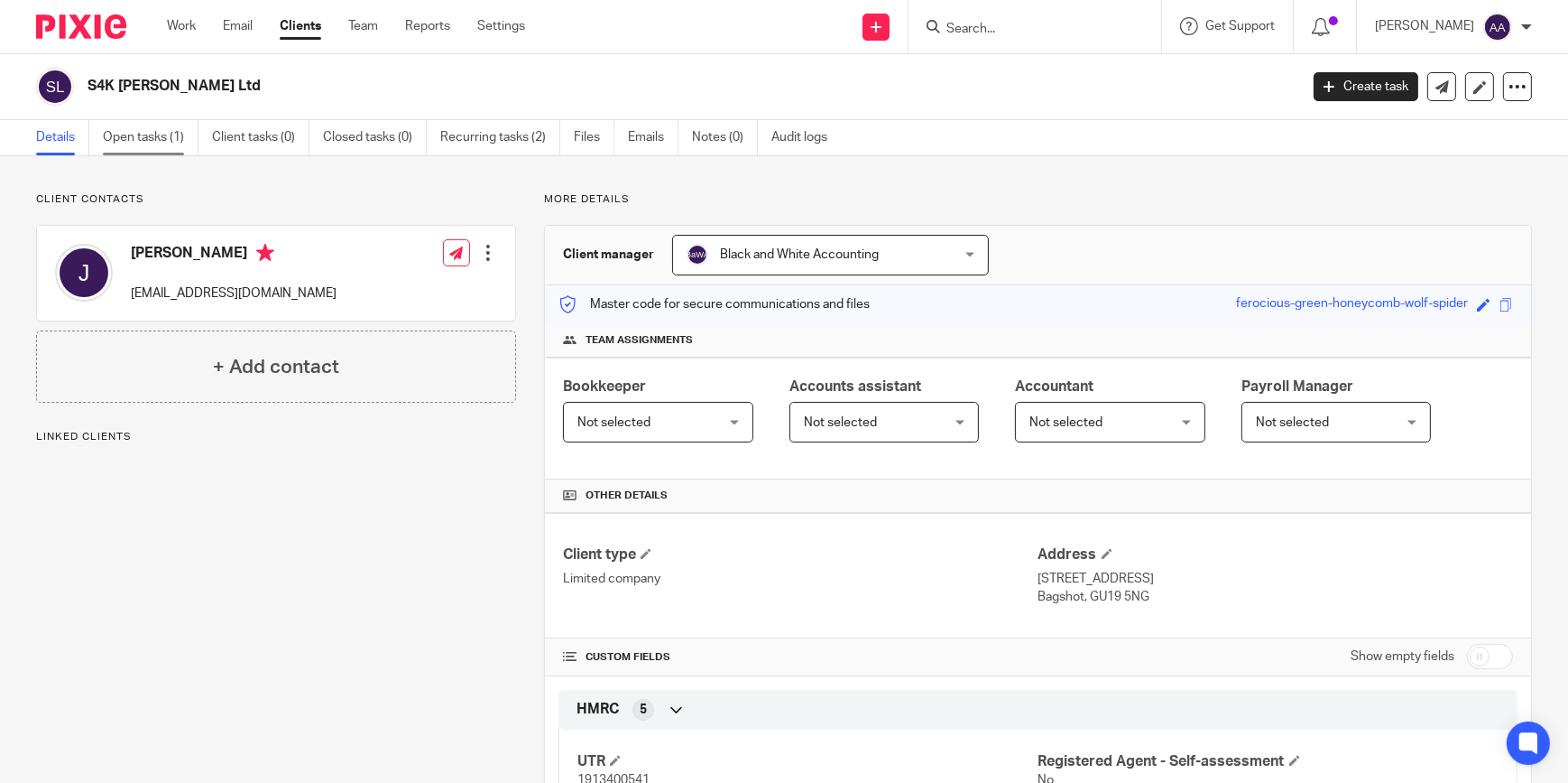
click at [168, 143] on link "Open tasks (1)" at bounding box center [151, 137] width 96 height 35
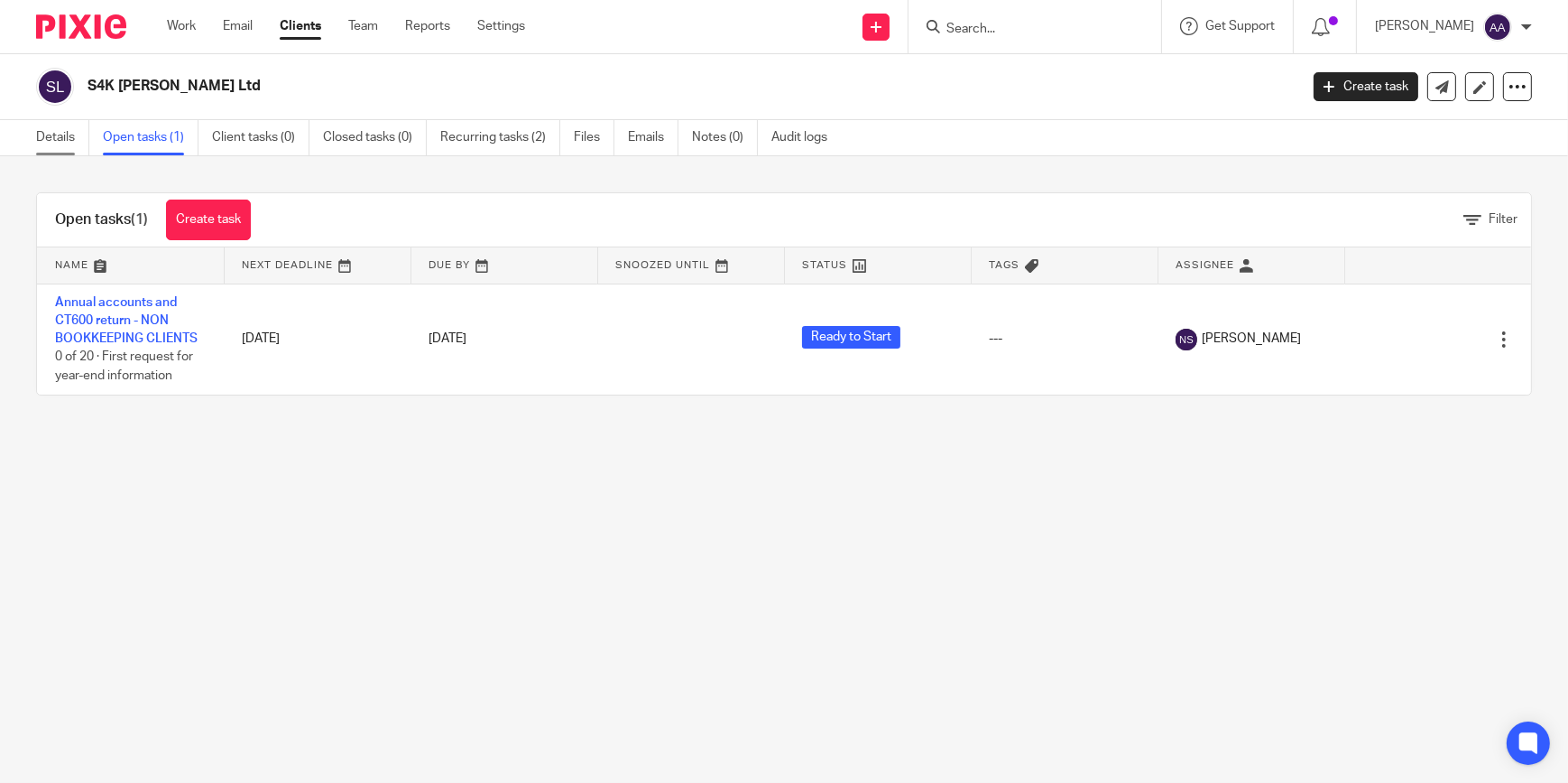
click at [68, 141] on link "Details" at bounding box center [62, 137] width 53 height 35
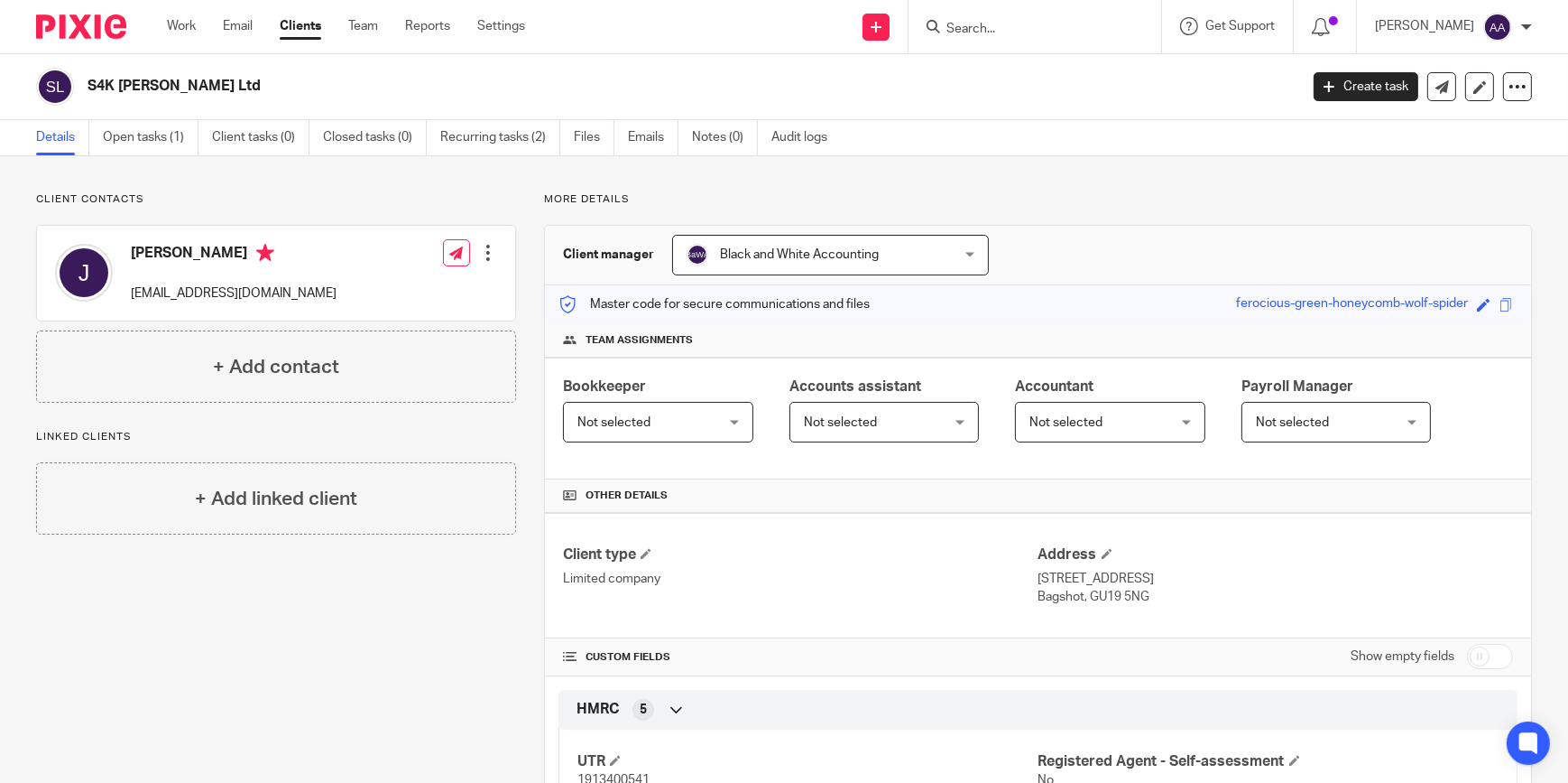
click at [1154, 213] on div "More details Client manager Black and White Accounting Black and White Accounti…" at bounding box center [1024, 734] width 1016 height 1084
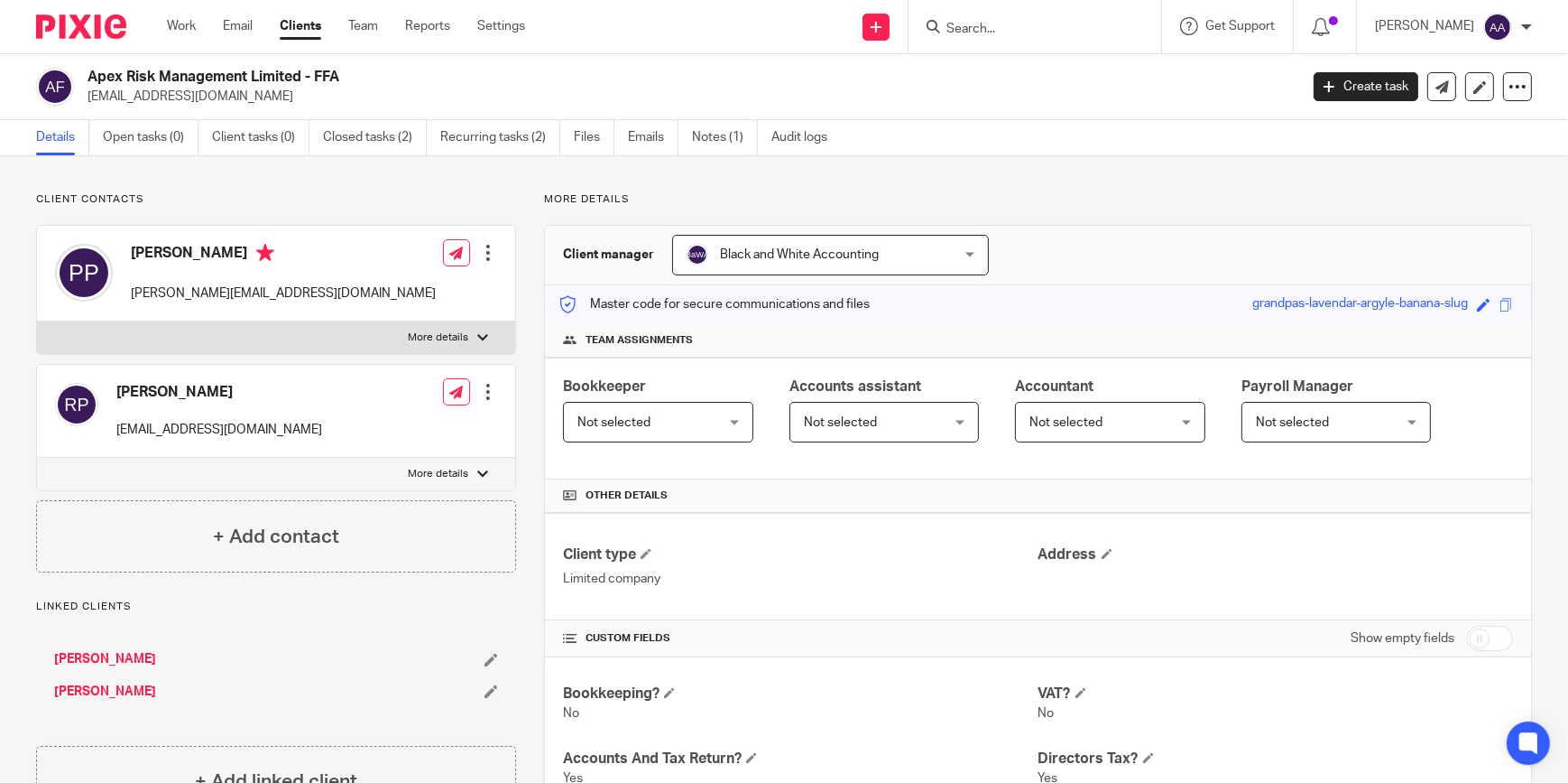
drag, startPoint x: 1090, startPoint y: 26, endPoint x: 1072, endPoint y: 29, distance: 18.2
click at [1074, 29] on input "Search" at bounding box center [1026, 30] width 162 height 16
type input "bodycraft"
drag, startPoint x: 1092, startPoint y: 20, endPoint x: 927, endPoint y: 30, distance: 165.3
click at [927, 30] on div "Send new email Create task Add client Request signature bodycraft Bodycraft Veh…" at bounding box center [1060, 26] width 1016 height 53
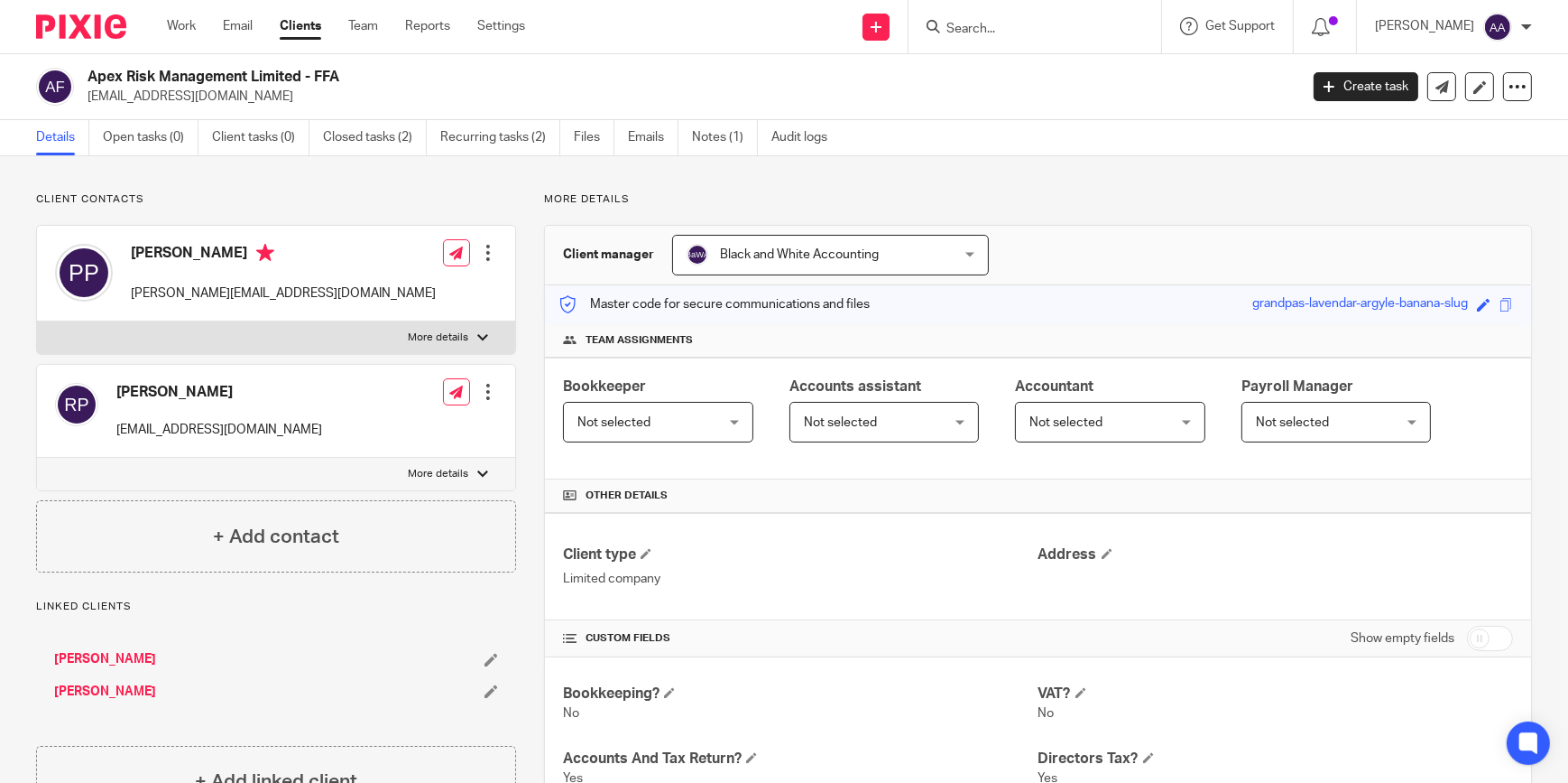
click at [1040, 29] on input "Search" at bounding box center [1026, 30] width 162 height 16
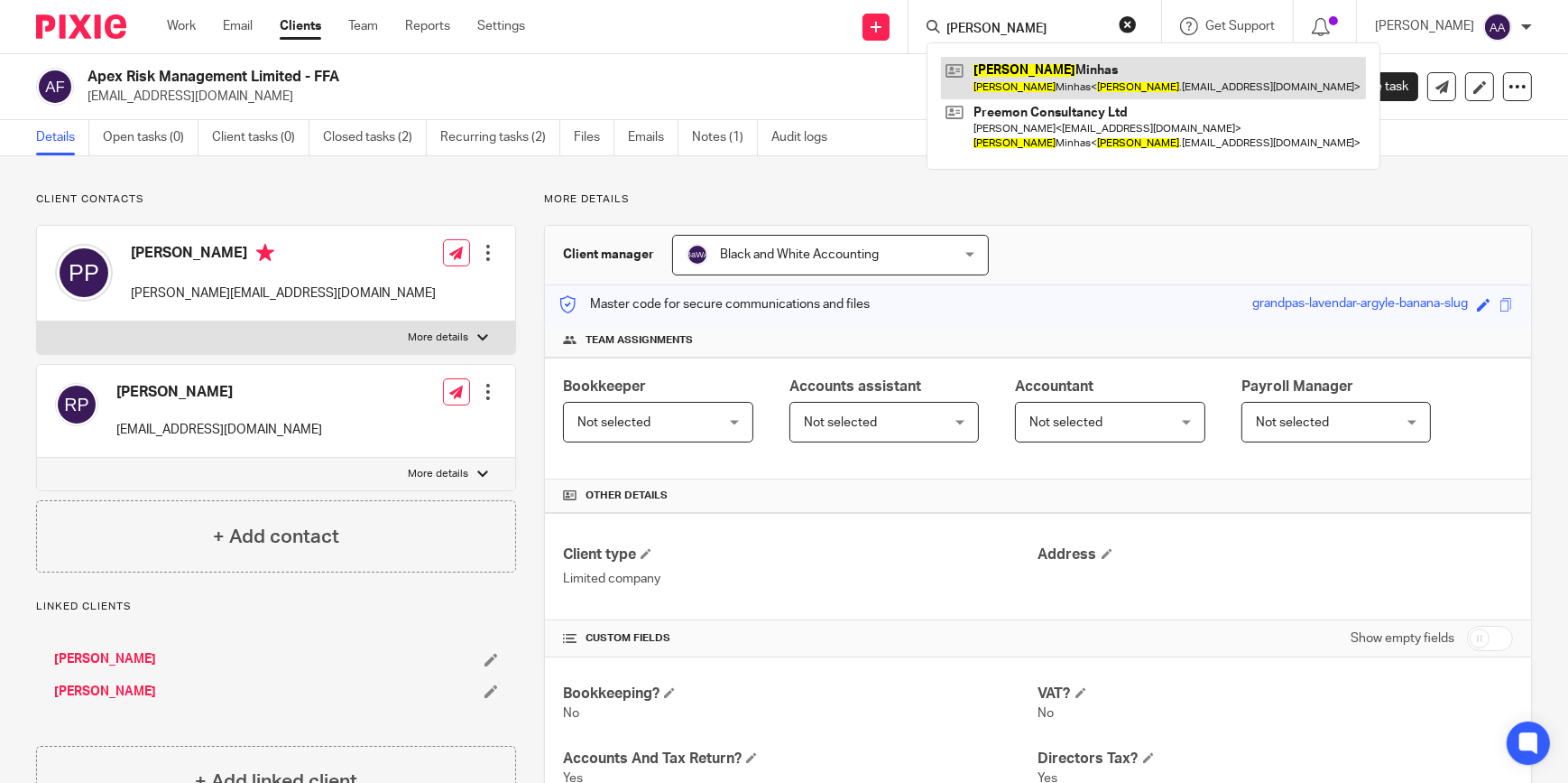
type input "kulbir"
click at [1015, 72] on link at bounding box center [1154, 78] width 425 height 42
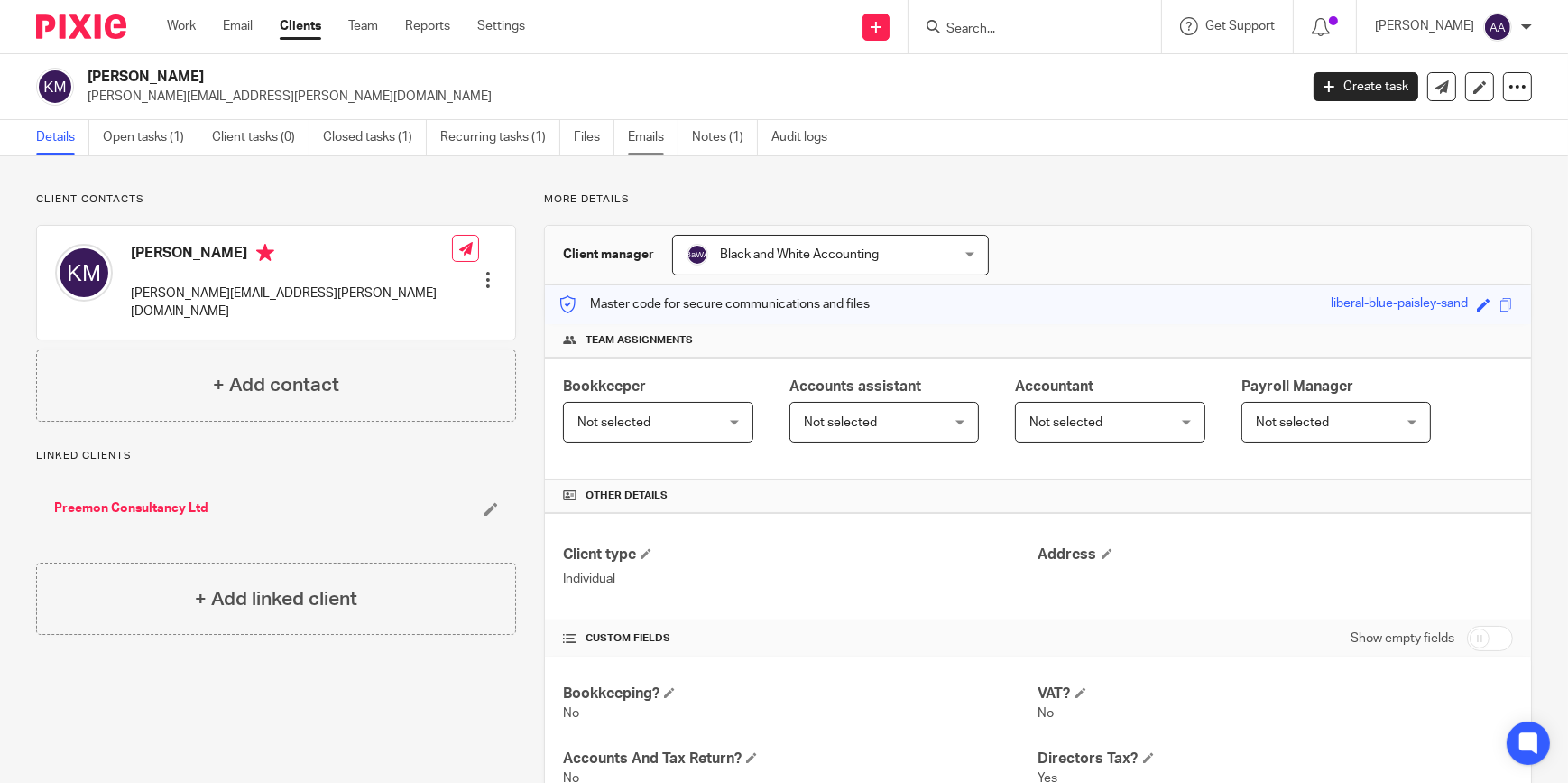
click at [634, 122] on link "Emails" at bounding box center [654, 137] width 51 height 35
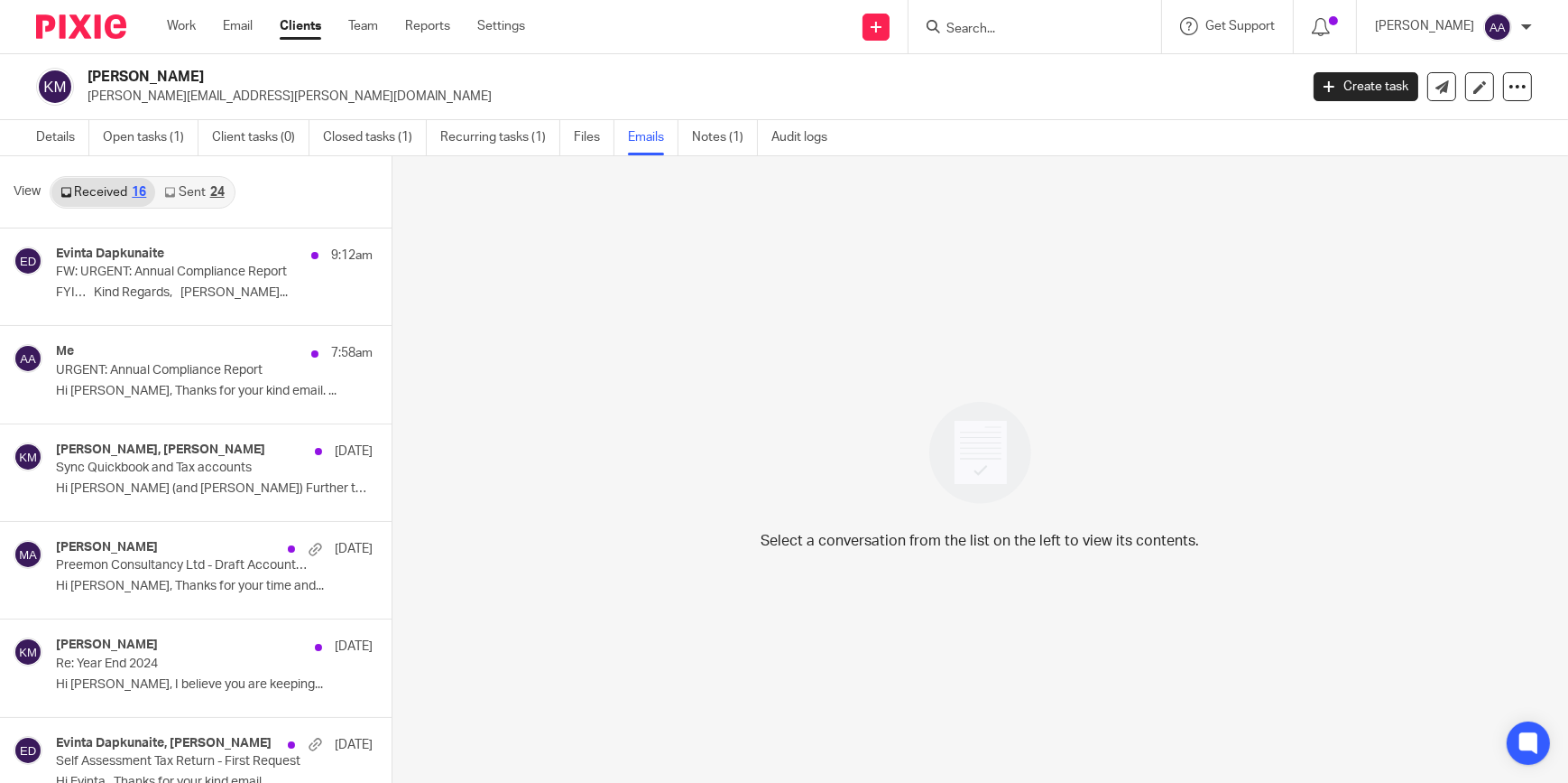
click at [207, 179] on link "Sent 24" at bounding box center [194, 192] width 78 height 29
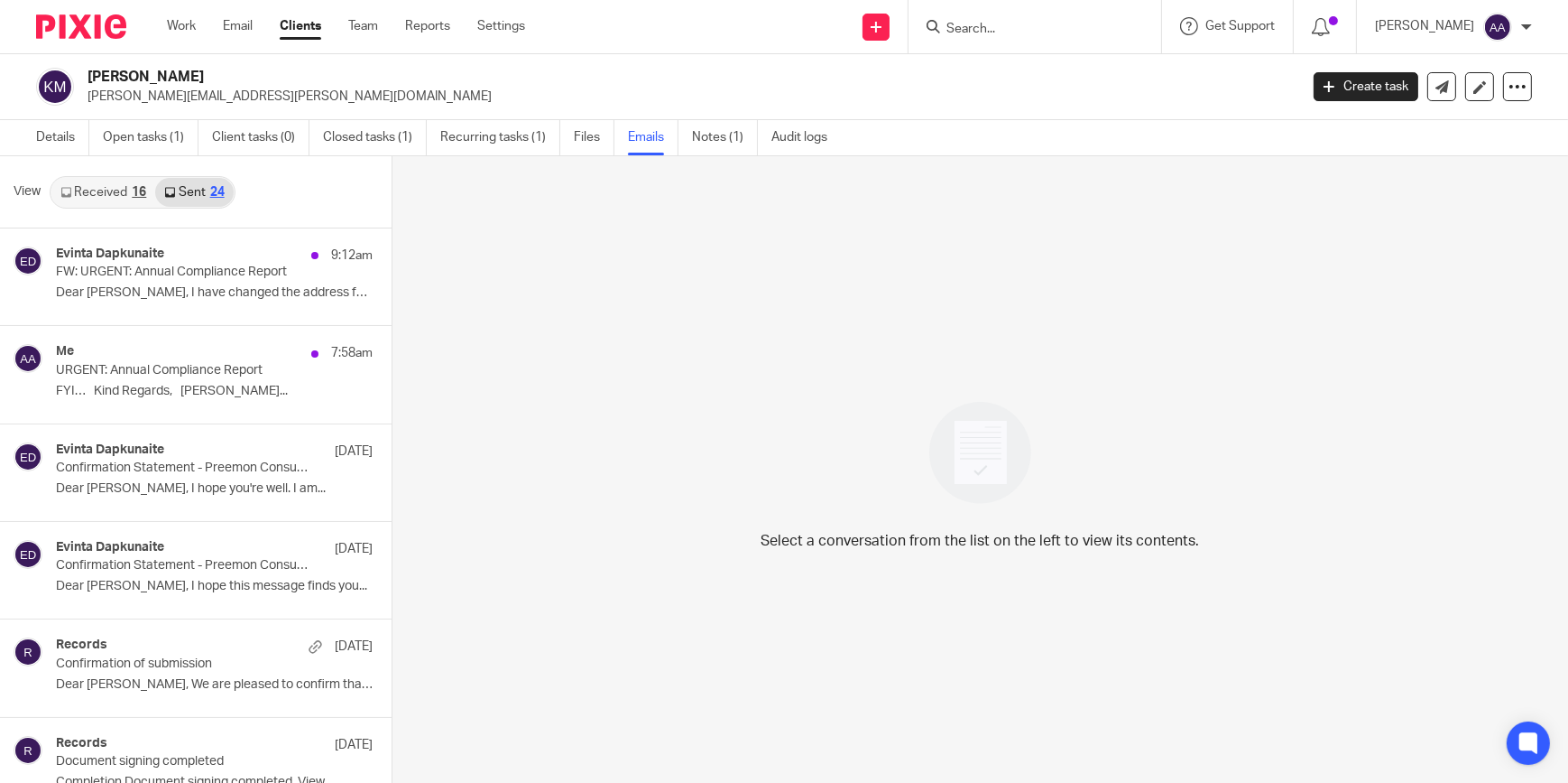
scroll to position [2, 0]
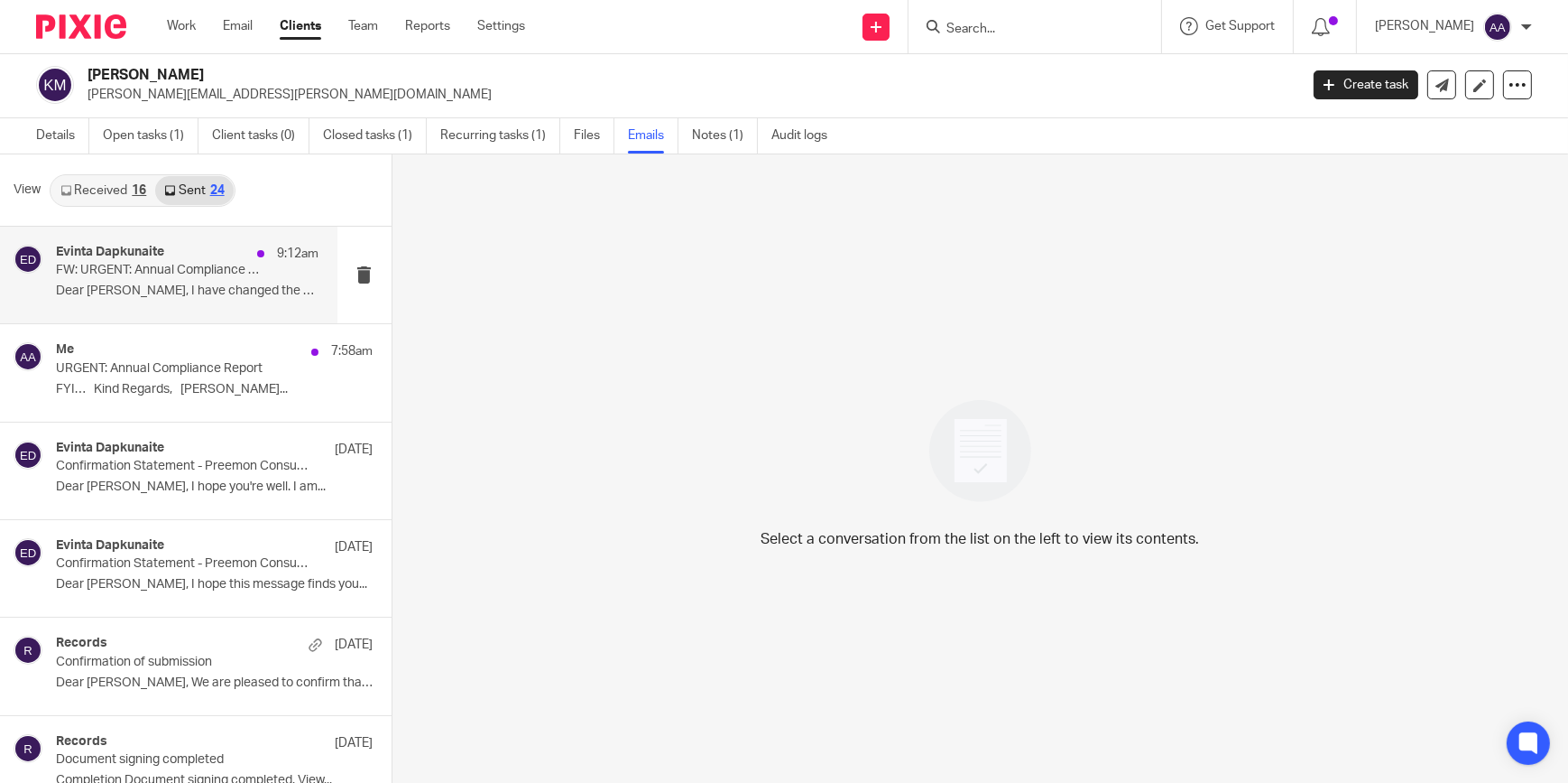
click at [124, 265] on div "Evinta Dapkunaite 9:12am FW: URGENT: Annual Compliance Report Dear Kulbir, I ha…" at bounding box center [188, 275] width 264 height 61
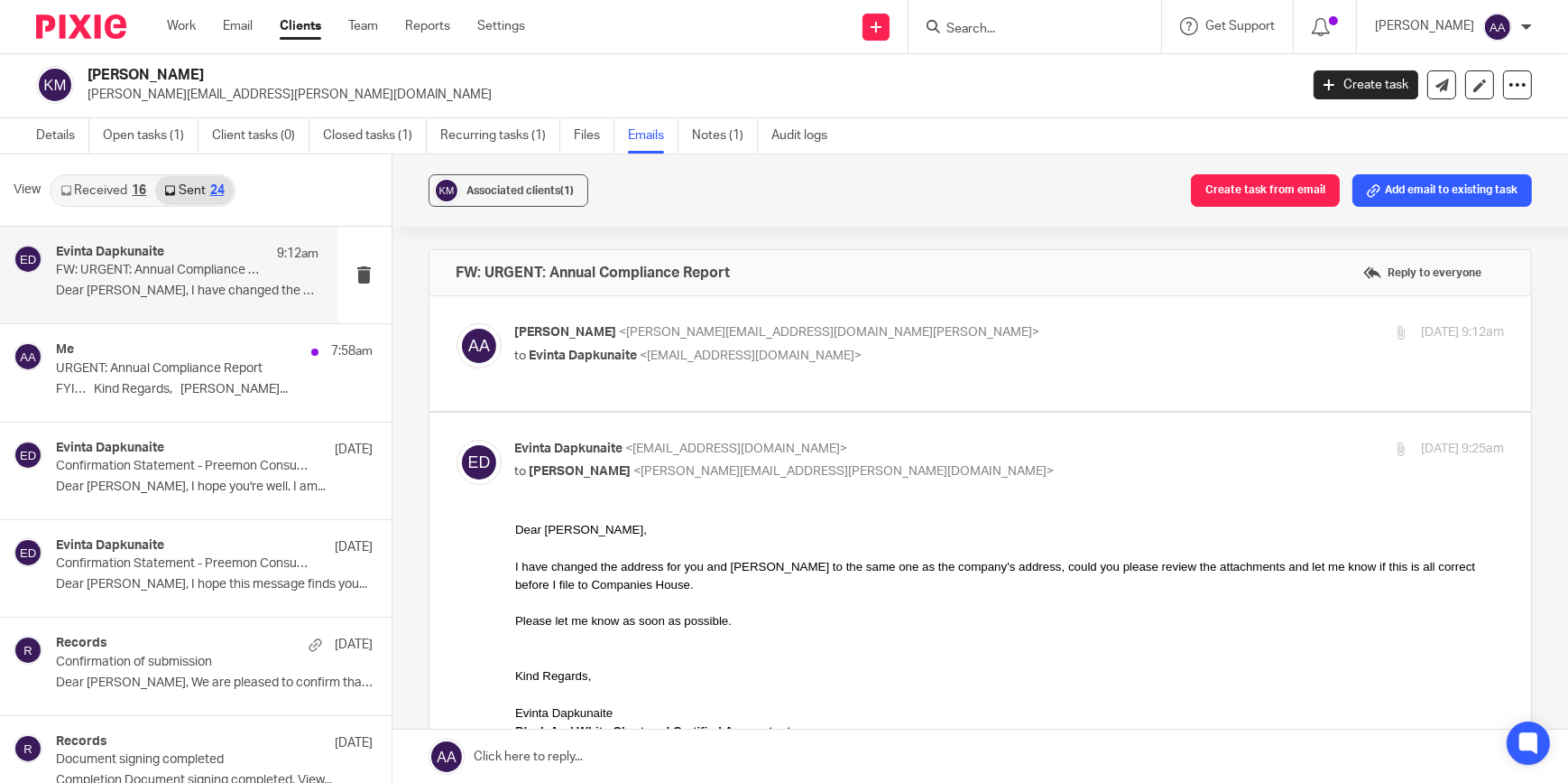
scroll to position [0, 0]
drag, startPoint x: 124, startPoint y: 265, endPoint x: 194, endPoint y: 361, distance: 118.8
click at [194, 361] on p "URGENT: Annual Compliance Report" at bounding box center [161, 368] width 210 height 15
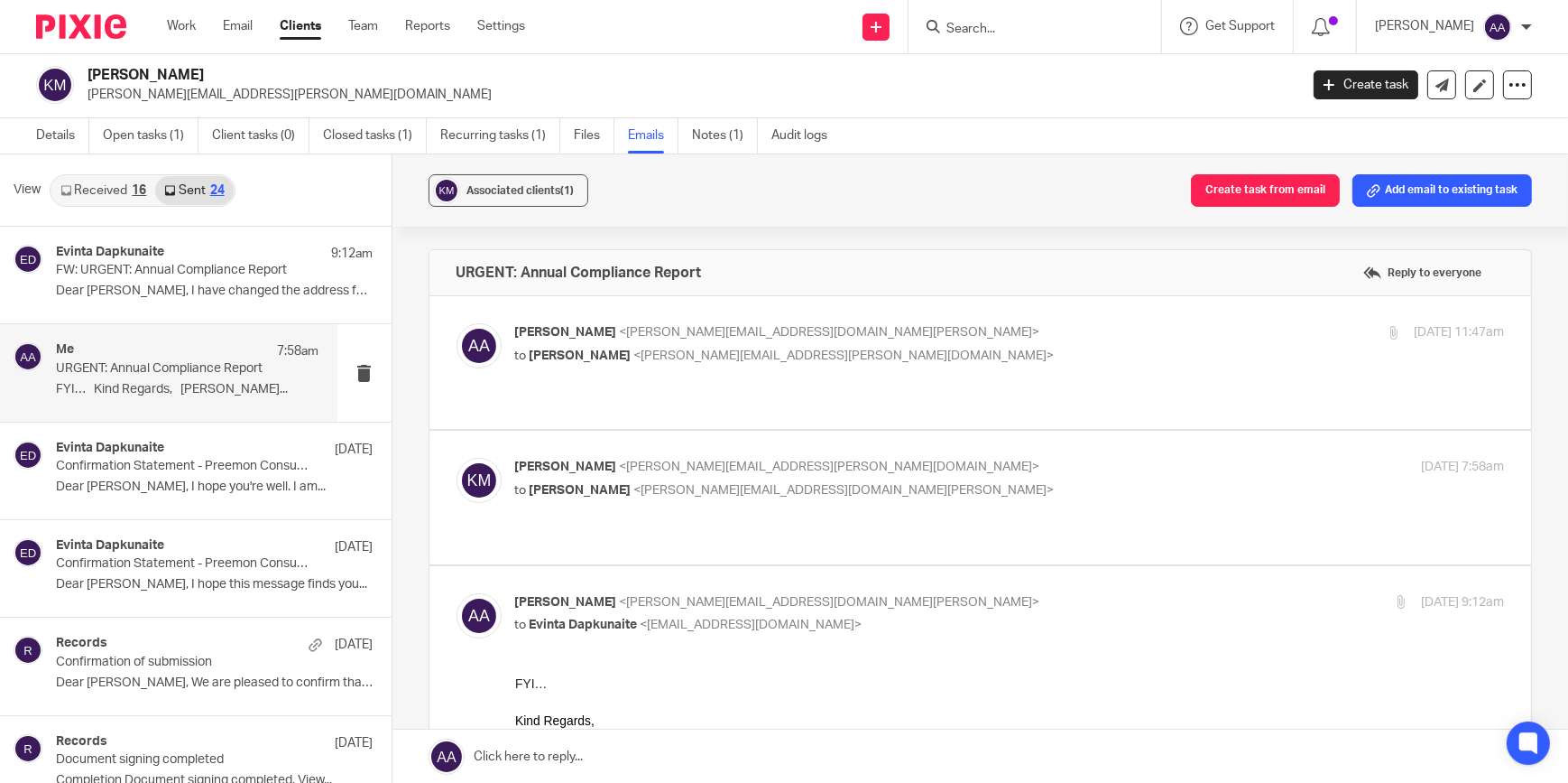
click at [620, 461] on span "<kulbir.minhas@gmail.com>" at bounding box center [830, 467] width 421 height 13
checkbox input "true"
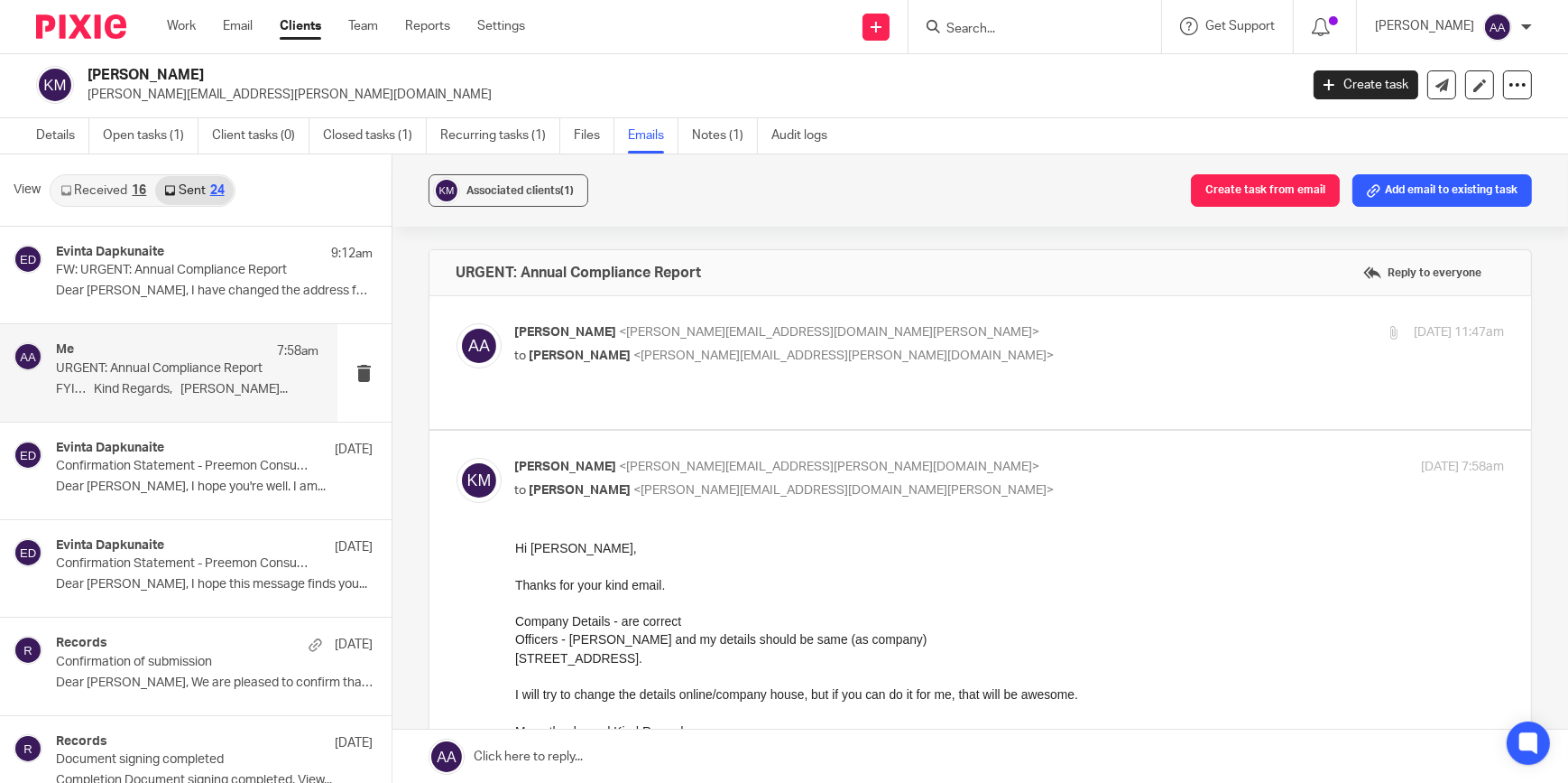
click at [708, 350] on span "<kulbir.minhas@gmail.com>" at bounding box center [845, 356] width 421 height 13
checkbox input "true"
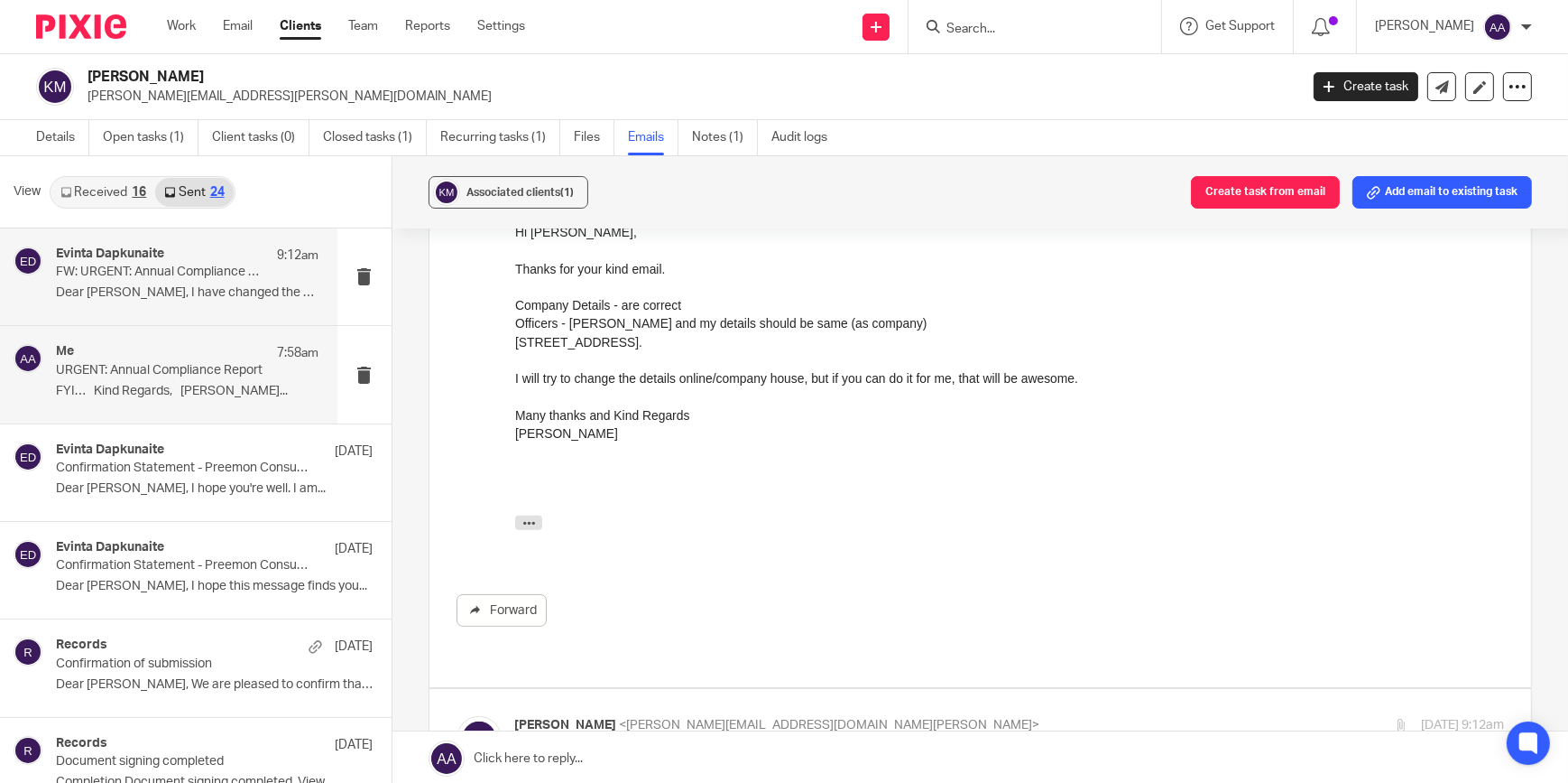
click at [162, 296] on p "Dear Kulbir, I have changed the address for..." at bounding box center [188, 293] width 264 height 15
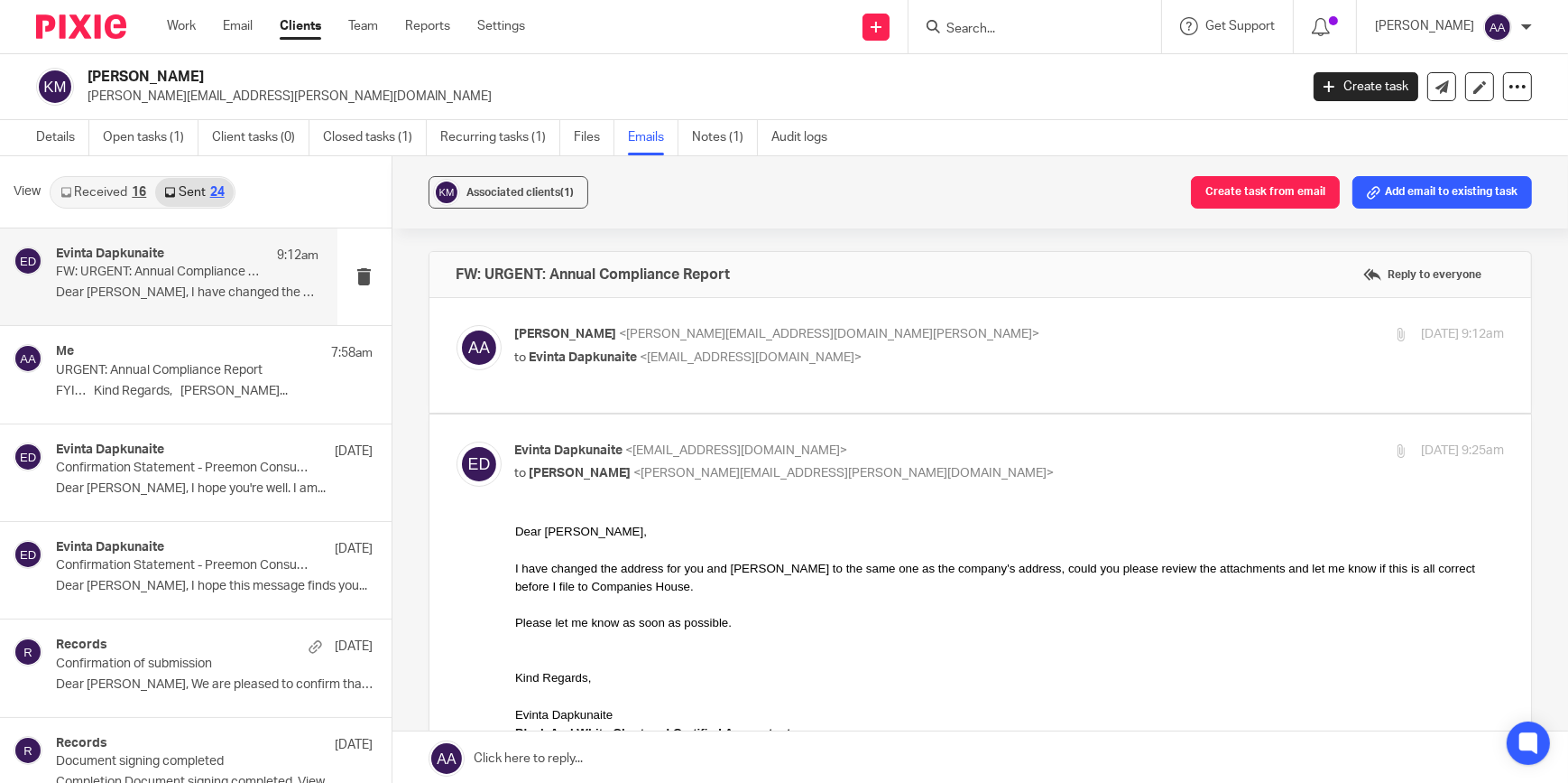
click at [713, 482] on div "Evinta Dapkunaite <evinta@blackandwhiteaccounting.co.uk> to Kulbir minhas <kulb…" at bounding box center [1010, 464] width 990 height 45
checkbox input "false"
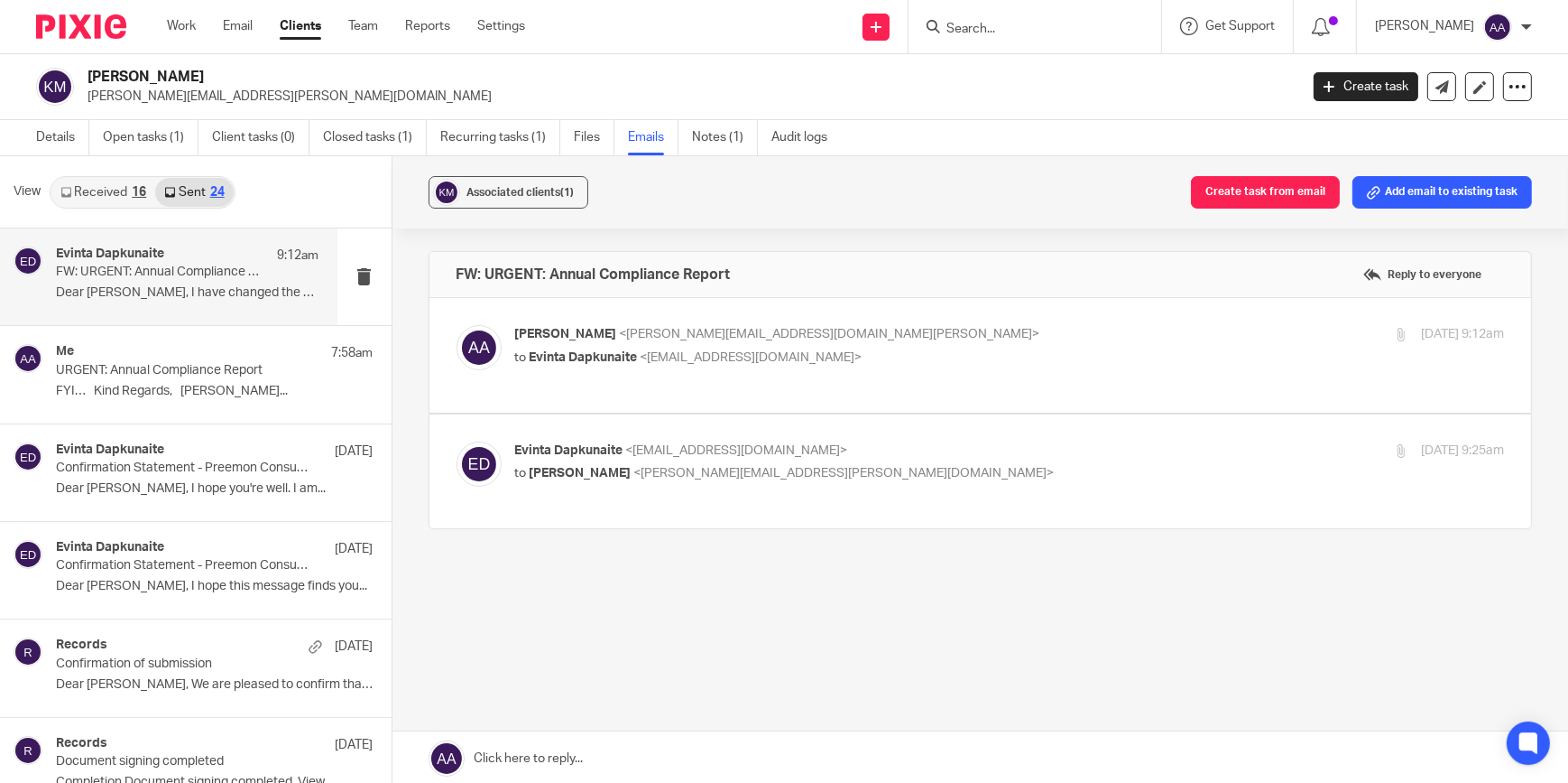
click at [964, 608] on div "FW: URGENT: Annual Compliance Report Reply to everyone Adam Abdulla <adam@black…" at bounding box center [980, 453] width 1104 height 405
click at [1030, 629] on div "FW: URGENT: Annual Compliance Report Reply to everyone Adam Abdulla <adam@black…" at bounding box center [980, 453] width 1104 height 405
